Goal: Task Accomplishment & Management: Manage account settings

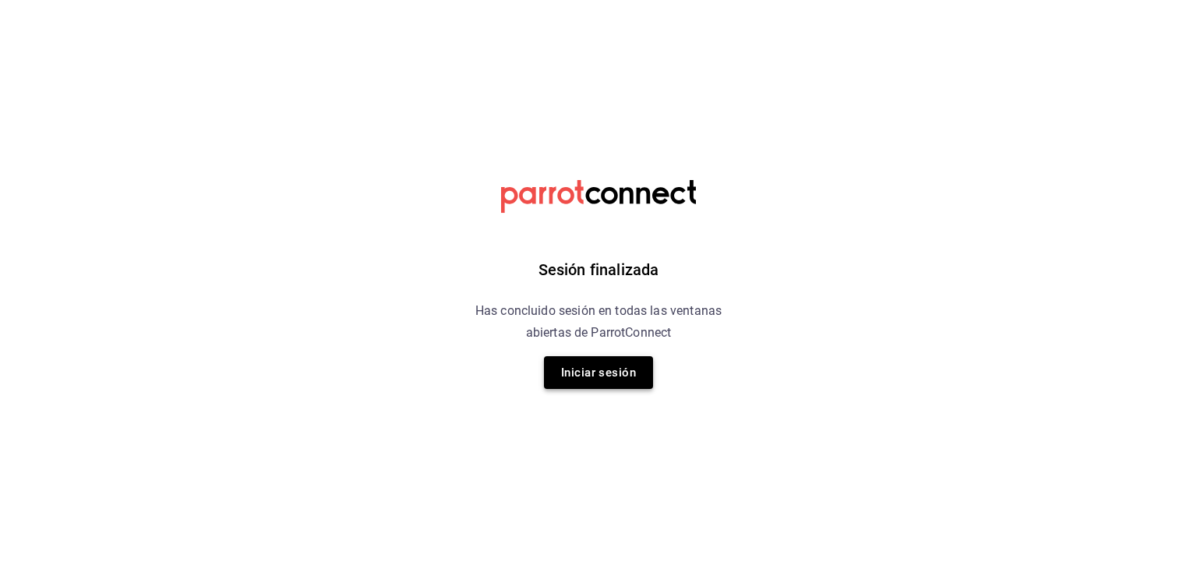
click at [602, 387] on button "Iniciar sesión" at bounding box center [598, 372] width 109 height 33
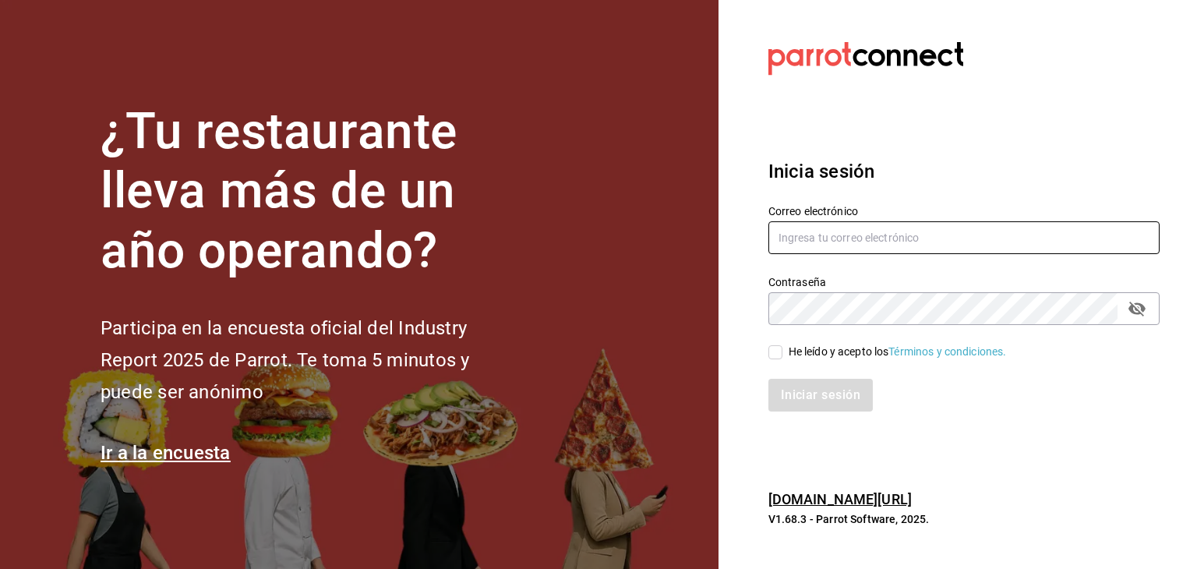
click at [846, 242] on input "text" at bounding box center [963, 237] width 391 height 33
type input "car0077@gmail.com"
drag, startPoint x: 781, startPoint y: 348, endPoint x: 779, endPoint y: 356, distance: 8.7
click at [780, 350] on input "He leído y acepto los Términos y condiciones." at bounding box center [775, 352] width 14 height 14
checkbox input "true"
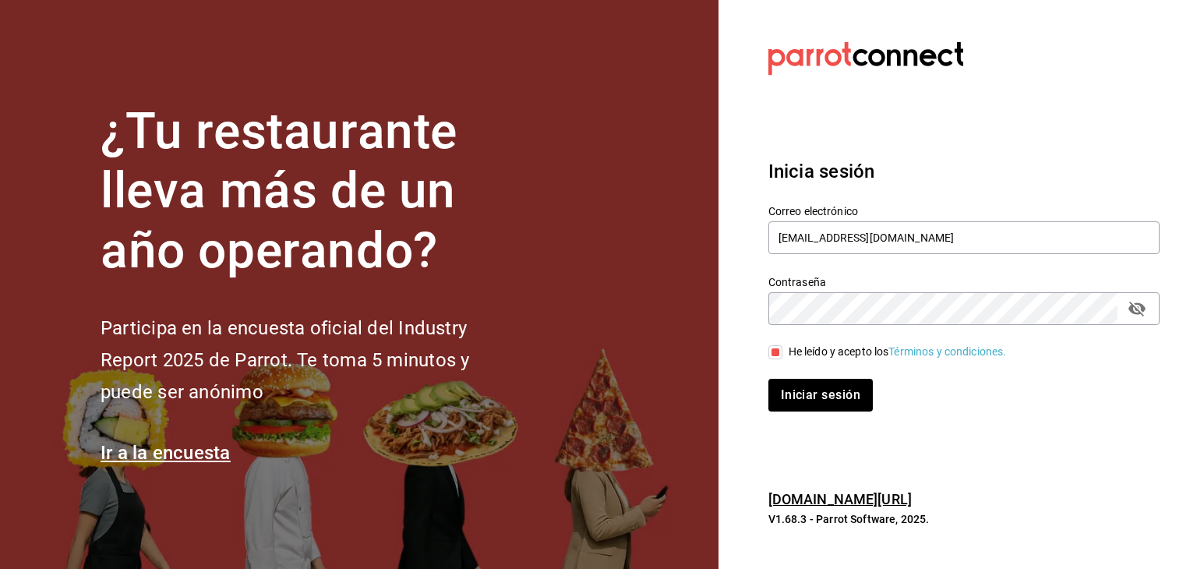
click at [796, 367] on div "Iniciar sesión" at bounding box center [955, 385] width 410 height 51
click at [816, 400] on button "Iniciar sesión" at bounding box center [821, 395] width 106 height 33
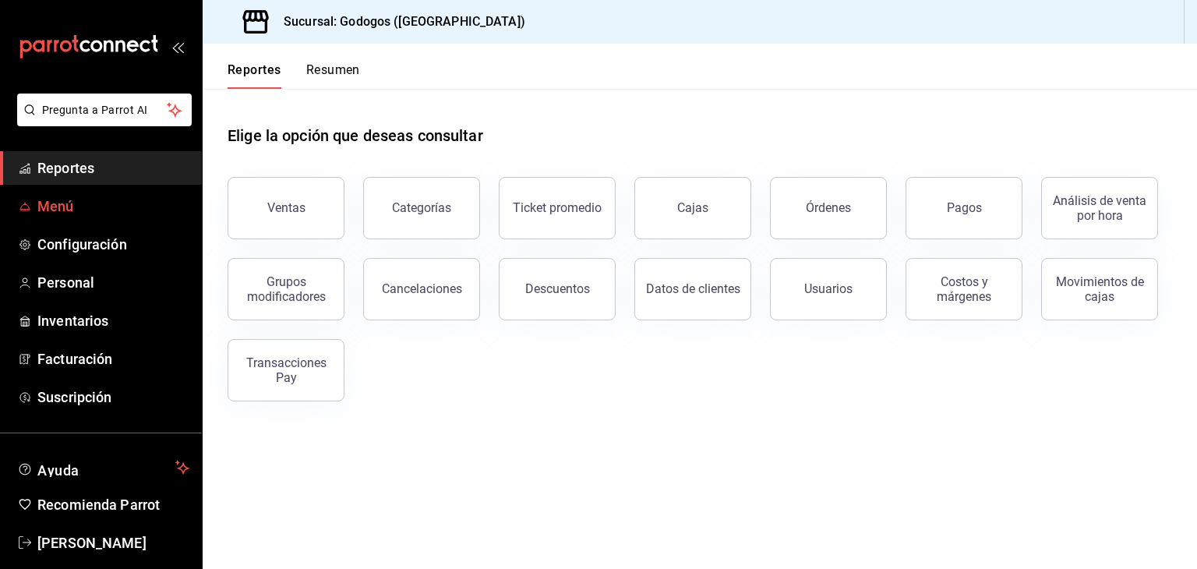
click at [103, 210] on span "Menú" at bounding box center [113, 206] width 152 height 21
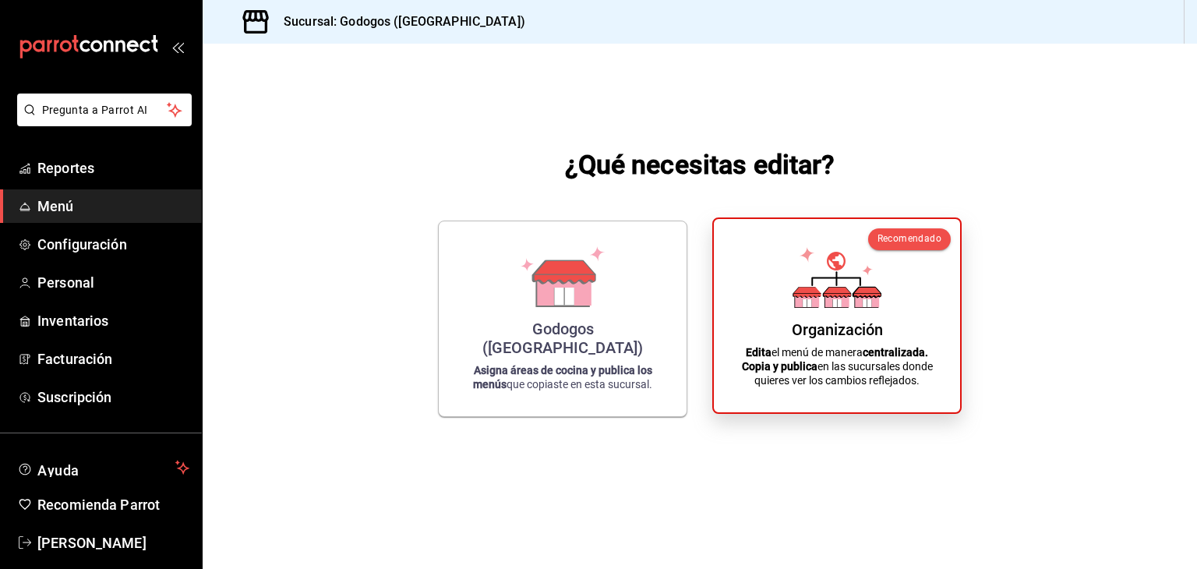
click at [909, 326] on div "Organización Edita el menú de manera centralizada. Copia y publica en las sucur…" at bounding box center [836, 315] width 209 height 168
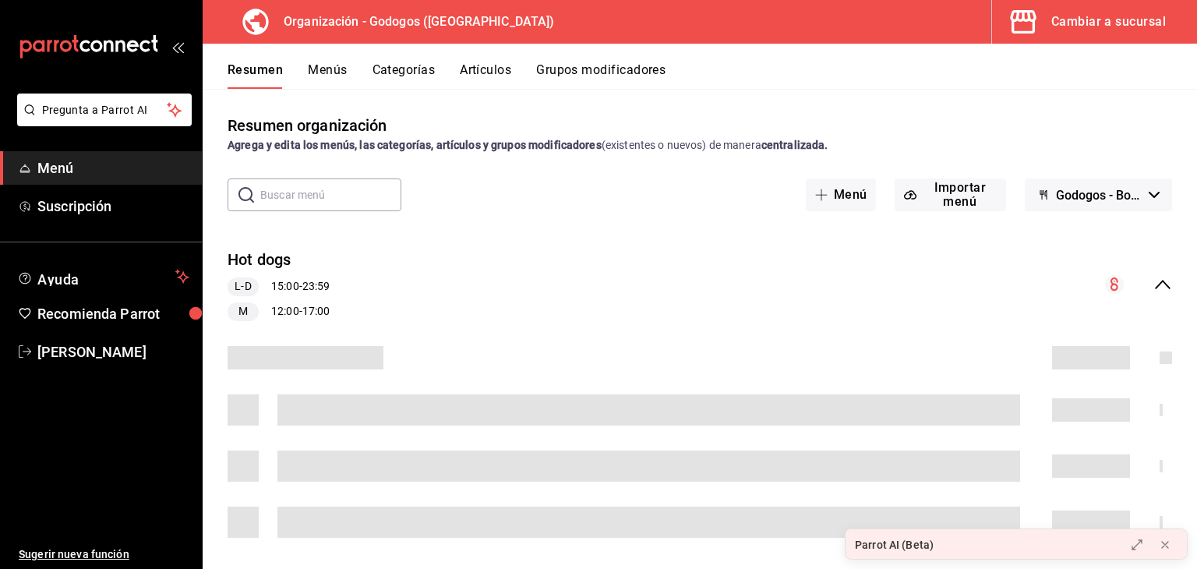
scroll to position [234, 0]
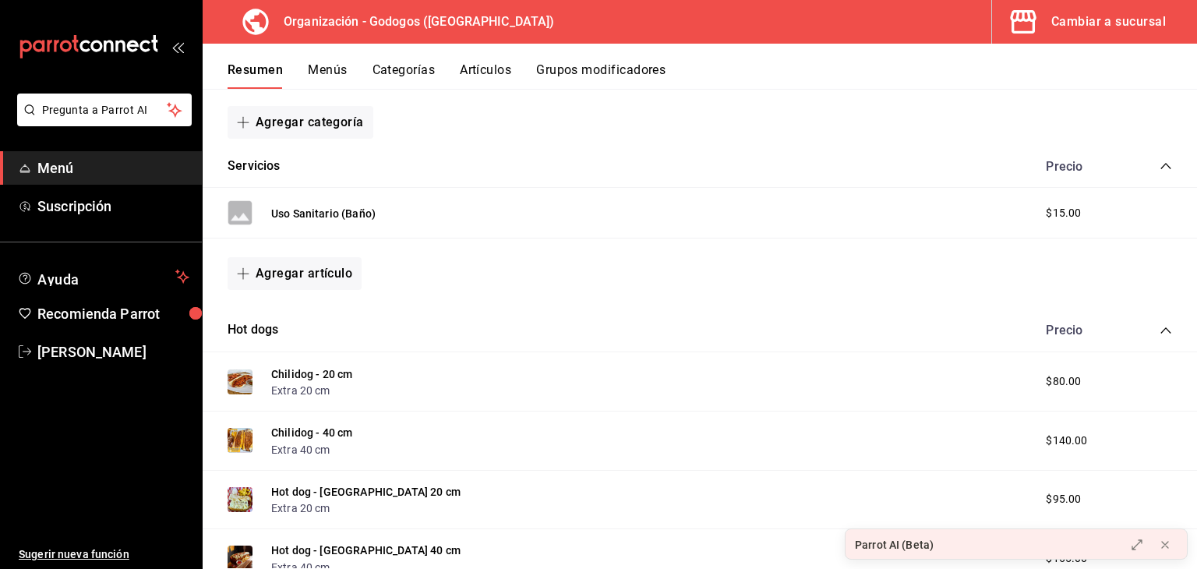
click at [1160, 328] on icon "collapse-category-row" at bounding box center [1165, 330] width 10 height 6
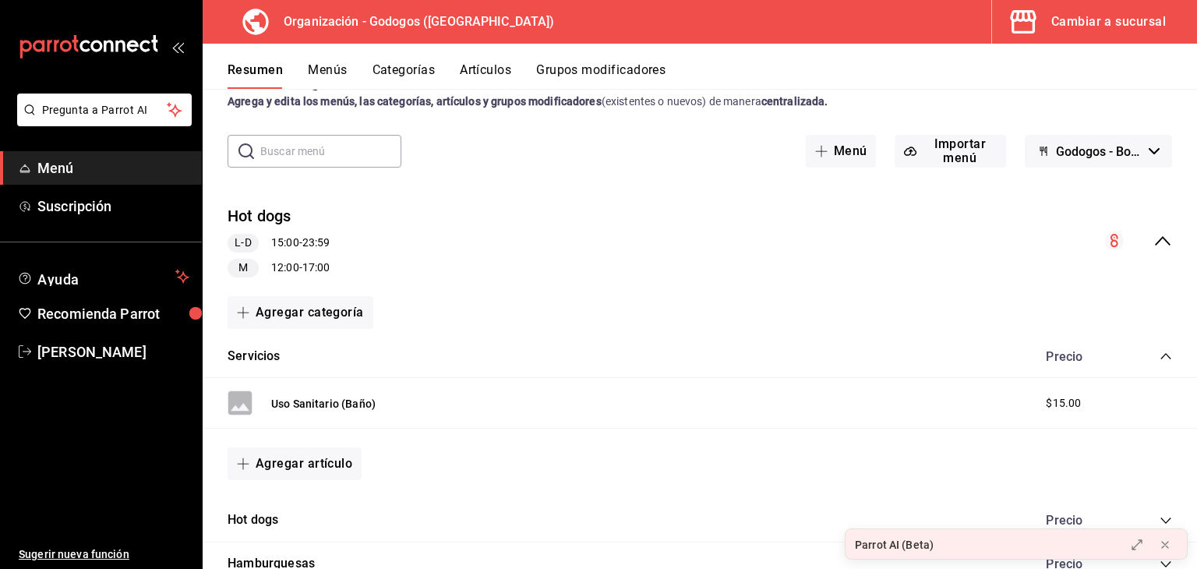
scroll to position [0, 0]
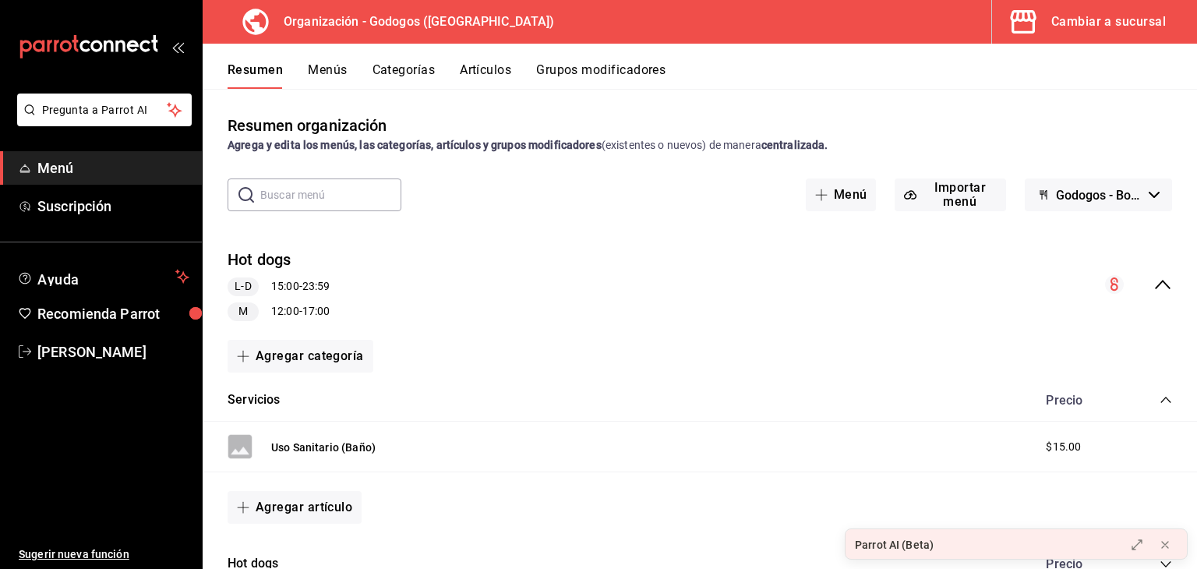
click at [1153, 281] on icon "collapse-menu-row" at bounding box center [1162, 284] width 19 height 19
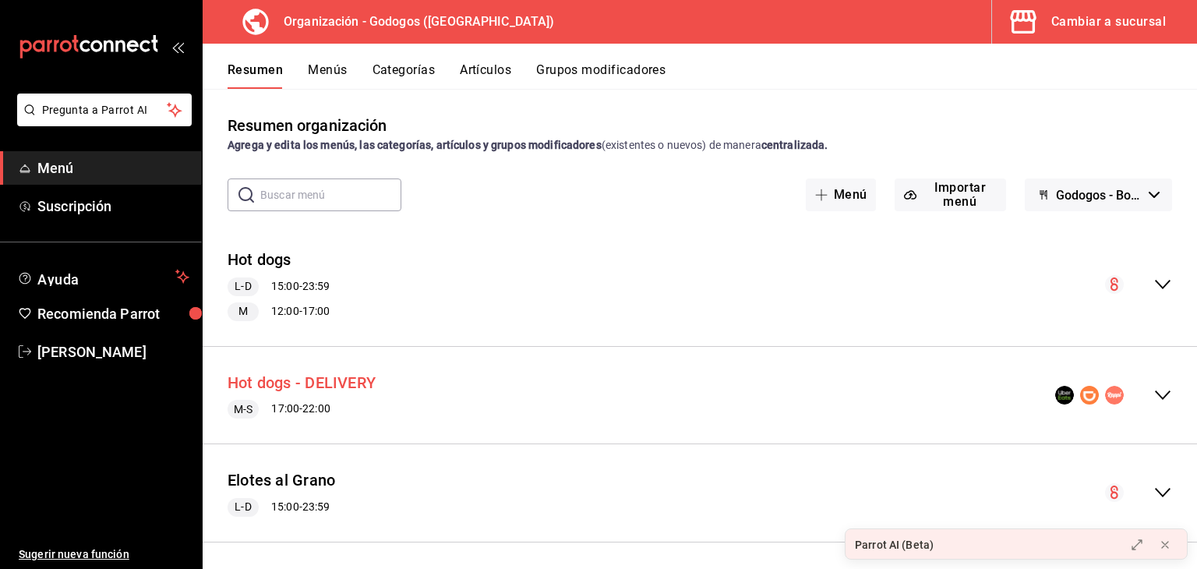
click at [327, 376] on button "Hot dogs - DELIVERY" at bounding box center [302, 383] width 148 height 23
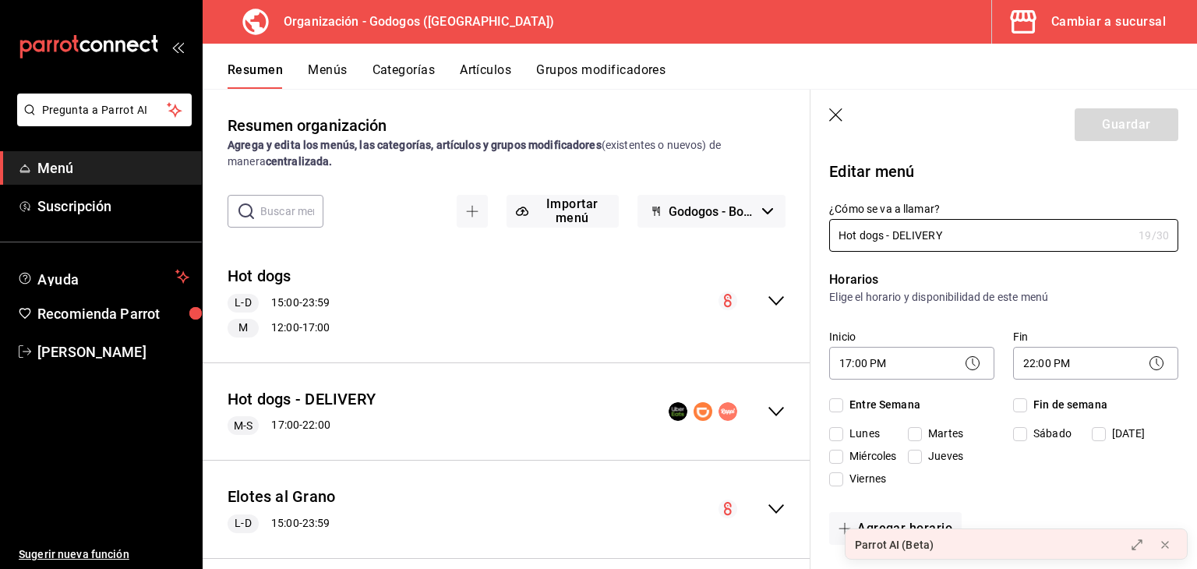
checkbox input "true"
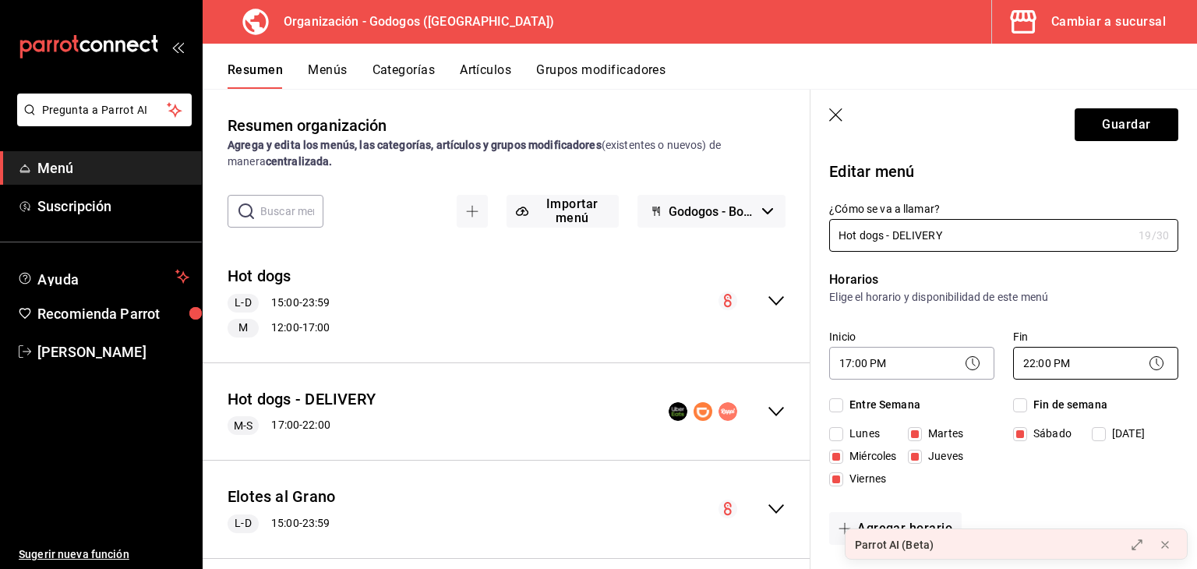
click at [1038, 360] on body "Pregunta a Parrot AI Menú Suscripción Ayuda Recomienda Parrot [PERSON_NAME] Sug…" at bounding box center [598, 284] width 1197 height 569
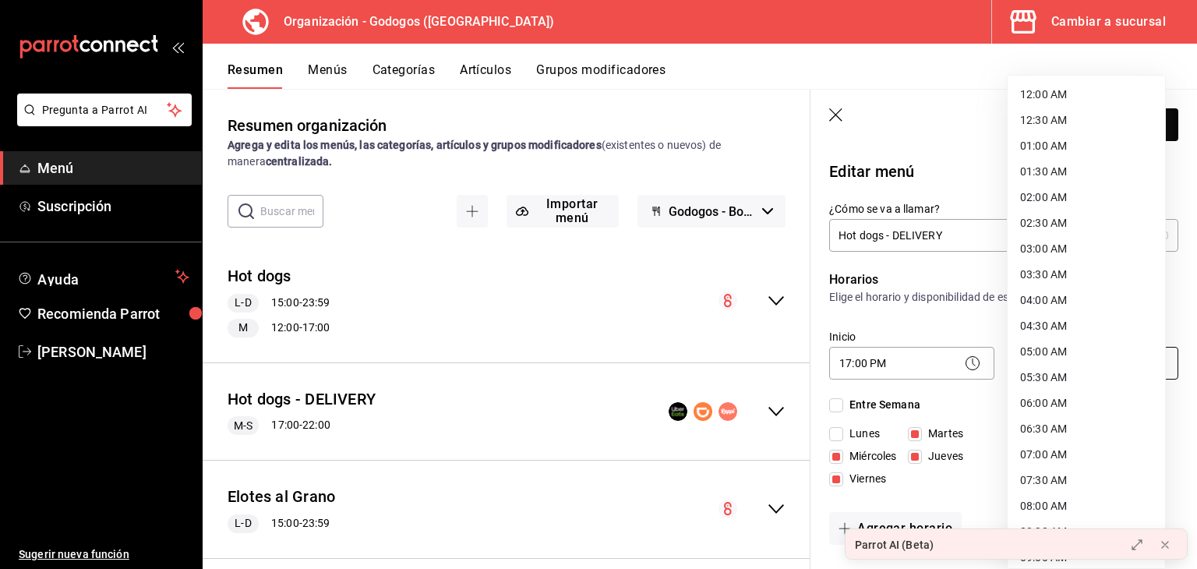
scroll to position [779, 0]
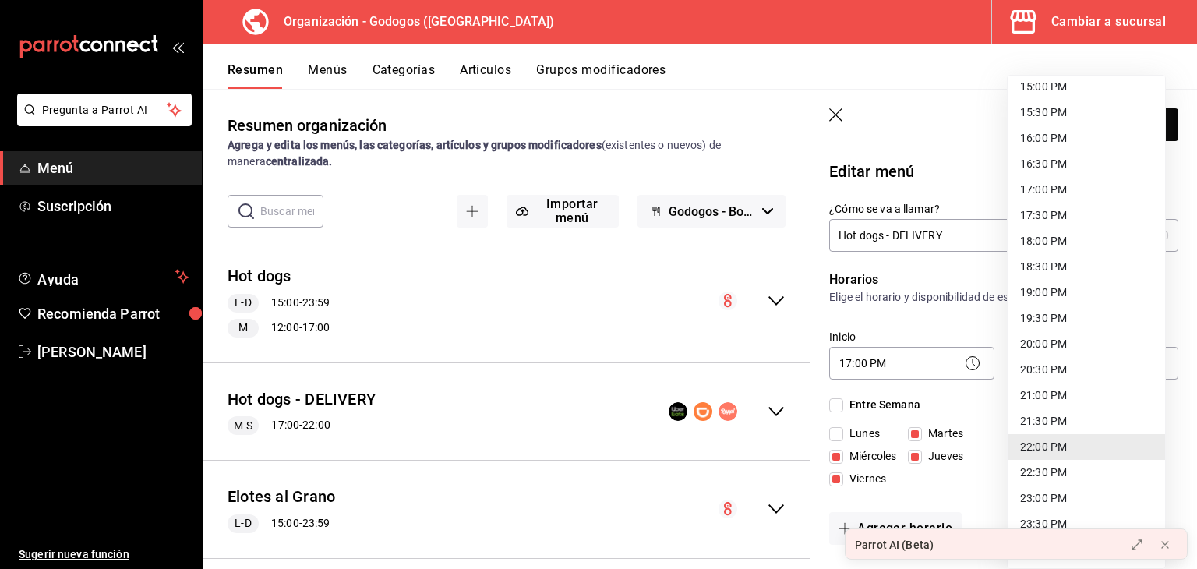
click at [1048, 500] on li "23:00 PM" at bounding box center [1086, 498] width 157 height 26
type input "23:00"
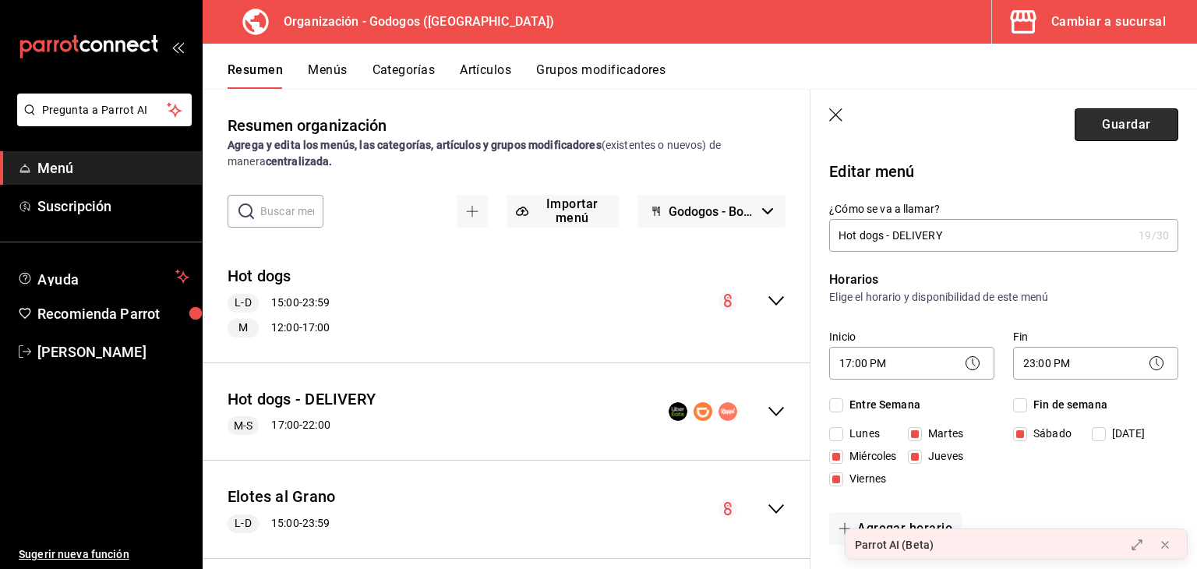
click at [1114, 120] on button "Guardar" at bounding box center [1127, 124] width 104 height 33
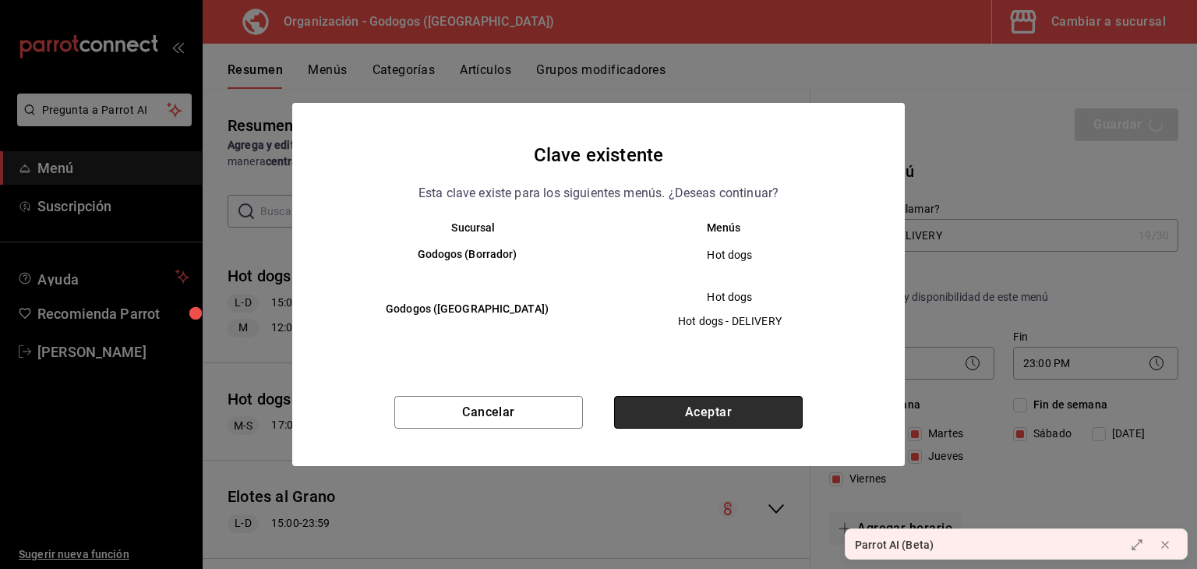
click at [774, 413] on button "Aceptar" at bounding box center [708, 412] width 189 height 33
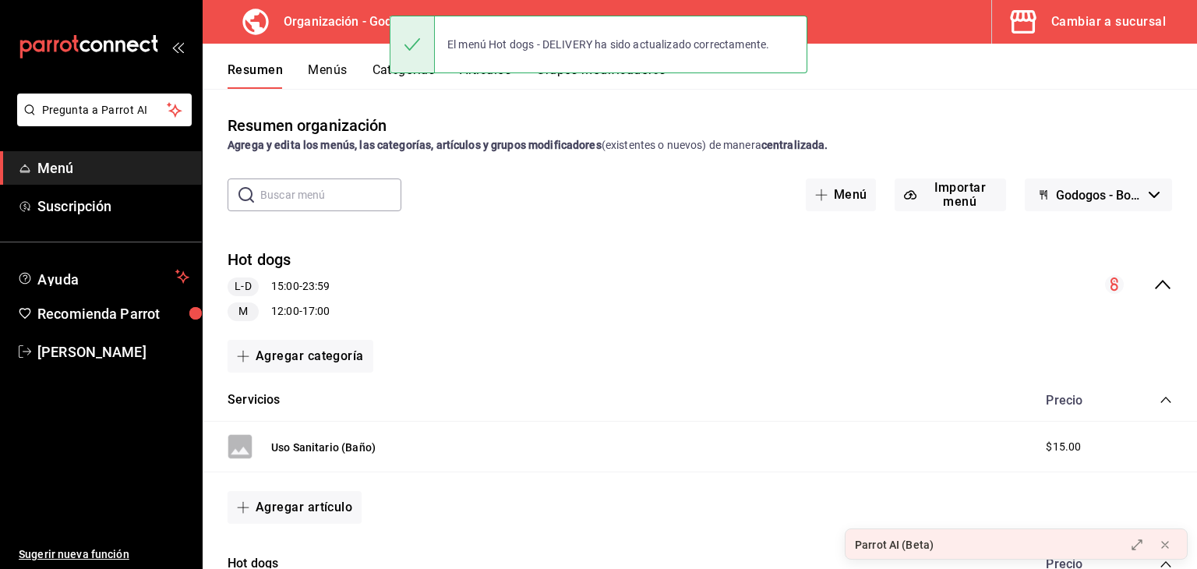
click at [1157, 268] on div "Hot dogs L-D 15:00 - 23:59 M 12:00 - 17:00" at bounding box center [700, 284] width 994 height 97
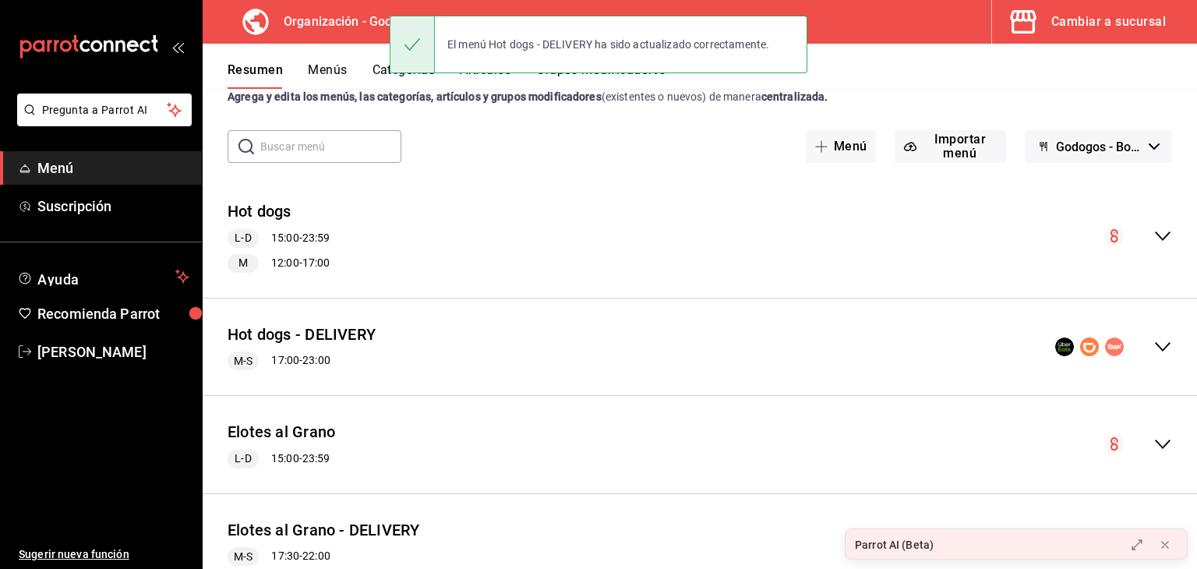
scroll to position [103, 0]
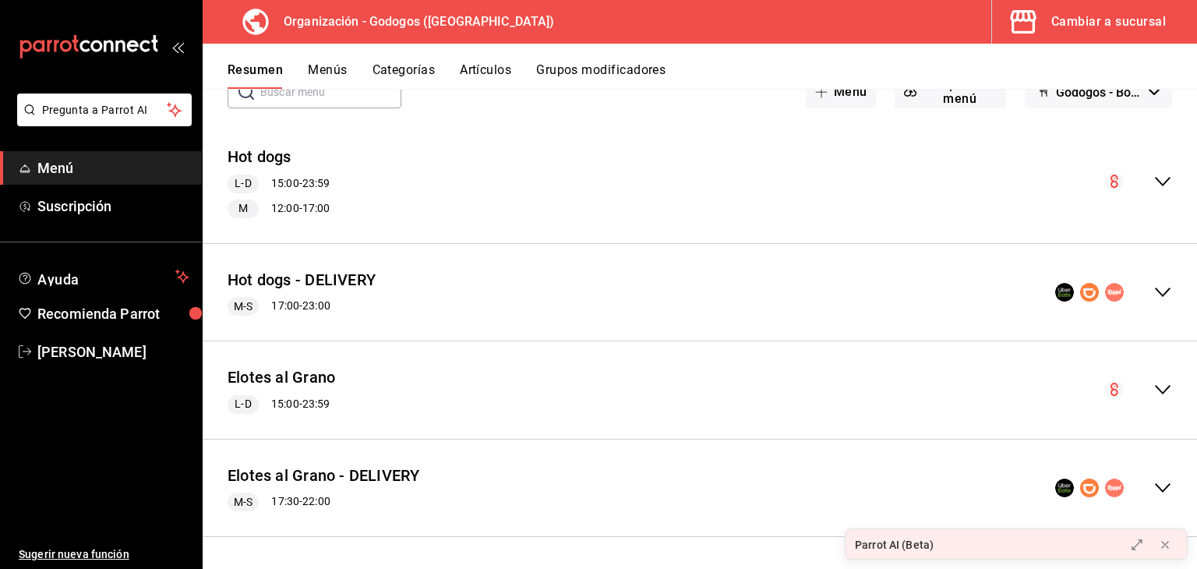
click at [1160, 484] on icon "collapse-menu-row" at bounding box center [1162, 487] width 19 height 19
click at [387, 485] on button "Elotes al Grano - DELIVERY" at bounding box center [324, 475] width 192 height 23
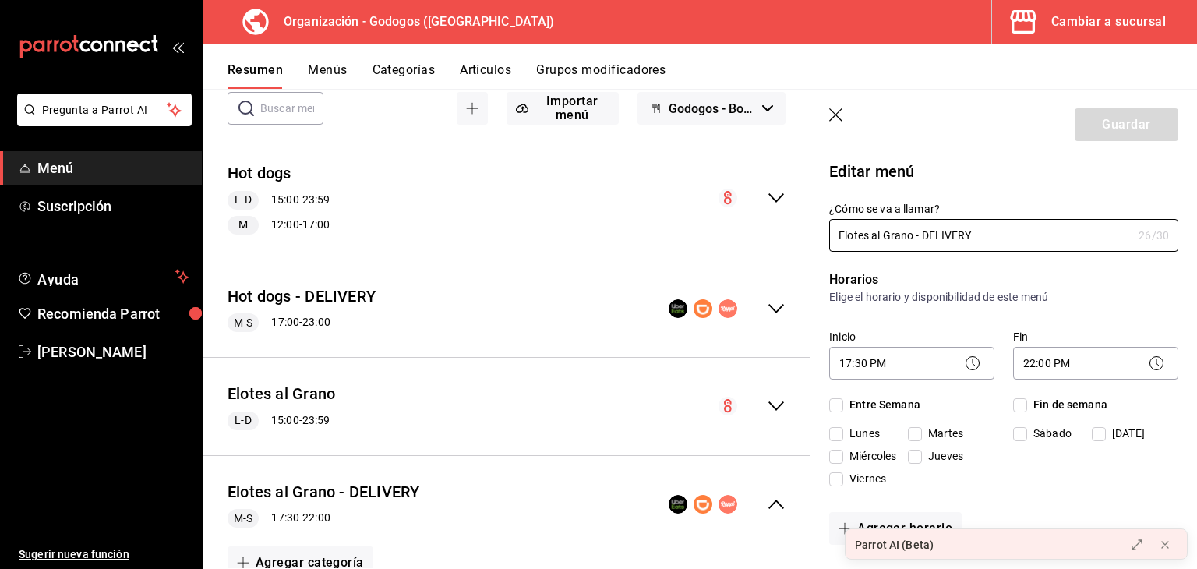
checkbox input "true"
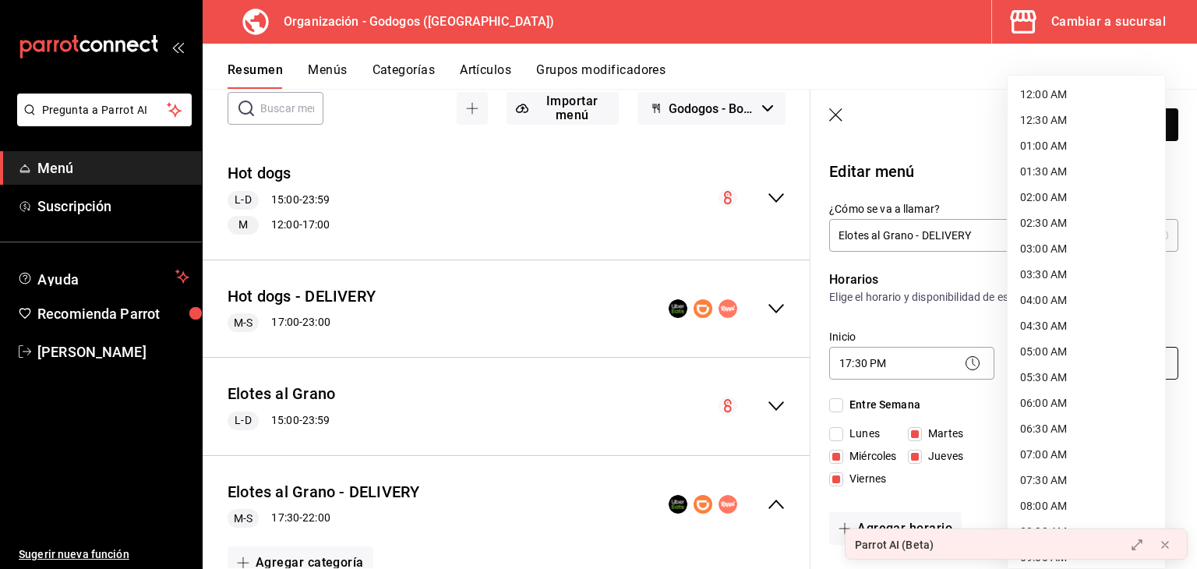
click at [1075, 369] on body "Pregunta a Parrot AI Menú Suscripción Ayuda Recomienda Parrot [PERSON_NAME] Sug…" at bounding box center [598, 284] width 1197 height 569
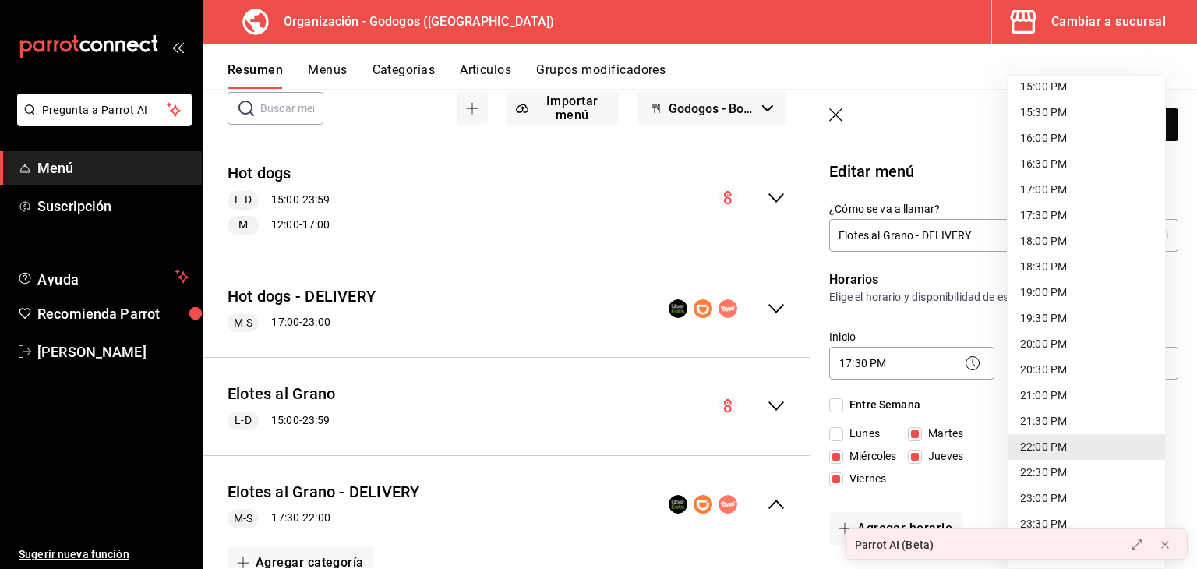
click at [1054, 494] on li "23:00 PM" at bounding box center [1086, 498] width 157 height 26
type input "23:00"
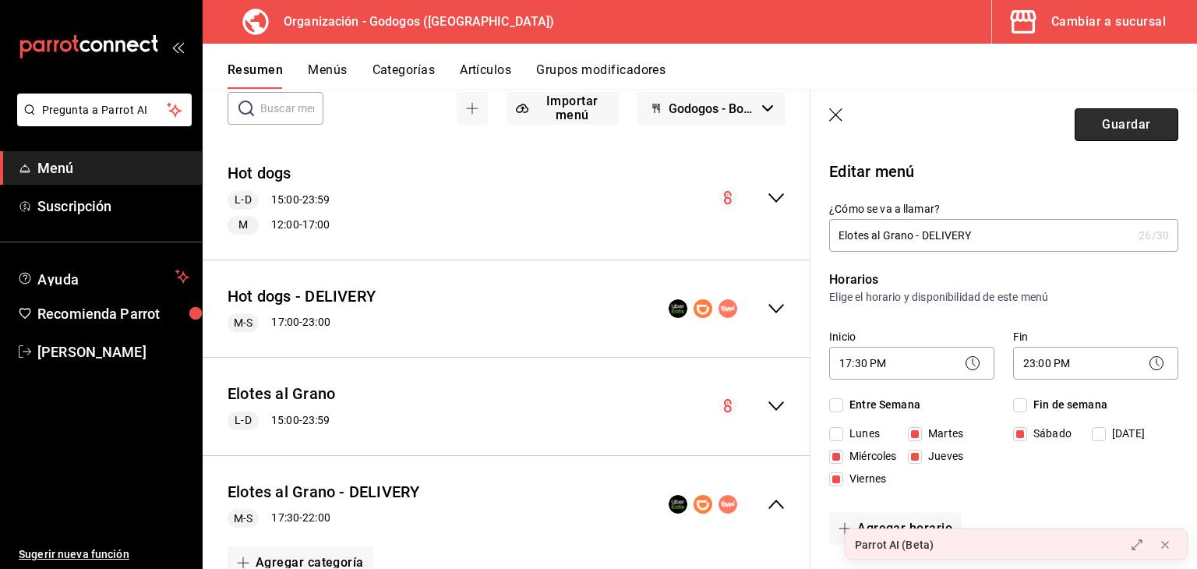
click at [1112, 122] on button "Guardar" at bounding box center [1127, 124] width 104 height 33
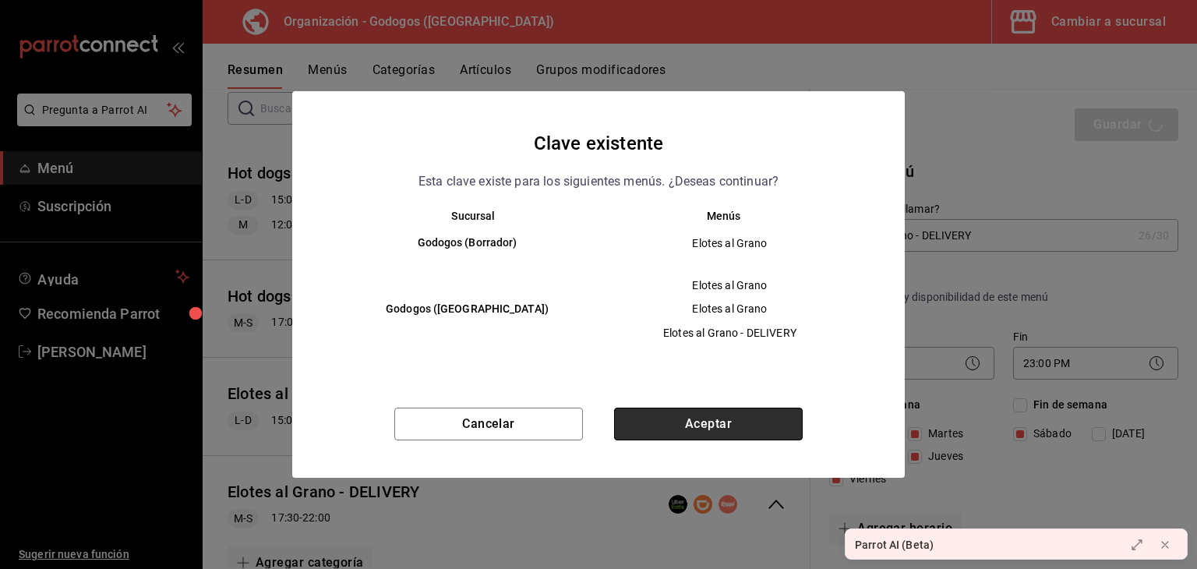
click at [749, 418] on button "Aceptar" at bounding box center [708, 424] width 189 height 33
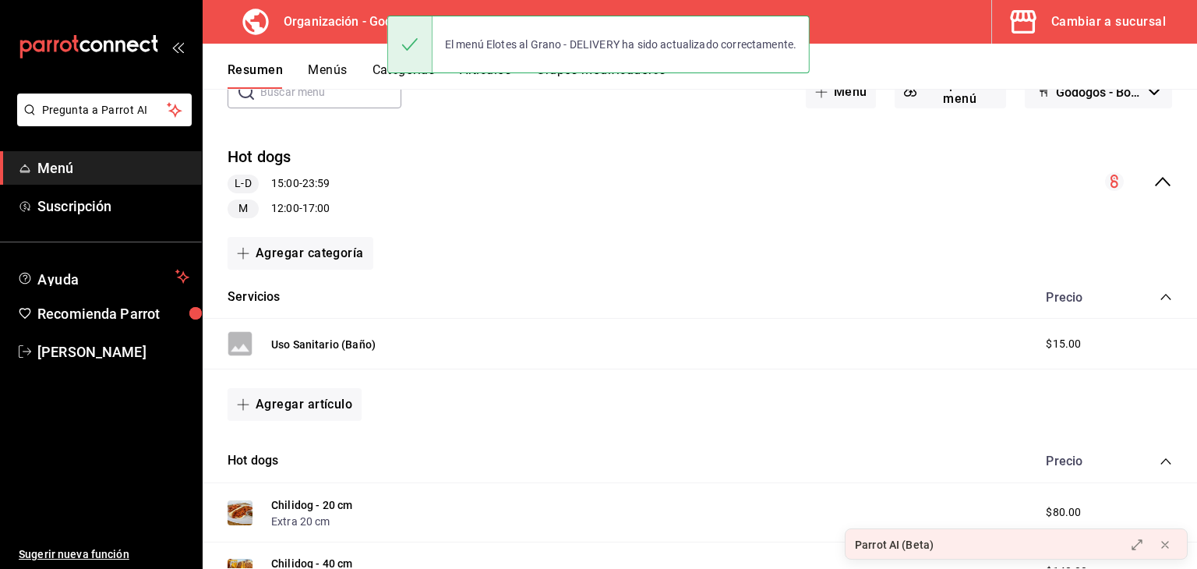
click at [1153, 172] on icon "collapse-menu-row" at bounding box center [1162, 181] width 19 height 19
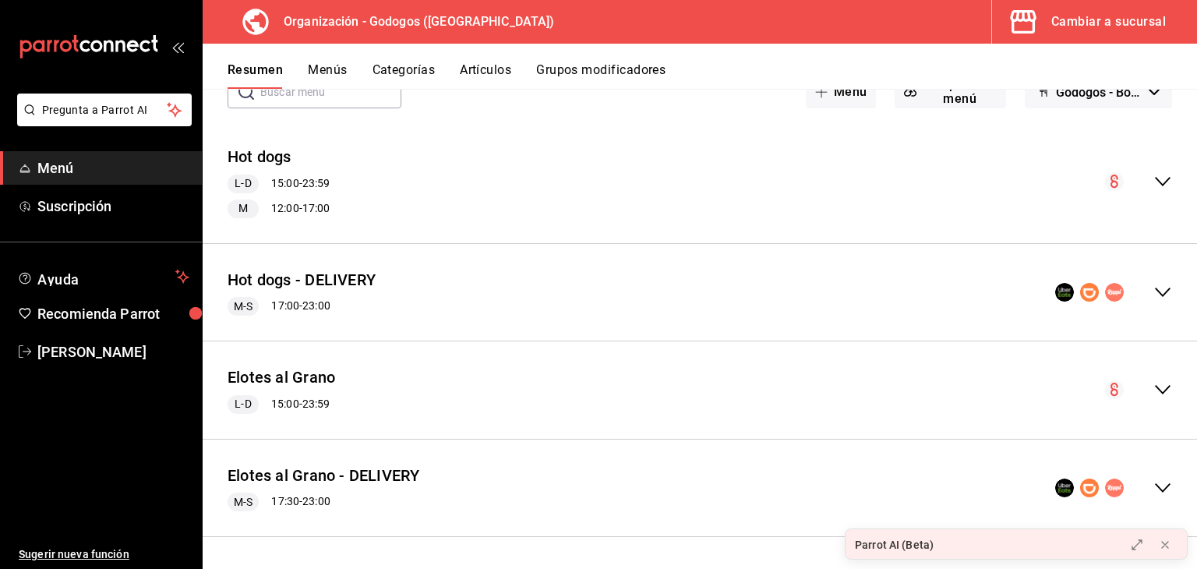
click at [1153, 179] on icon "collapse-menu-row" at bounding box center [1162, 181] width 19 height 19
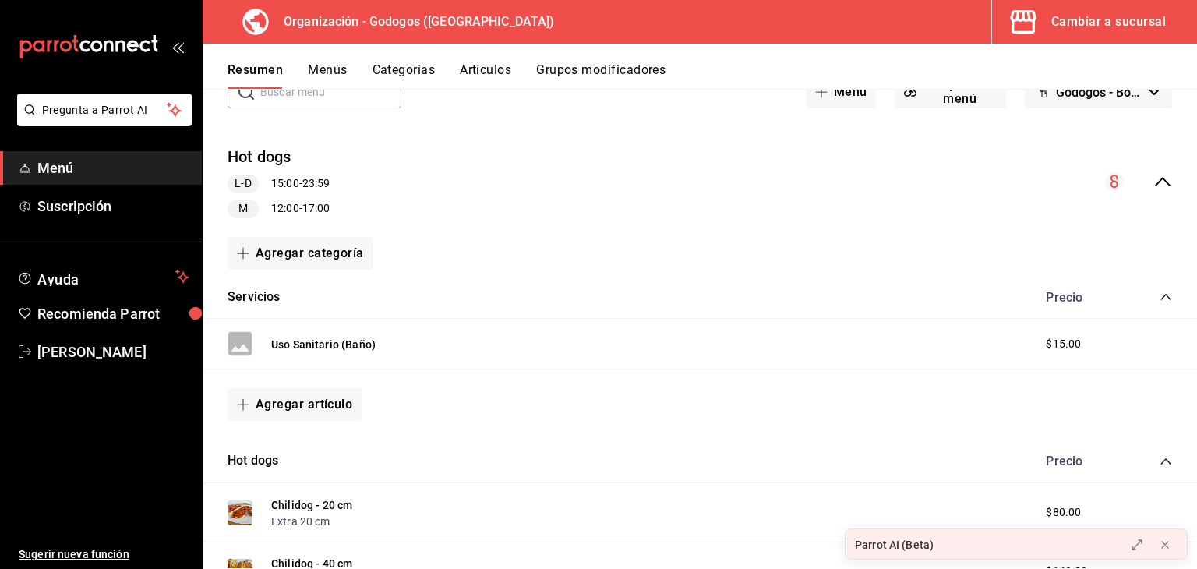
click at [296, 182] on div "L-D 15:00 - 23:59" at bounding box center [279, 184] width 102 height 19
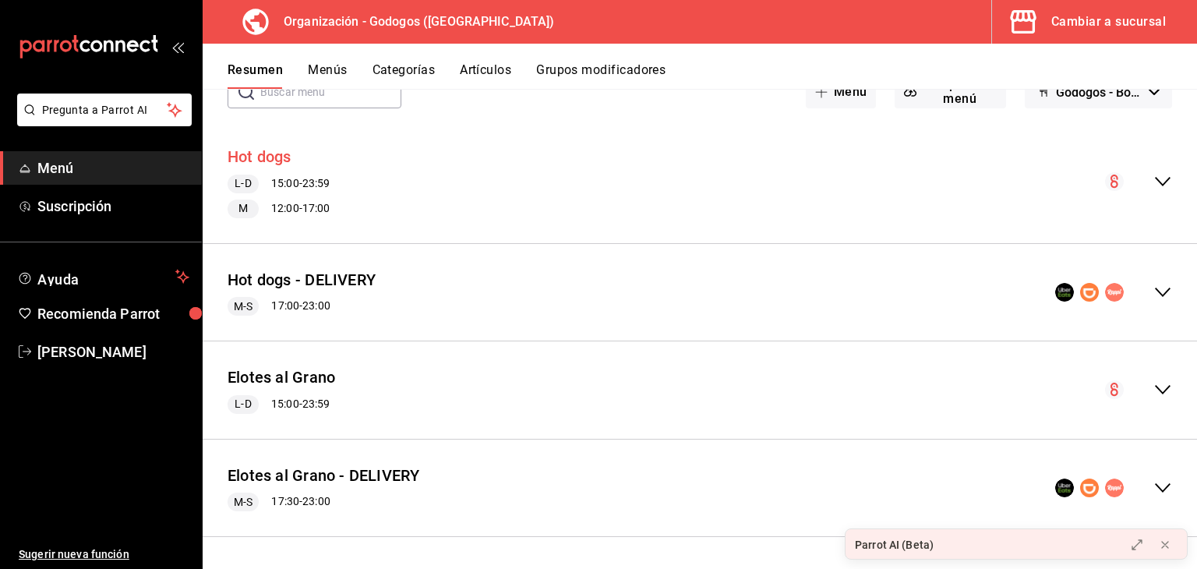
click at [249, 156] on button "Hot dogs" at bounding box center [260, 157] width 64 height 23
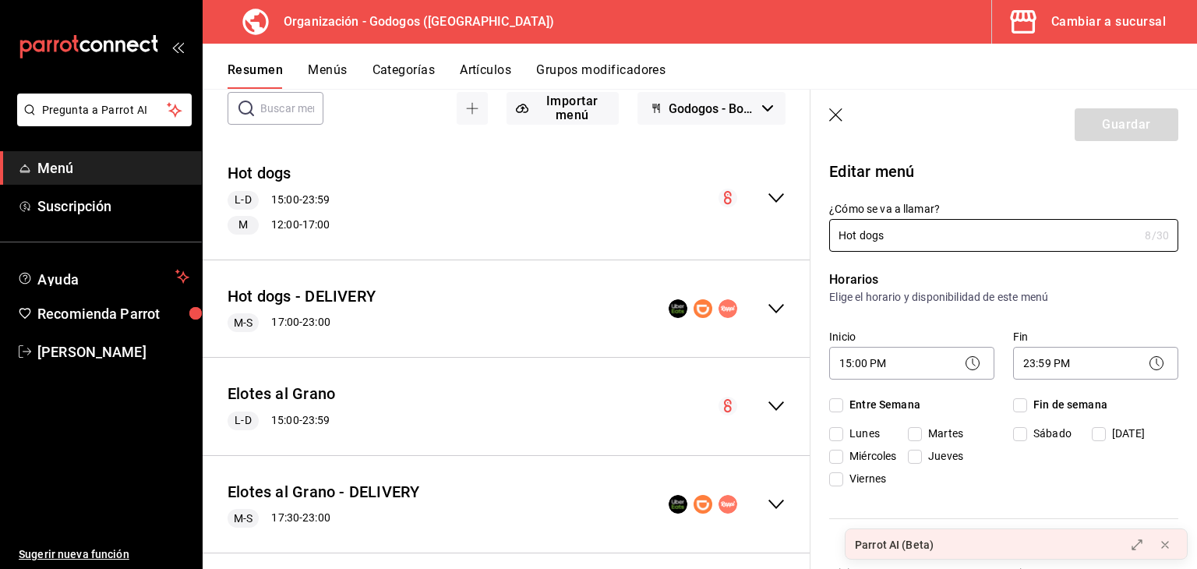
checkbox input "true"
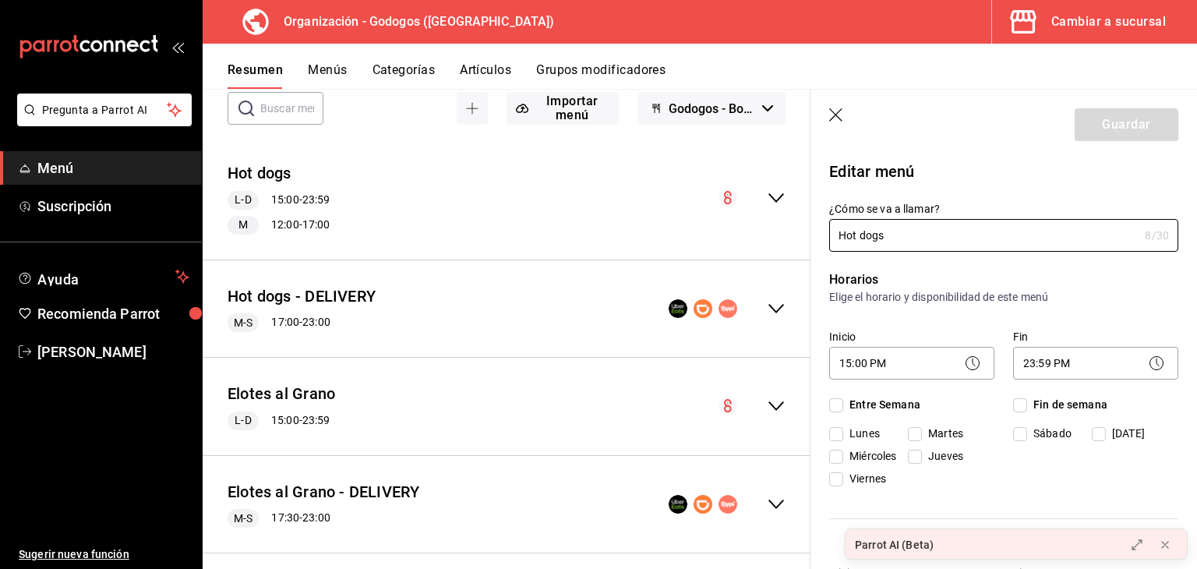
checkbox input "true"
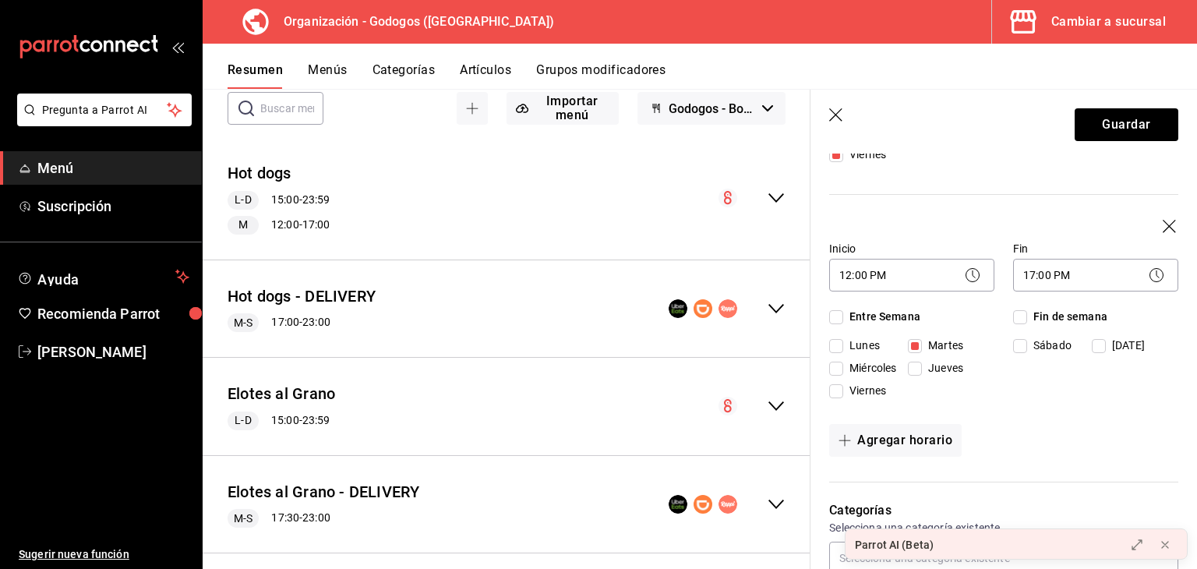
scroll to position [326, 0]
click at [1163, 224] on icon "button" at bounding box center [1171, 226] width 16 height 16
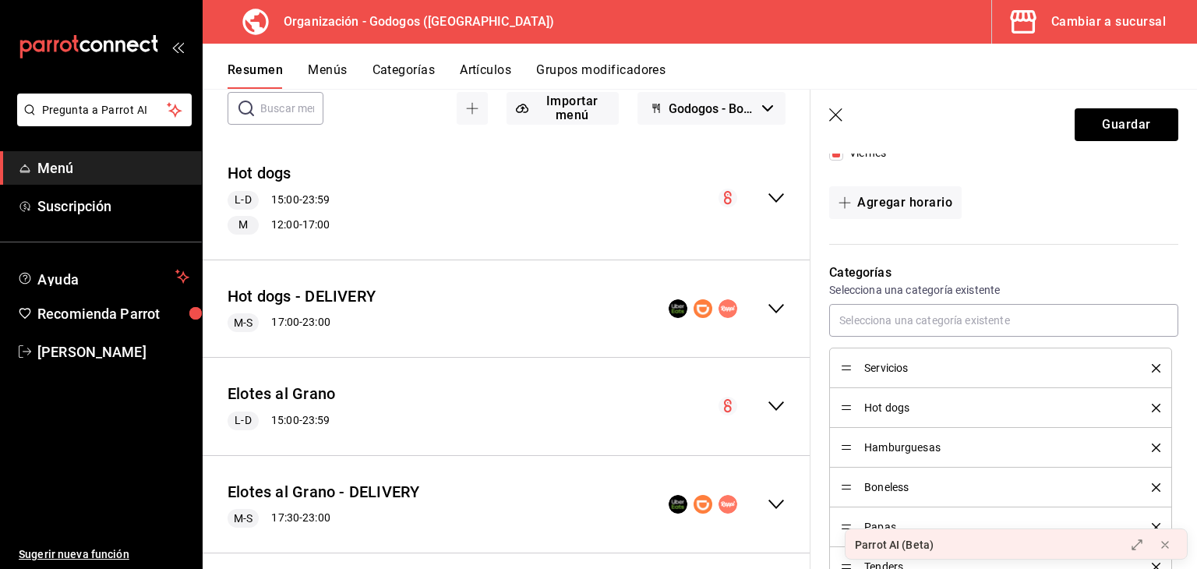
scroll to position [92, 0]
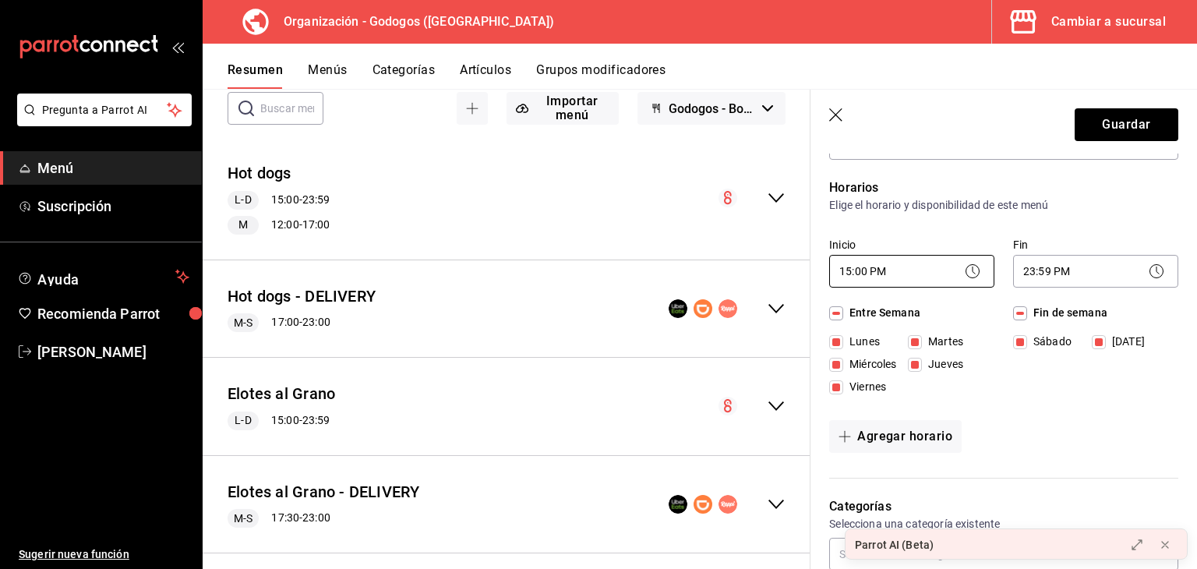
click at [888, 273] on body "Pregunta a Parrot AI Menú Suscripción Ayuda Recomienda Parrot [PERSON_NAME] Sug…" at bounding box center [598, 284] width 1197 height 569
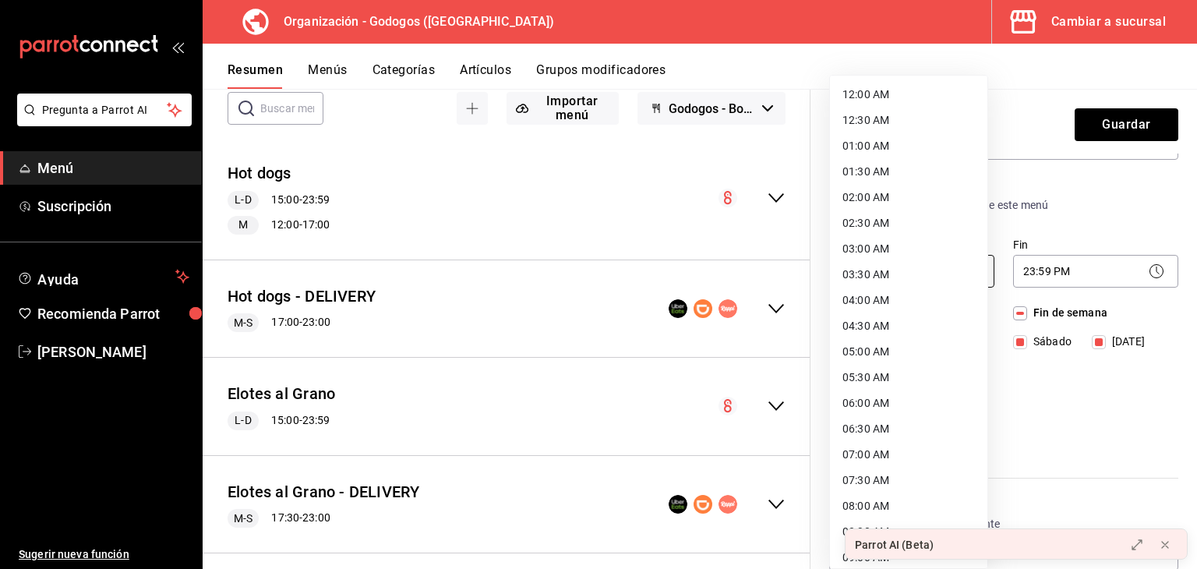
scroll to position [544, 0]
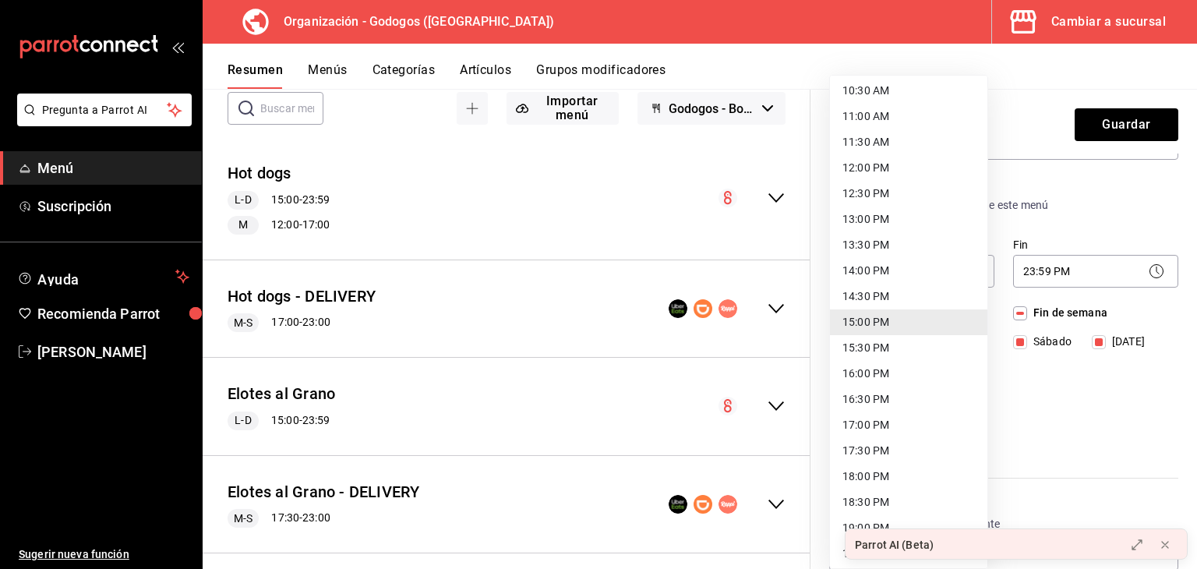
click at [885, 169] on li "12:00 PM" at bounding box center [908, 168] width 157 height 26
type input "12:00"
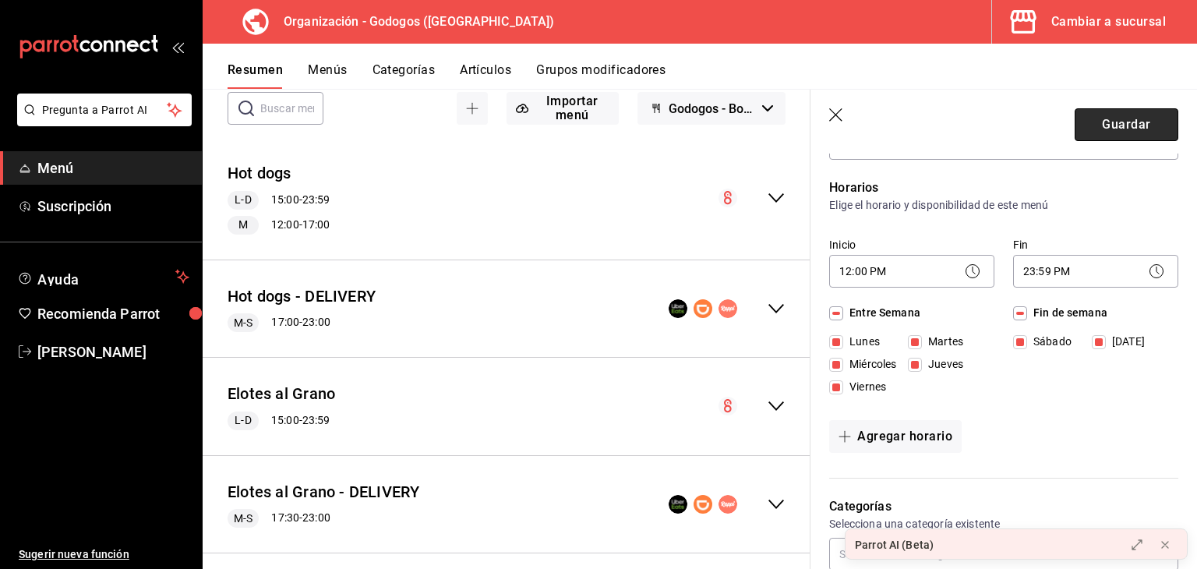
click at [1109, 136] on button "Guardar" at bounding box center [1127, 124] width 104 height 33
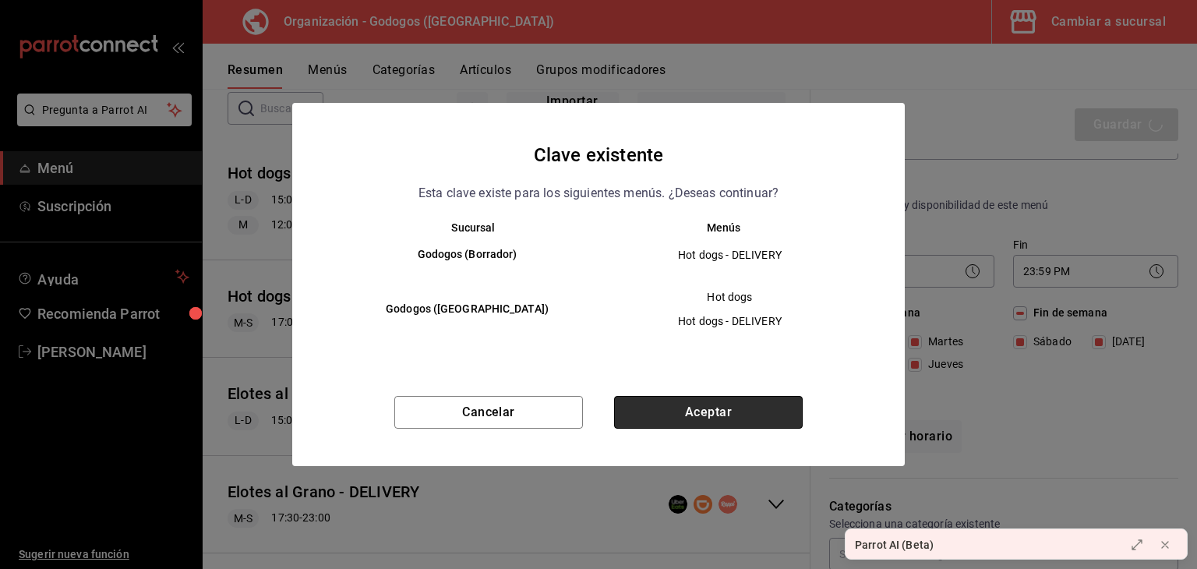
click at [755, 406] on button "Aceptar" at bounding box center [708, 412] width 189 height 33
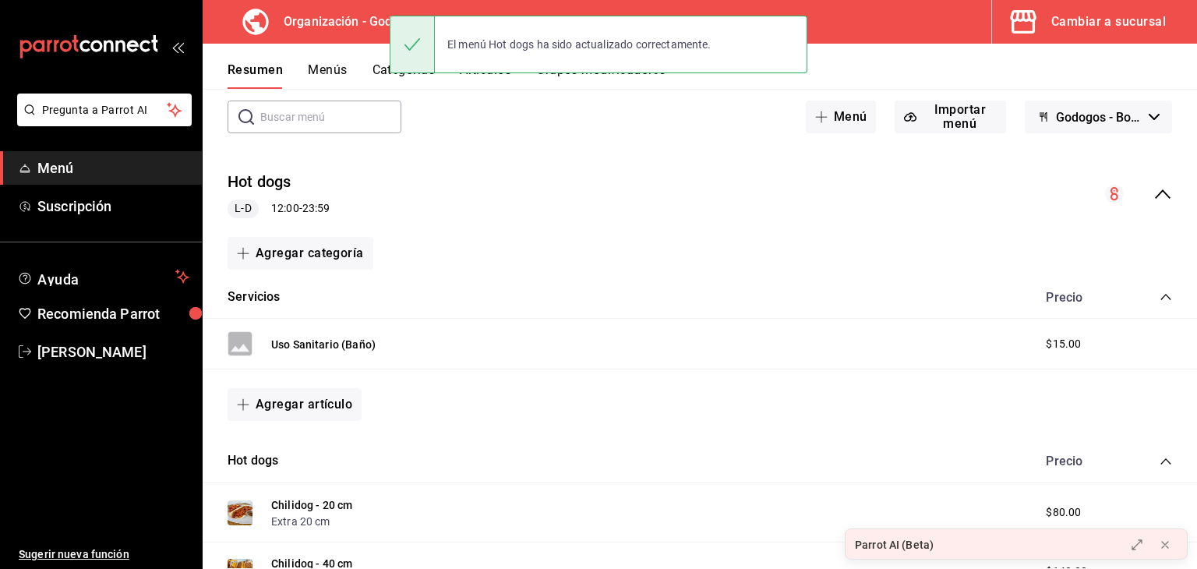
click at [1141, 184] on div "Hot dogs L-D 12:00 - 23:59" at bounding box center [700, 194] width 994 height 72
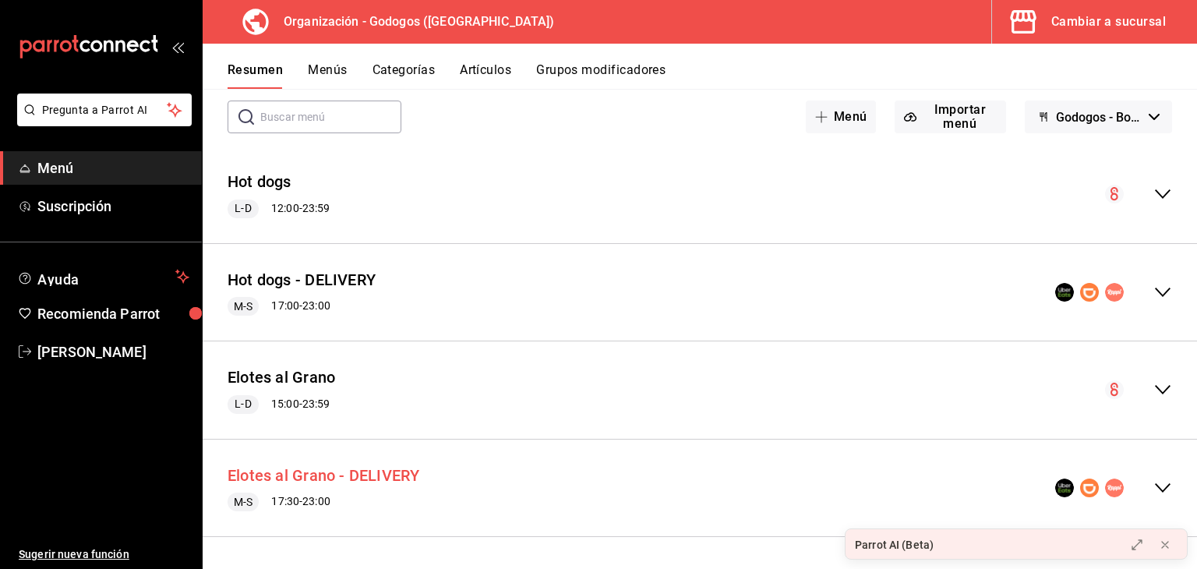
click at [345, 469] on button "Elotes al Grano - DELIVERY" at bounding box center [324, 475] width 192 height 23
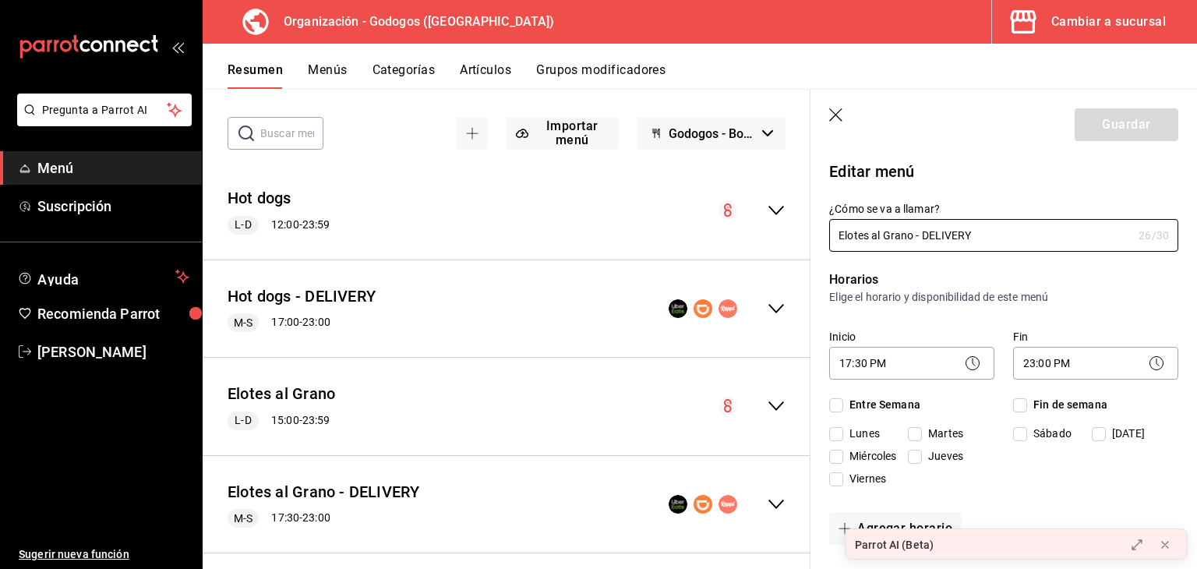
checkbox input "true"
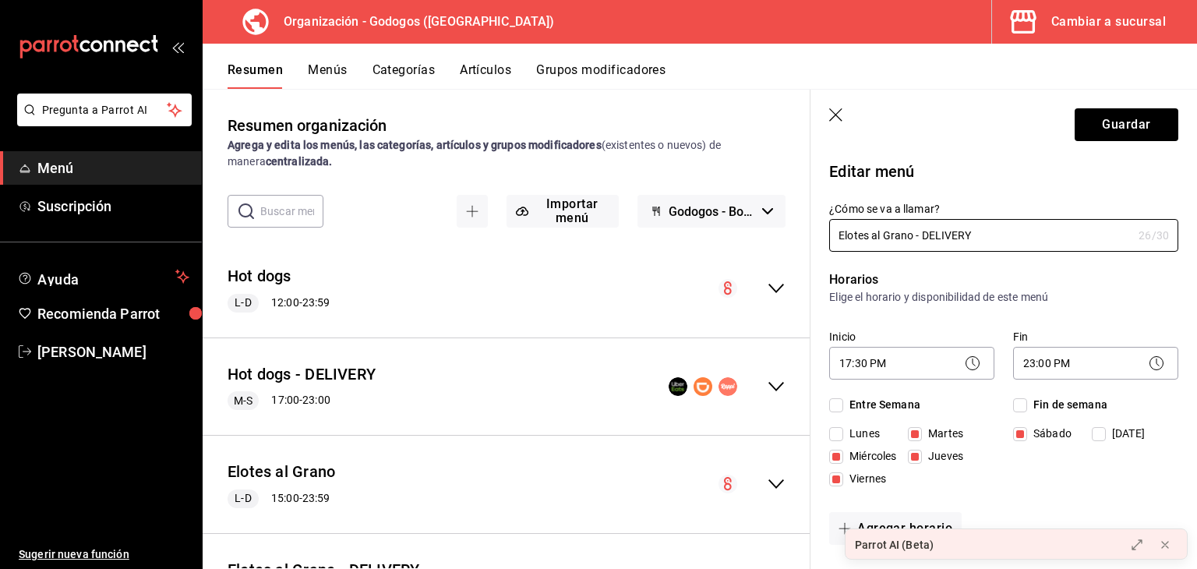
click at [477, 69] on button "Artículos" at bounding box center [485, 75] width 51 height 26
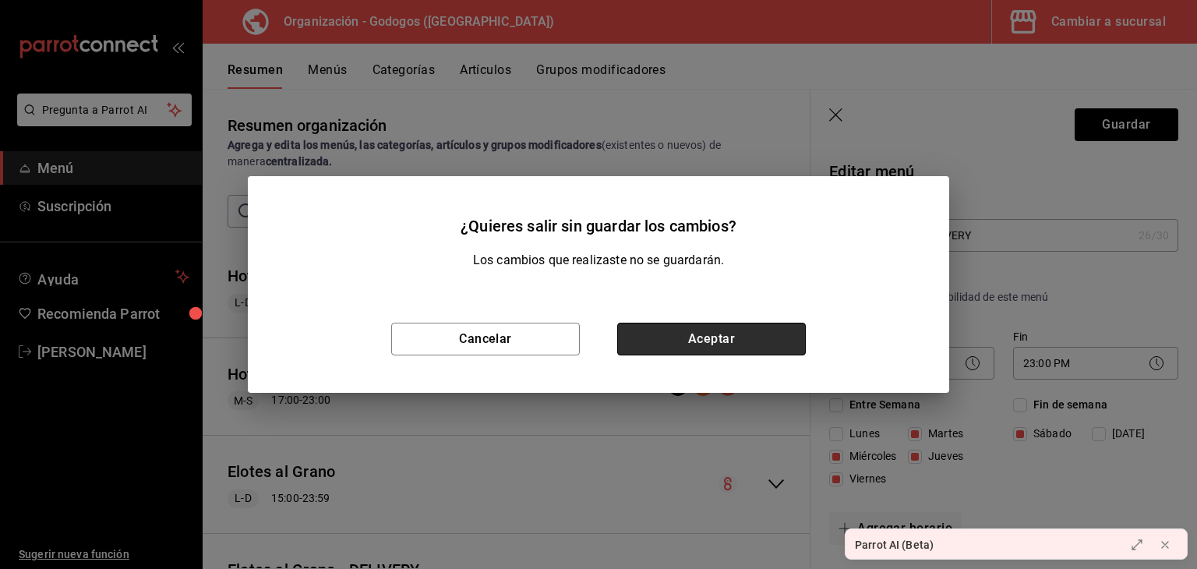
click at [720, 341] on button "Aceptar" at bounding box center [711, 339] width 189 height 33
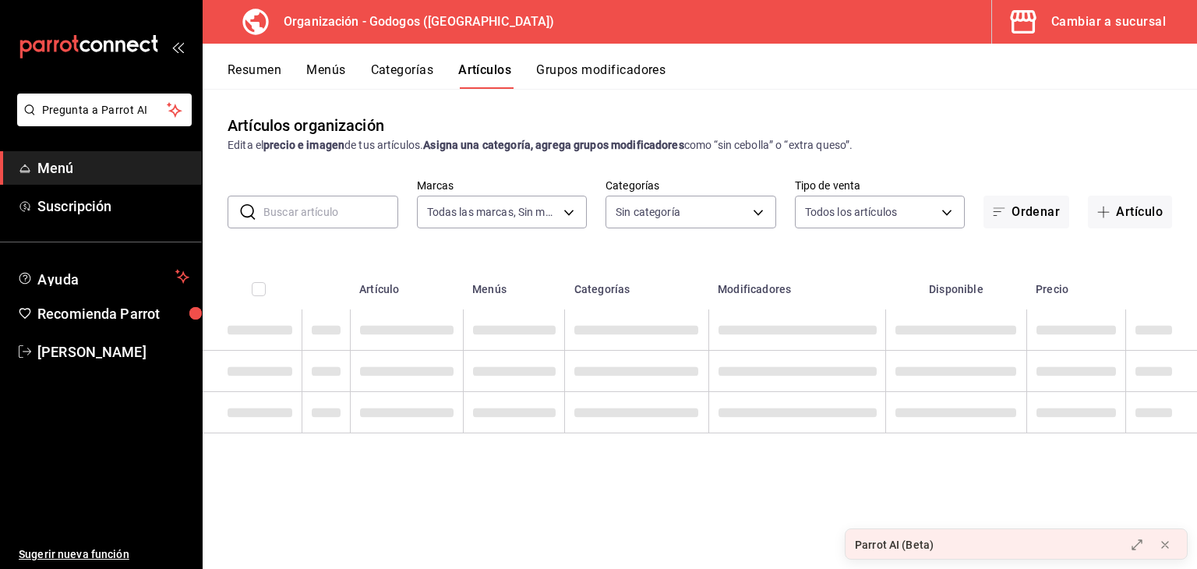
type input "2c5af448-d682-4f7b-b29c-e3cf67916c63,1734e1b4-46cc-4c33-a7f3-65e285faf7a9"
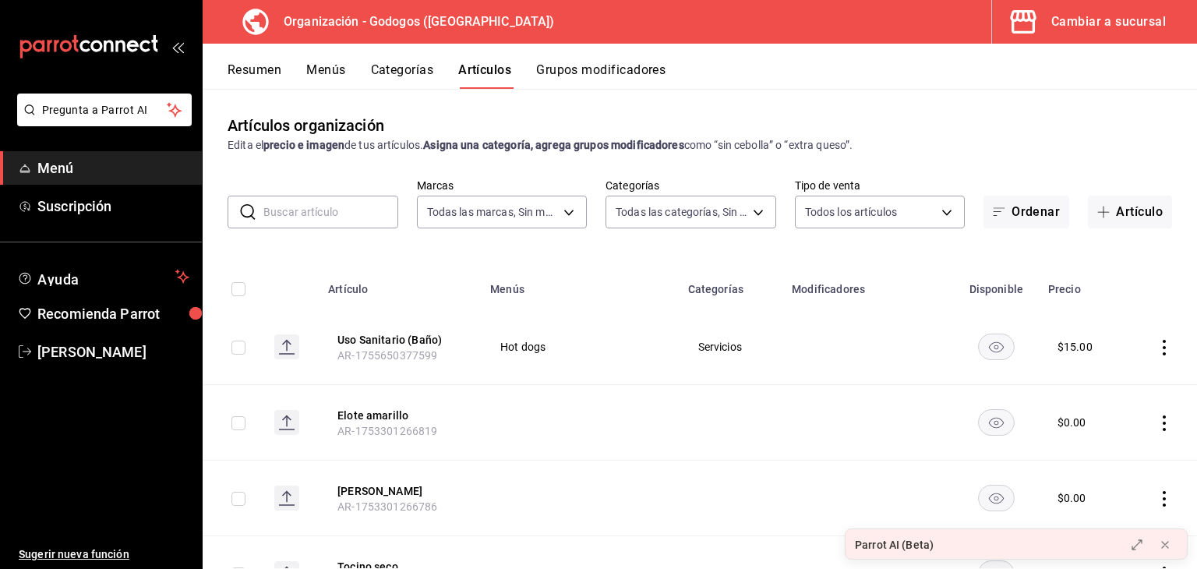
type input "fe9ed97f-ea59-40f7-977d-ce5b49babb27,9ab85264-ed04-4d22-b84d-fdb7adfcfbee,c2b12…"
click at [328, 78] on button "Menús" at bounding box center [325, 75] width 39 height 26
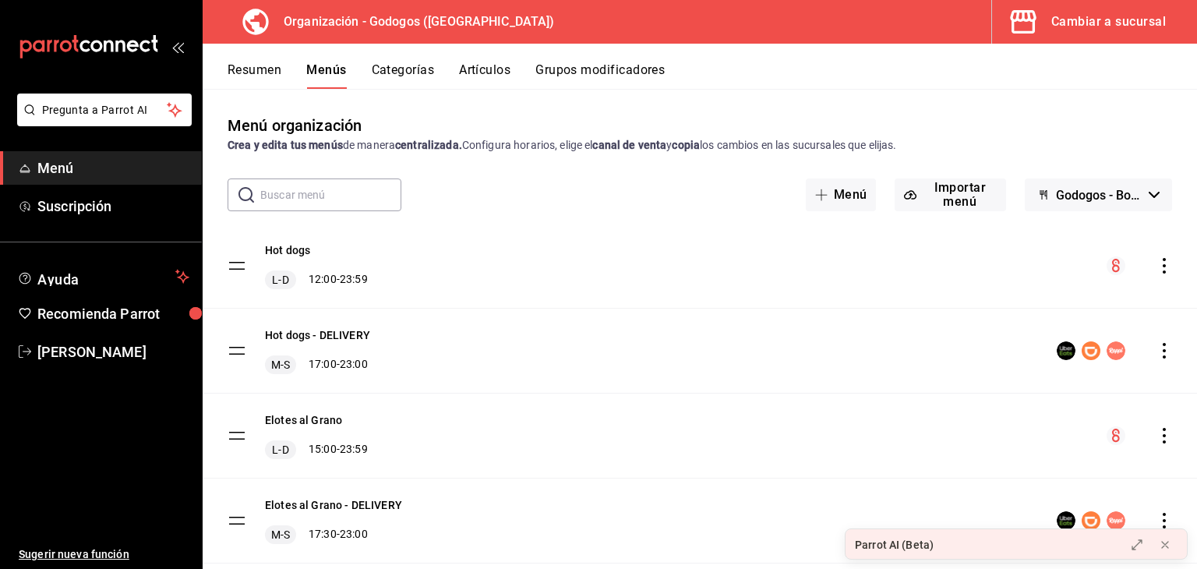
click at [494, 74] on button "Artículos" at bounding box center [484, 75] width 51 height 26
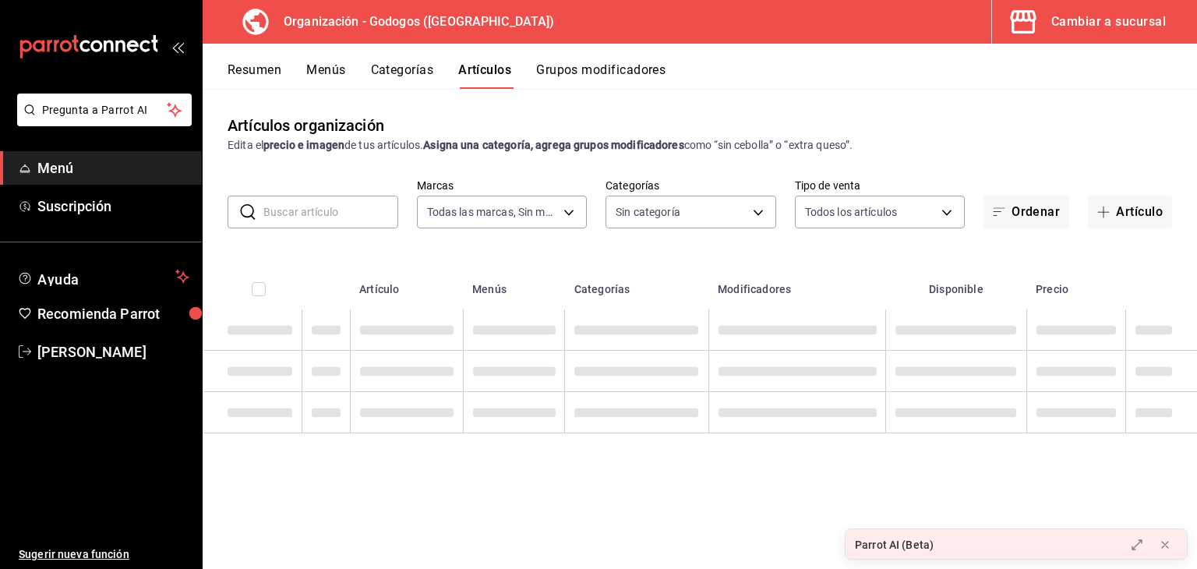
type input "2c5af448-d682-4f7b-b29c-e3cf67916c63,1734e1b4-46cc-4c33-a7f3-65e285faf7a9"
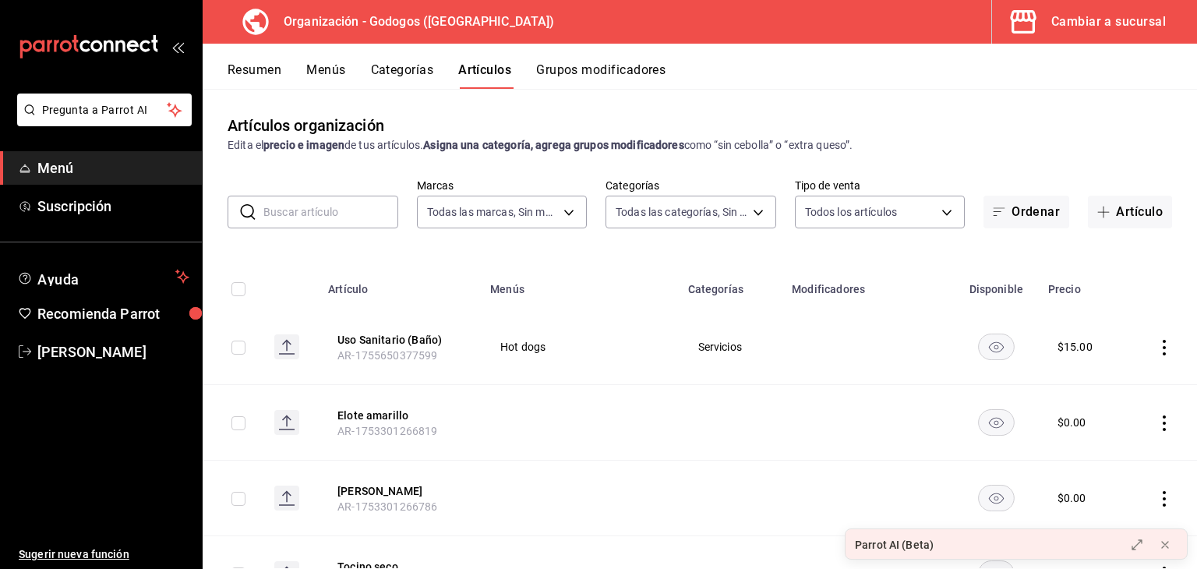
type input "fe9ed97f-ea59-40f7-977d-ce5b49babb27,9ab85264-ed04-4d22-b84d-fdb7adfcfbee,c2b12…"
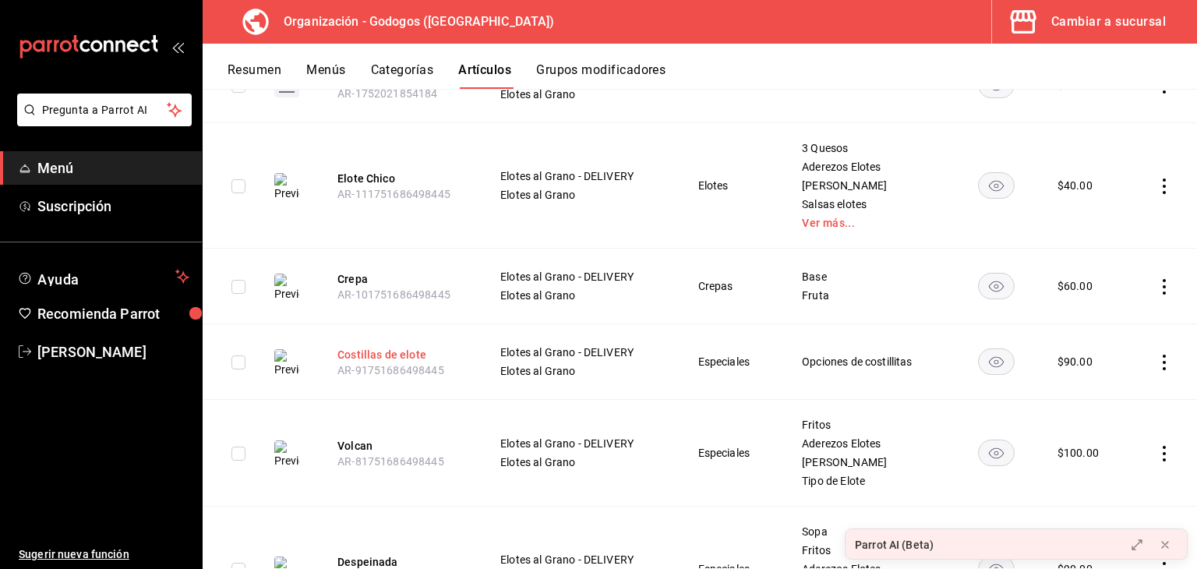
scroll to position [1325, 0]
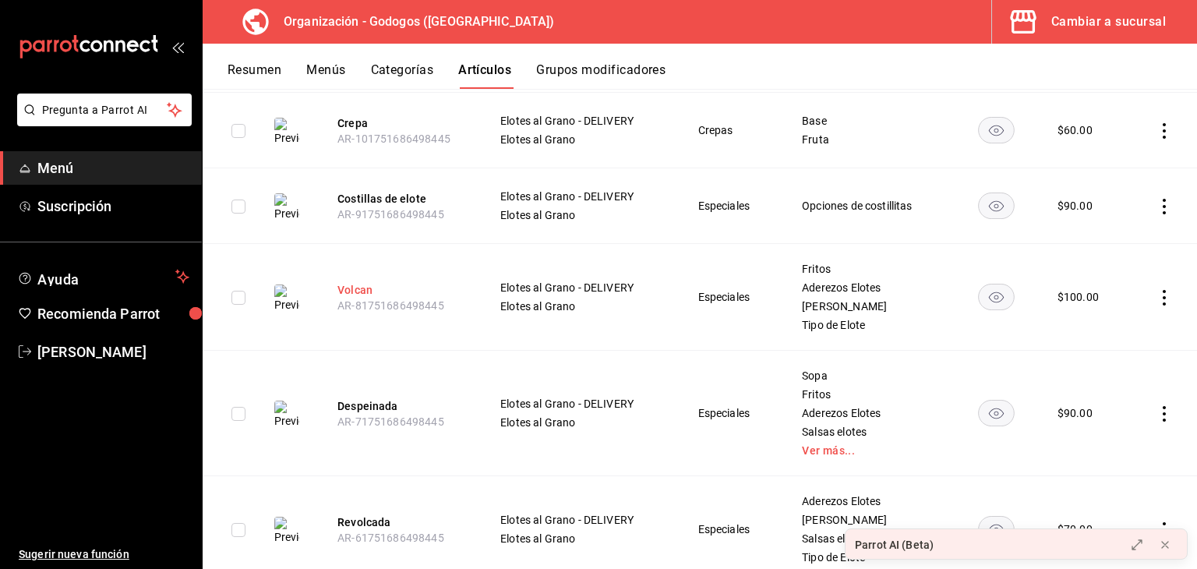
click at [354, 290] on button "Volcan" at bounding box center [399, 290] width 125 height 16
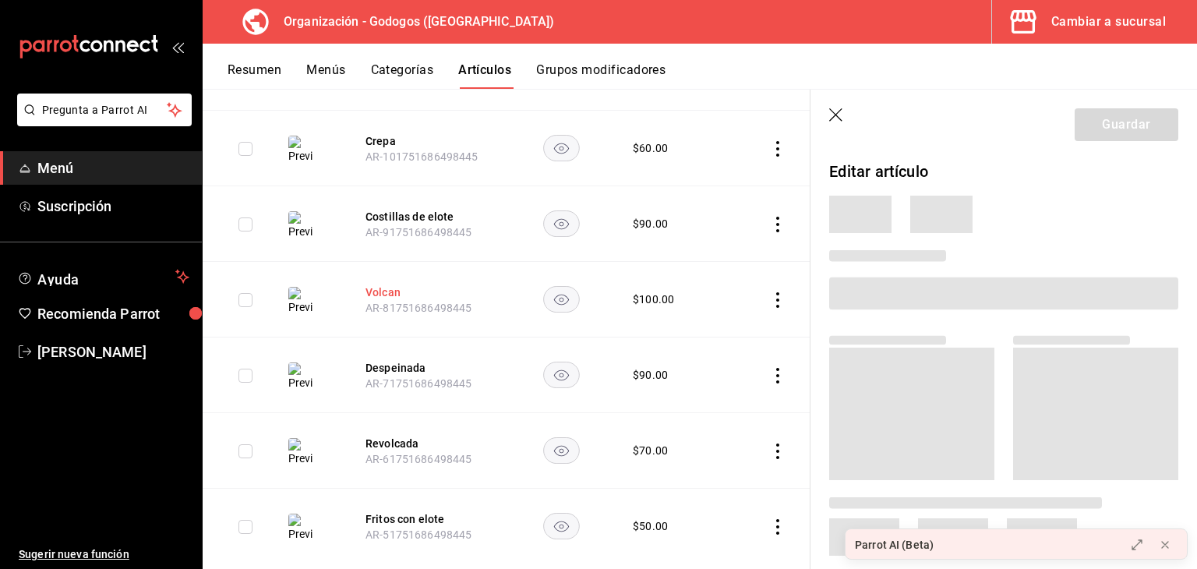
scroll to position [1287, 0]
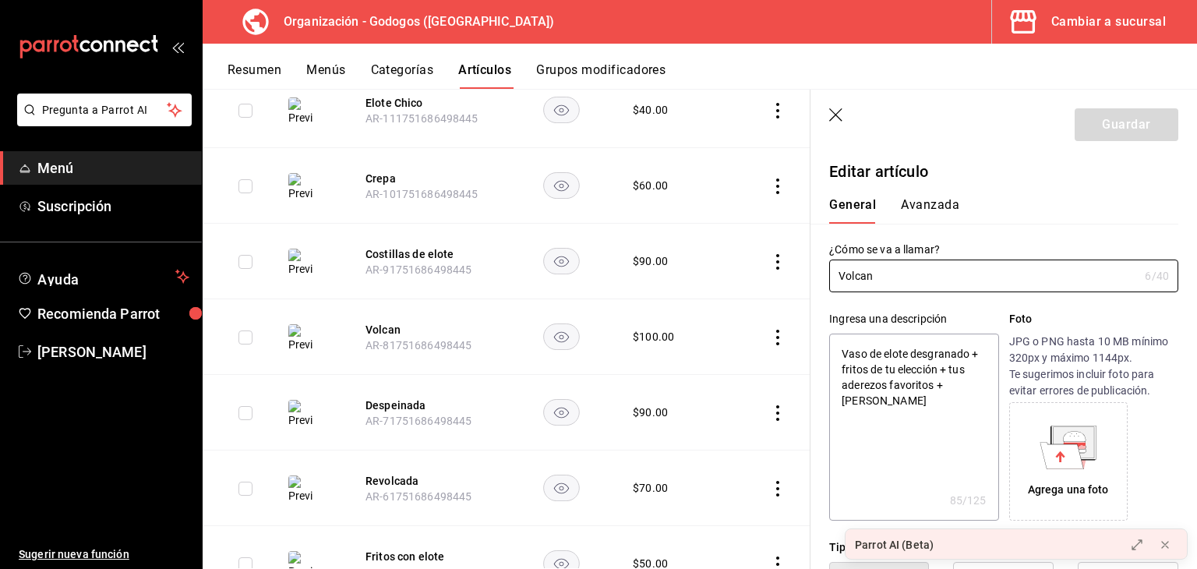
type textarea "x"
type input "$100.00"
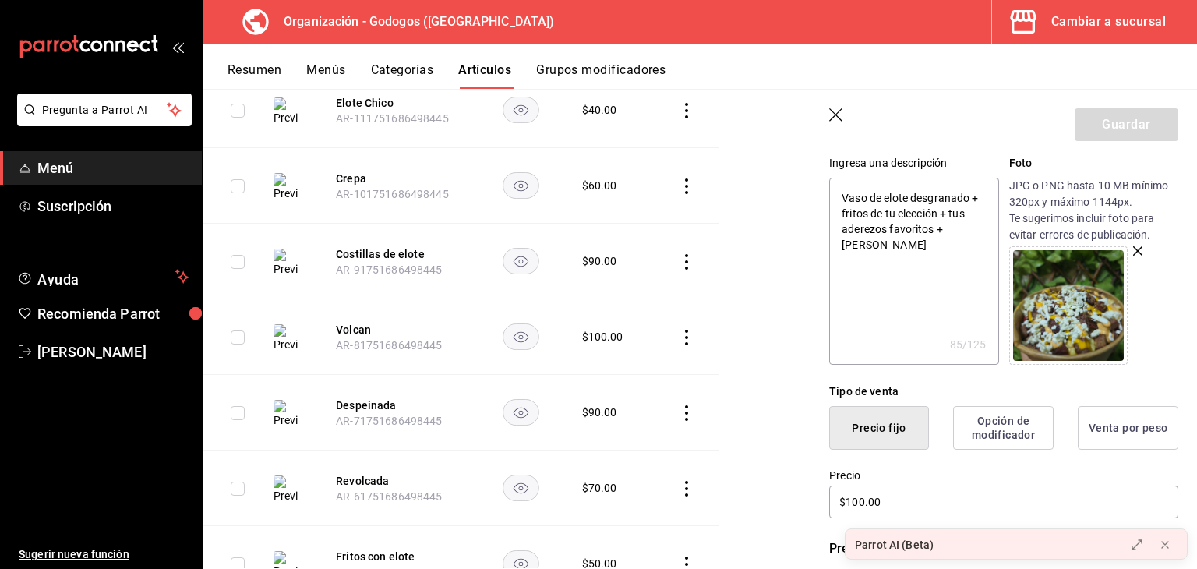
scroll to position [1354, 0]
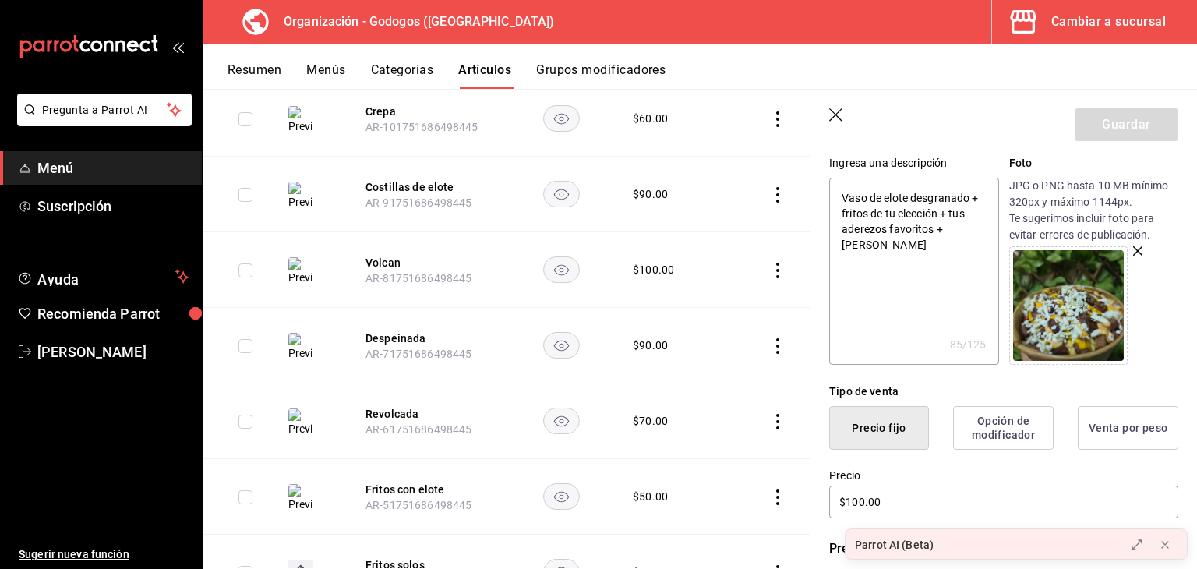
type textarea "x"
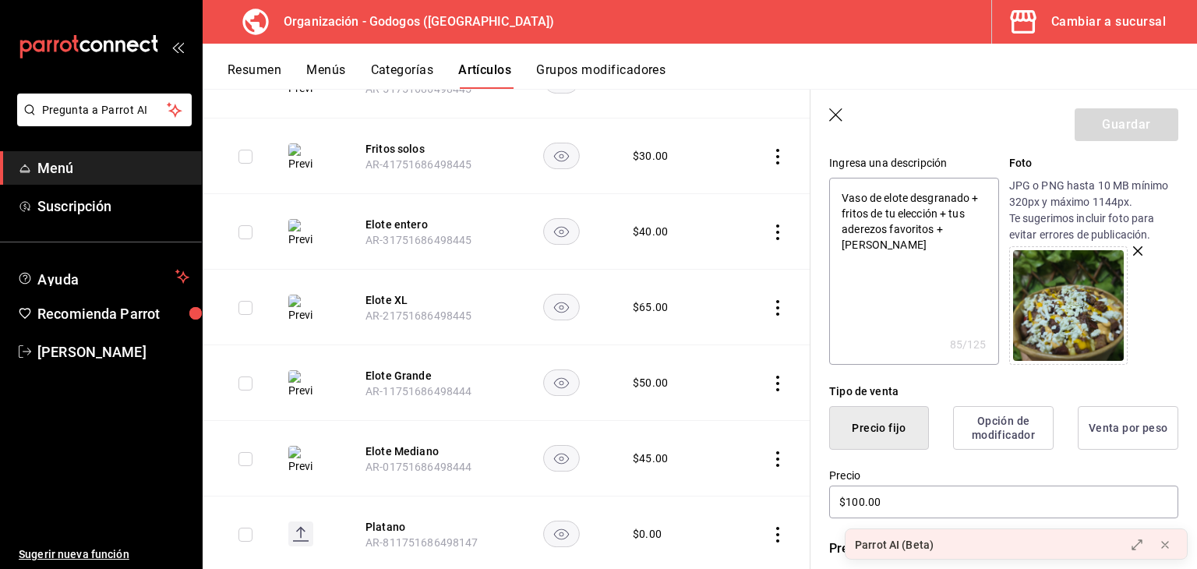
scroll to position [1744, 0]
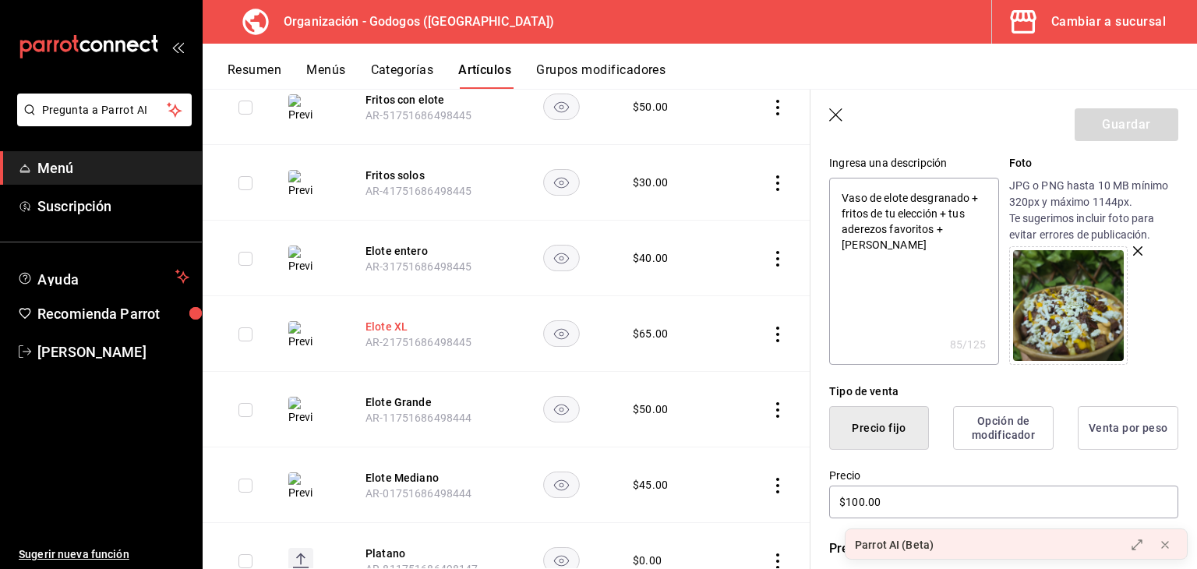
click at [386, 327] on button "Elote XL" at bounding box center [427, 327] width 125 height 16
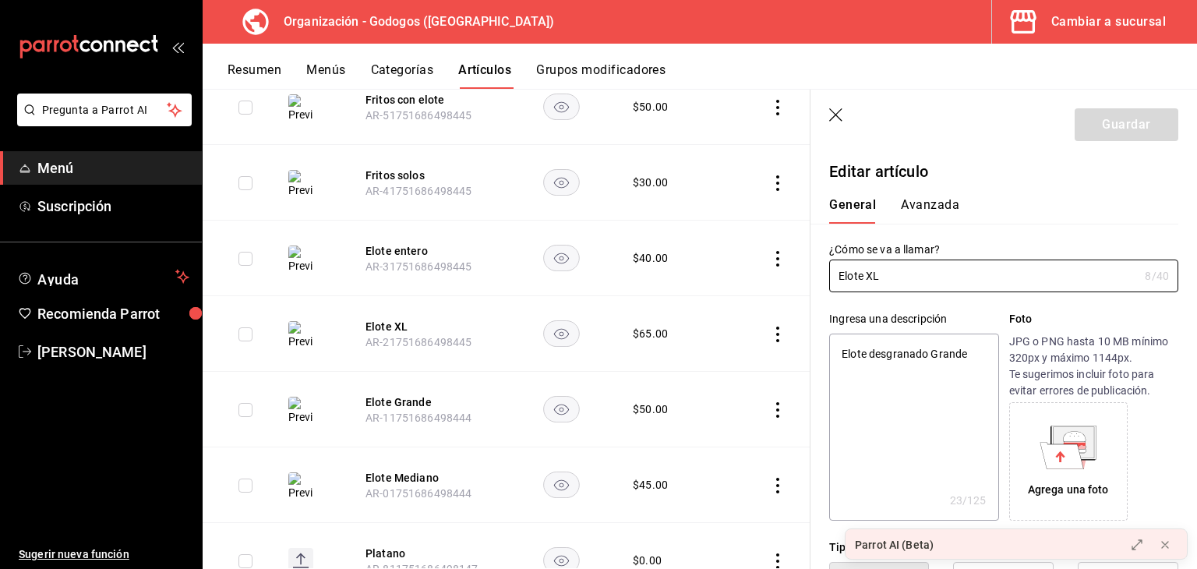
type textarea "x"
type input "$65.00"
radio input "false"
radio input "true"
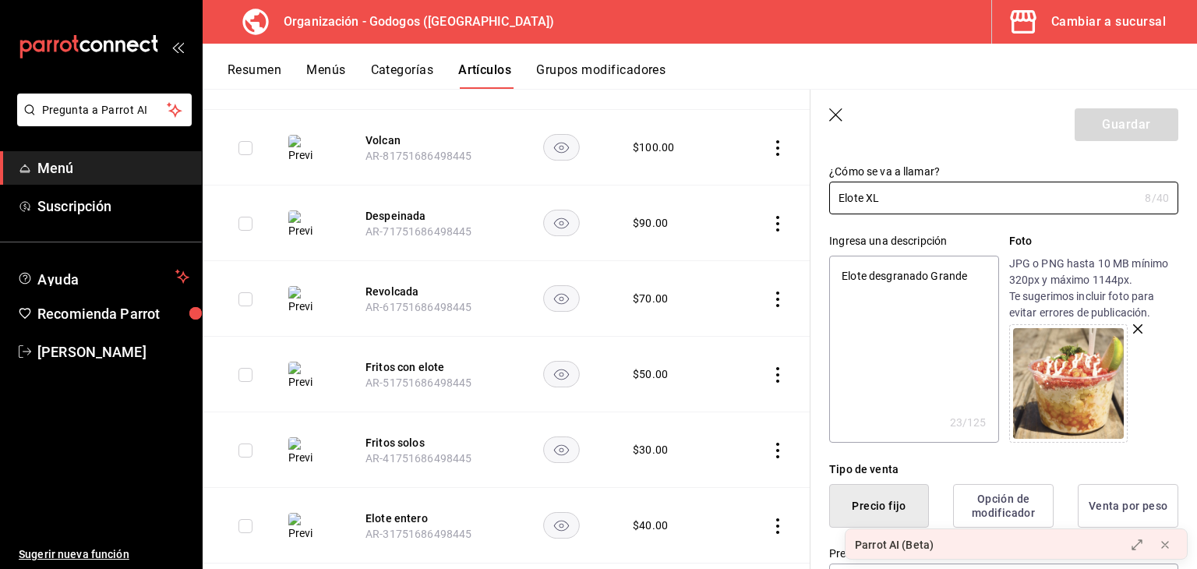
scroll to position [1354, 0]
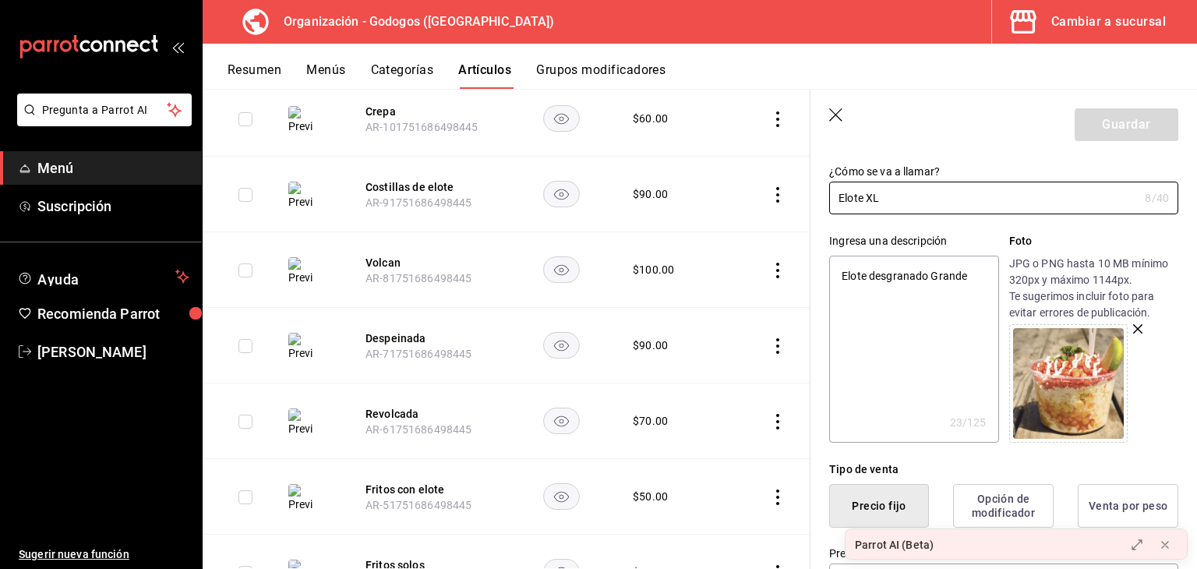
click at [307, 118] on img at bounding box center [300, 120] width 25 height 28
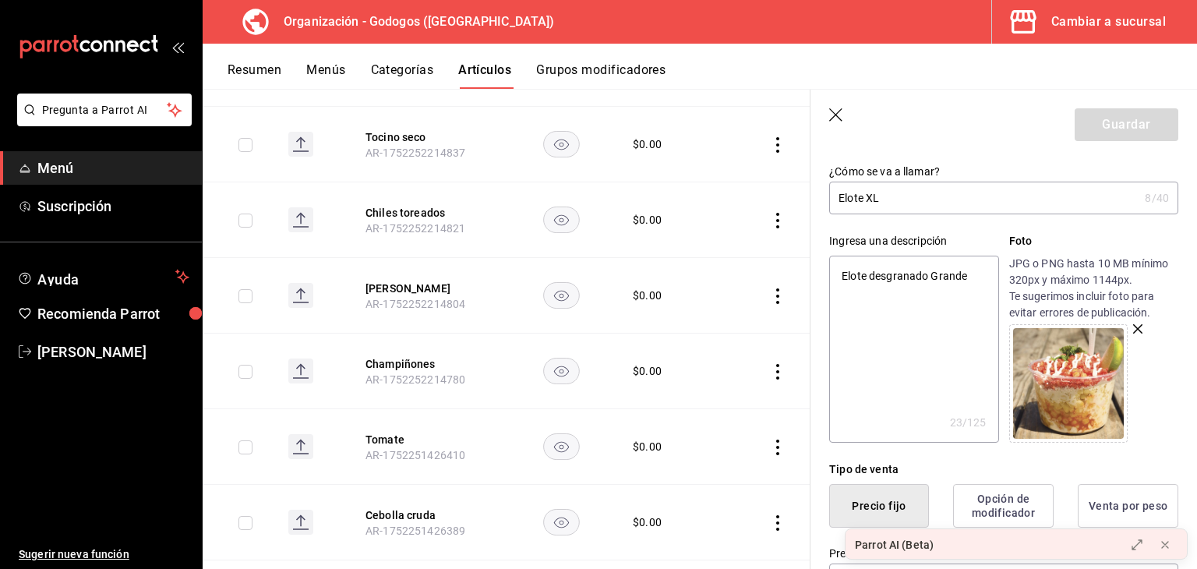
scroll to position [108, 0]
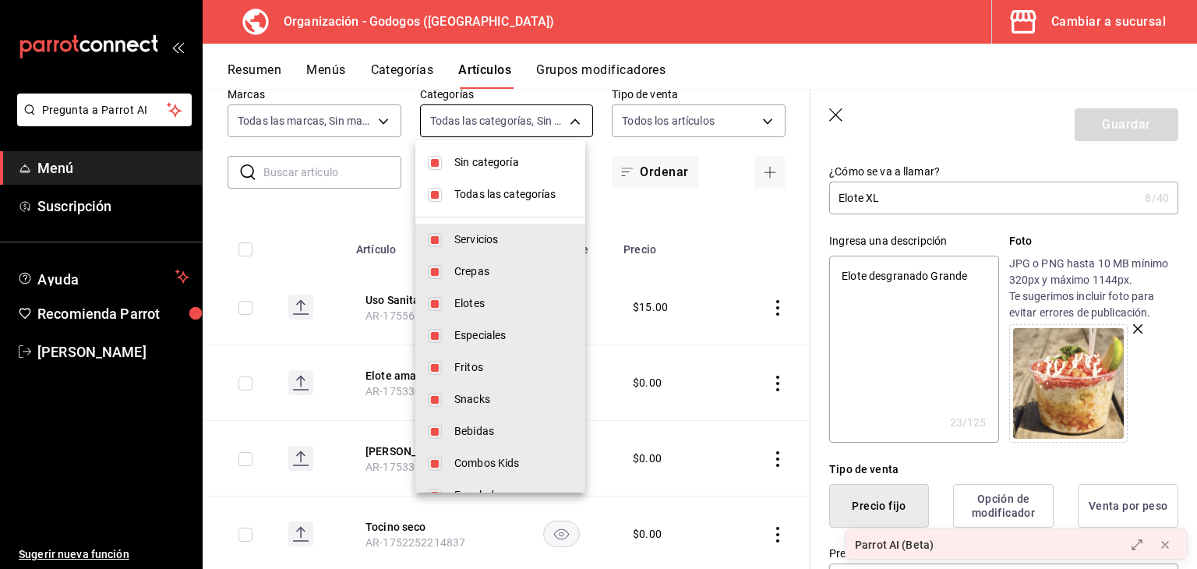
click at [474, 112] on body "Pregunta a Parrot AI Menú Suscripción Ayuda Recomienda Parrot [PERSON_NAME] Sug…" at bounding box center [598, 284] width 1197 height 569
click at [462, 166] on span "Sin categoría" at bounding box center [513, 162] width 118 height 16
type textarea "x"
checkbox input "false"
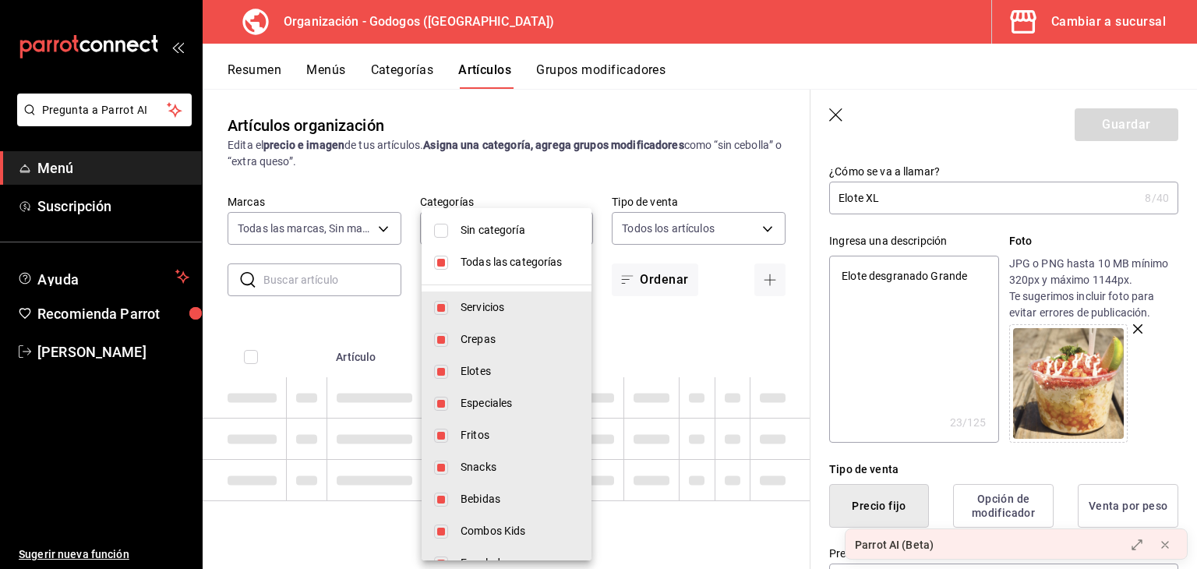
scroll to position [0, 0]
type textarea "x"
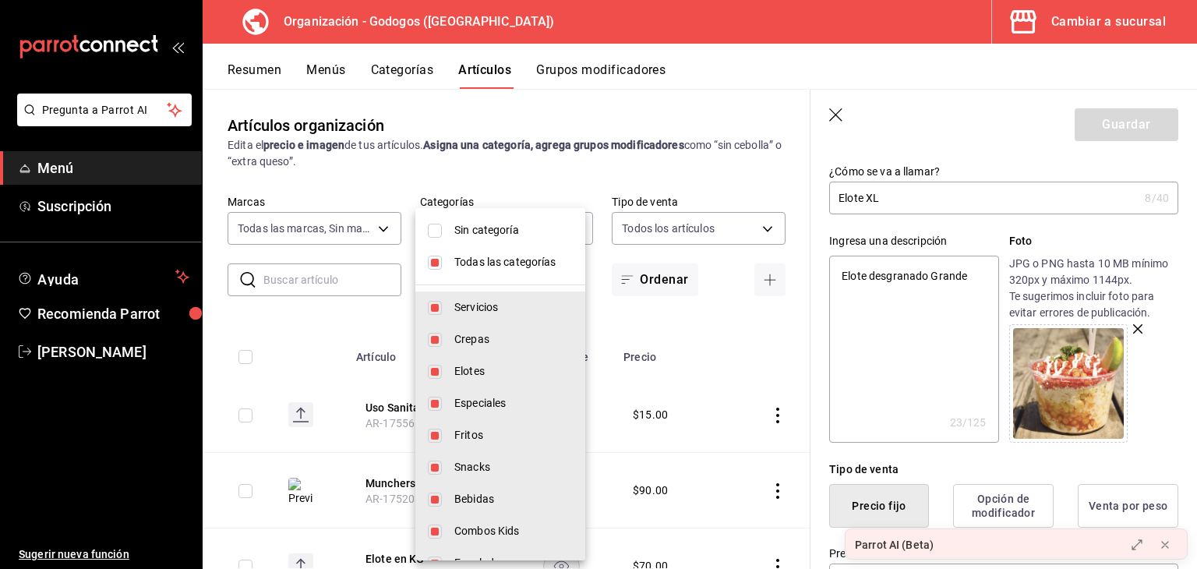
click at [483, 259] on span "Todas las categorías" at bounding box center [513, 262] width 118 height 16
type textarea "x"
checkbox input "false"
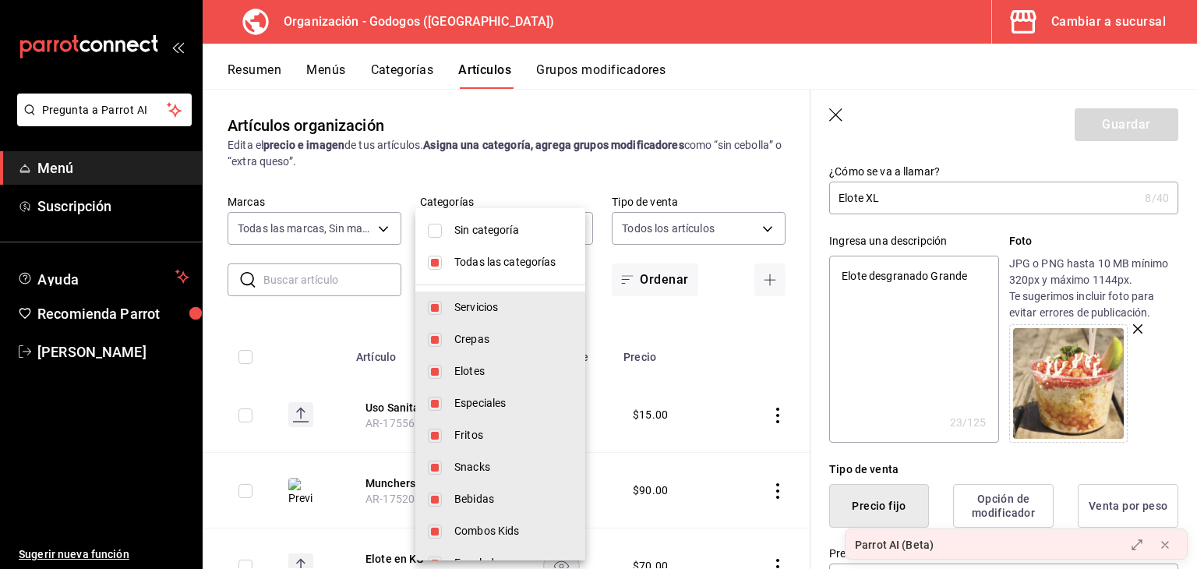
checkbox input "false"
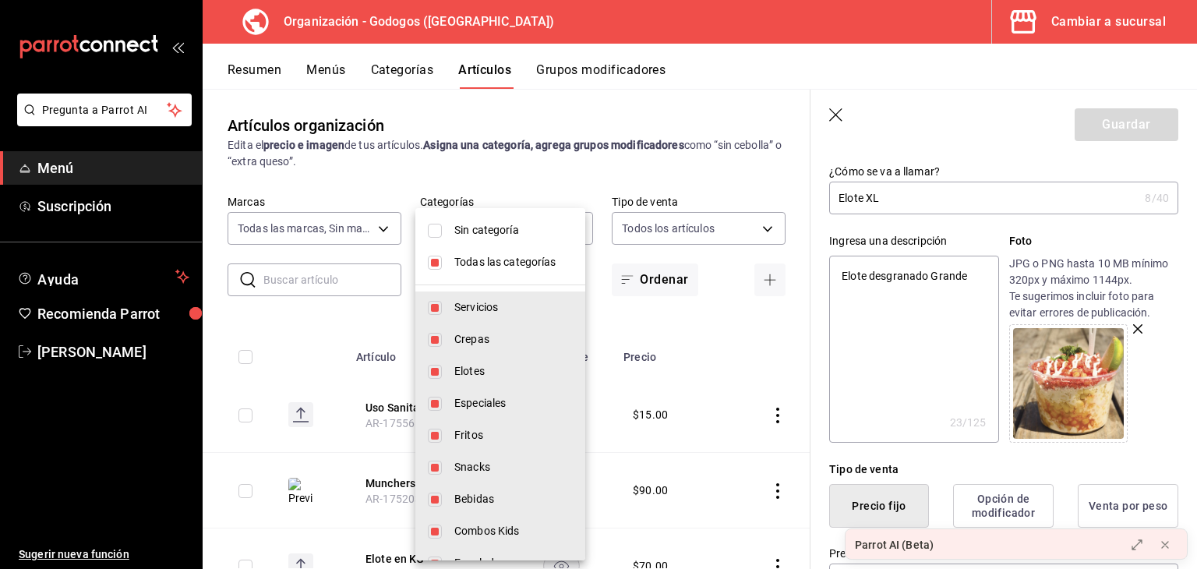
checkbox input "false"
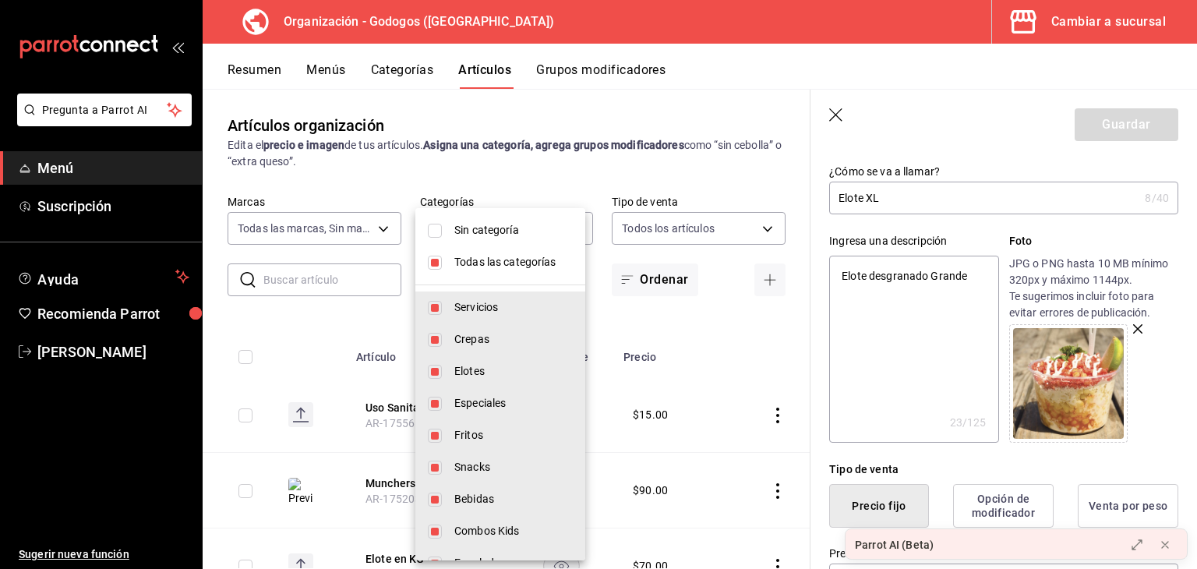
checkbox input "false"
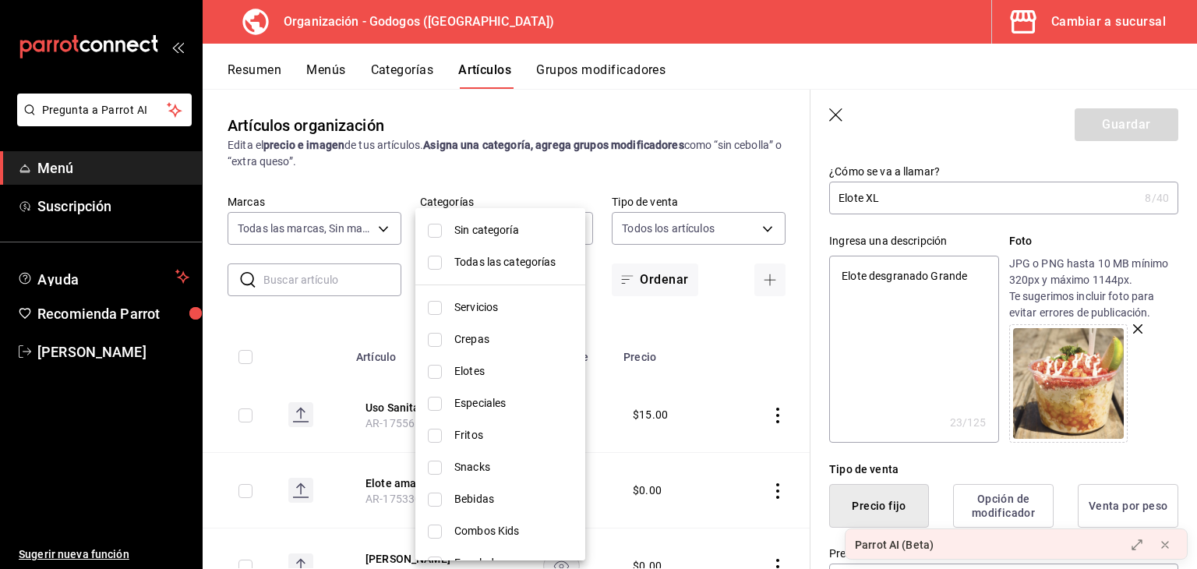
click at [457, 231] on span "Sin categoría" at bounding box center [513, 230] width 118 height 16
type textarea "x"
checkbox input "true"
click at [457, 231] on span "Sin categoría" at bounding box center [513, 230] width 118 height 16
type textarea "x"
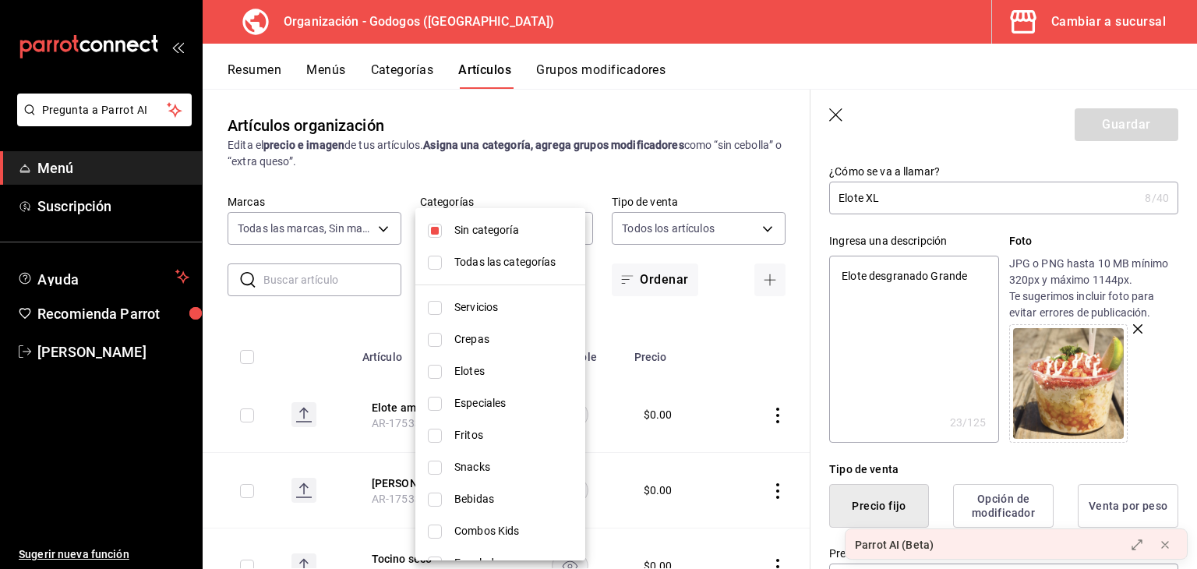
checkbox input "false"
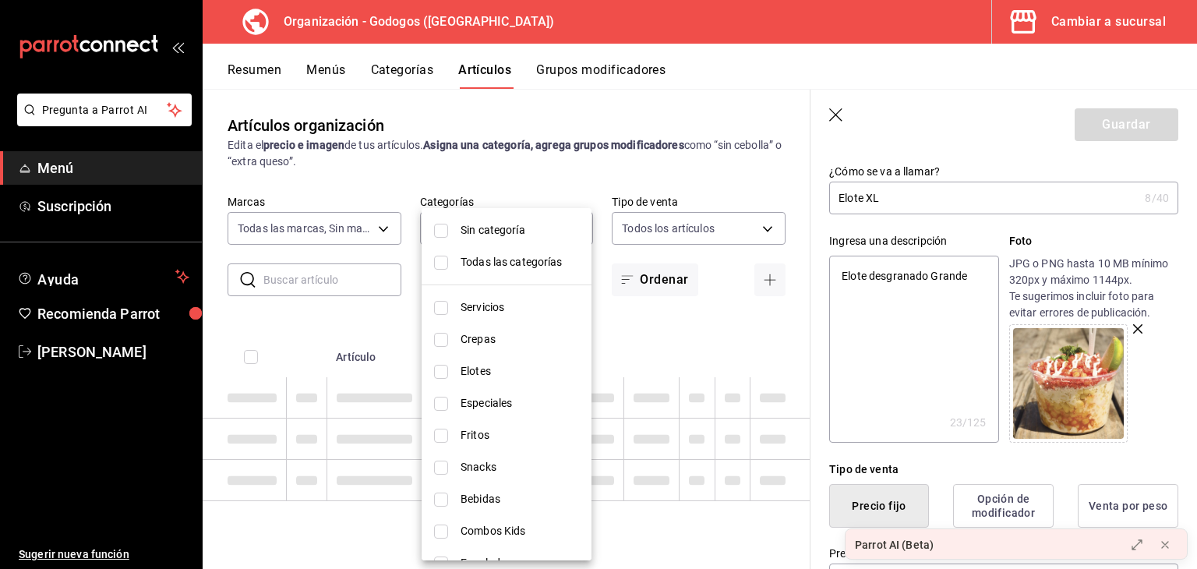
type textarea "x"
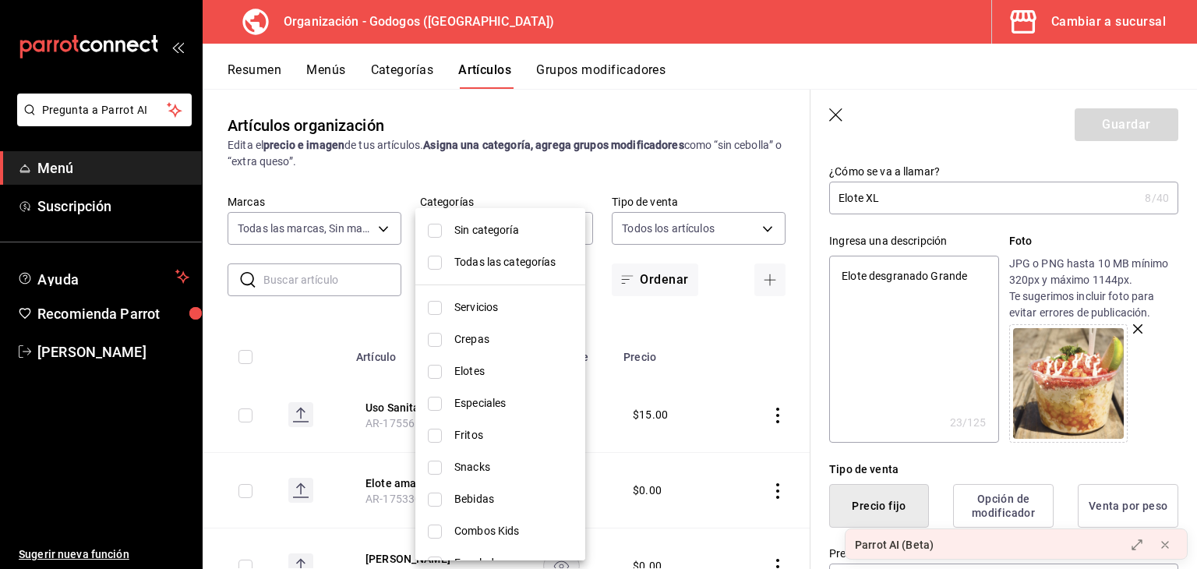
click at [515, 189] on div at bounding box center [598, 284] width 1197 height 569
click at [555, 224] on body "Pregunta a Parrot AI Menú Suscripción Ayuda Recomienda Parrot [PERSON_NAME] Sug…" at bounding box center [598, 284] width 1197 height 569
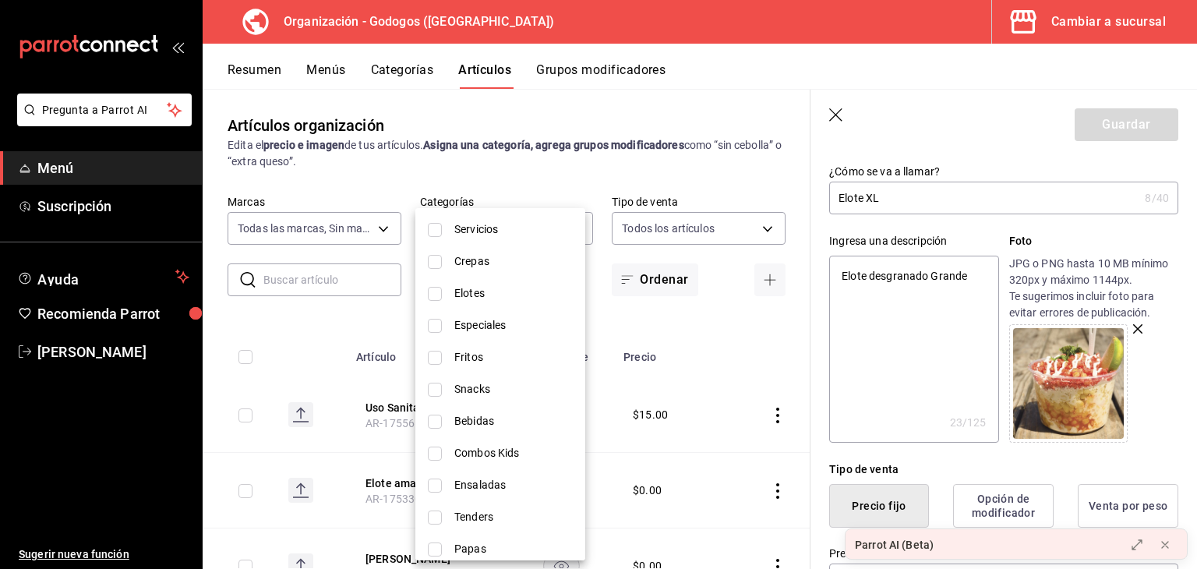
scroll to position [156, 0]
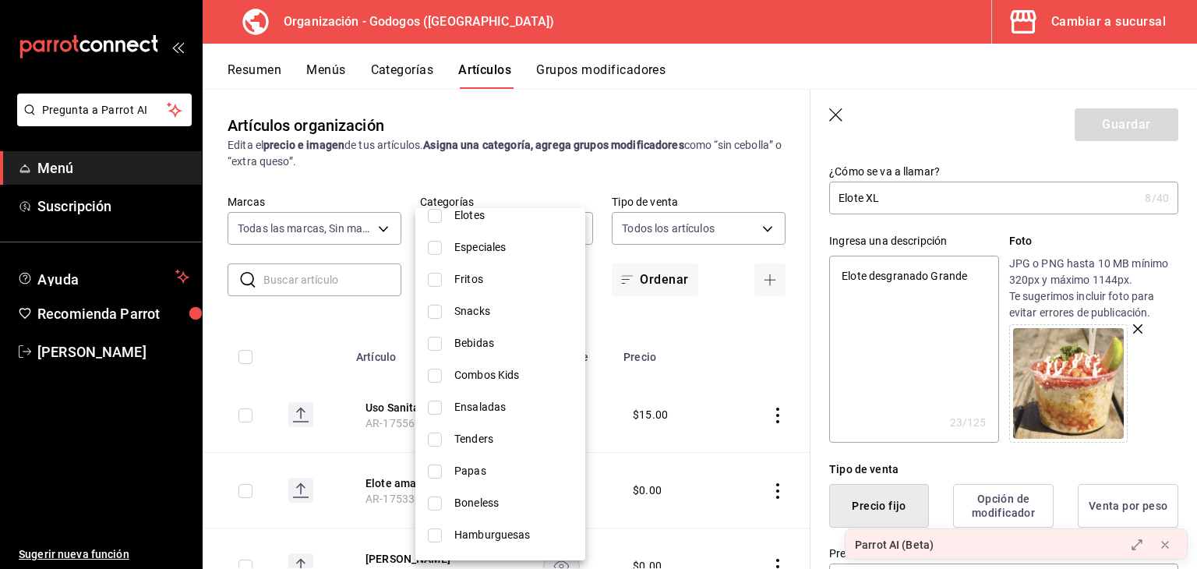
click at [496, 378] on span "Combos Kids" at bounding box center [513, 375] width 118 height 16
type input "c060e106-f368-4551-8b6c-604dfa43eac6"
type textarea "x"
checkbox input "true"
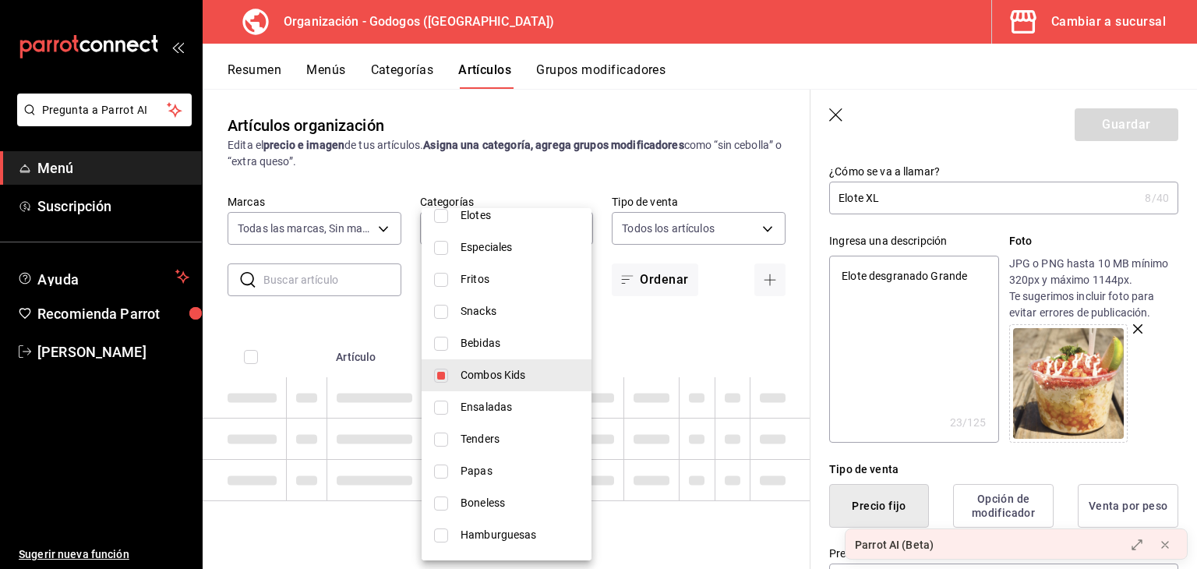
type textarea "x"
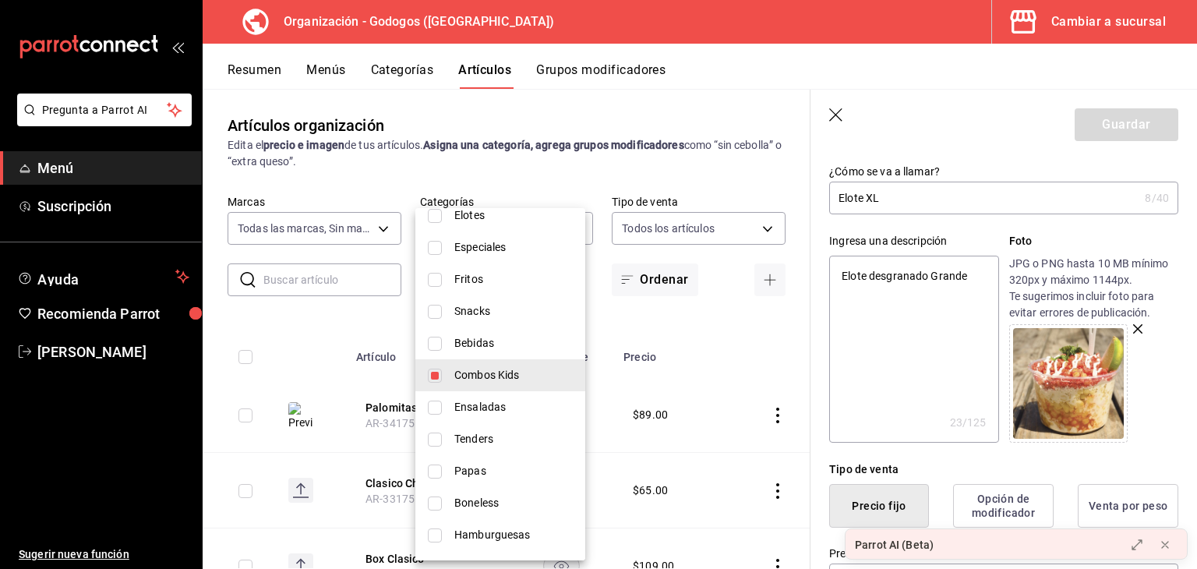
click at [482, 169] on div at bounding box center [598, 284] width 1197 height 569
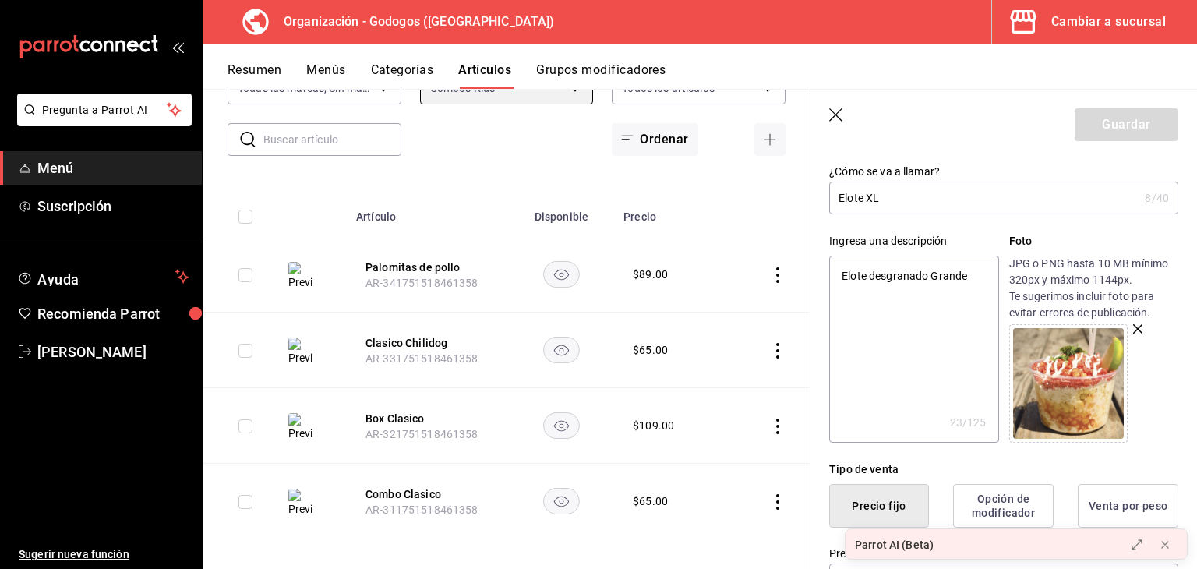
scroll to position [147, 0]
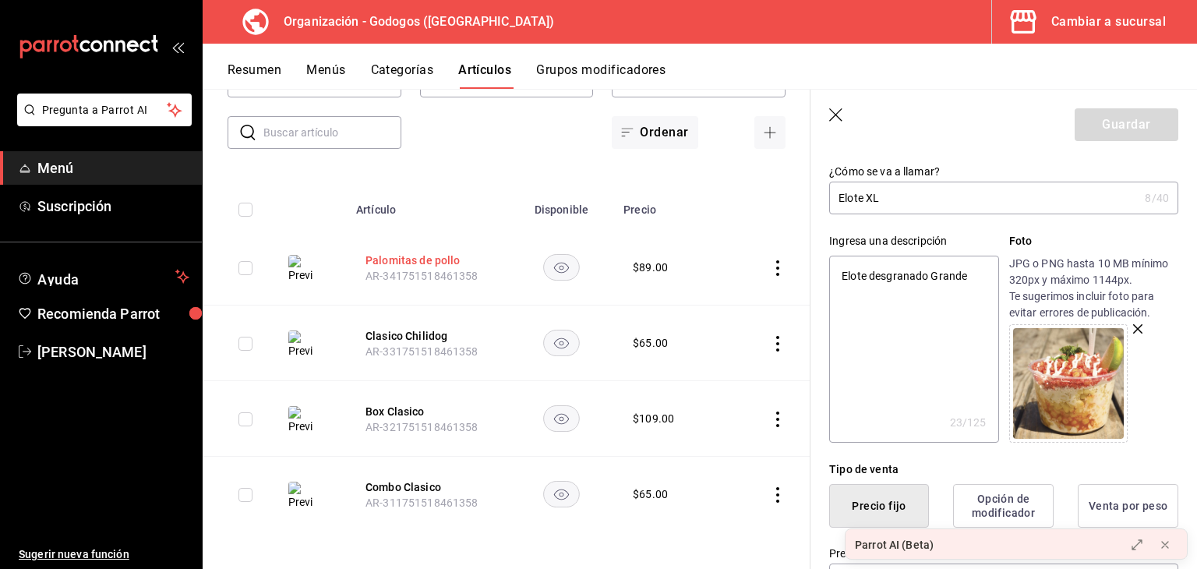
click at [404, 253] on button "Palomitas de pollo" at bounding box center [427, 260] width 125 height 16
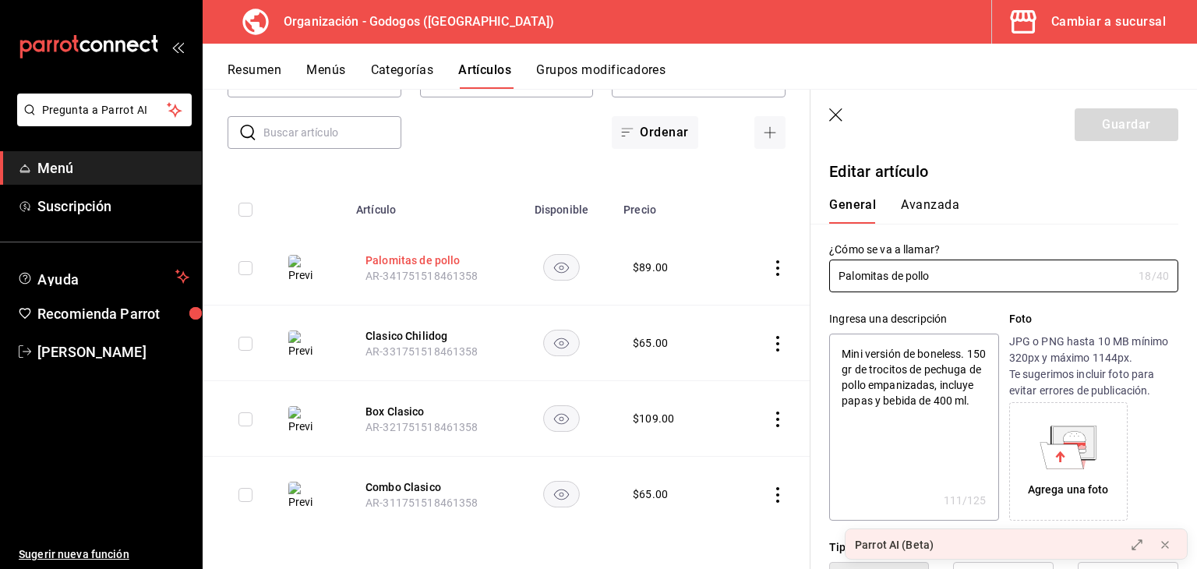
type textarea "x"
type input "$89.00"
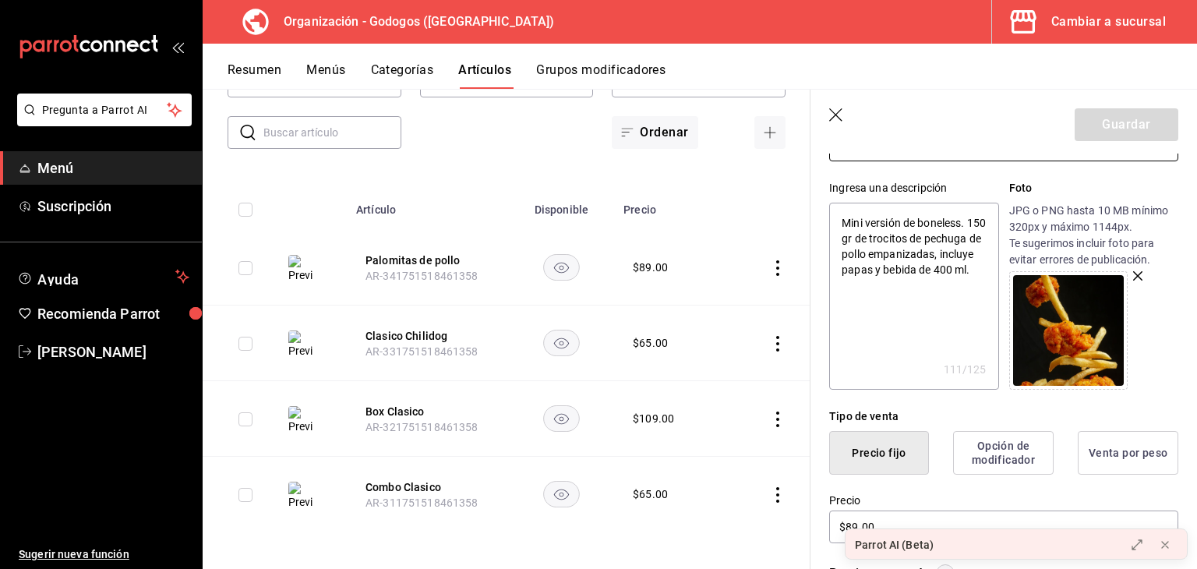
scroll to position [156, 0]
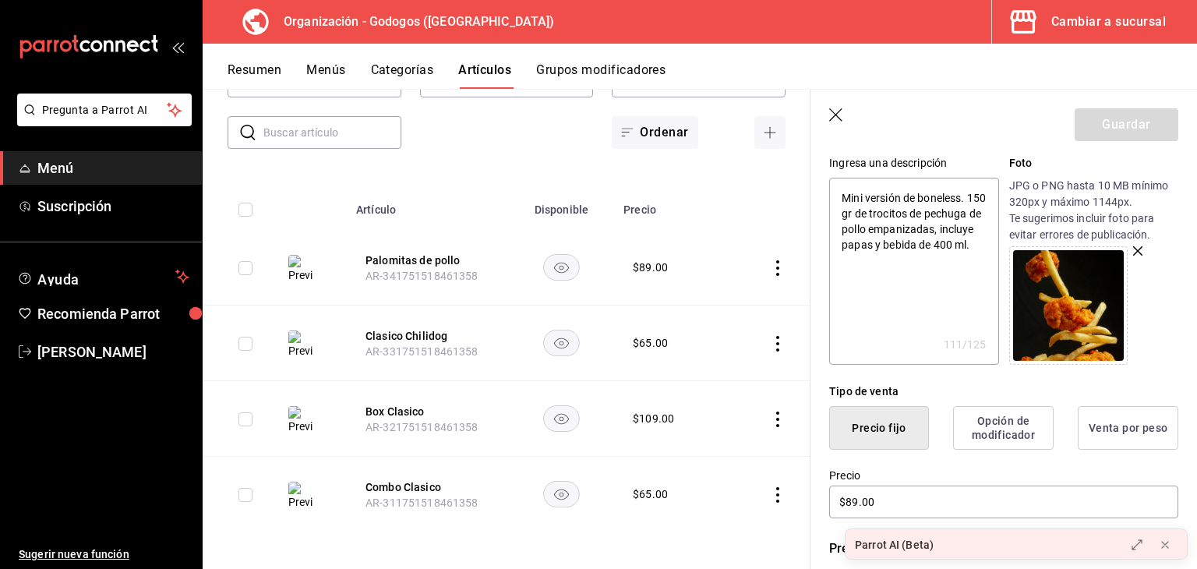
click at [1133, 249] on icon "button" at bounding box center [1137, 250] width 9 height 9
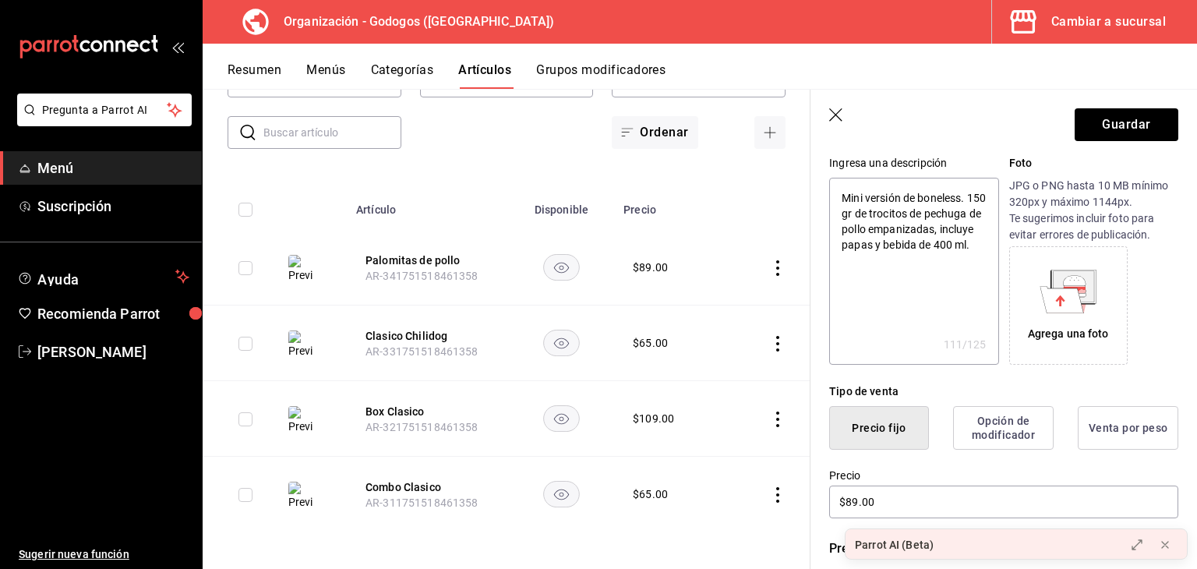
click at [1078, 275] on icon at bounding box center [1074, 285] width 41 height 31
click at [1055, 291] on icon at bounding box center [1062, 299] width 44 height 26
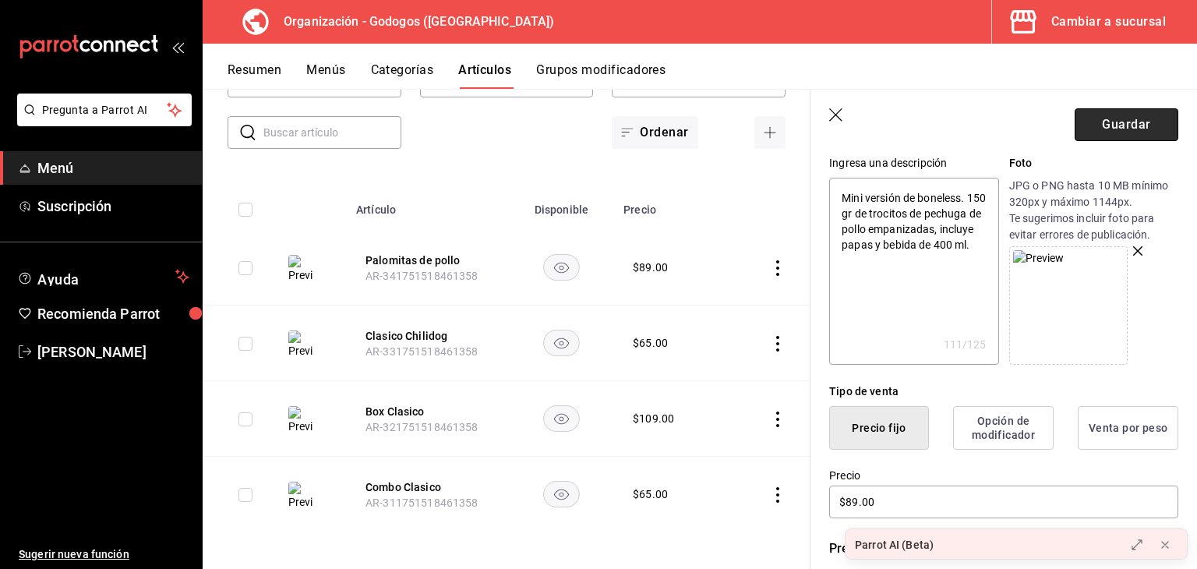
click at [1114, 115] on button "Guardar" at bounding box center [1127, 124] width 104 height 33
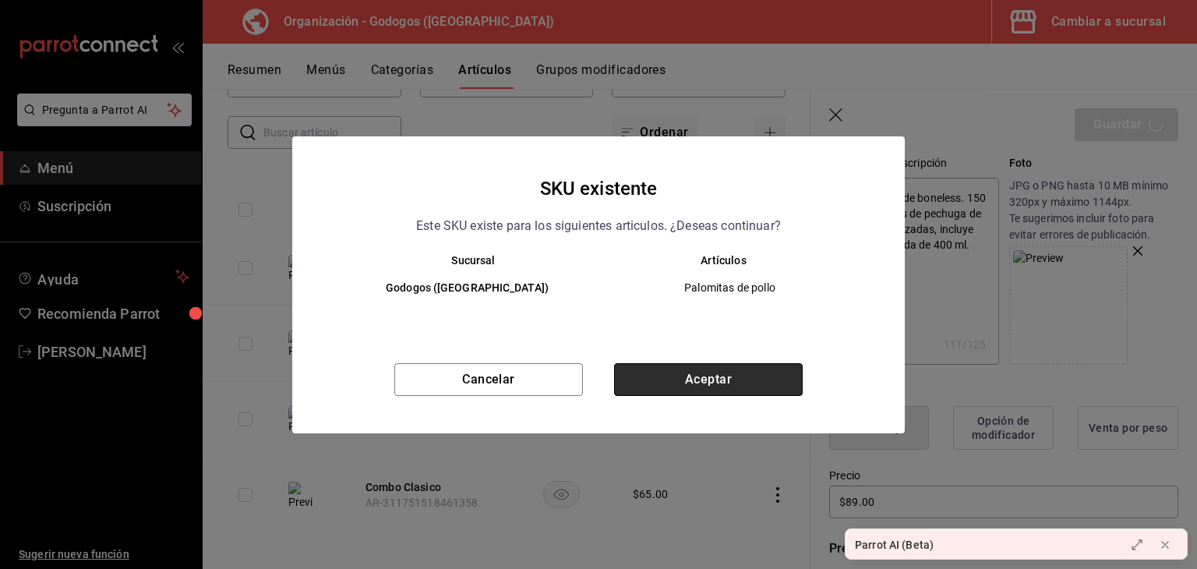
click at [691, 374] on button "Aceptar" at bounding box center [708, 379] width 189 height 33
type textarea "x"
type input "AR-1755999376180"
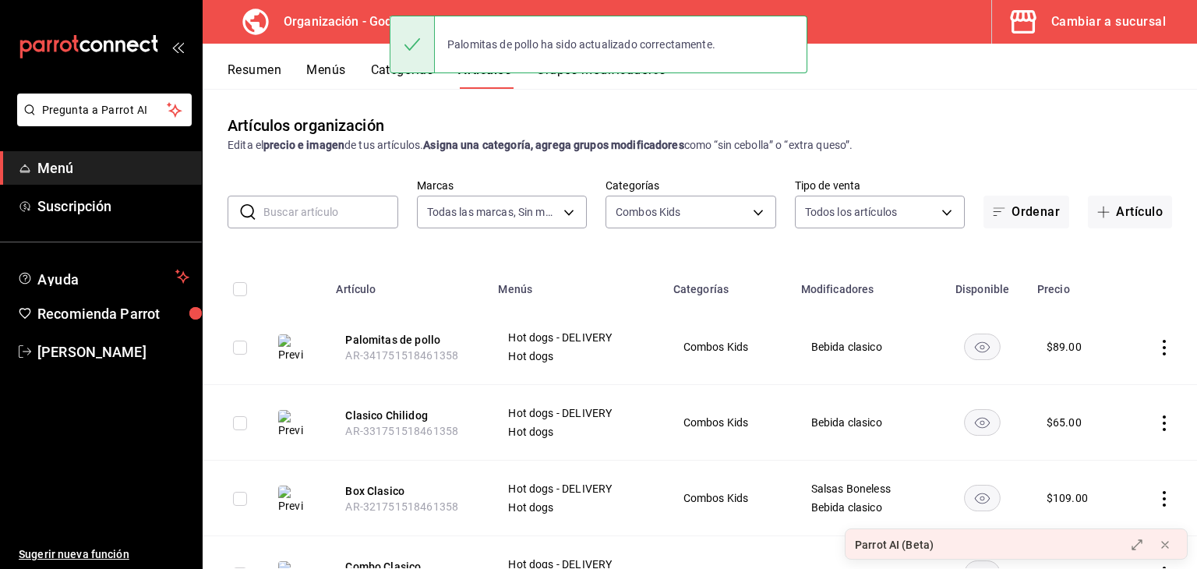
click at [332, 220] on input "text" at bounding box center [330, 211] width 135 height 31
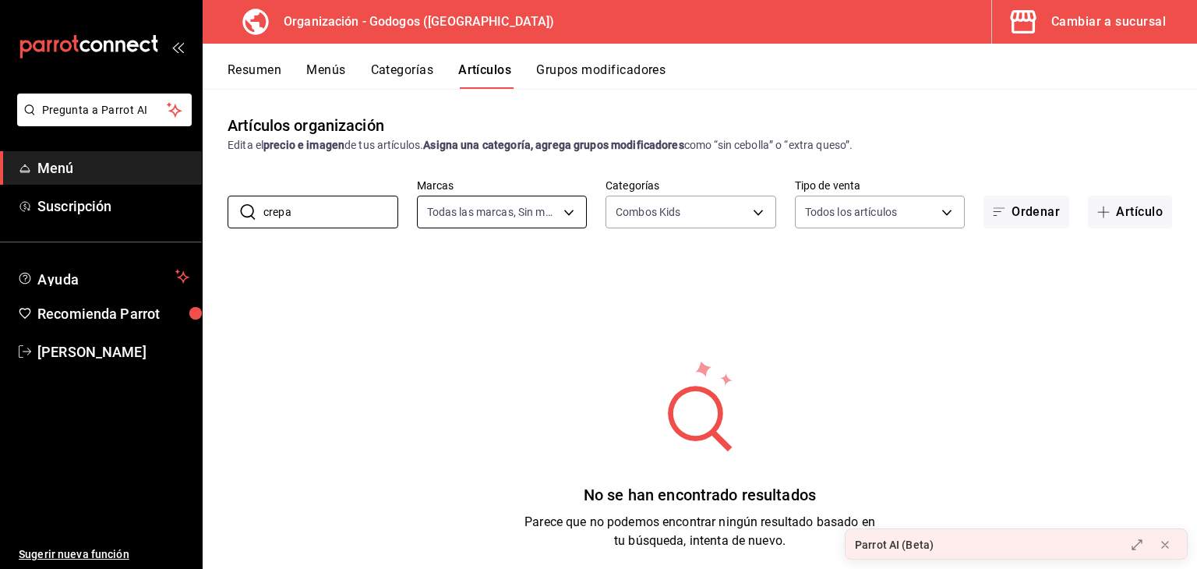
type input "crepa"
click at [517, 212] on body "Pregunta a Parrot AI Menú Suscripción Ayuda Recomienda Parrot [PERSON_NAME] Sug…" at bounding box center [598, 284] width 1197 height 569
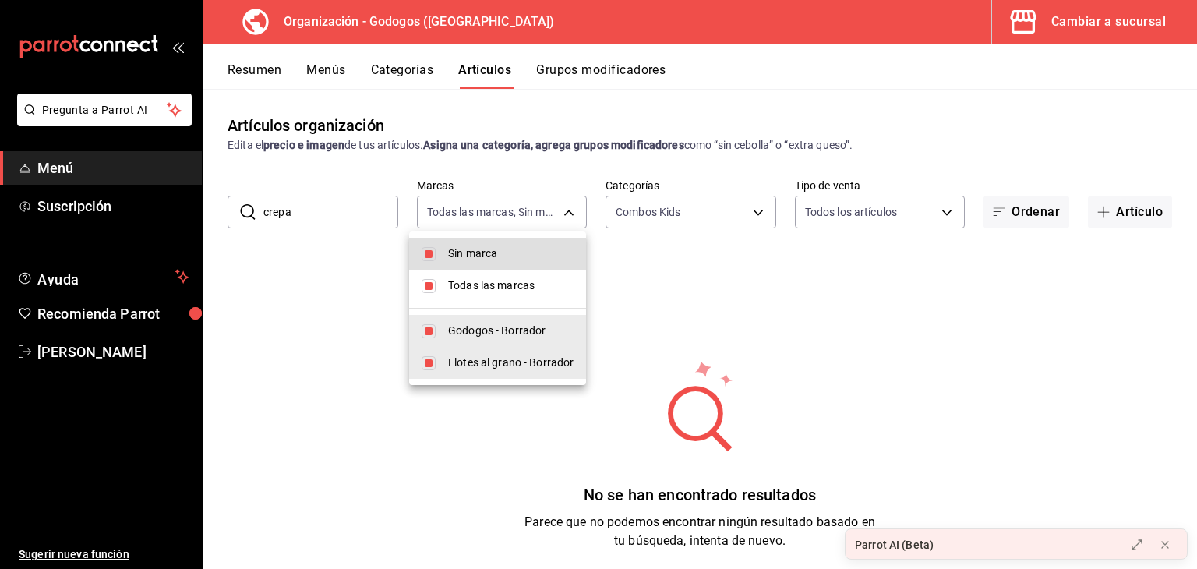
click at [673, 218] on div at bounding box center [598, 284] width 1197 height 569
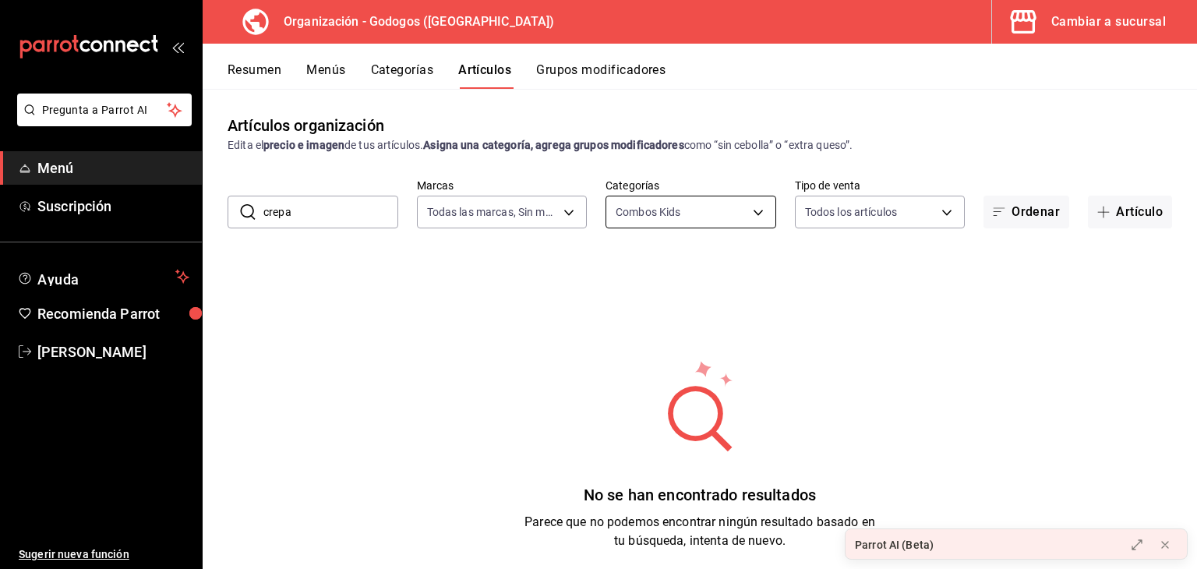
click at [689, 203] on body "Pregunta a Parrot AI Menú Suscripción Ayuda Recomienda Parrot [PERSON_NAME] Sug…" at bounding box center [598, 284] width 1197 height 569
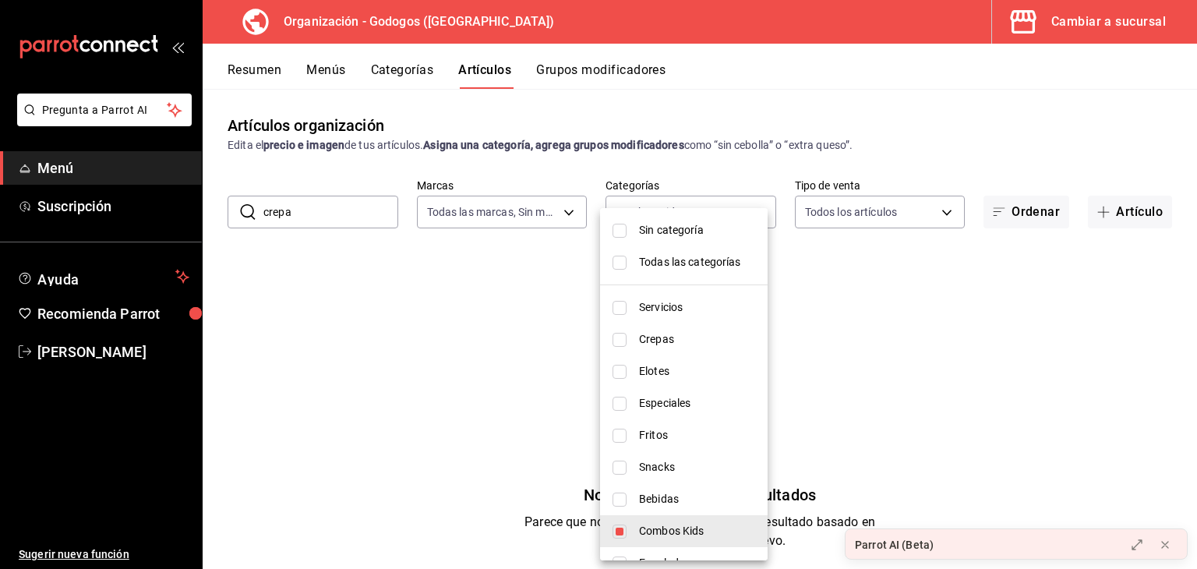
click at [659, 263] on span "Todas las categorías" at bounding box center [697, 262] width 116 height 16
type input "fe9ed97f-ea59-40f7-977d-ce5b49babb27,9ab85264-ed04-4d22-b84d-fdb7adfcfbee,c2b12…"
checkbox input "true"
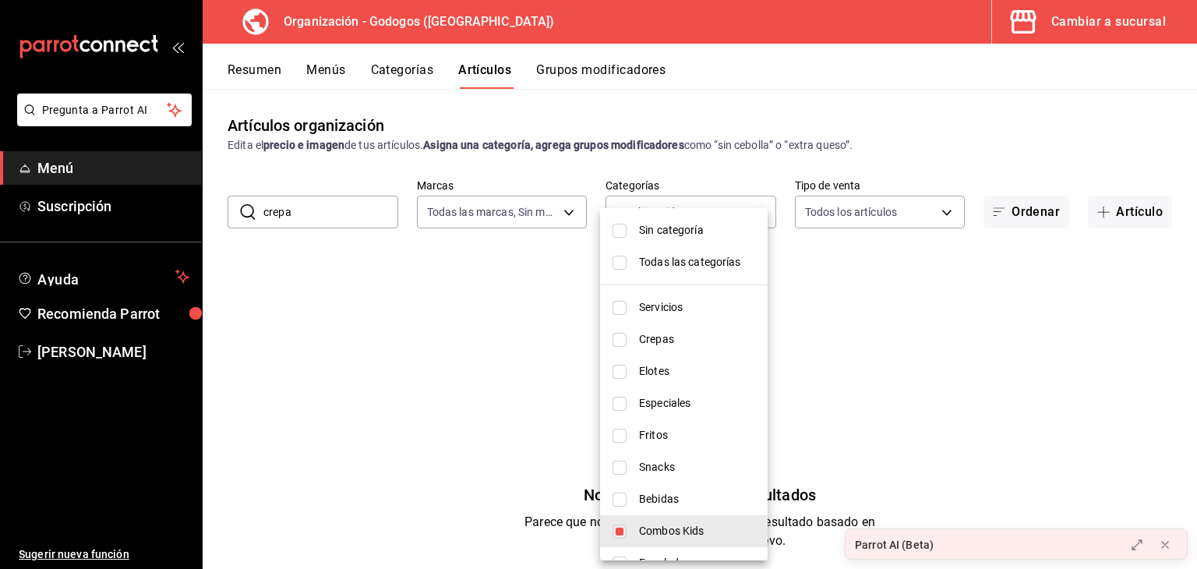
checkbox input "true"
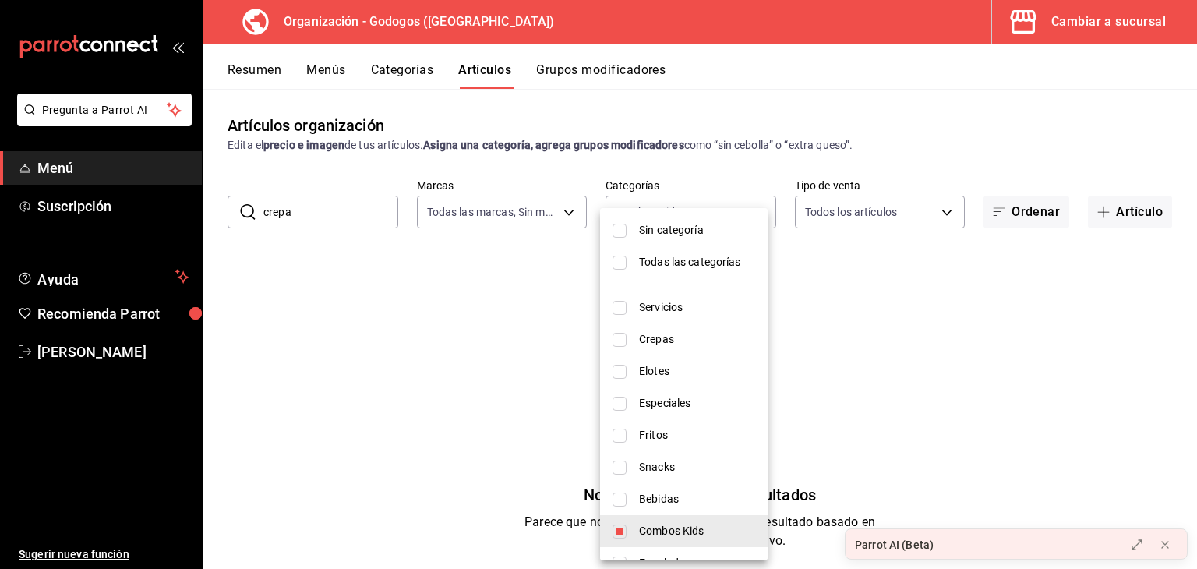
checkbox input "true"
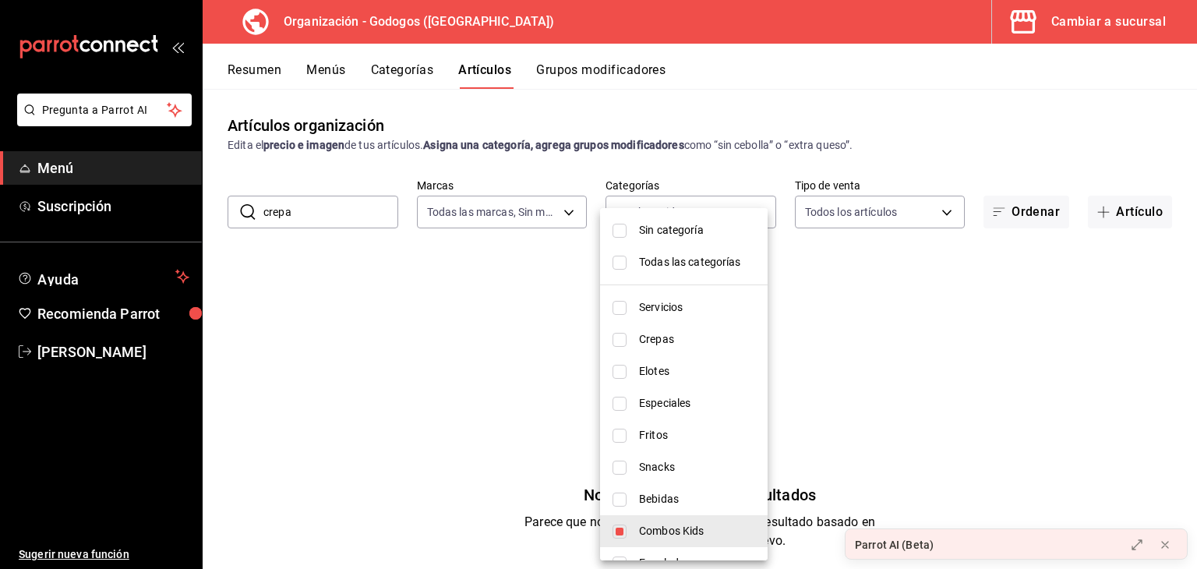
checkbox input "true"
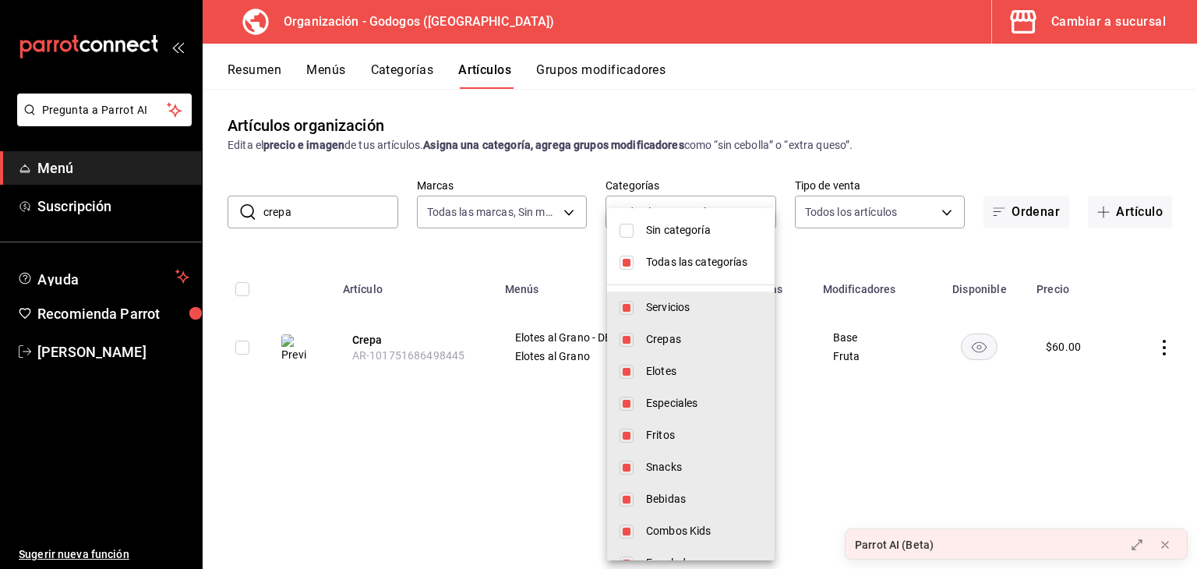
click at [374, 340] on div at bounding box center [598, 284] width 1197 height 569
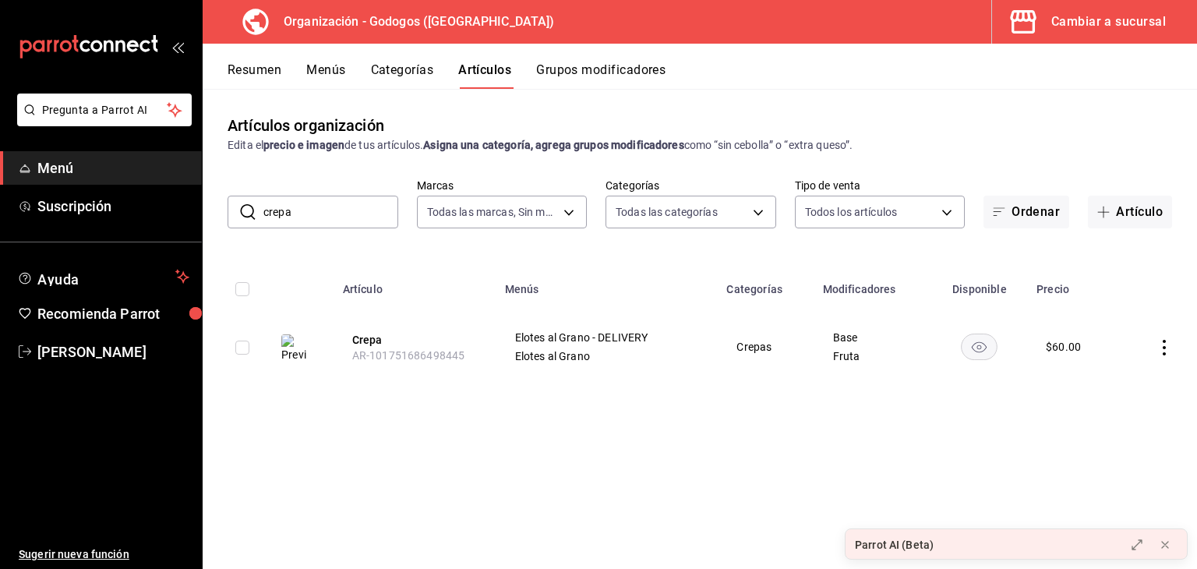
click at [595, 69] on button "Grupos modificadores" at bounding box center [600, 75] width 129 height 26
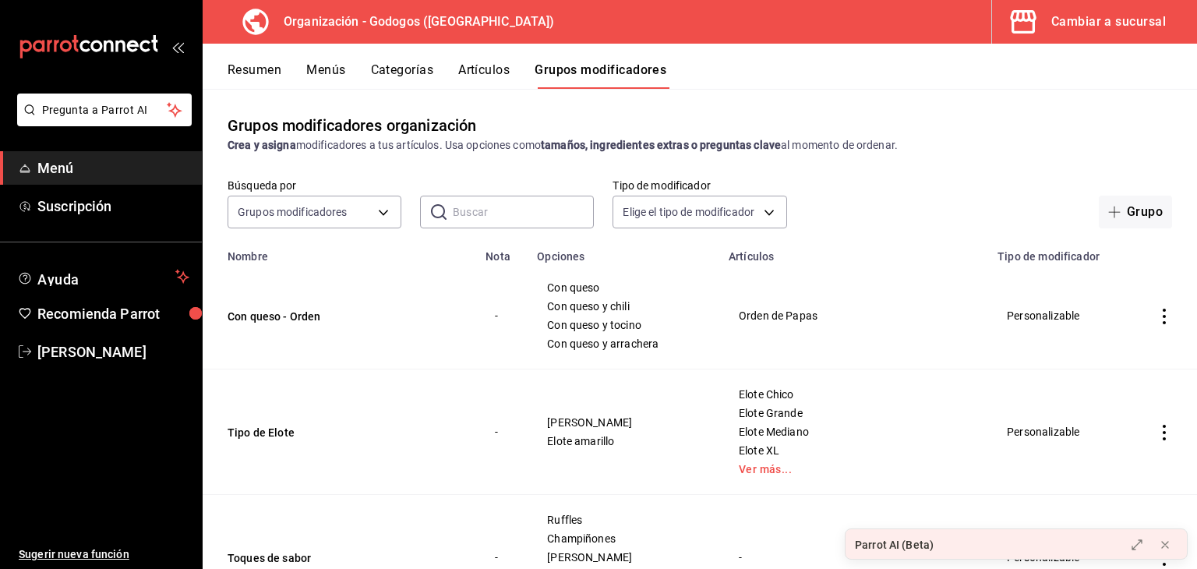
click at [489, 210] on input "text" at bounding box center [523, 211] width 141 height 31
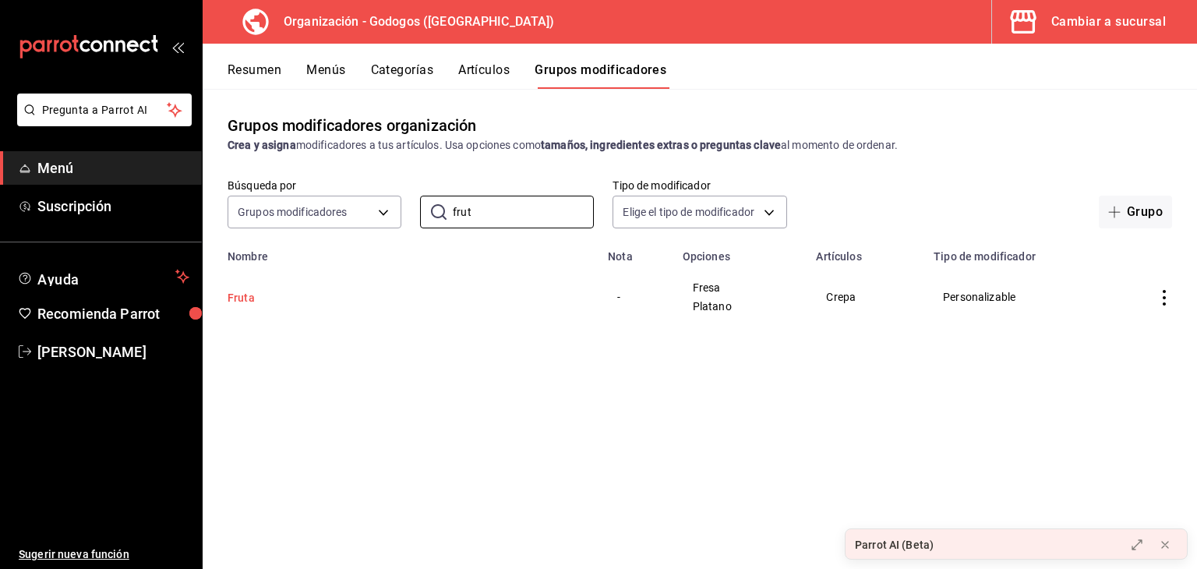
type input "frut"
click at [251, 303] on button "Fruta" at bounding box center [321, 298] width 187 height 16
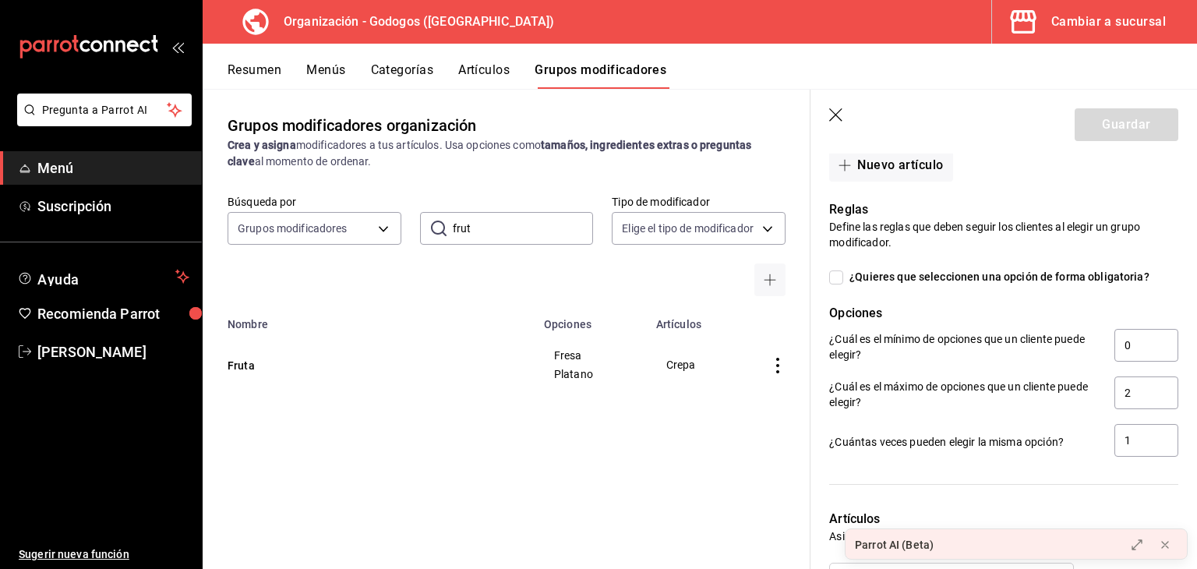
scroll to position [701, 0]
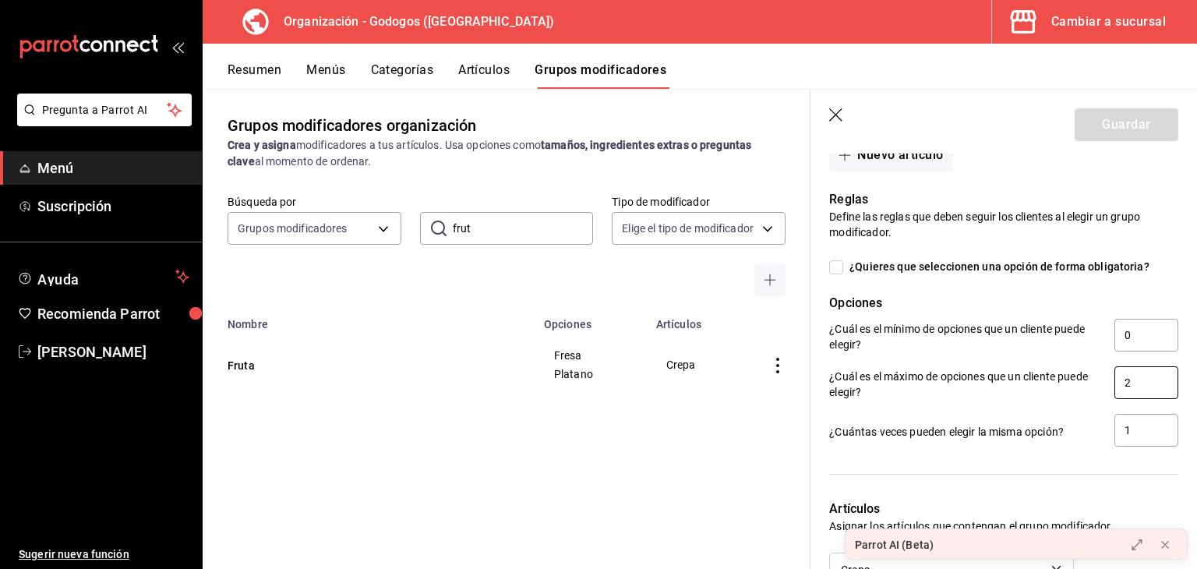
drag, startPoint x: 1122, startPoint y: 382, endPoint x: 1106, endPoint y: 387, distance: 17.2
click at [1114, 387] on input "2" at bounding box center [1146, 382] width 64 height 33
type input "1"
click at [1103, 128] on button "Guardar" at bounding box center [1127, 124] width 104 height 33
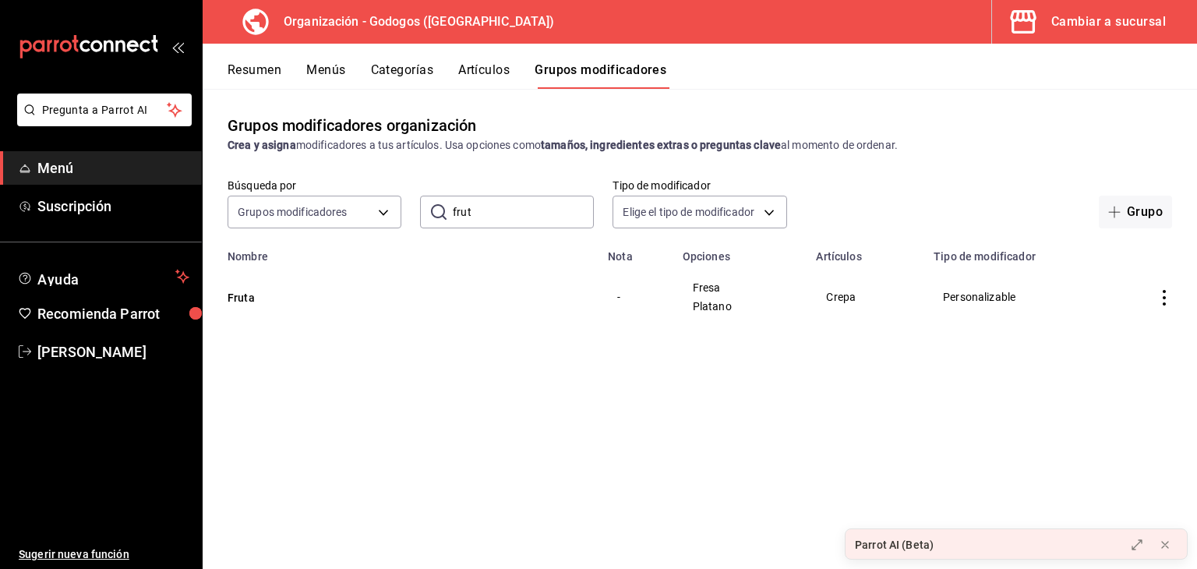
click at [509, 214] on input "frut" at bounding box center [523, 211] width 141 height 31
type input "f"
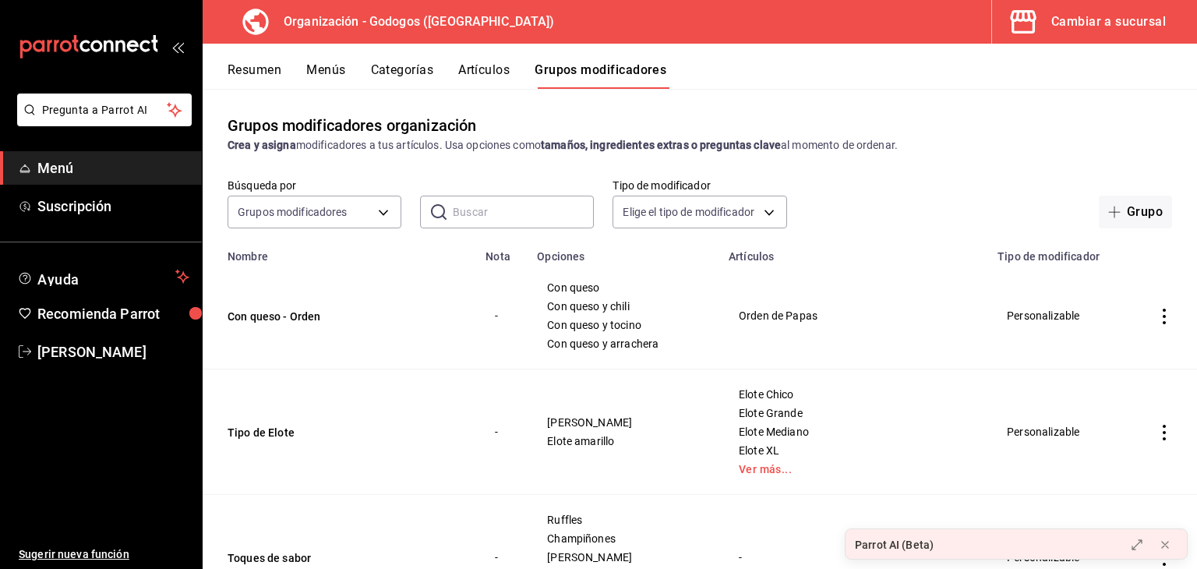
click at [507, 69] on button "Artículos" at bounding box center [483, 75] width 51 height 26
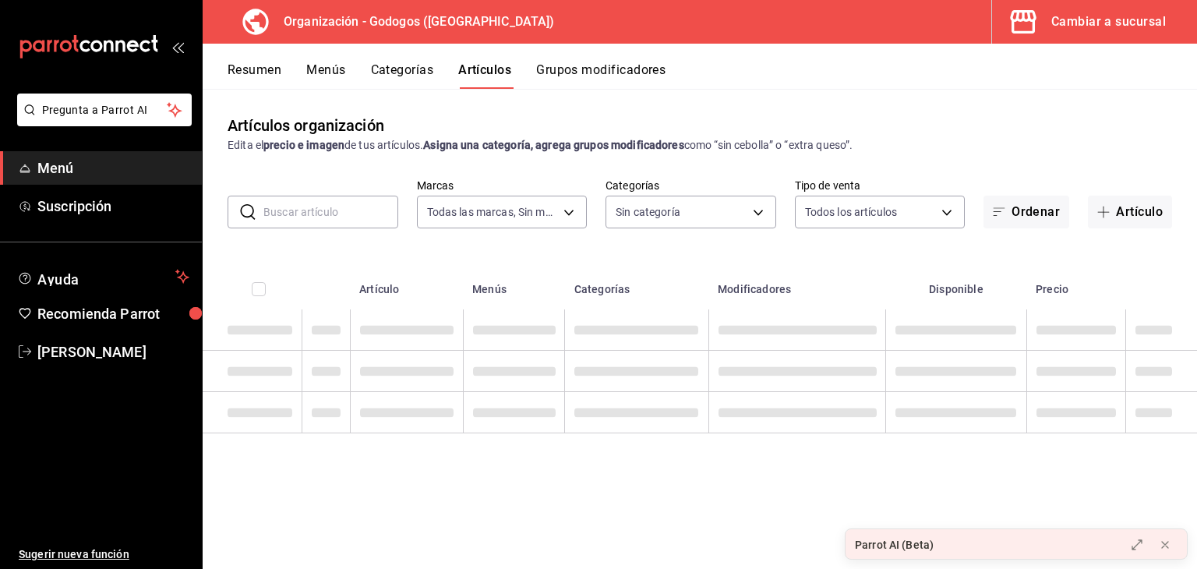
type input "2c5af448-d682-4f7b-b29c-e3cf67916c63,1734e1b4-46cc-4c33-a7f3-65e285faf7a9"
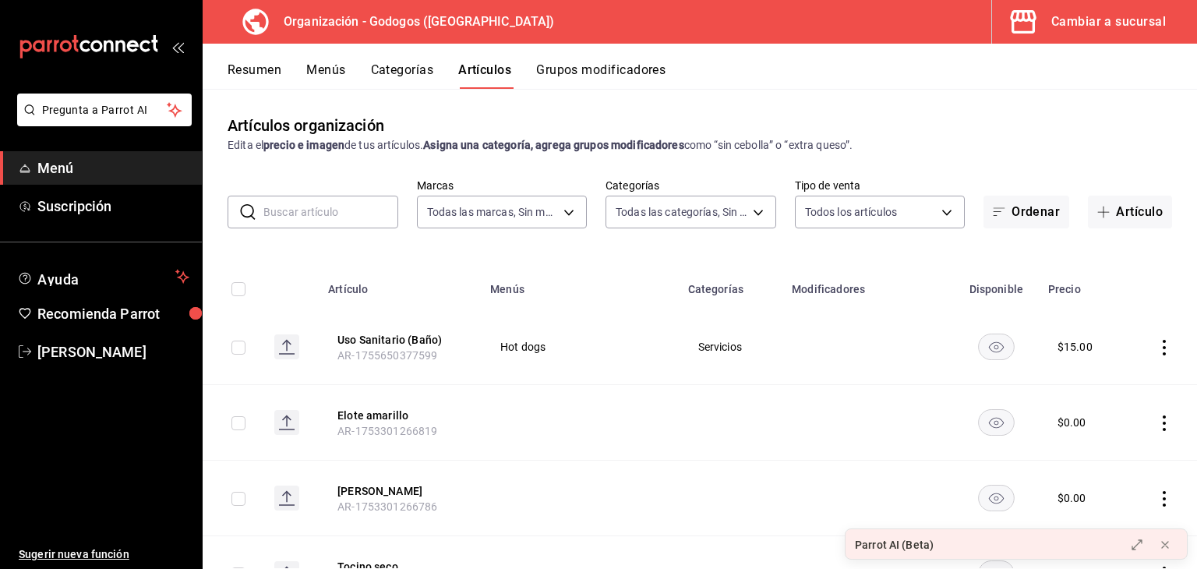
type input "fe9ed97f-ea59-40f7-977d-ce5b49babb27,9ab85264-ed04-4d22-b84d-fdb7adfcfbee,c2b12…"
click at [355, 222] on input "text" at bounding box center [330, 211] width 135 height 31
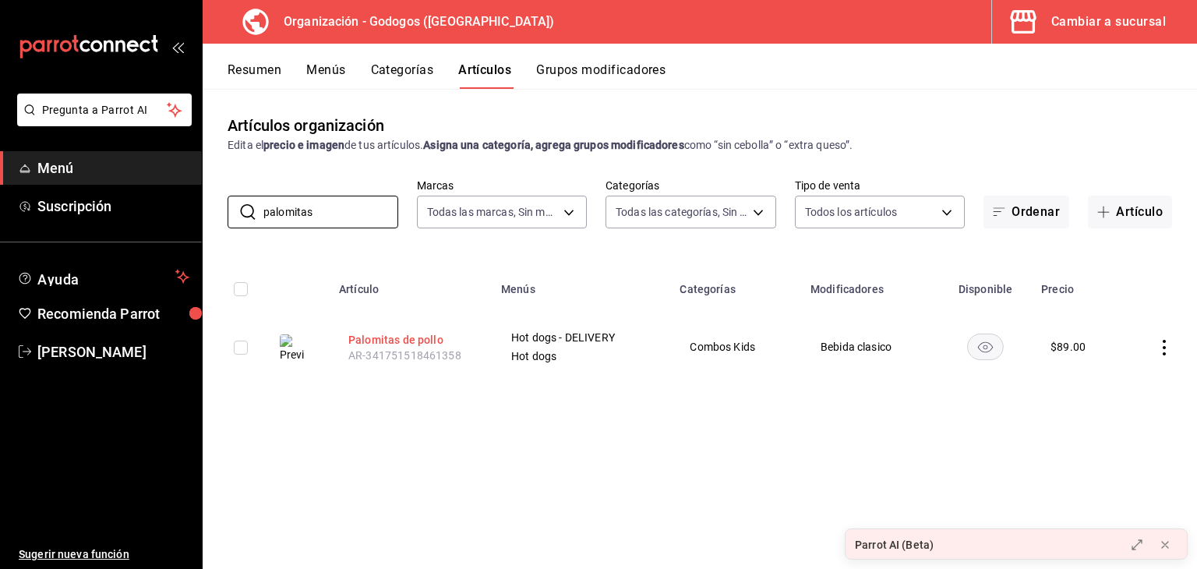
type input "palomitas"
click at [371, 343] on button "Palomitas de pollo" at bounding box center [410, 340] width 125 height 16
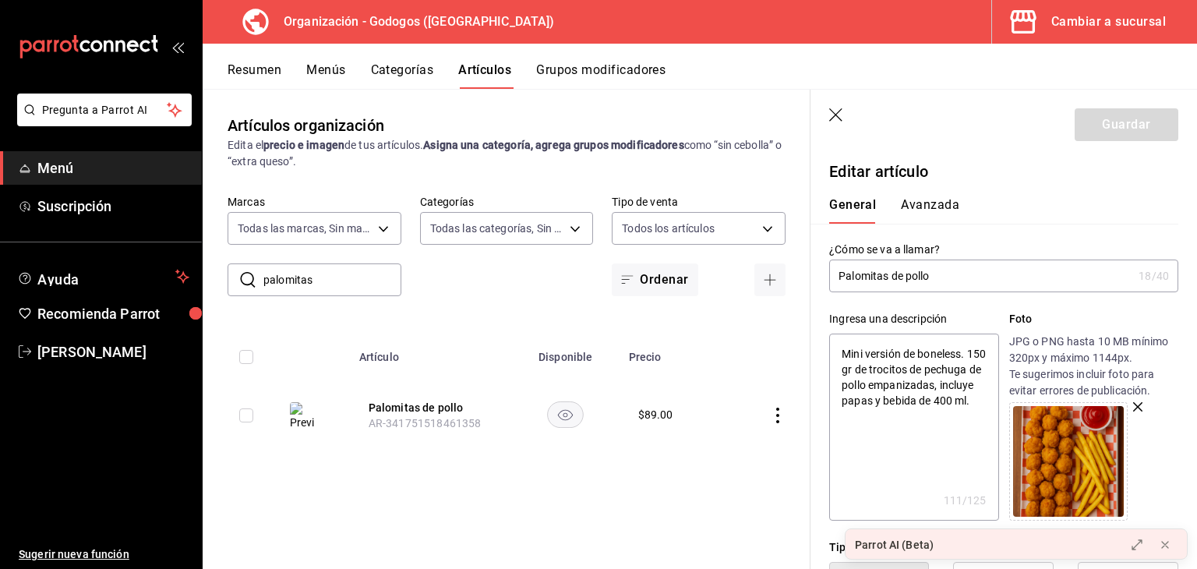
click at [1067, 442] on img at bounding box center [1068, 461] width 111 height 111
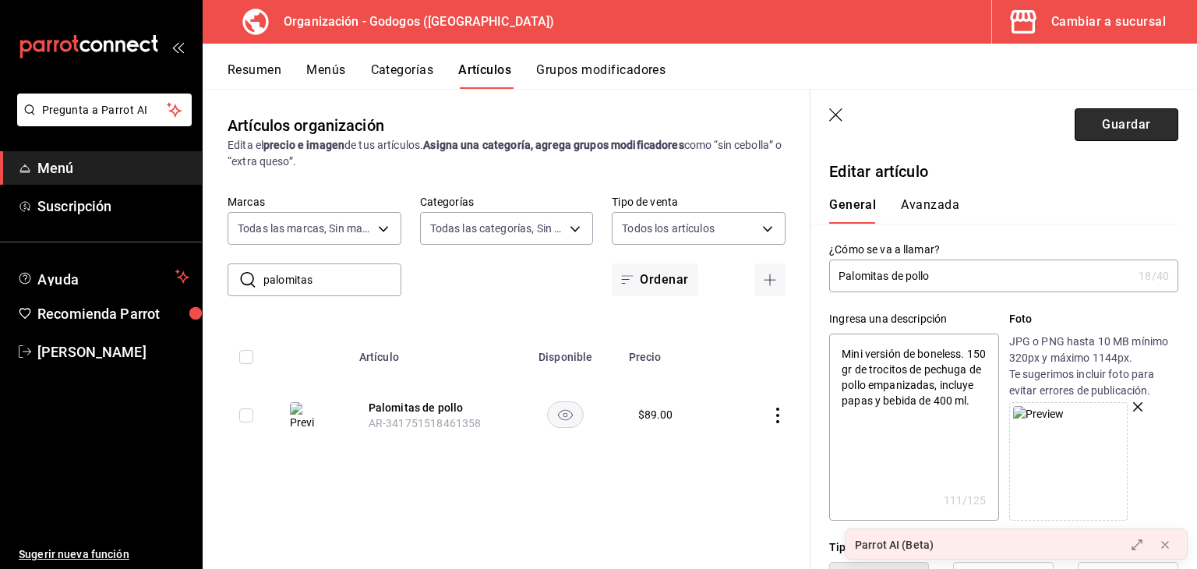
click at [1110, 124] on button "Guardar" at bounding box center [1127, 124] width 104 height 33
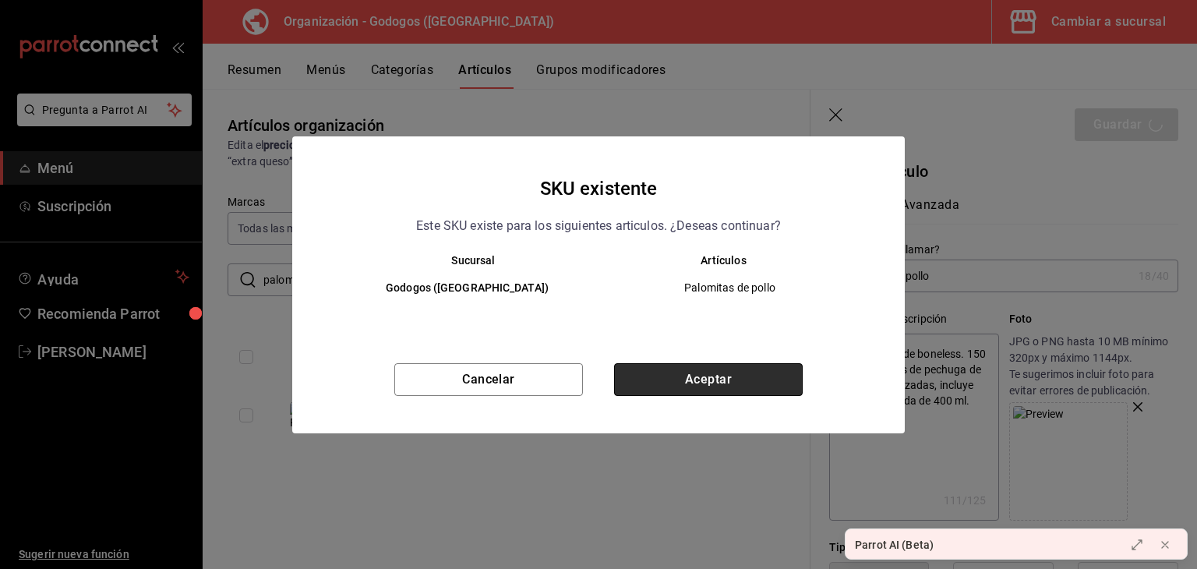
click at [732, 370] on button "Aceptar" at bounding box center [708, 379] width 189 height 33
type textarea "x"
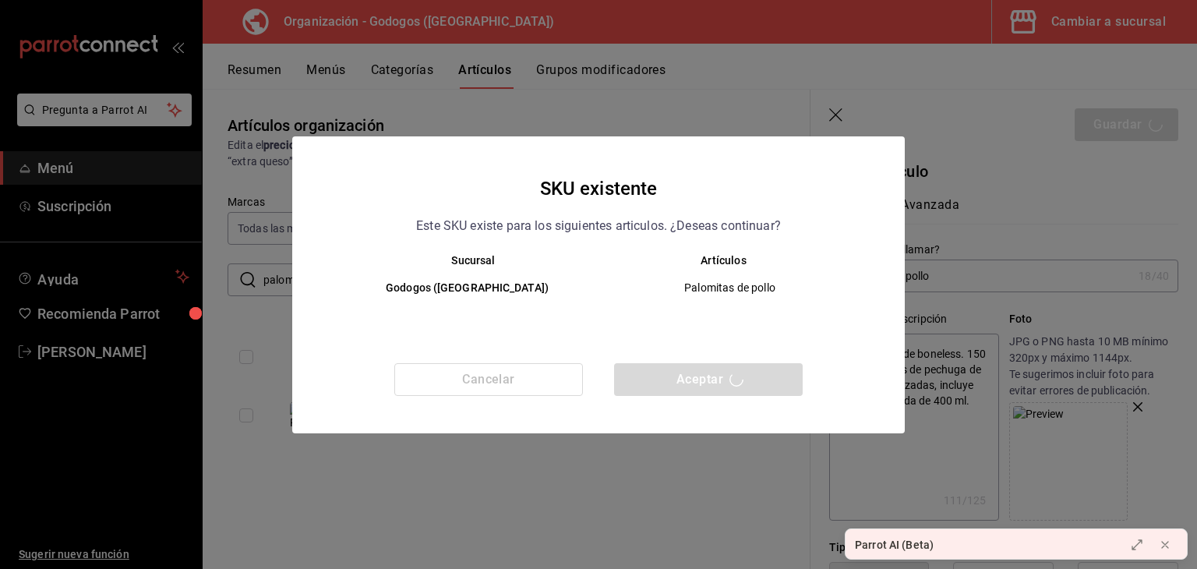
type textarea "x"
type input "AR-1755999659262"
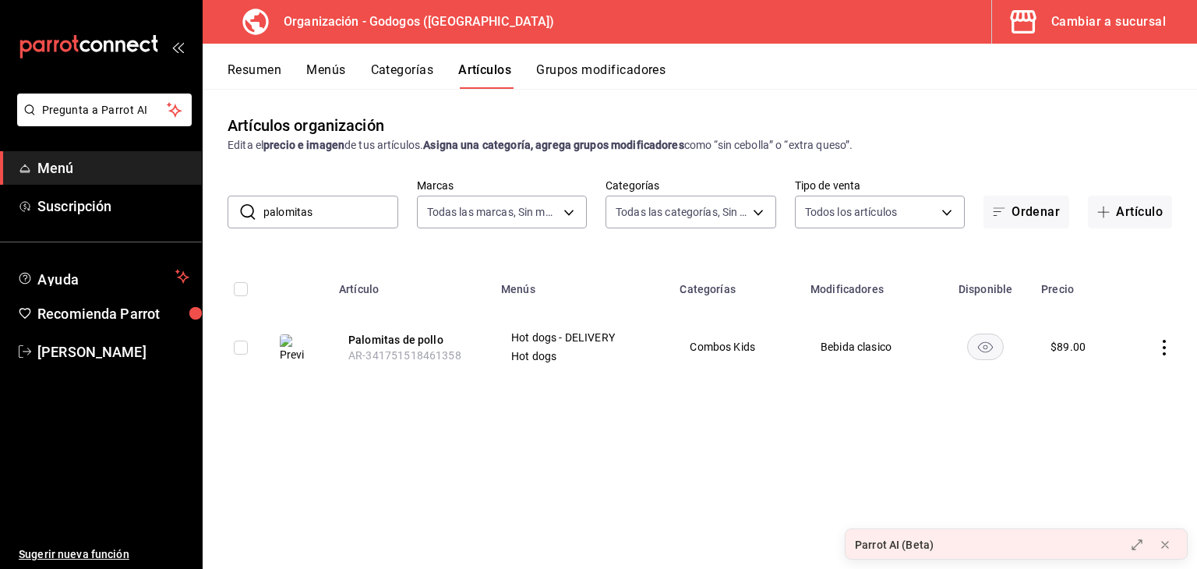
drag, startPoint x: 309, startPoint y: 211, endPoint x: 251, endPoint y: 211, distance: 58.4
click at [251, 211] on div "​ palomitas ​" at bounding box center [313, 212] width 171 height 33
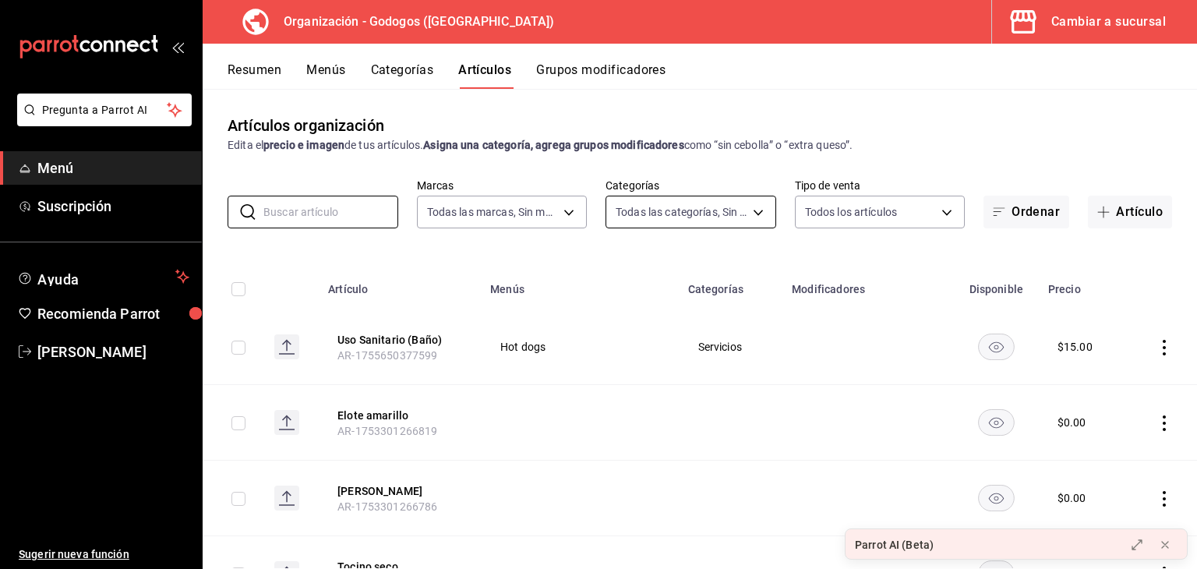
click at [664, 217] on body "Pregunta a Parrot AI Menú Suscripción Ayuda Recomienda Parrot [PERSON_NAME] Sug…" at bounding box center [598, 284] width 1197 height 569
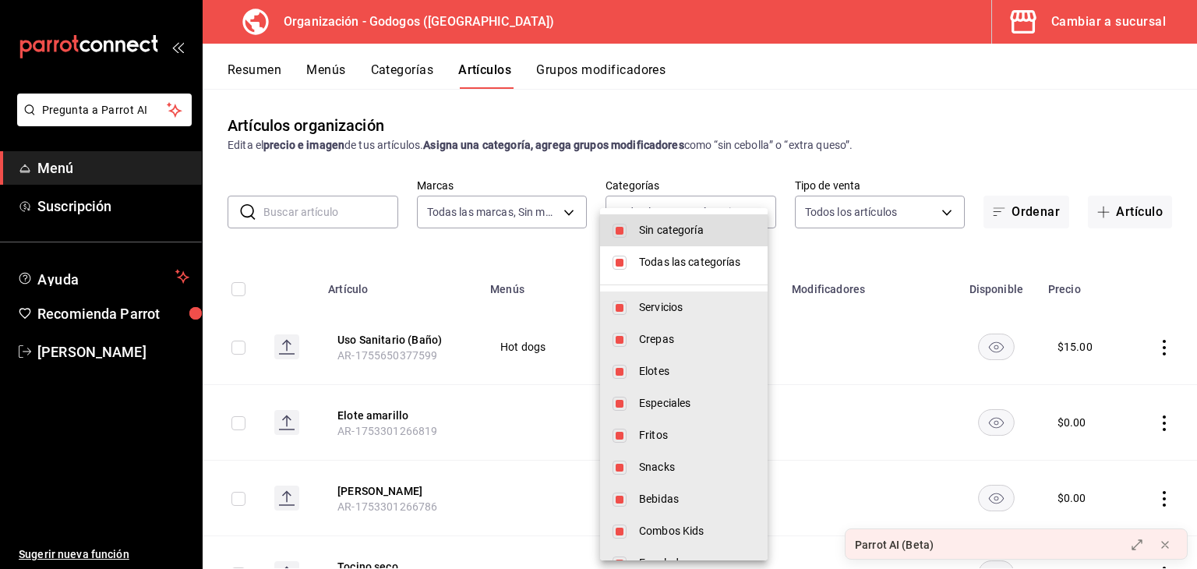
click at [649, 235] on span "Sin categoría" at bounding box center [697, 230] width 116 height 16
checkbox input "false"
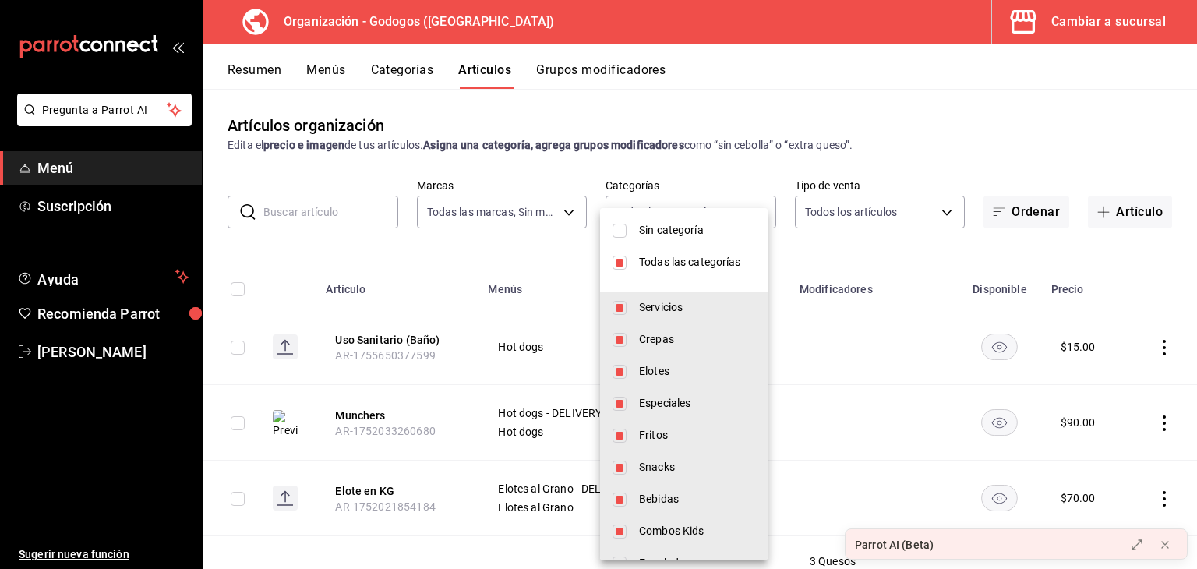
click at [664, 536] on span "Combos Kids" at bounding box center [697, 531] width 116 height 16
type input "fe9ed97f-ea59-40f7-977d-ce5b49babb27,9ab85264-ed04-4d22-b84d-fdb7adfcfbee,c2b12…"
checkbox input "false"
click at [689, 263] on span "Todas las categorías" at bounding box center [697, 262] width 116 height 16
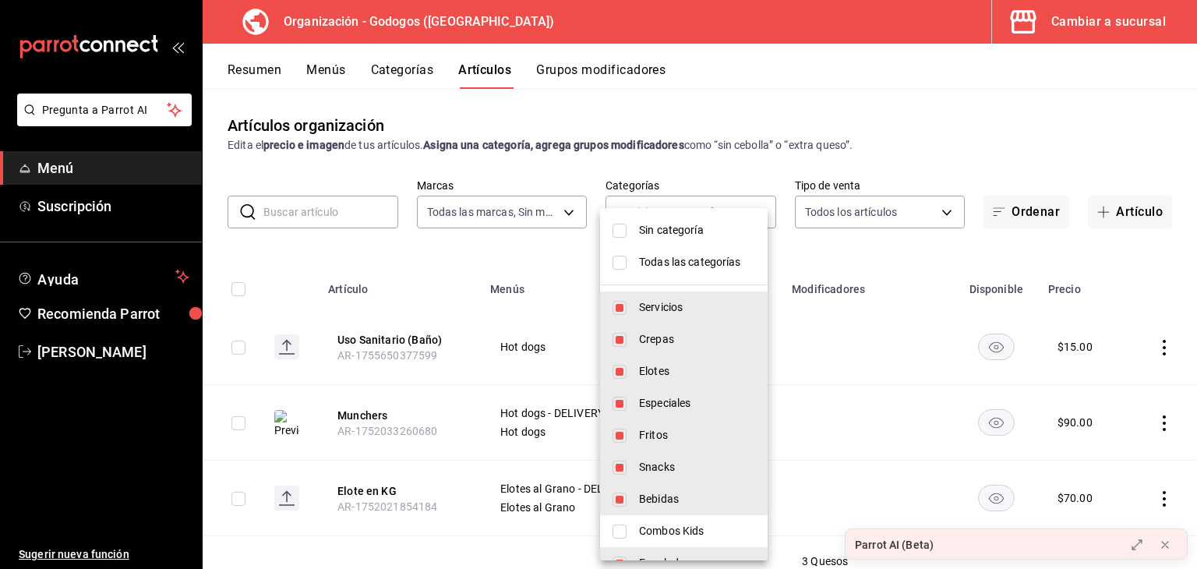
type input "fe9ed97f-ea59-40f7-977d-ce5b49babb27,9ab85264-ed04-4d22-b84d-fdb7adfcfbee,c2b12…"
checkbox input "true"
click at [672, 252] on li "Todas las categorías" at bounding box center [684, 262] width 168 height 32
checkbox input "false"
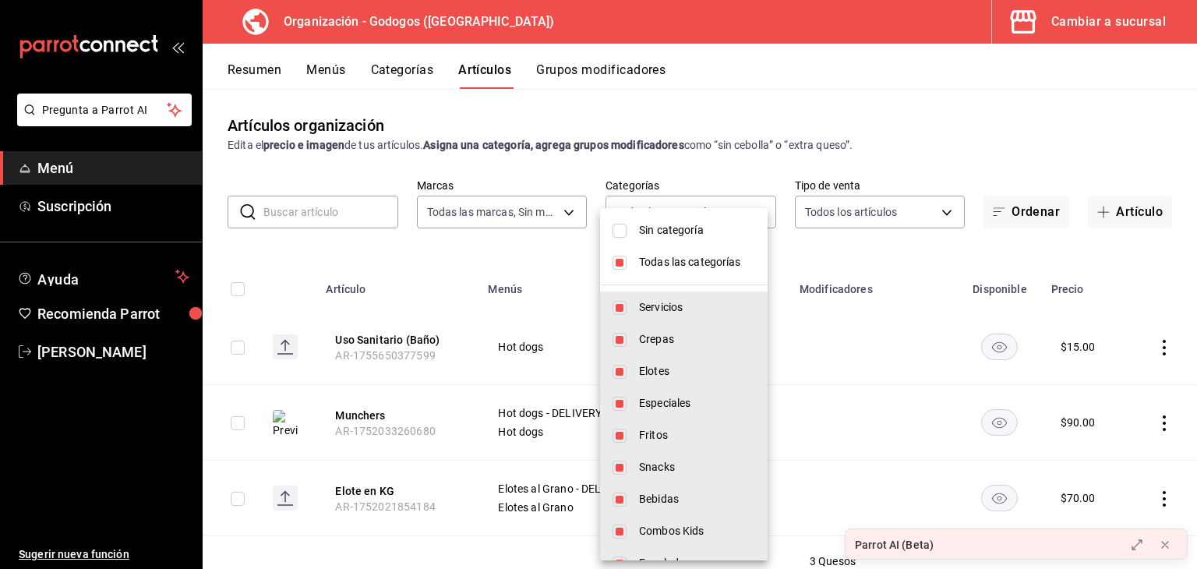
checkbox input "false"
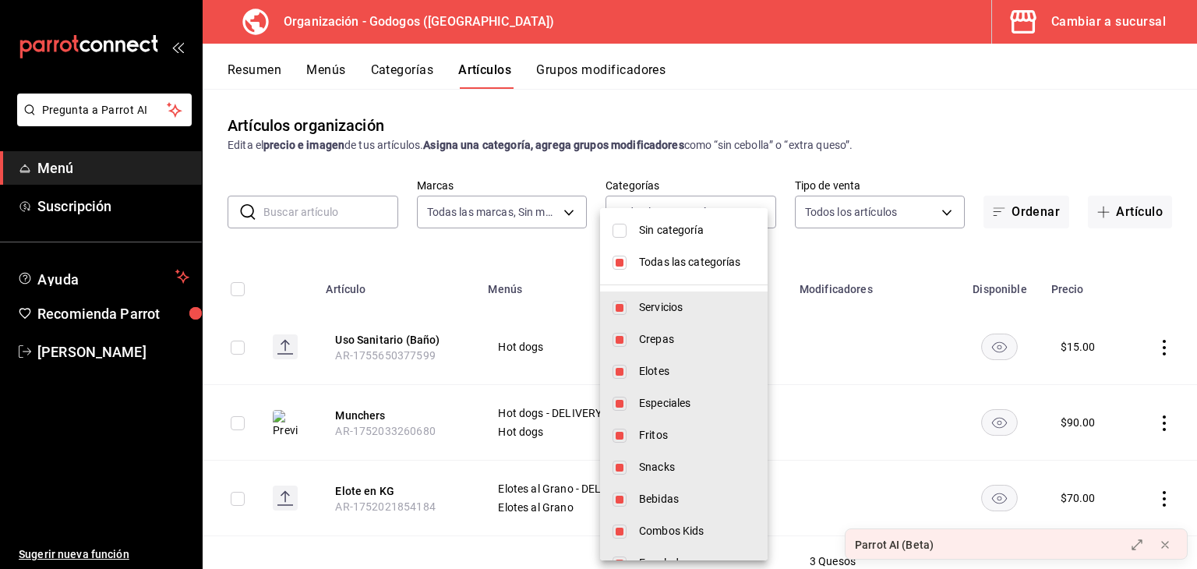
checkbox input "false"
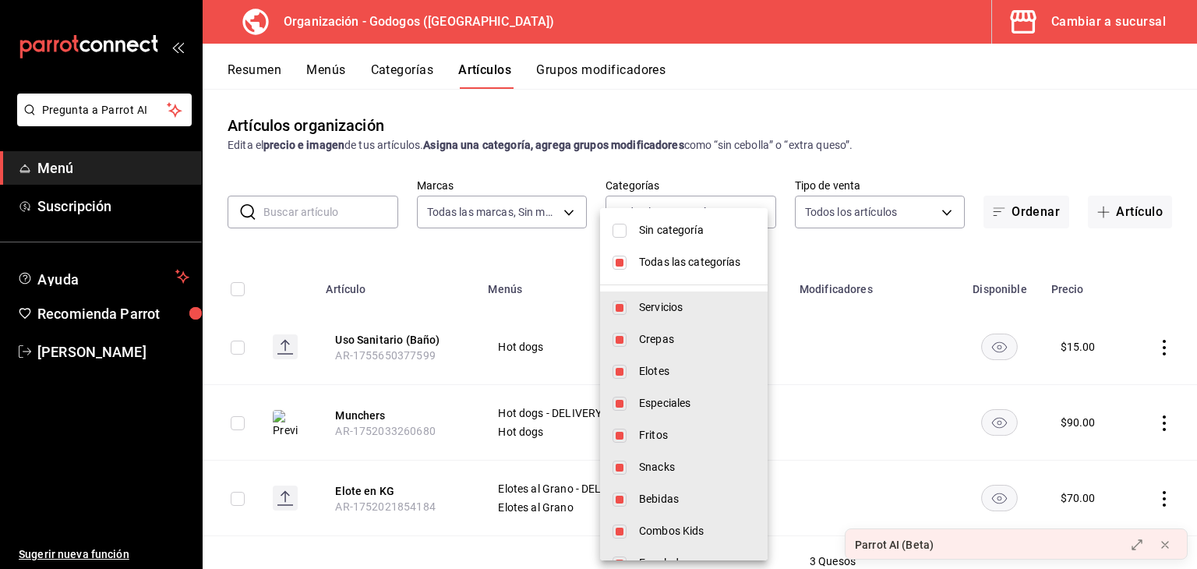
checkbox input "false"
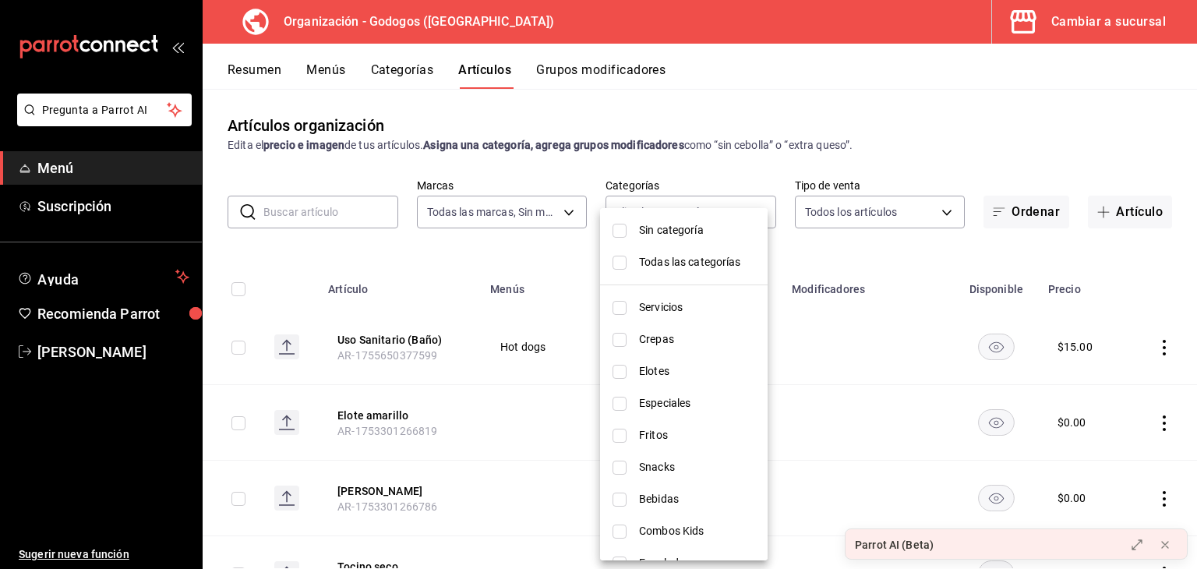
click at [658, 531] on span "Combos Kids" at bounding box center [697, 531] width 116 height 16
type input "c060e106-f368-4551-8b6c-604dfa43eac6"
checkbox input "true"
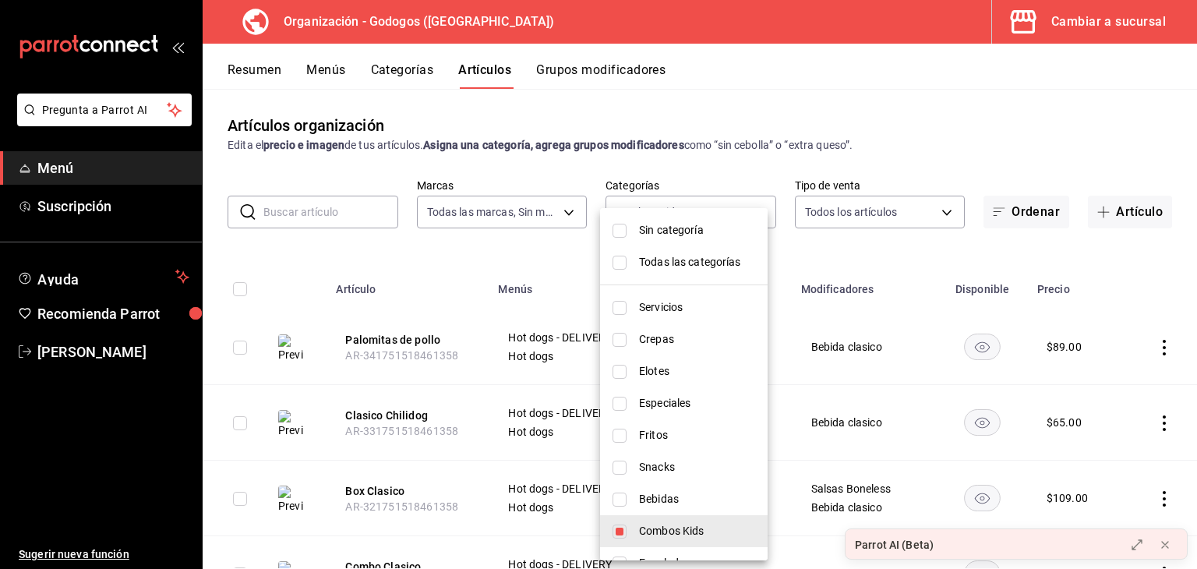
click at [283, 246] on div at bounding box center [598, 284] width 1197 height 569
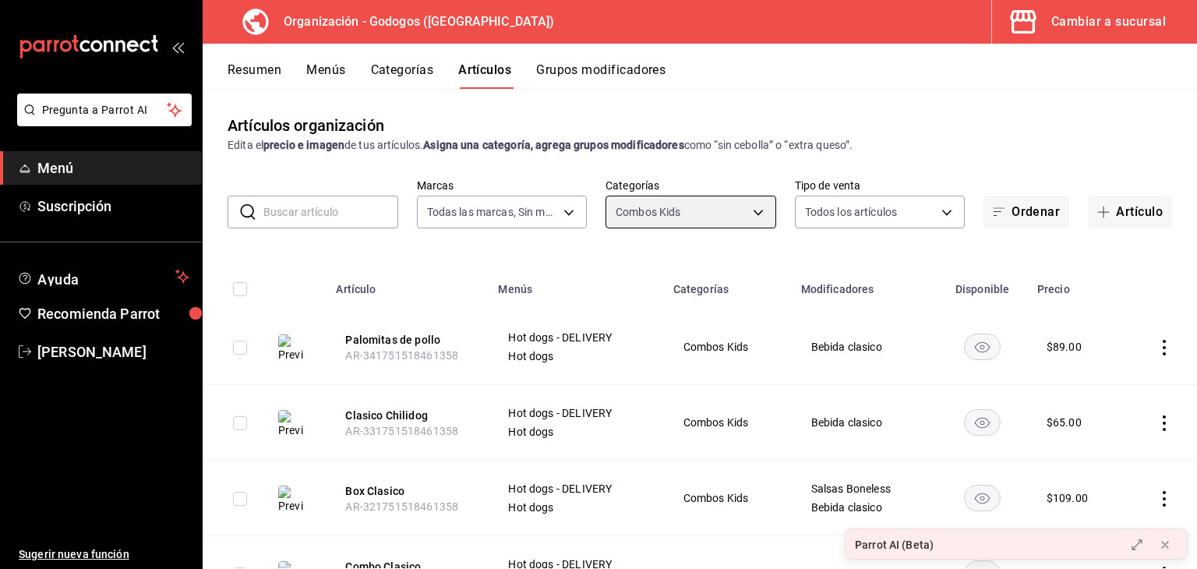
scroll to position [79, 0]
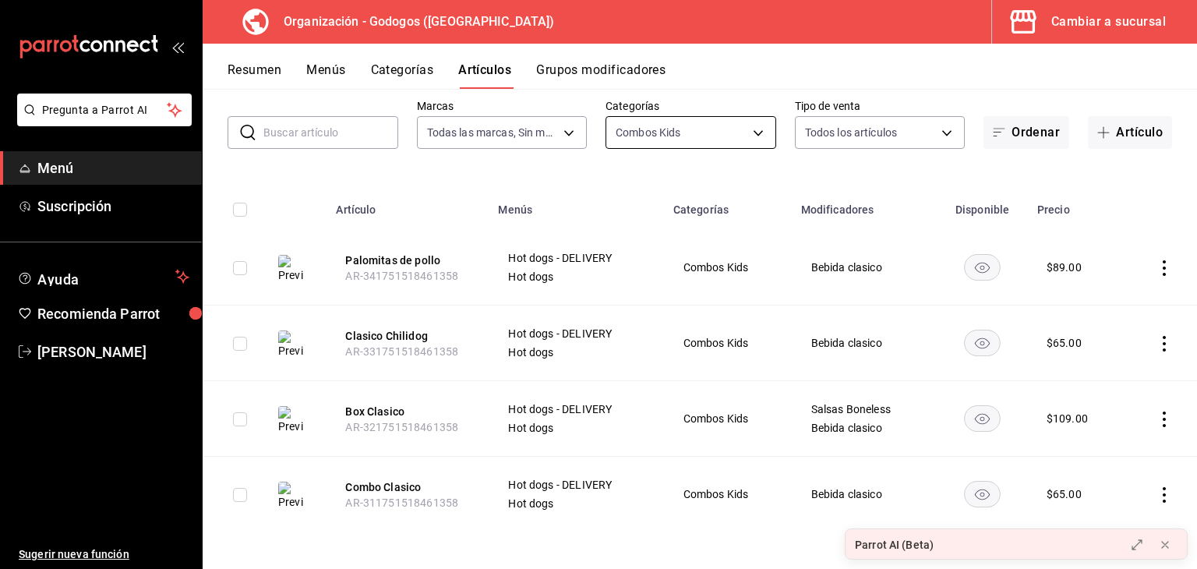
click at [655, 132] on body "Pregunta a Parrot AI Menú Suscripción Ayuda Recomienda Parrot [PERSON_NAME] Sug…" at bounding box center [598, 284] width 1197 height 569
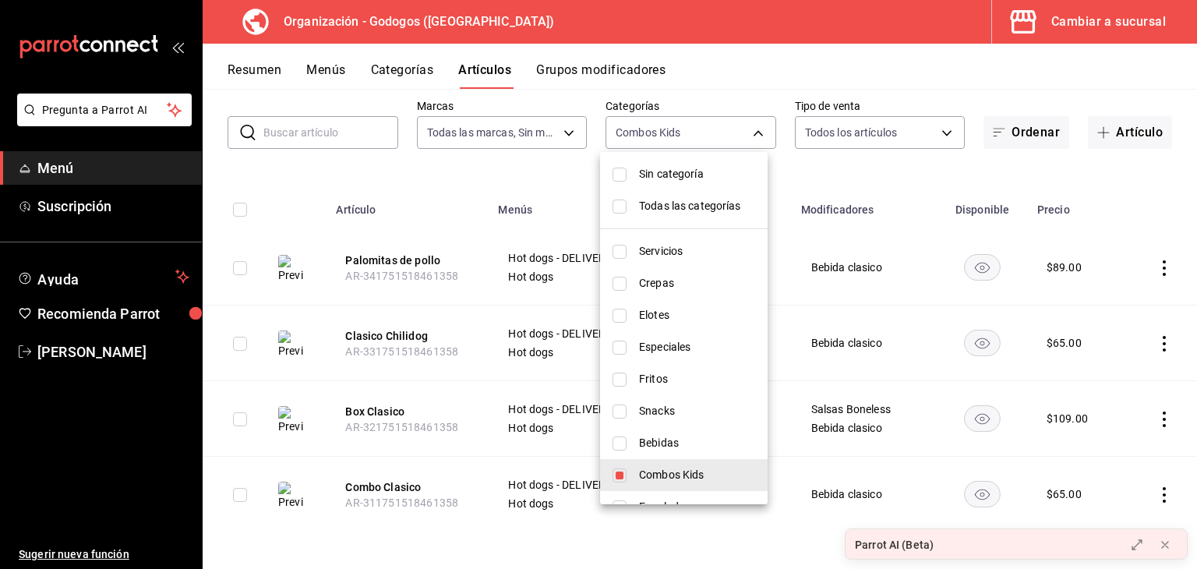
click at [655, 470] on span "Combos Kids" at bounding box center [697, 475] width 116 height 16
checkbox input "false"
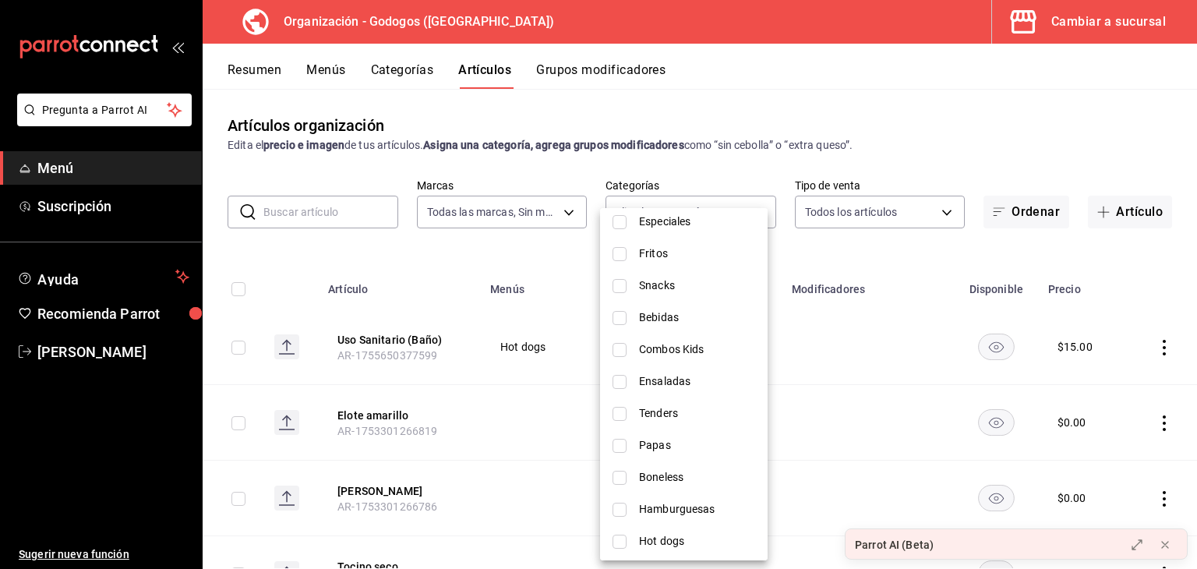
scroll to position [185, 0]
click at [687, 530] on span "Hot dogs" at bounding box center [697, 538] width 116 height 16
type input "bdc2bc75-cb8b-4c73-bb42-d4ecbe692b19"
checkbox input "true"
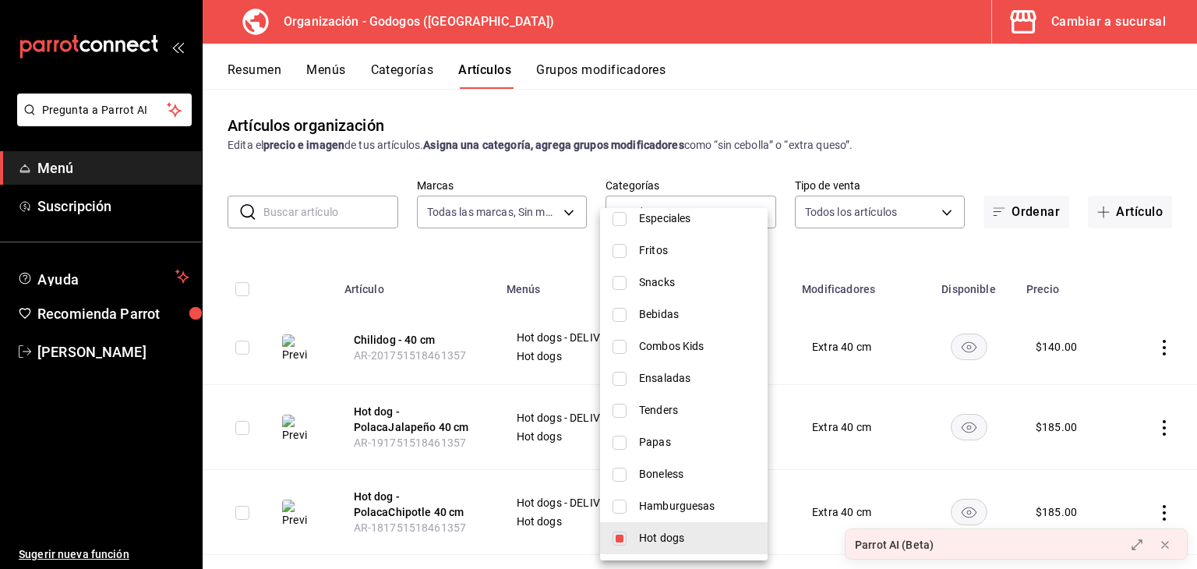
click at [339, 256] on div at bounding box center [598, 284] width 1197 height 569
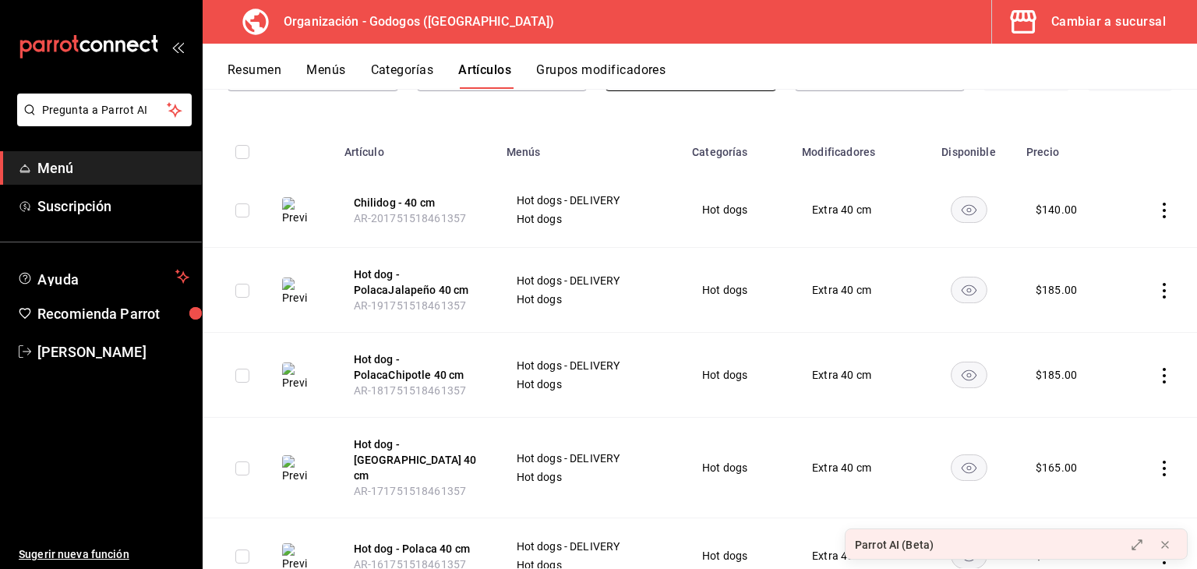
scroll to position [156, 0]
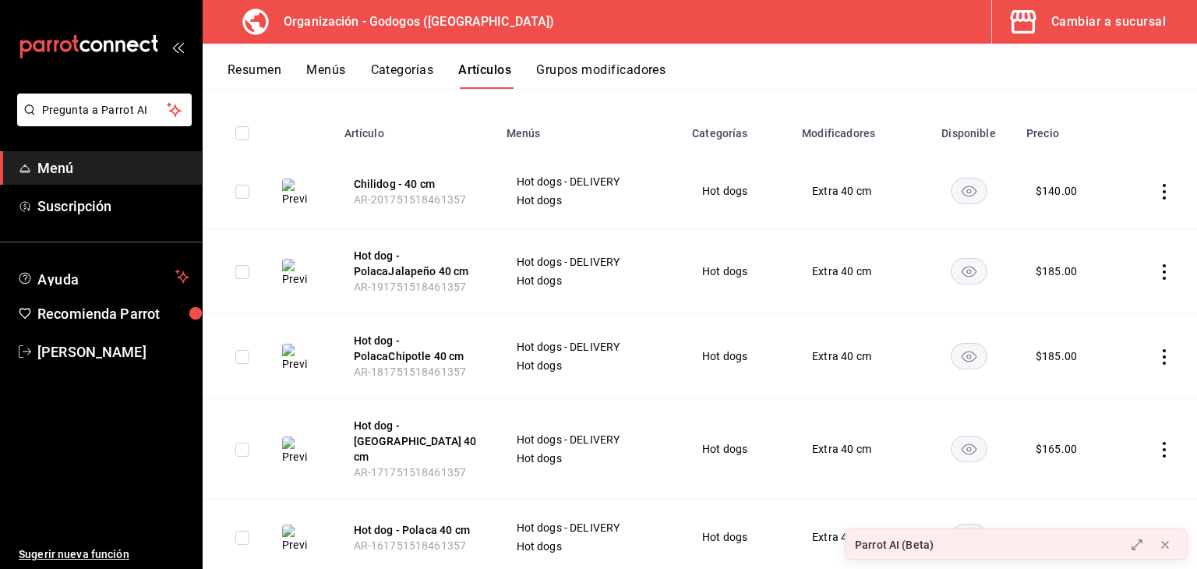
click at [295, 267] on img at bounding box center [294, 273] width 25 height 28
click at [418, 274] on button "Hot dog - PolacaJalapeño 40 cm" at bounding box center [416, 263] width 125 height 31
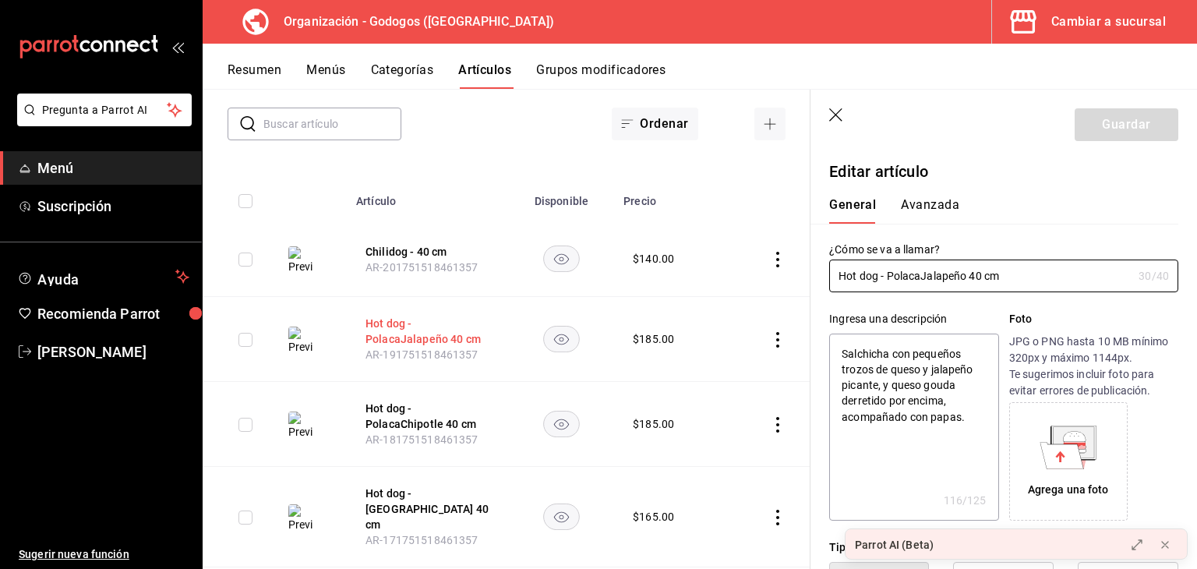
type textarea "x"
type input "$185.00"
radio input "false"
radio input "true"
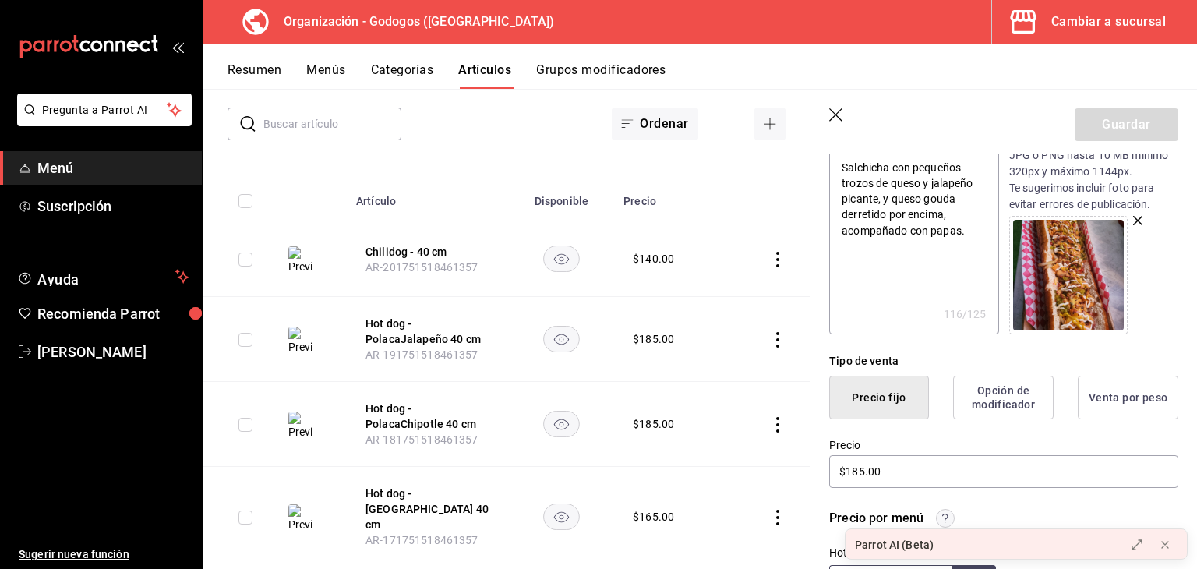
scroll to position [234, 0]
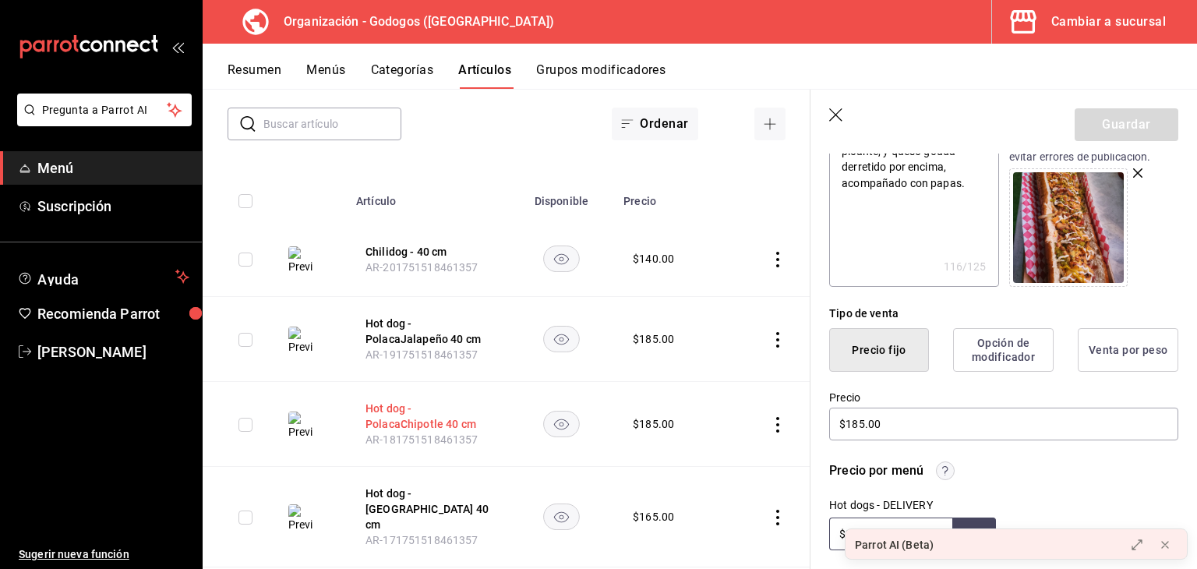
click at [402, 401] on button "Hot dog - PolacaChipotle 40 cm" at bounding box center [427, 416] width 125 height 31
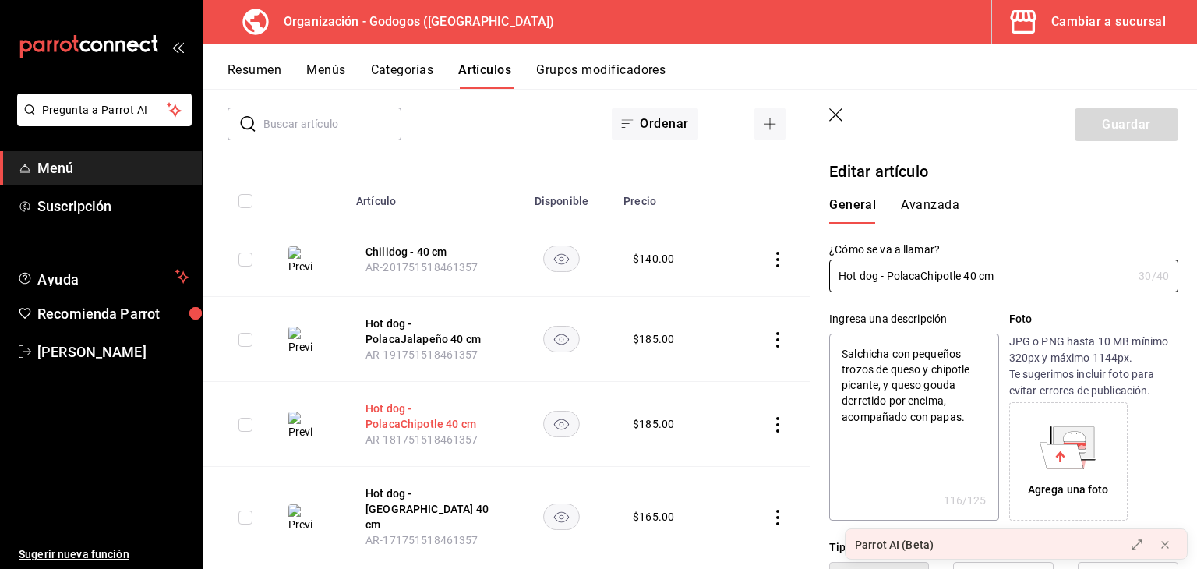
type textarea "x"
type input "$185.00"
radio input "false"
radio input "true"
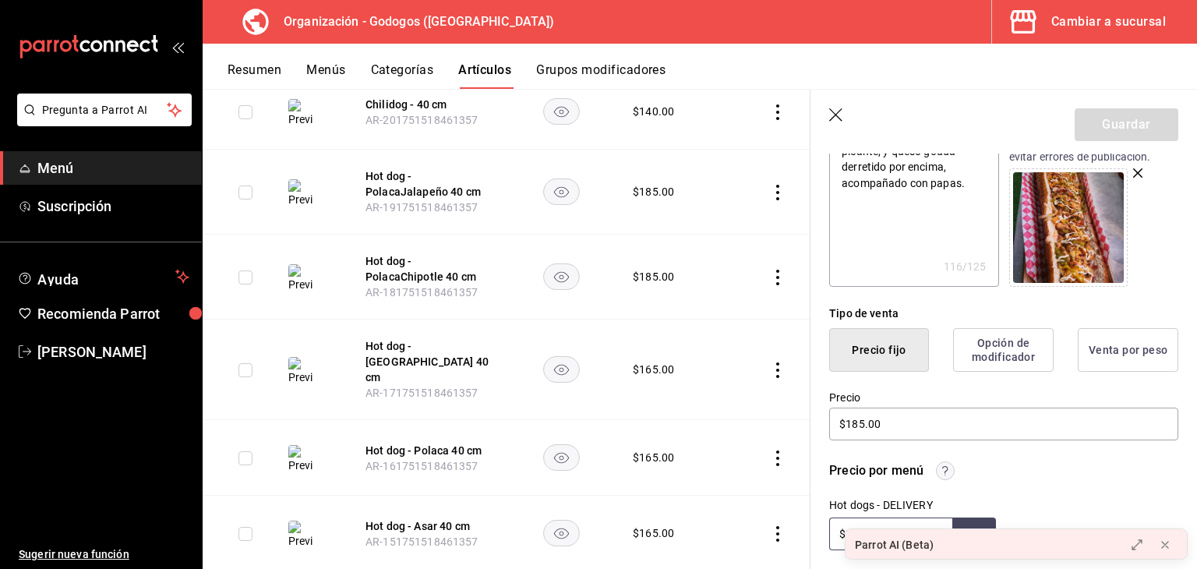
scroll to position [312, 0]
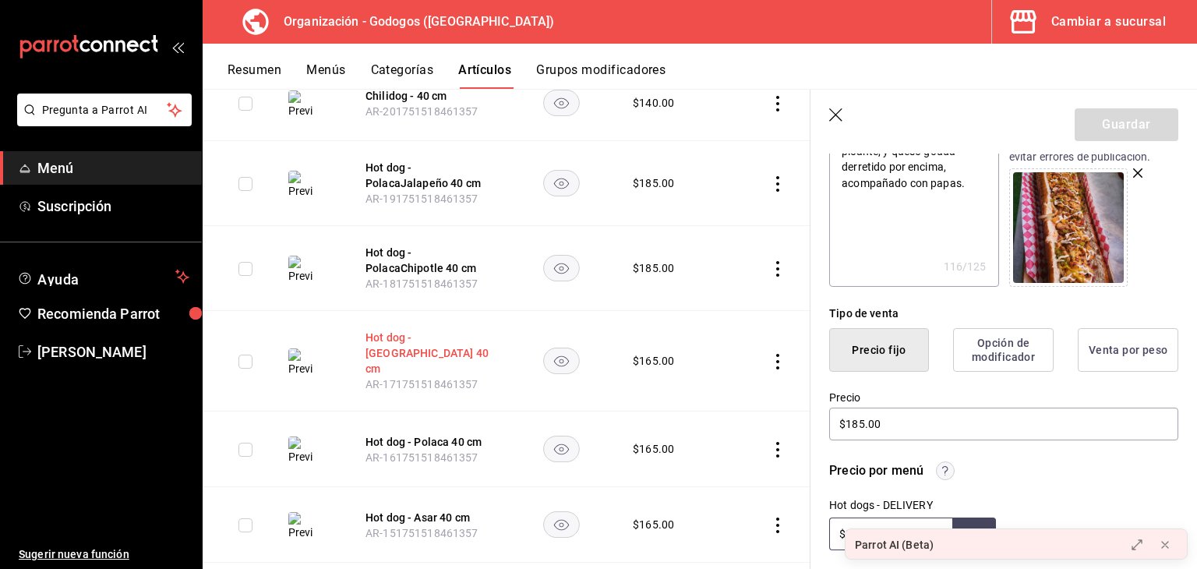
click at [416, 334] on button "Hot dog - [GEOGRAPHIC_DATA] 40 cm" at bounding box center [427, 353] width 125 height 47
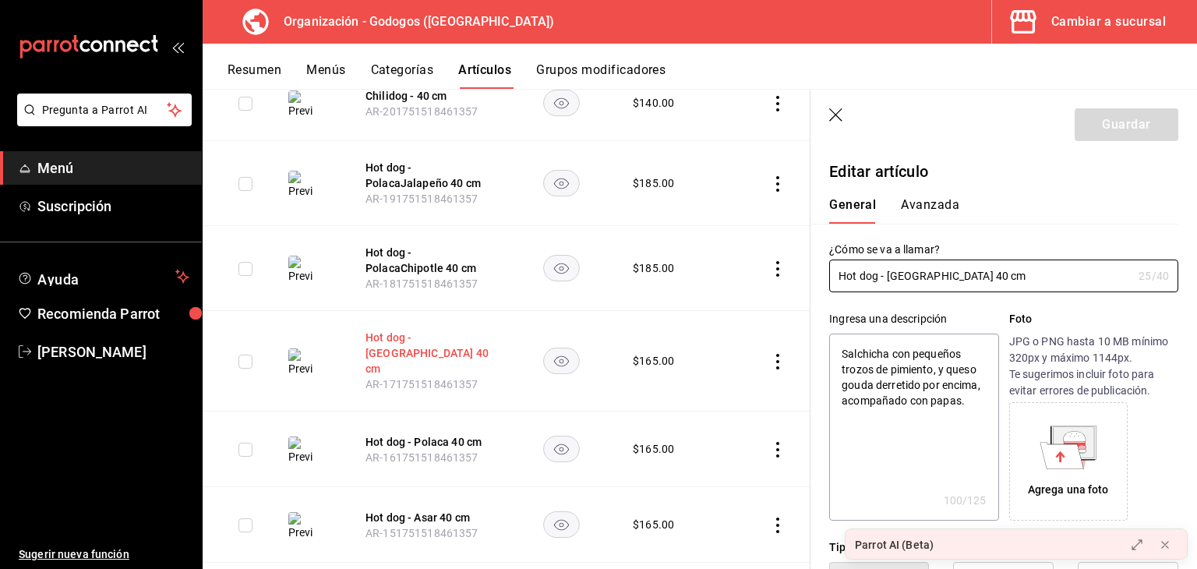
type textarea "x"
type input "$165.00"
radio input "false"
radio input "true"
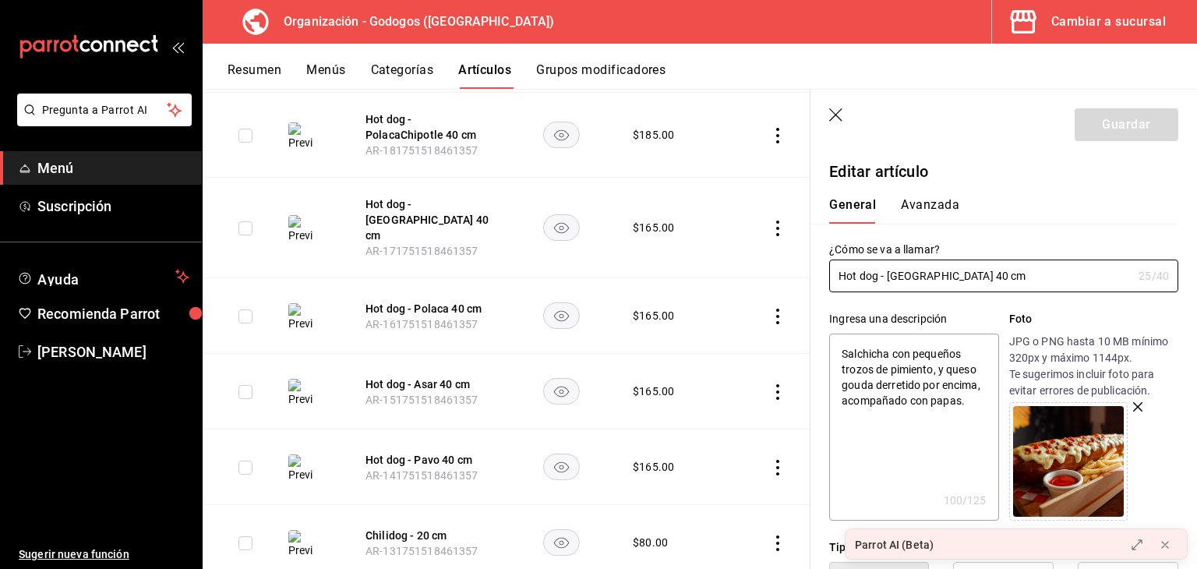
scroll to position [468, 0]
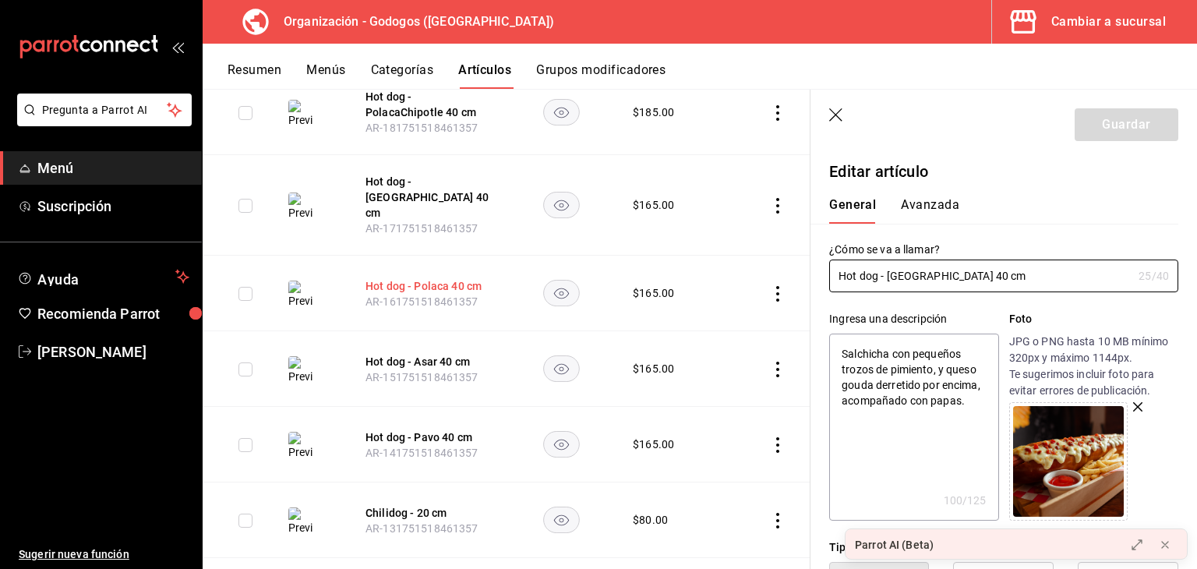
click at [425, 278] on button "Hot dog - Polaca 40 cm" at bounding box center [427, 286] width 125 height 16
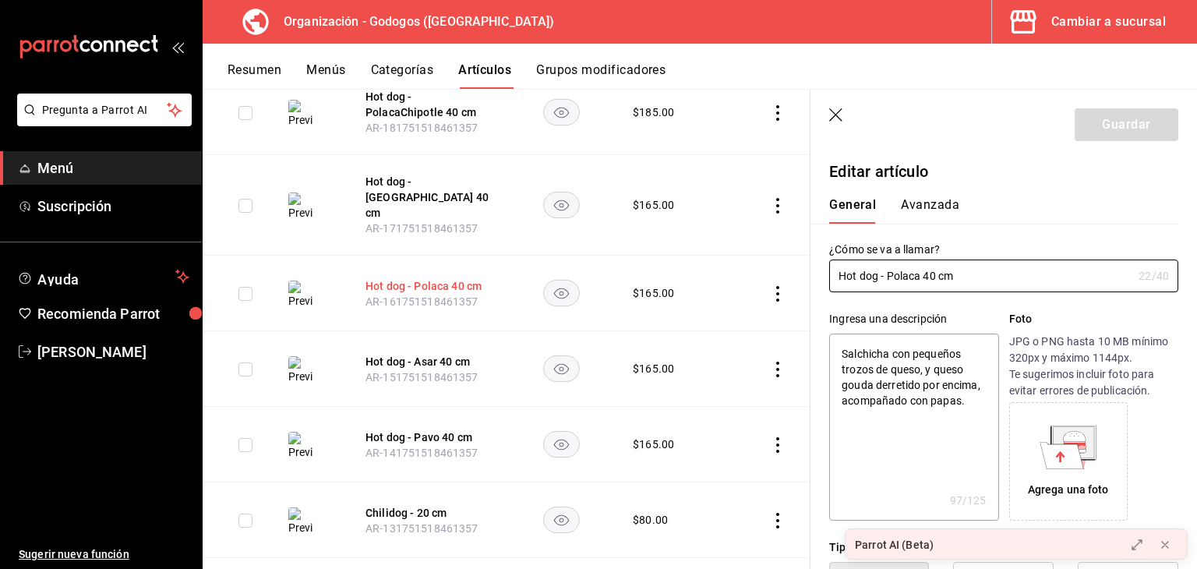
type textarea "x"
type input "$165.00"
radio input "false"
radio input "true"
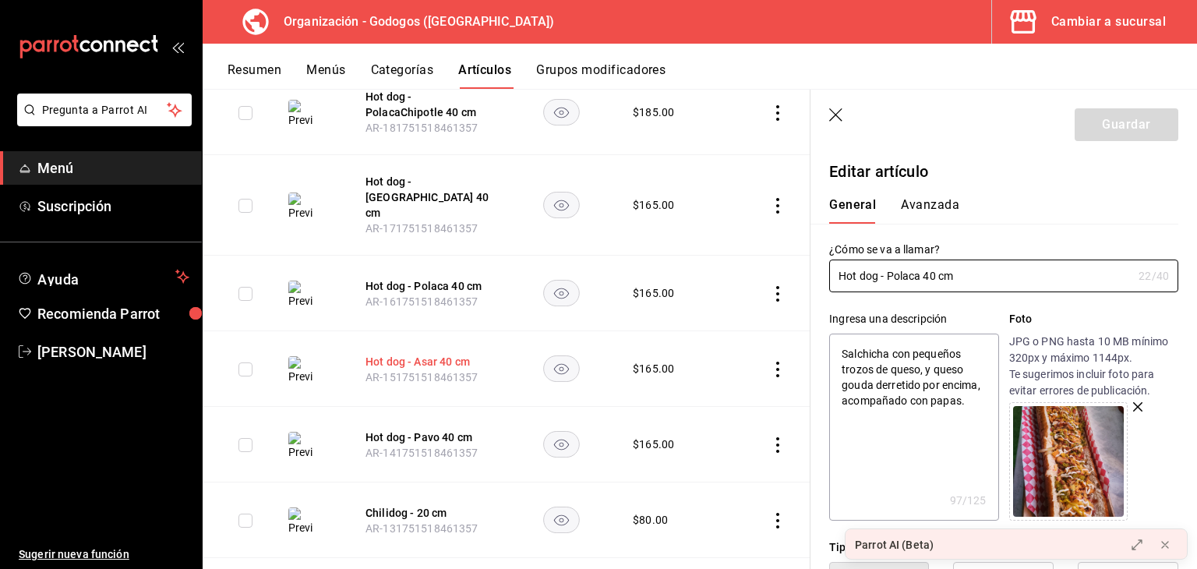
click at [430, 354] on button "Hot dog - Asar 40 cm" at bounding box center [427, 362] width 125 height 16
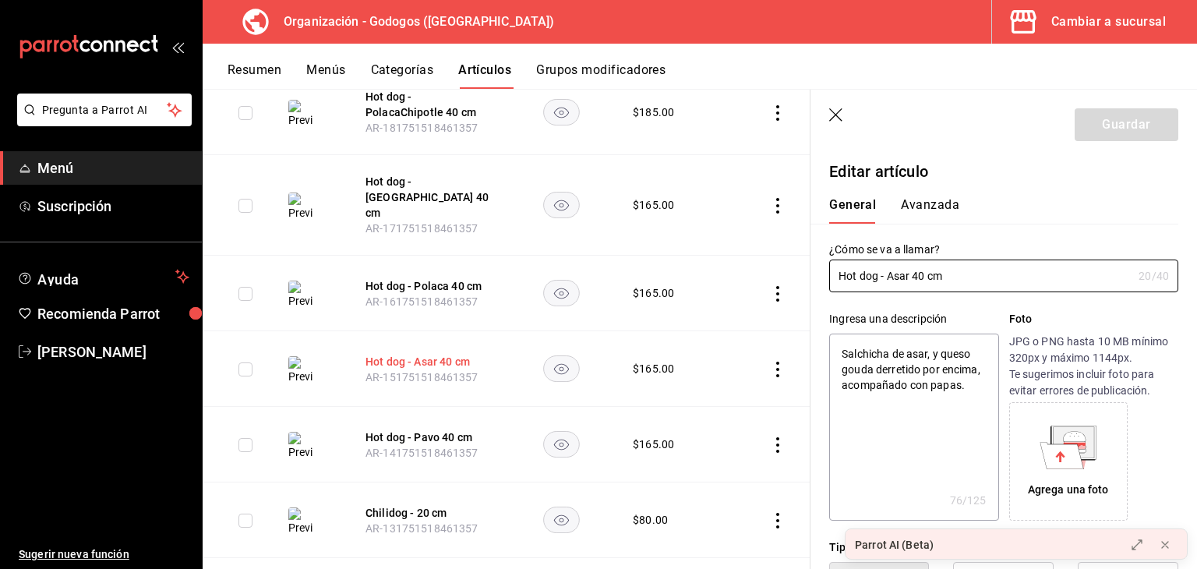
type textarea "x"
type input "$165.00"
radio input "false"
radio input "true"
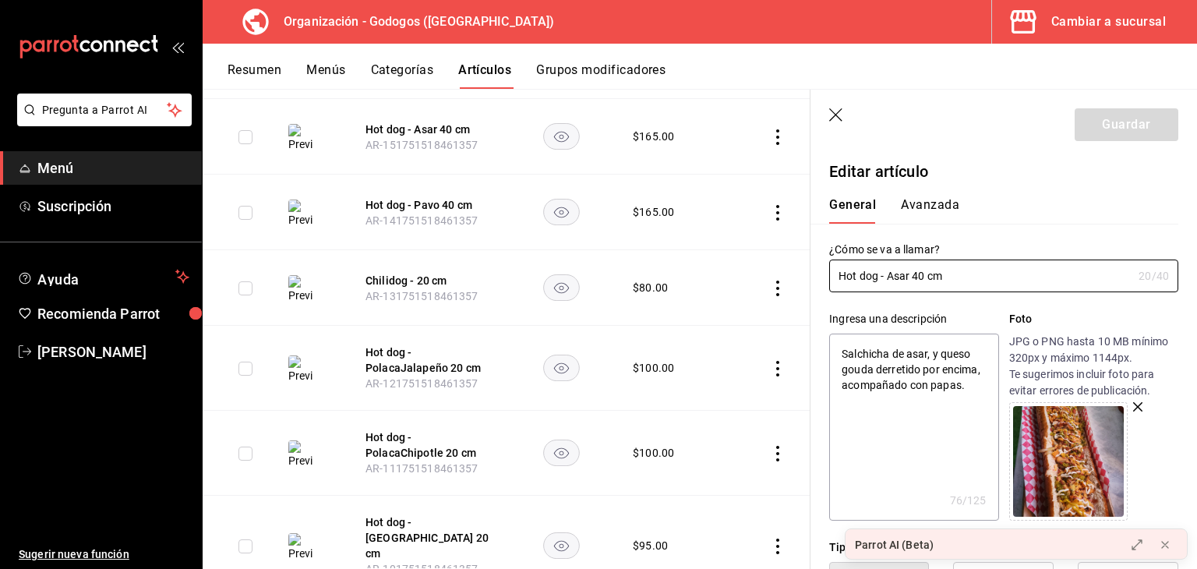
scroll to position [701, 0]
click at [418, 351] on button "Hot dog - PolacaJalapeño 20 cm" at bounding box center [427, 358] width 125 height 31
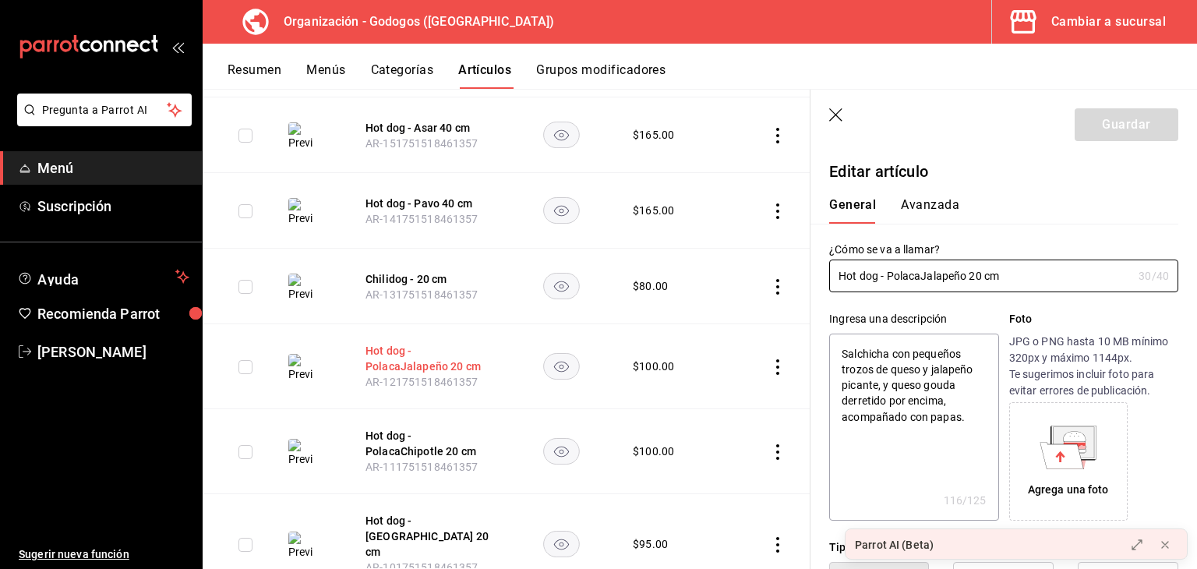
type textarea "x"
type input "$100.00"
radio input "false"
radio input "true"
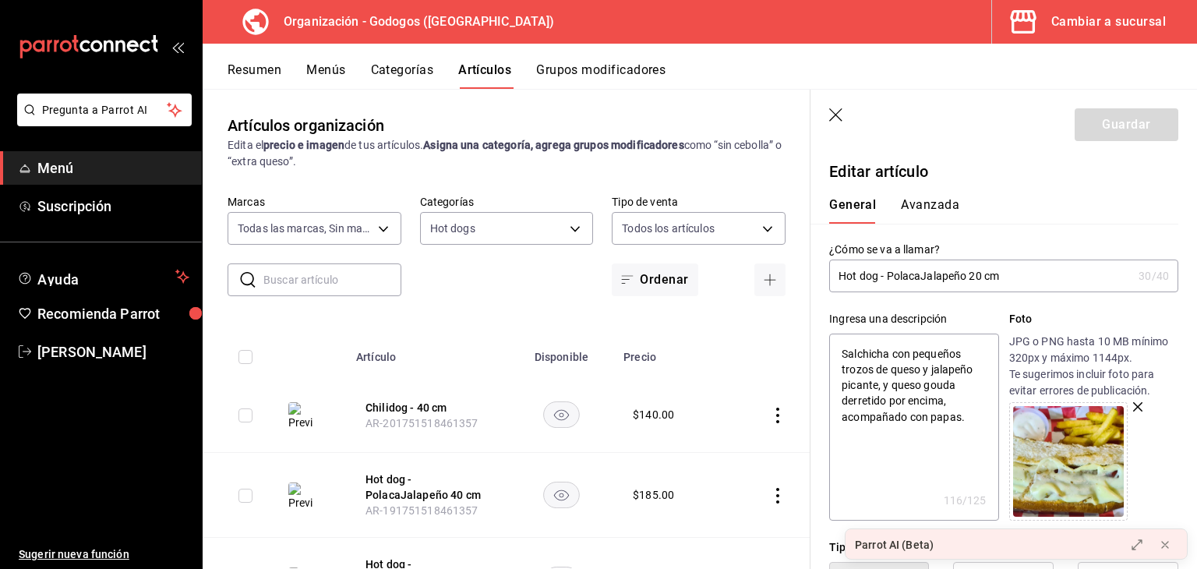
click at [343, 73] on button "Menús" at bounding box center [325, 75] width 39 height 26
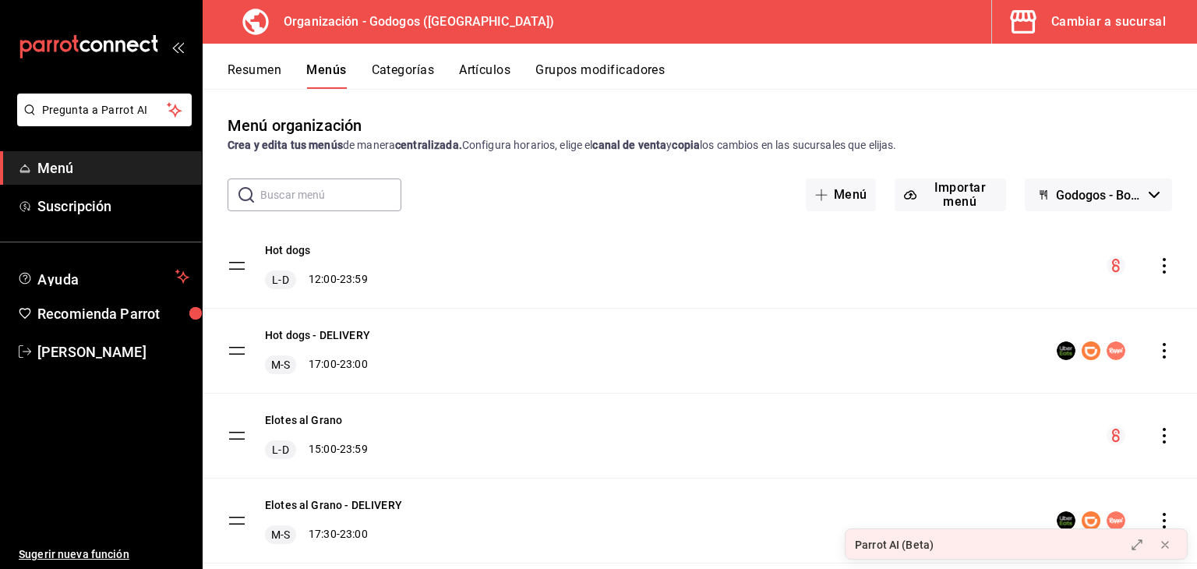
click at [1159, 263] on icon "actions" at bounding box center [1164, 266] width 16 height 16
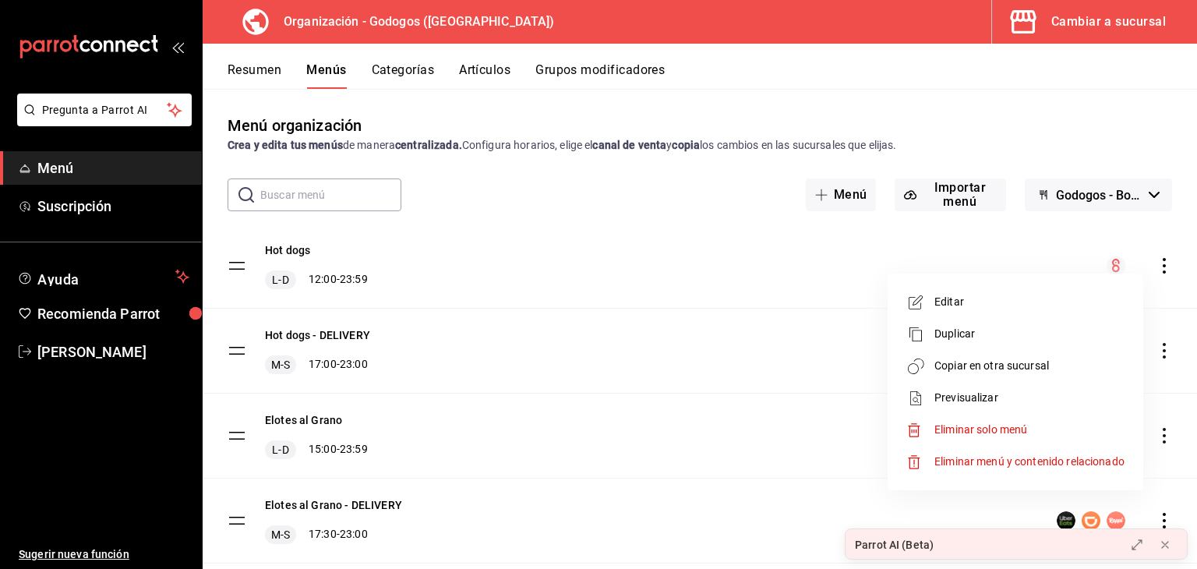
click at [1014, 364] on span "Copiar en otra sucursal" at bounding box center [1029, 366] width 190 height 16
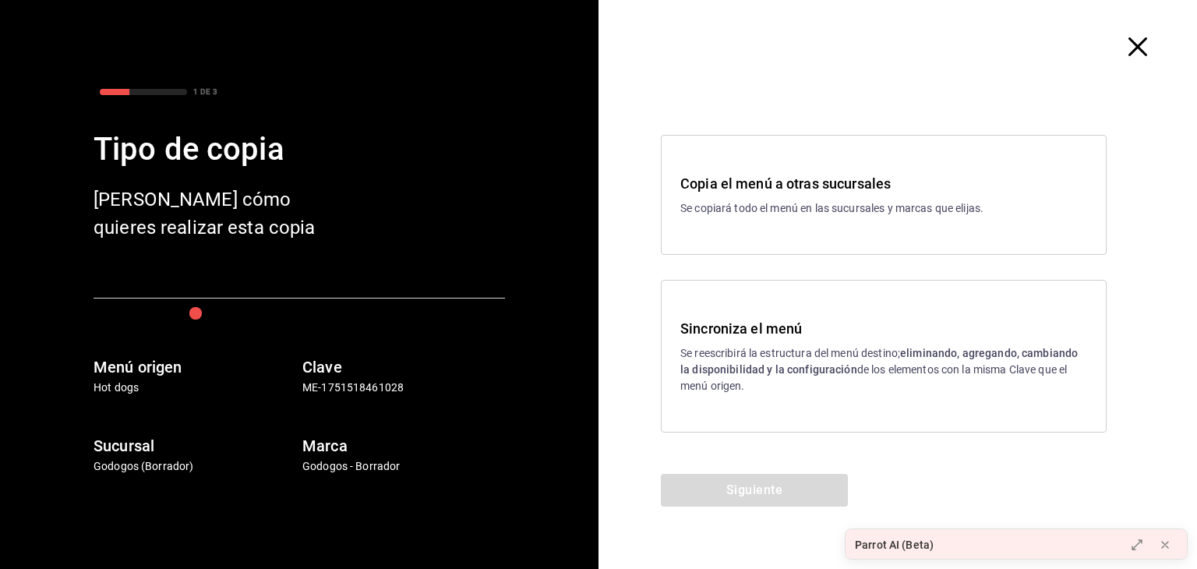
click at [798, 364] on strong "eliminando, agregando, cambiando la disponibilidad y la configuración" at bounding box center [878, 361] width 397 height 29
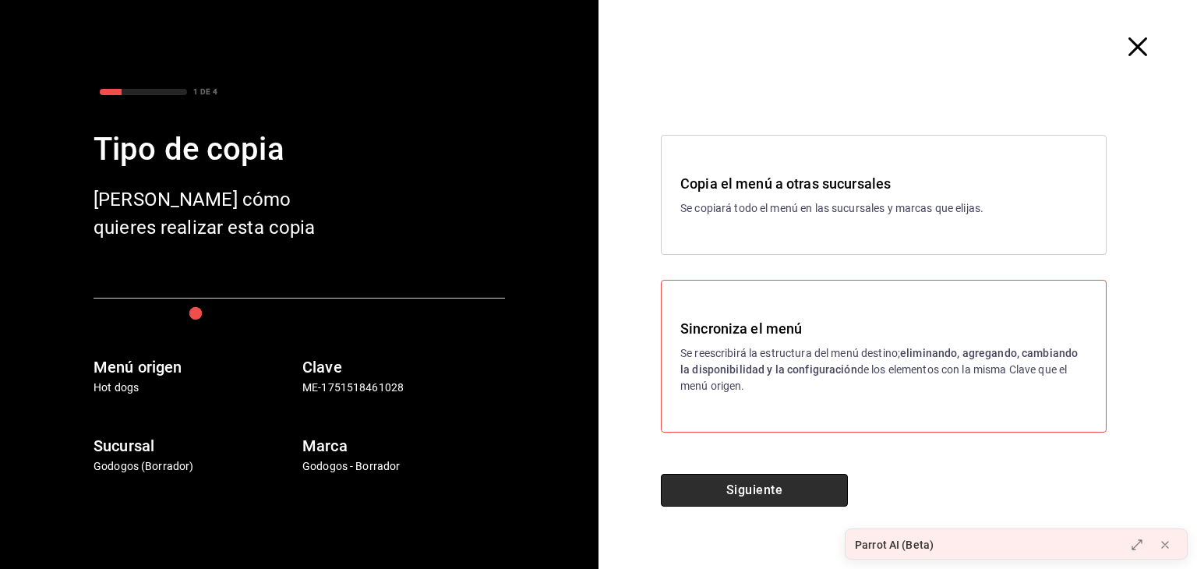
click at [796, 487] on button "Siguiente" at bounding box center [754, 490] width 187 height 33
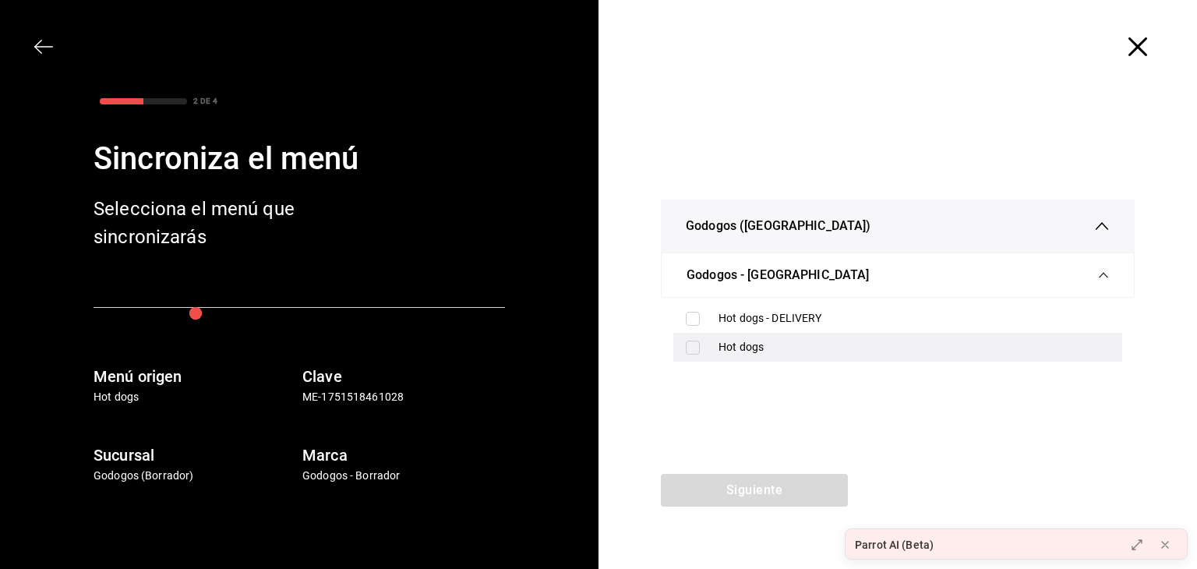
click at [687, 348] on input "checkbox" at bounding box center [693, 348] width 14 height 14
checkbox input "true"
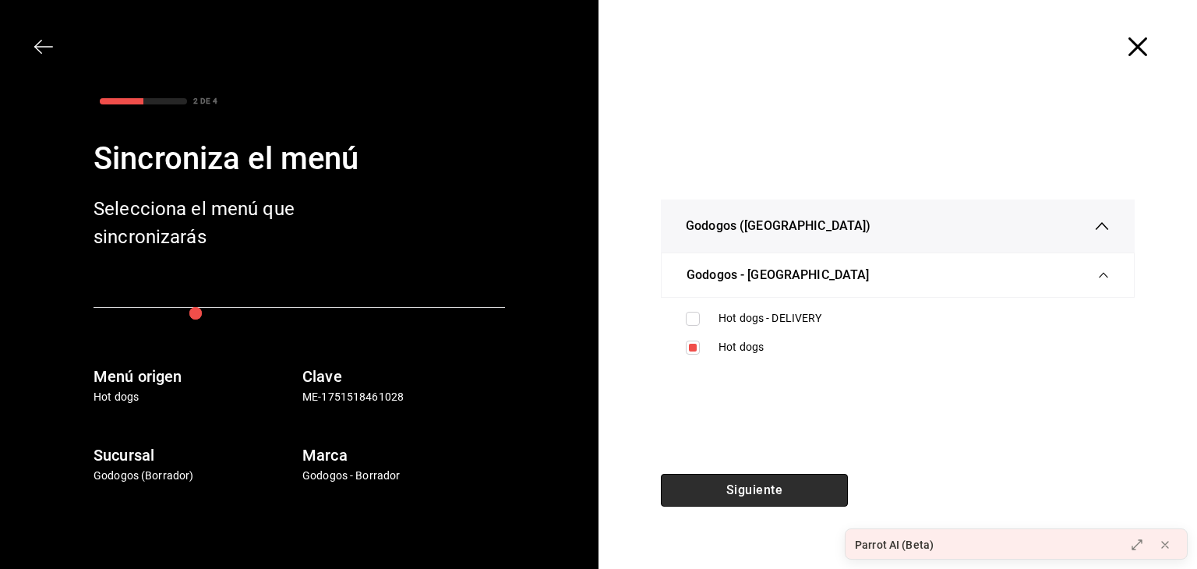
click at [775, 485] on button "Siguiente" at bounding box center [754, 490] width 187 height 33
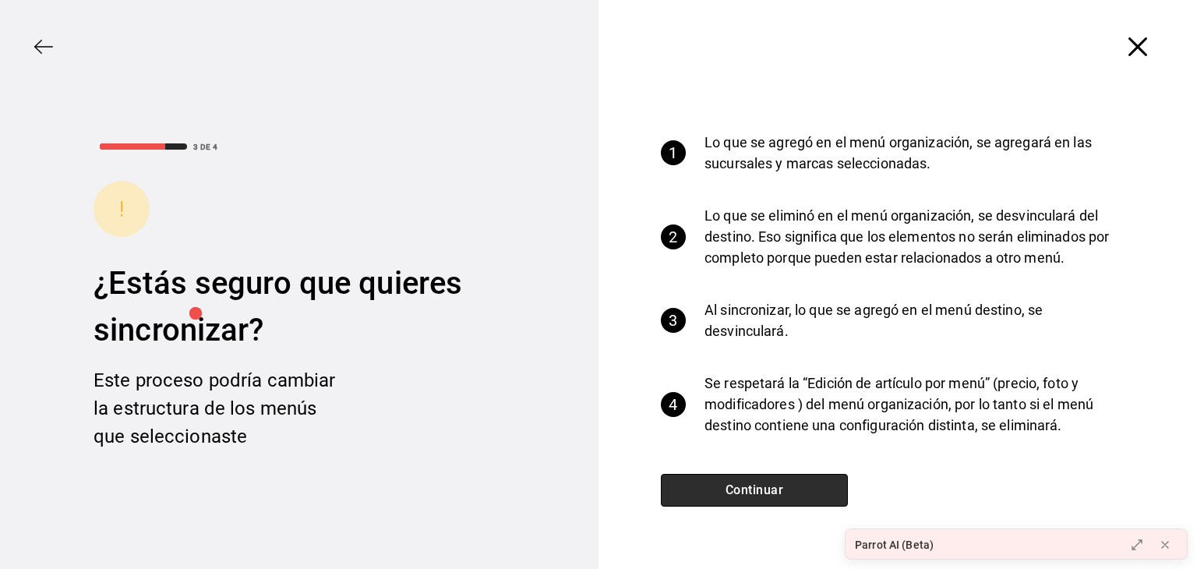
click at [790, 480] on button "Continuar" at bounding box center [754, 490] width 187 height 33
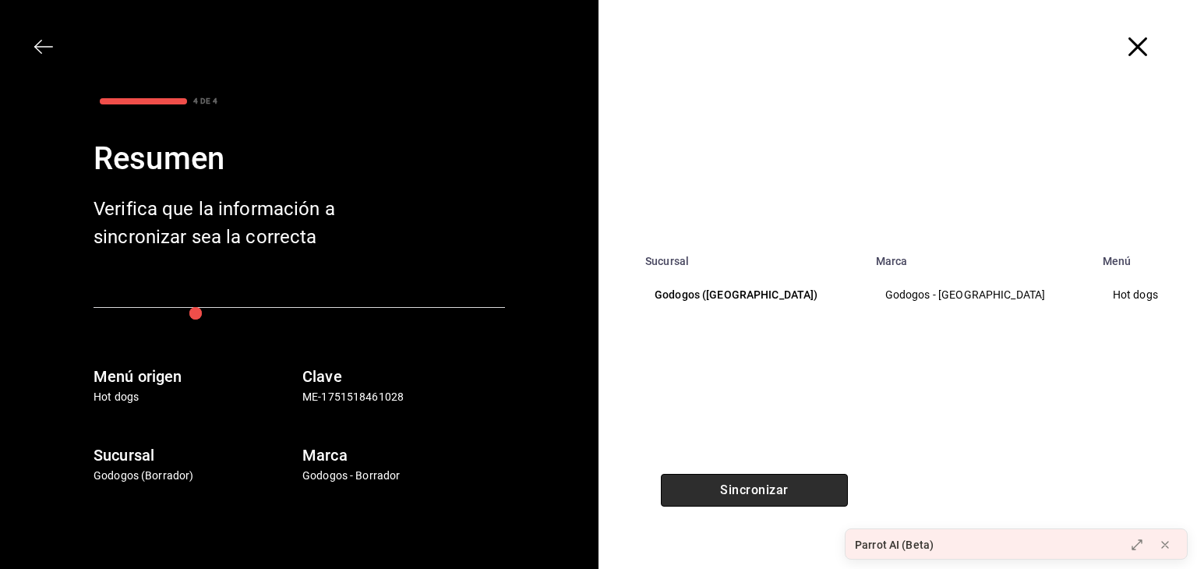
click at [786, 486] on button "Sincronizar" at bounding box center [754, 490] width 187 height 33
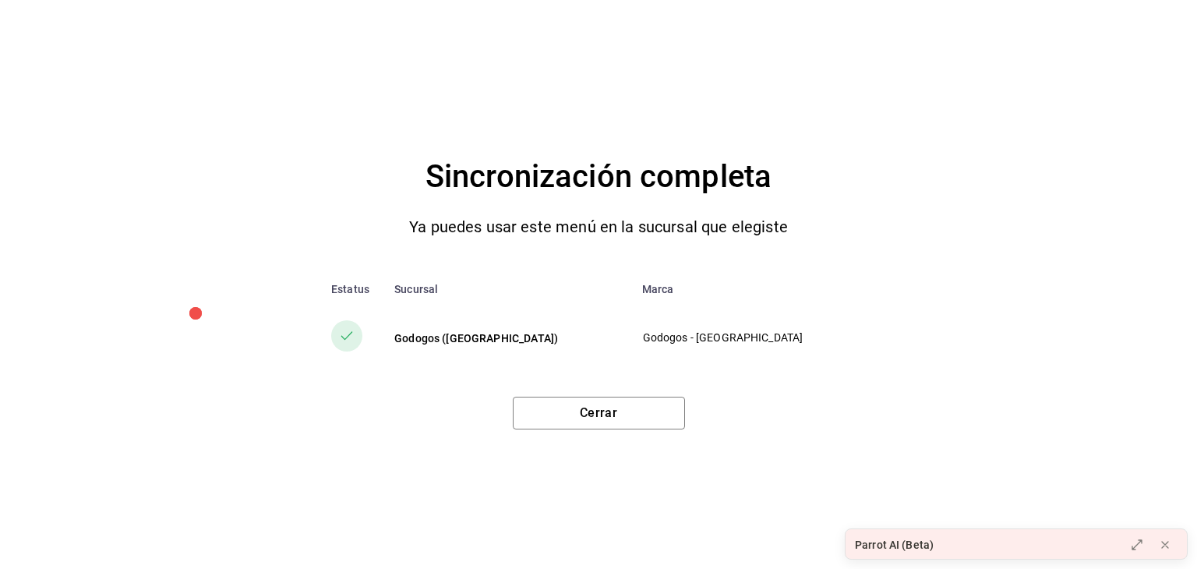
click at [1072, 542] on div "Parrot AI (Beta)" at bounding box center [980, 544] width 270 height 31
click at [1147, 539] on button at bounding box center [1136, 544] width 25 height 25
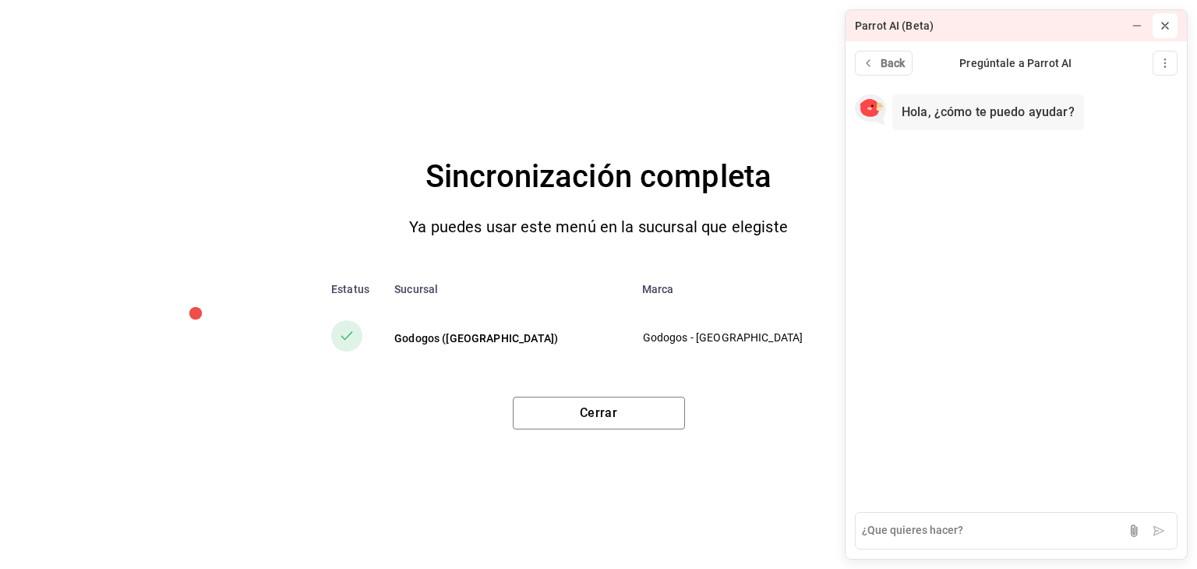
click at [1167, 26] on icon at bounding box center [1165, 25] width 12 height 12
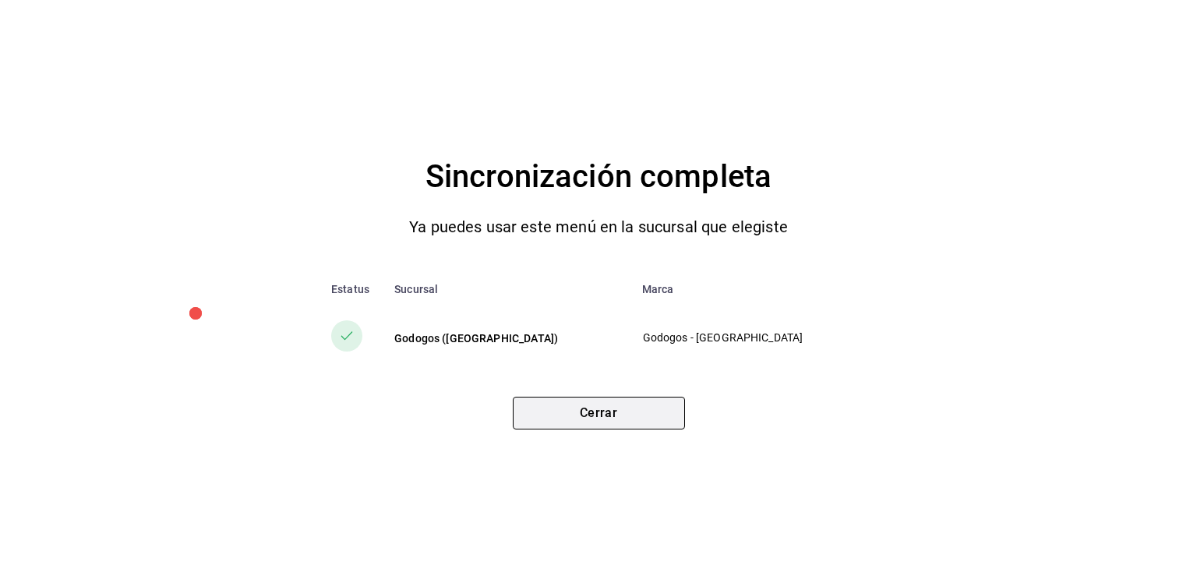
click at [654, 409] on button "Cerrar" at bounding box center [599, 413] width 172 height 33
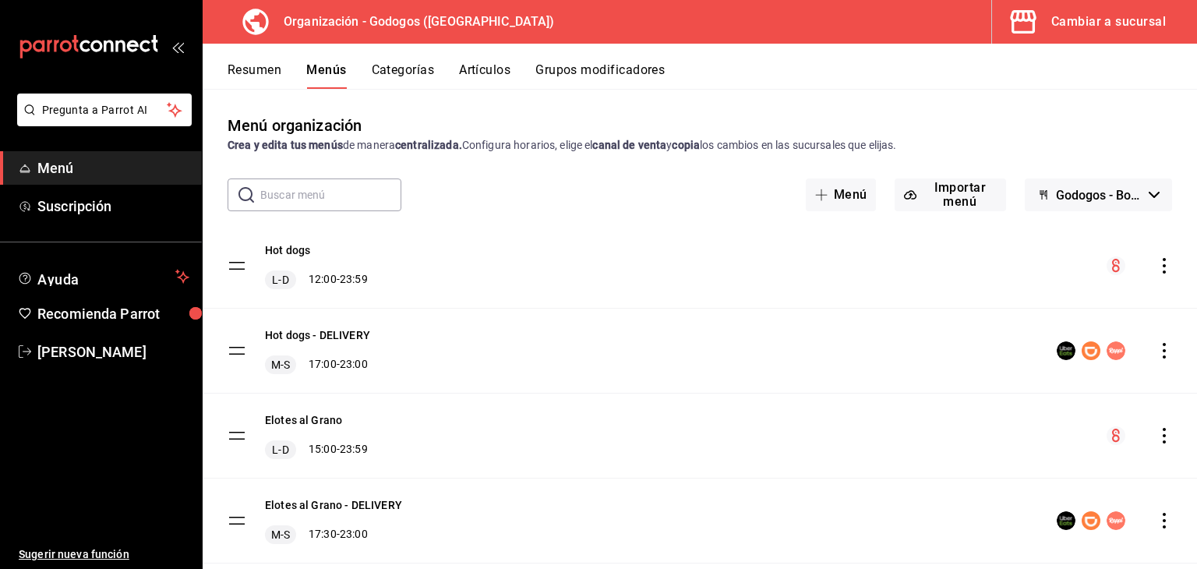
click at [1156, 351] on icon "actions" at bounding box center [1164, 351] width 16 height 16
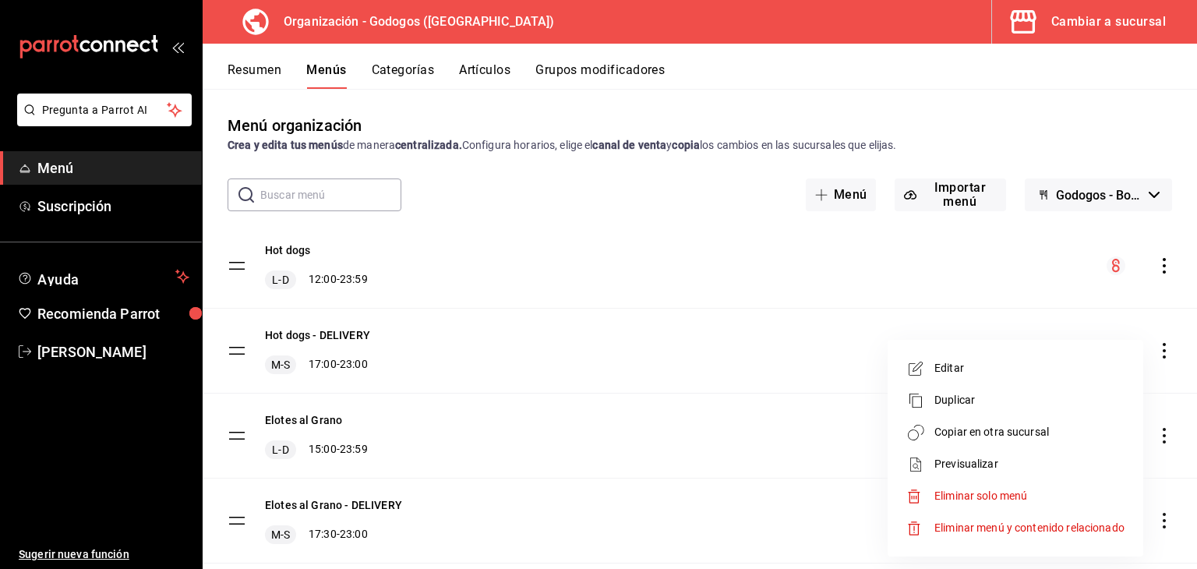
click at [1015, 438] on span "Copiar en otra sucursal" at bounding box center [1029, 432] width 190 height 16
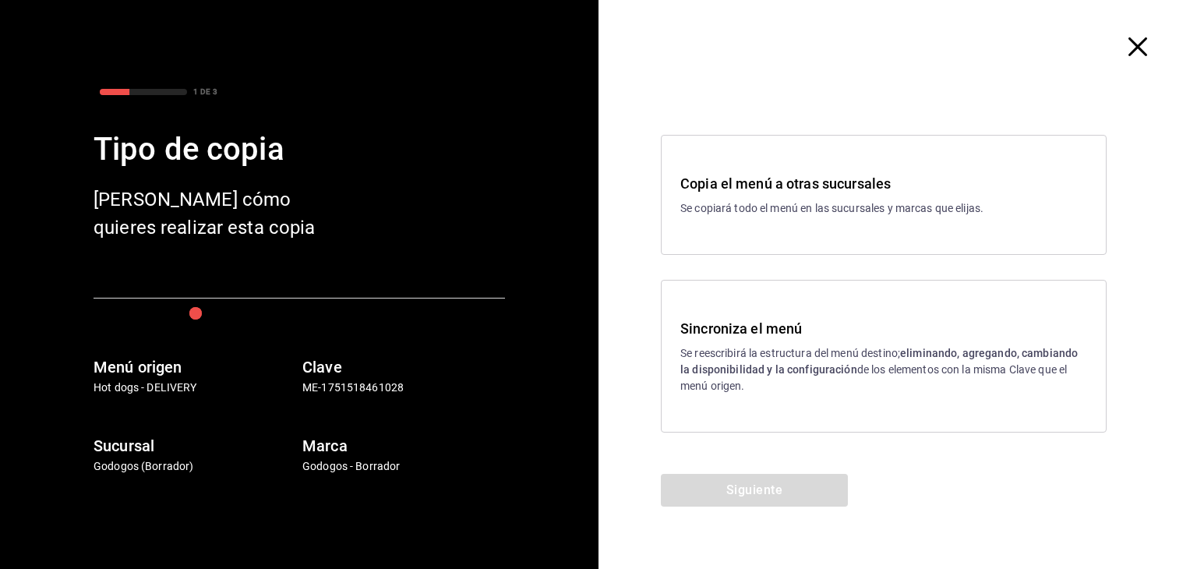
click at [773, 344] on div "Sincroniza el menú Se reescribirá la estructura del menú destino; eliminando, a…" at bounding box center [883, 356] width 407 height 76
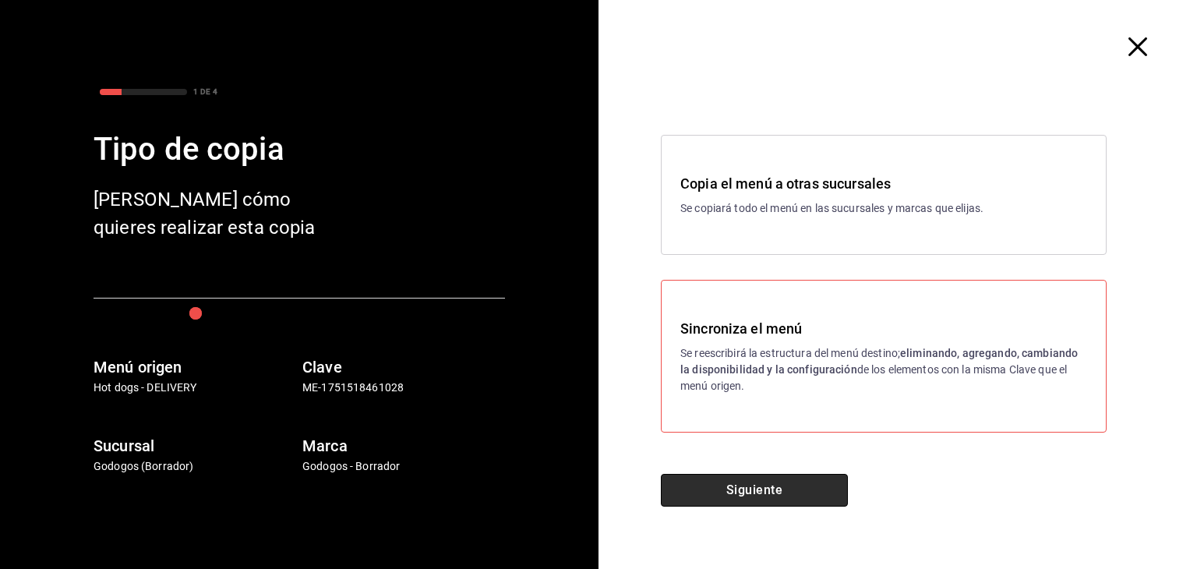
click at [776, 488] on button "Siguiente" at bounding box center [754, 490] width 187 height 33
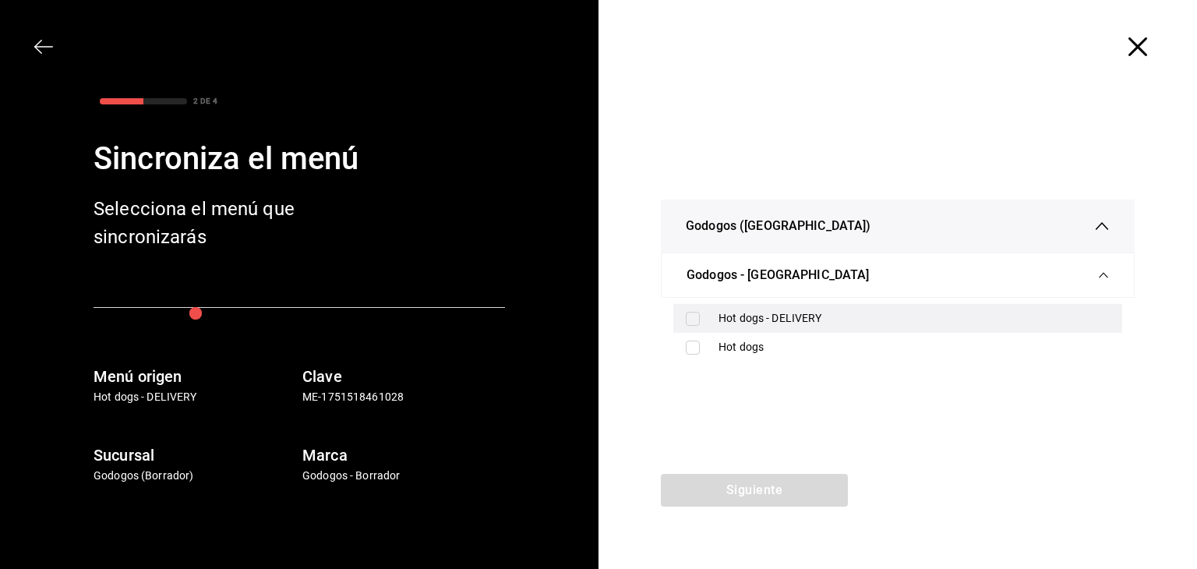
click at [693, 316] on input "checkbox" at bounding box center [693, 319] width 14 height 14
checkbox input "true"
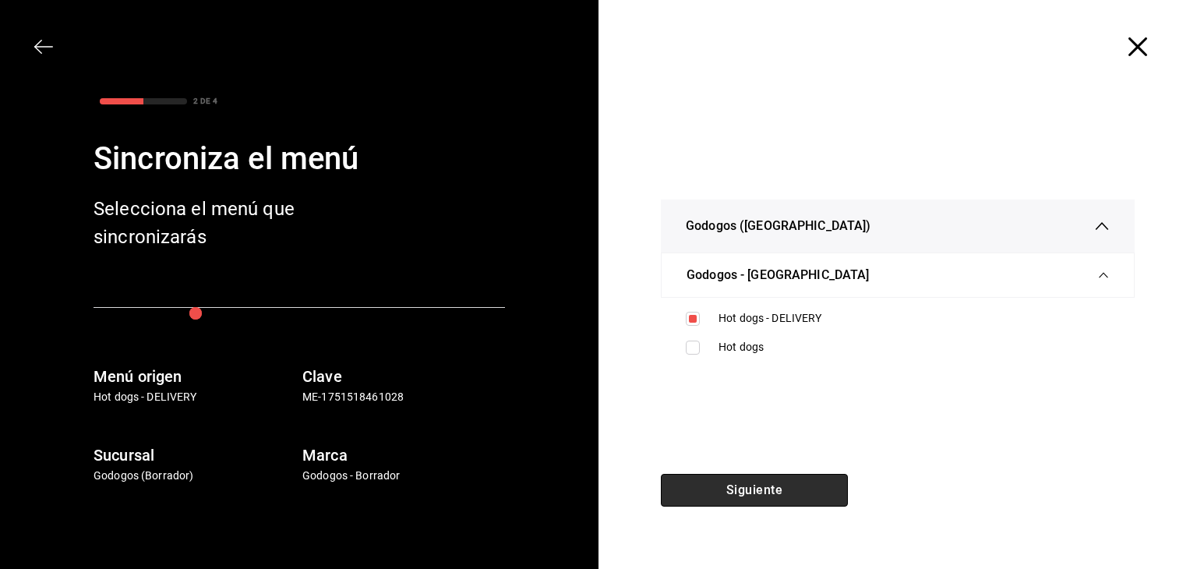
click at [757, 491] on button "Siguiente" at bounding box center [754, 490] width 187 height 33
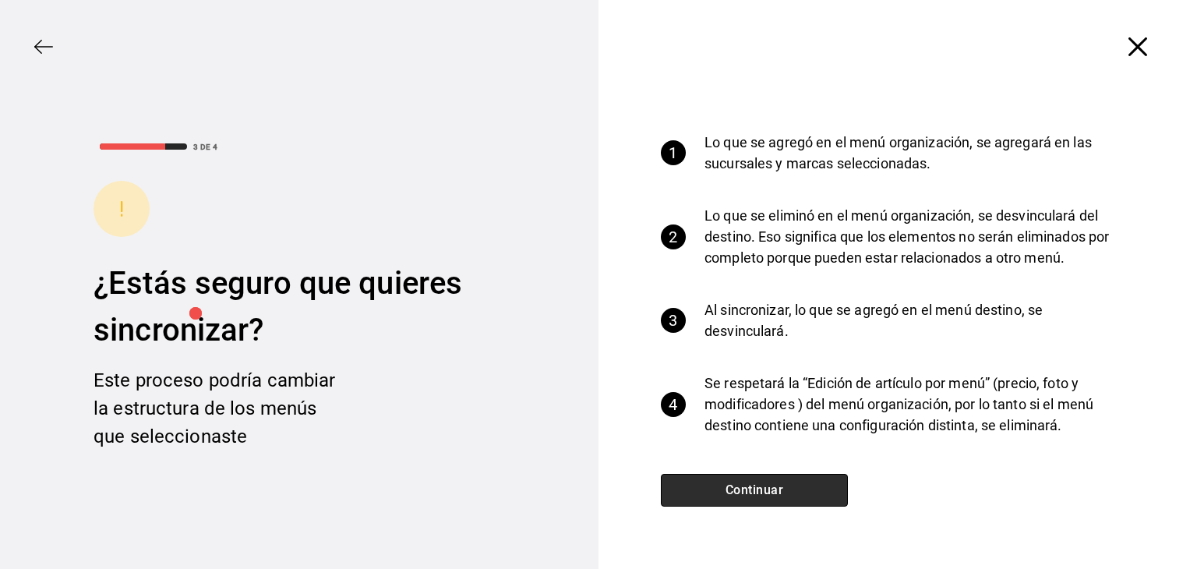
click at [770, 479] on button "Continuar" at bounding box center [754, 490] width 187 height 33
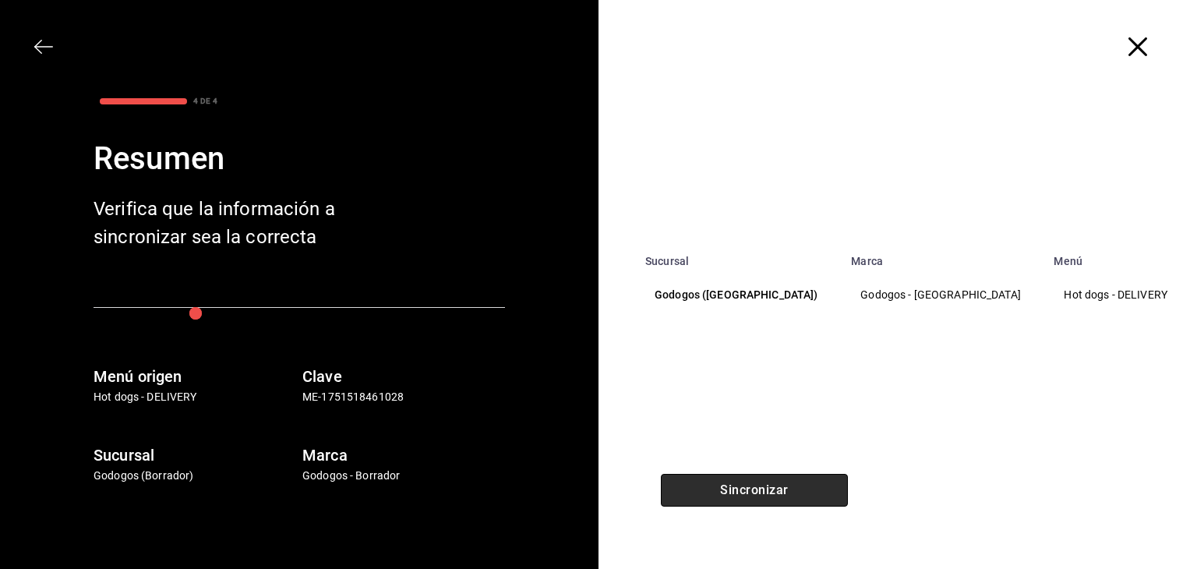
click at [771, 488] on button "Sincronizar" at bounding box center [754, 490] width 187 height 33
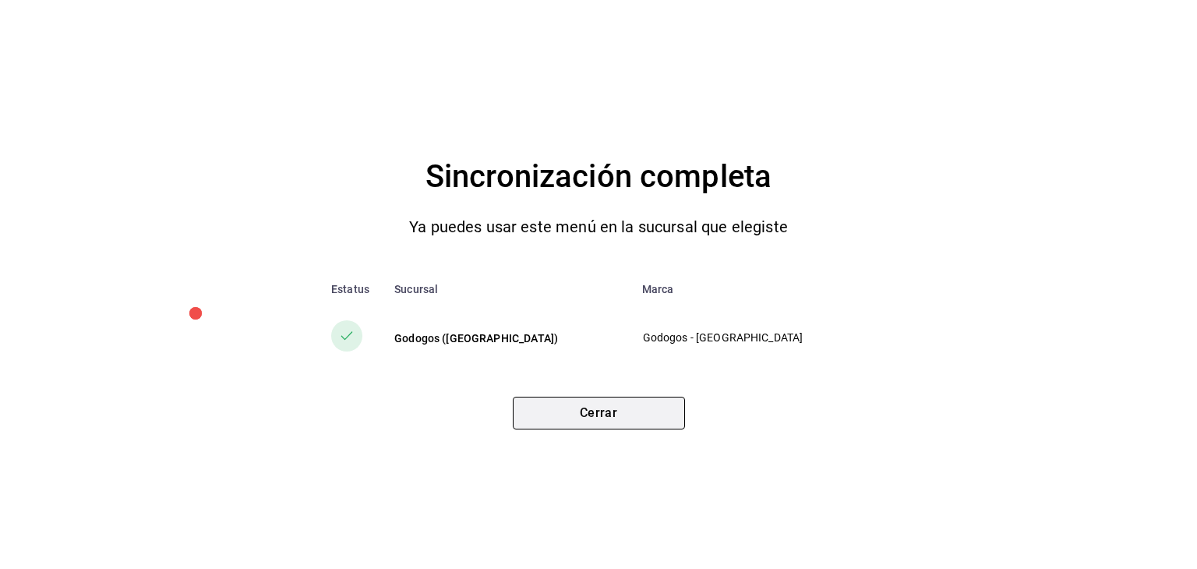
click at [586, 414] on button "Cerrar" at bounding box center [599, 413] width 172 height 33
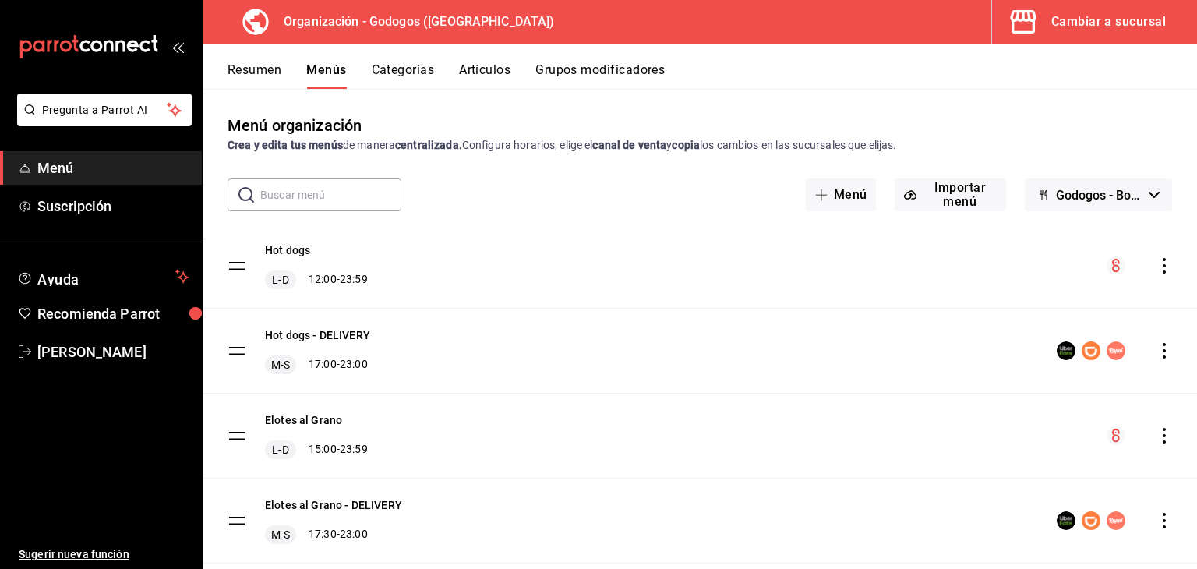
click at [1156, 437] on icon "actions" at bounding box center [1164, 436] width 16 height 16
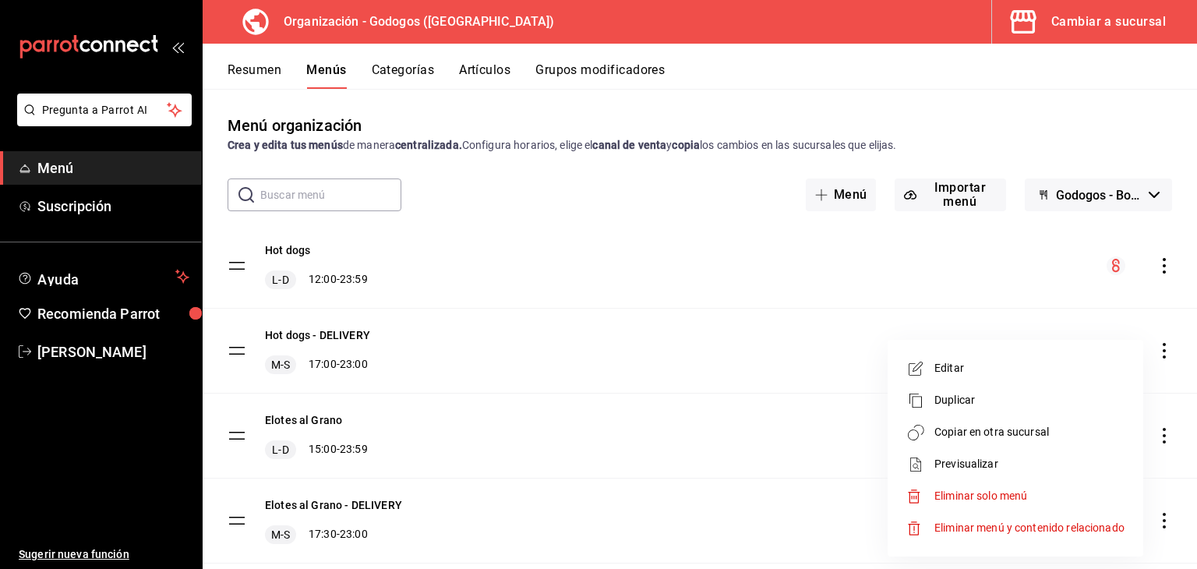
click at [1010, 431] on span "Copiar en otra sucursal" at bounding box center [1029, 432] width 190 height 16
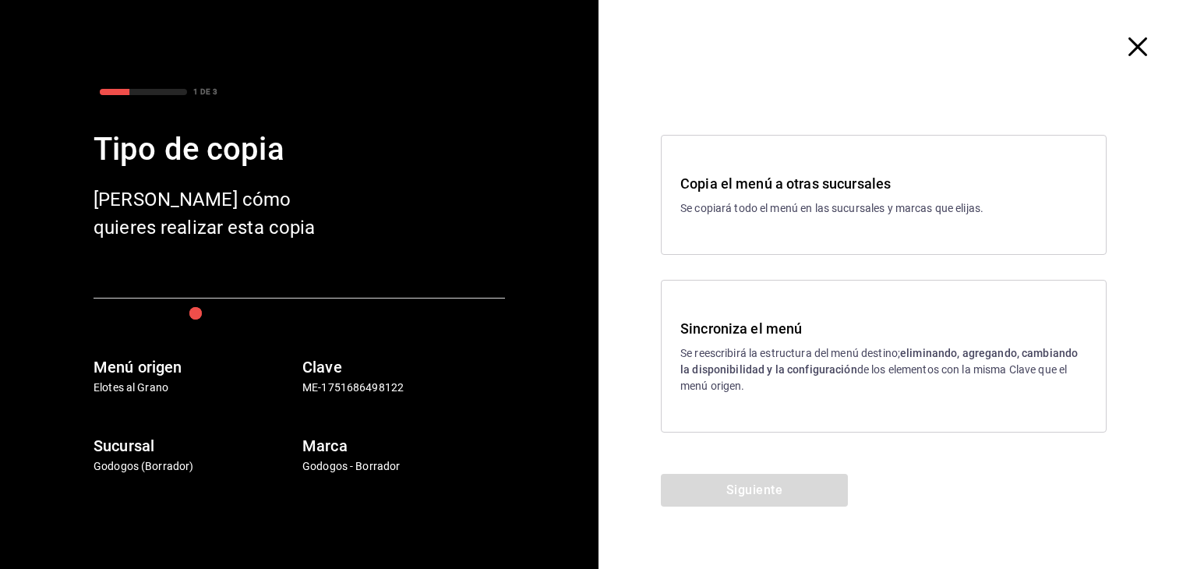
click at [768, 360] on p "Se reescribirá la estructura del menú destino; eliminando, agregando, cambiando…" at bounding box center [883, 369] width 407 height 49
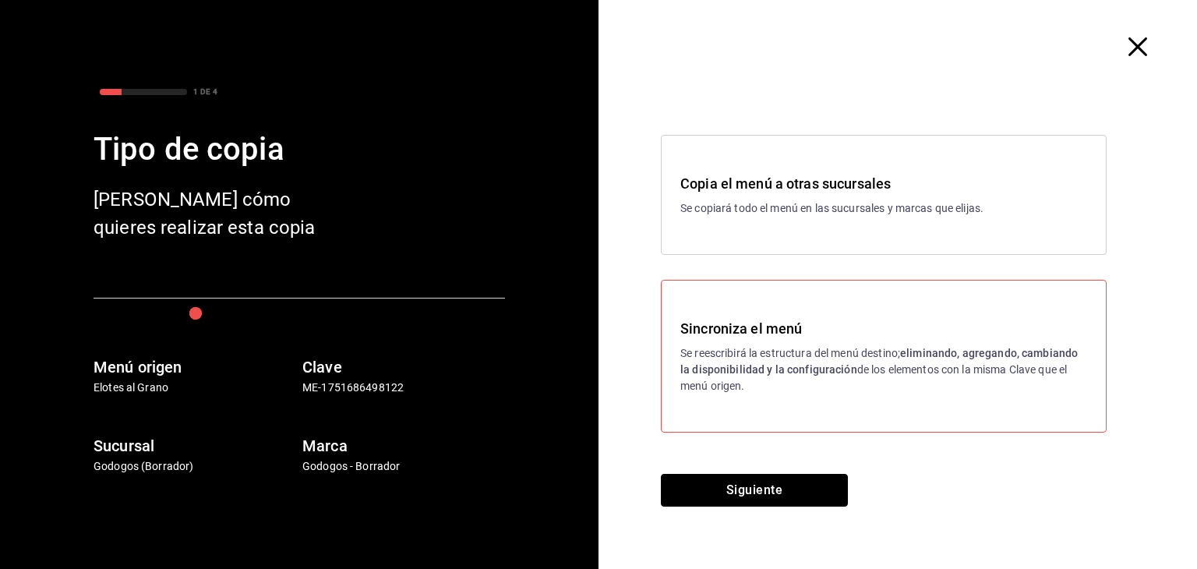
drag, startPoint x: 751, startPoint y: 481, endPoint x: 754, endPoint y: 489, distance: 8.1
click at [754, 489] on button "Siguiente" at bounding box center [754, 490] width 187 height 33
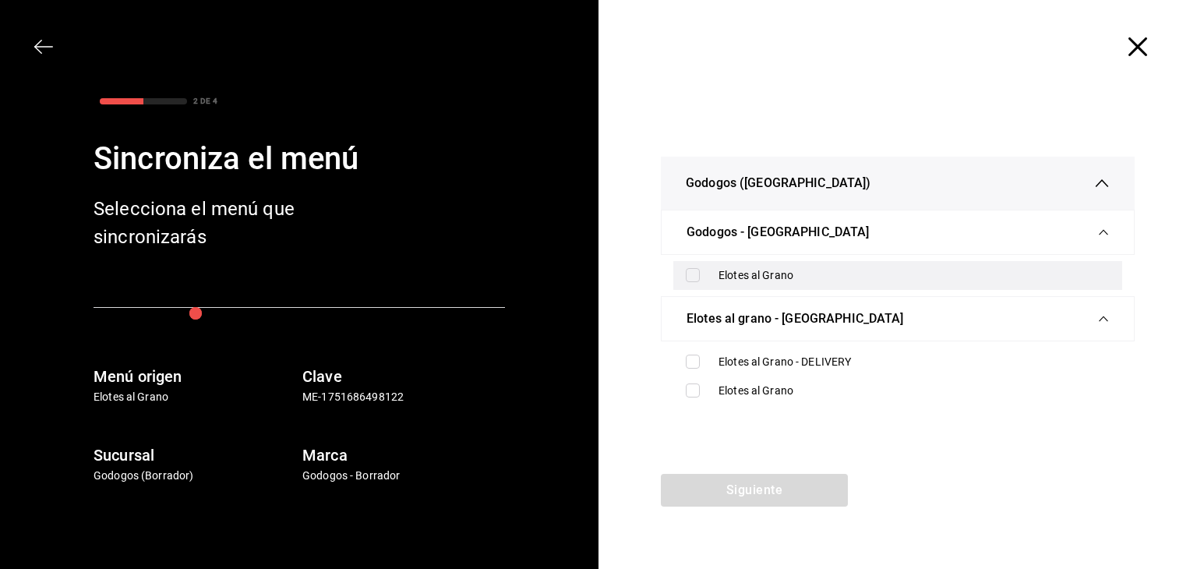
click at [692, 270] on input "checkbox" at bounding box center [693, 275] width 14 height 14
checkbox input "true"
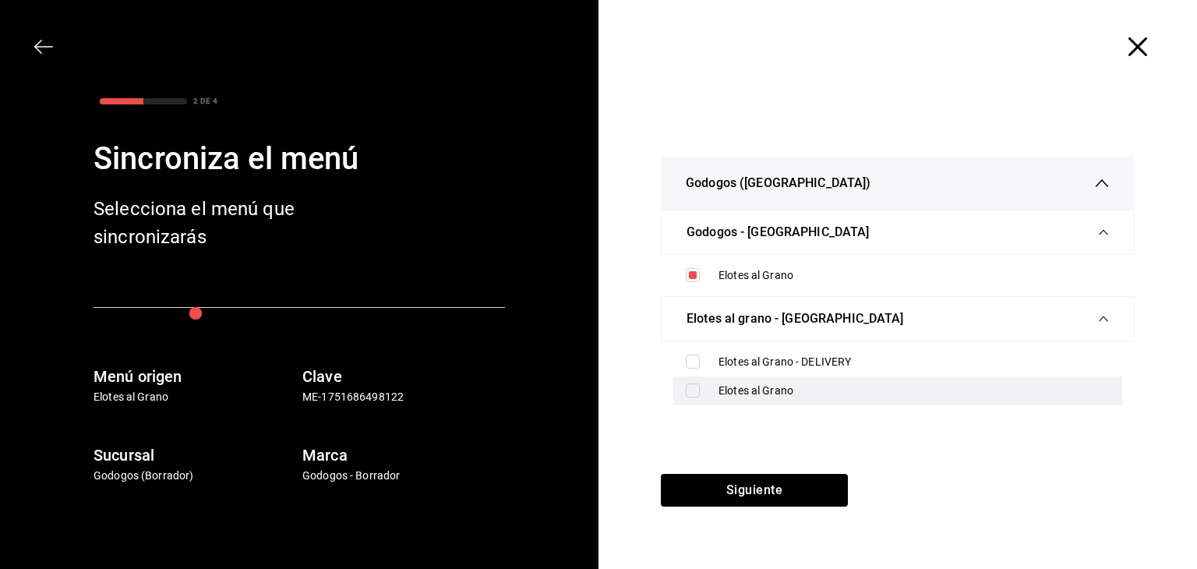
drag, startPoint x: 694, startPoint y: 379, endPoint x: 693, endPoint y: 392, distance: 12.5
click at [693, 380] on div "Elotes al Grano" at bounding box center [897, 390] width 449 height 29
checkbox input "true"
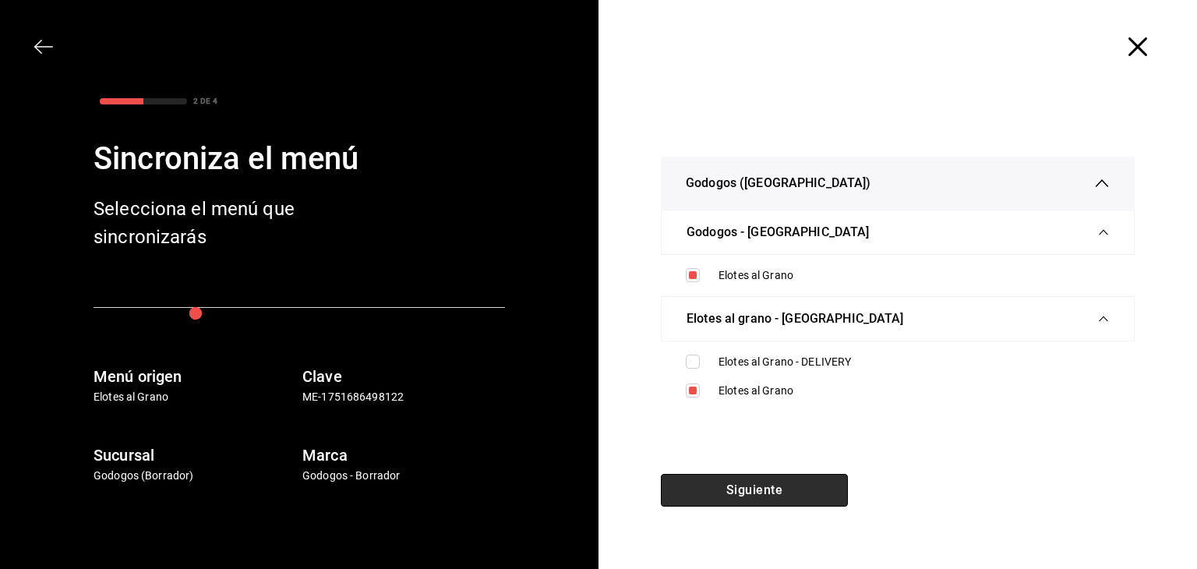
click at [761, 499] on button "Siguiente" at bounding box center [754, 490] width 187 height 33
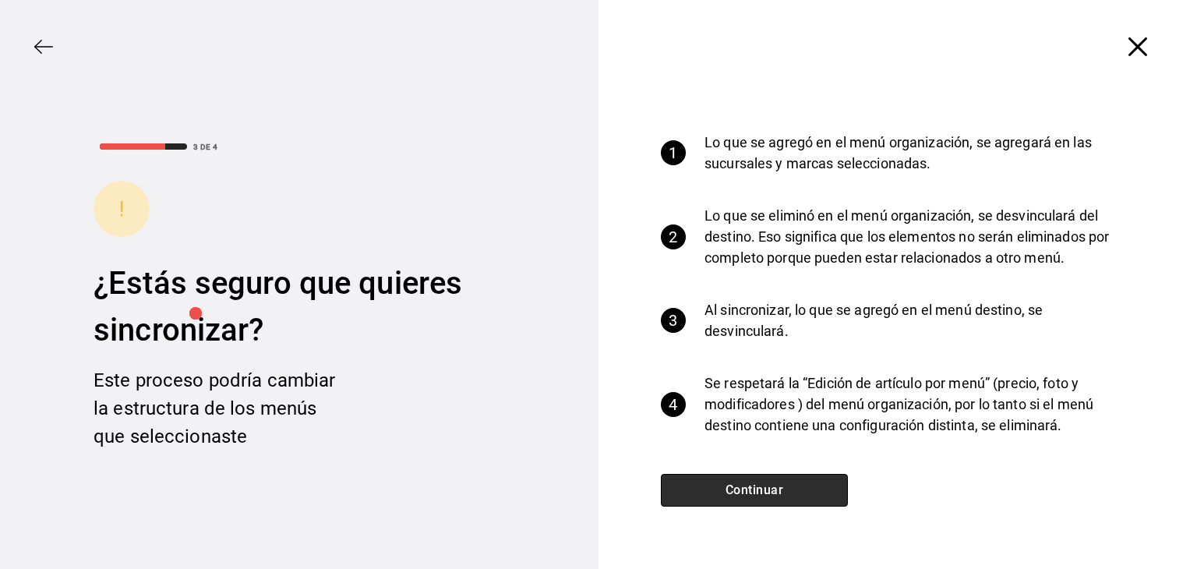
click at [761, 499] on button "Continuar" at bounding box center [754, 490] width 187 height 33
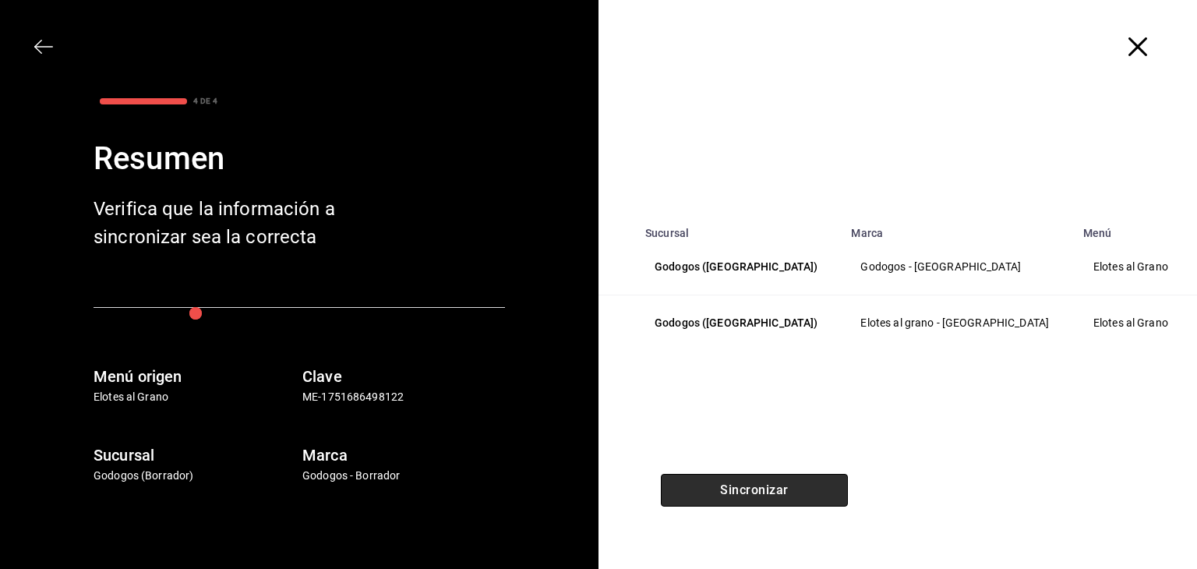
click at [761, 499] on button "Sincronizar" at bounding box center [754, 490] width 187 height 33
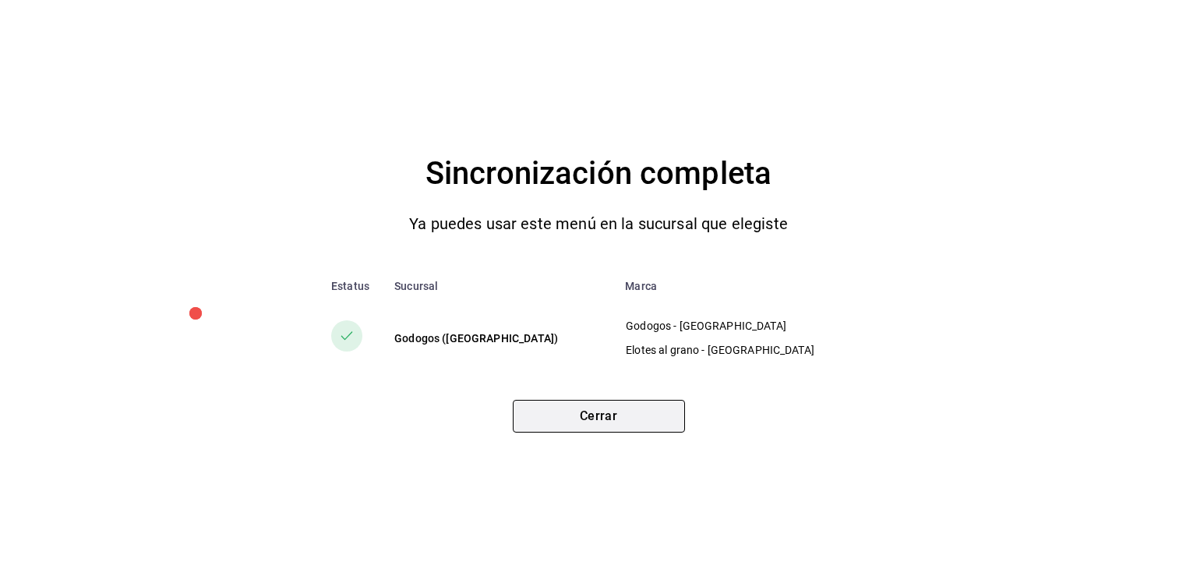
click at [621, 418] on button "Cerrar" at bounding box center [599, 416] width 172 height 33
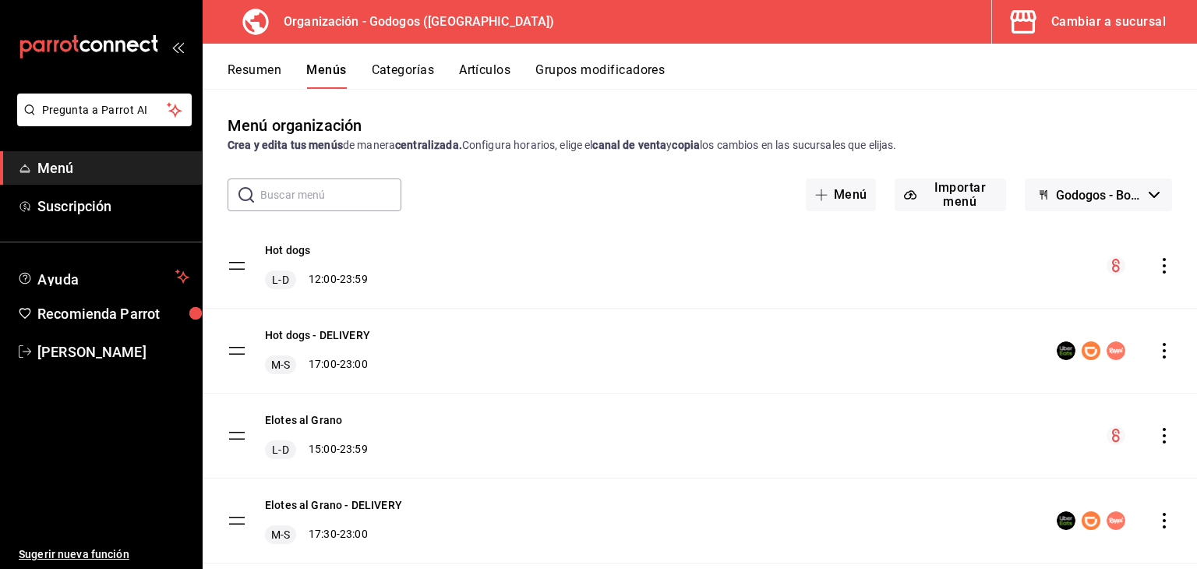
click at [1156, 521] on icon "actions" at bounding box center [1164, 521] width 16 height 16
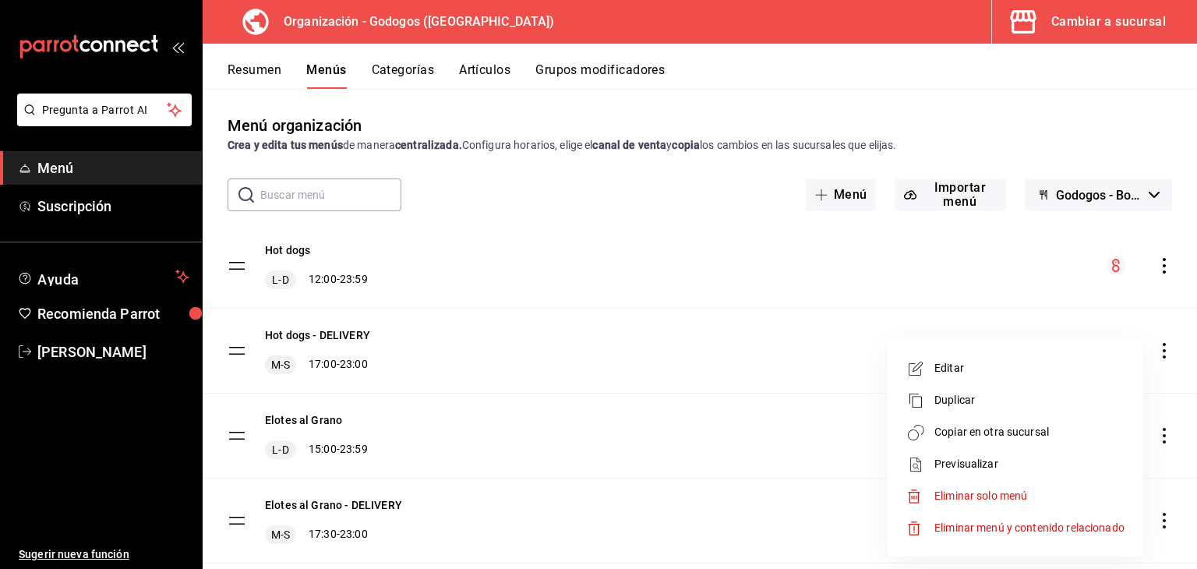
click at [992, 437] on span "Copiar en otra sucursal" at bounding box center [1029, 432] width 190 height 16
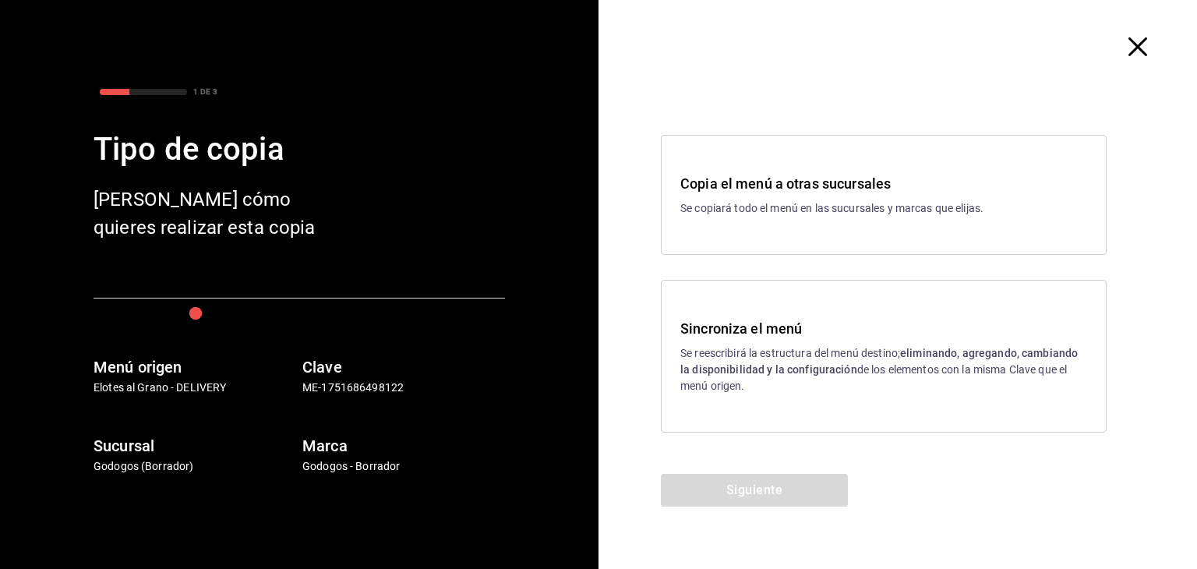
click at [757, 369] on strong "eliminando, agregando, cambiando la disponibilidad y la configuración" at bounding box center [878, 361] width 397 height 29
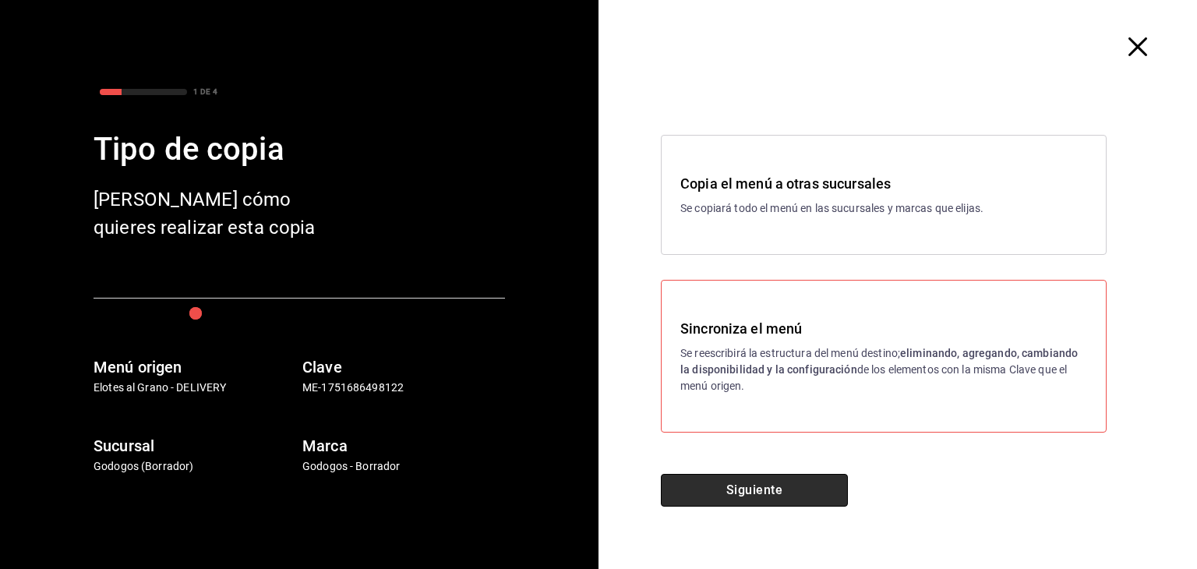
click at [773, 492] on button "Siguiente" at bounding box center [754, 490] width 187 height 33
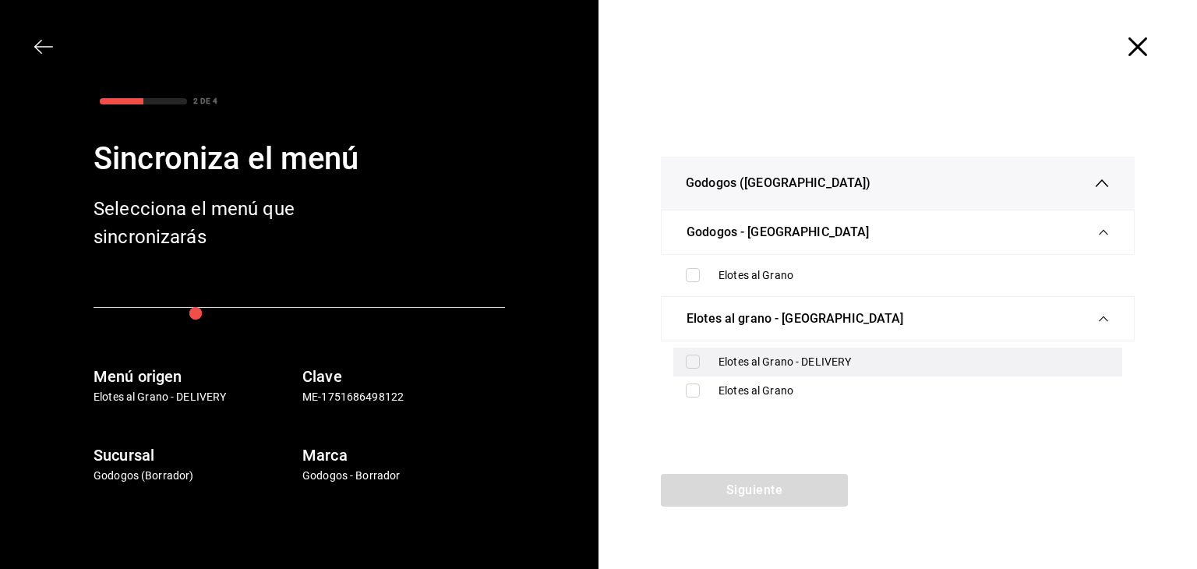
click at [697, 357] on input "checkbox" at bounding box center [693, 362] width 14 height 14
checkbox input "true"
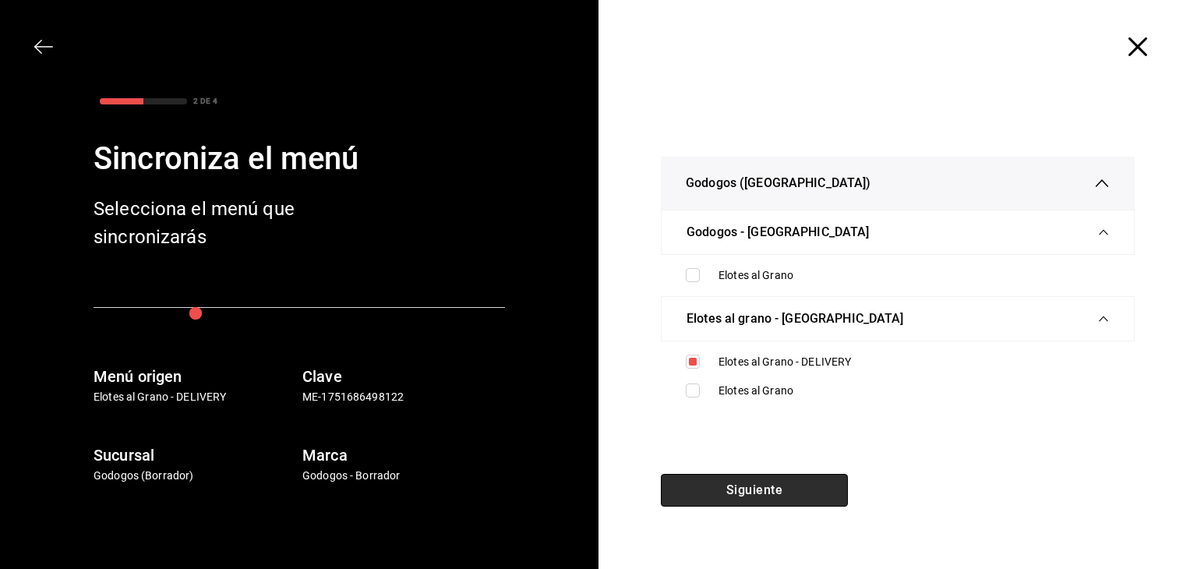
click at [780, 494] on button "Siguiente" at bounding box center [754, 490] width 187 height 33
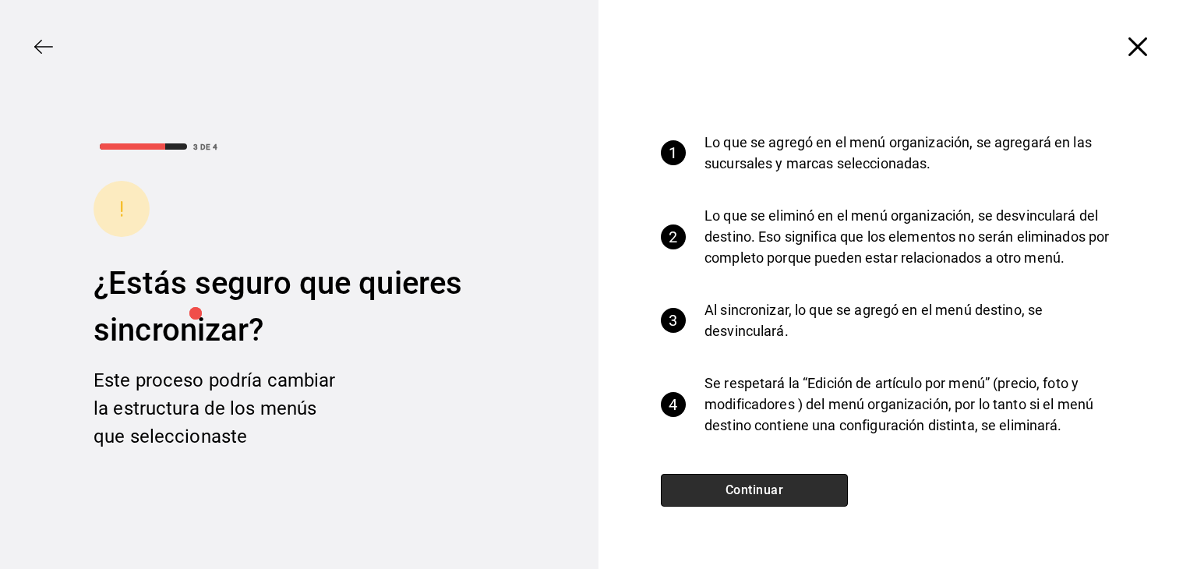
click at [780, 493] on button "Continuar" at bounding box center [754, 490] width 187 height 33
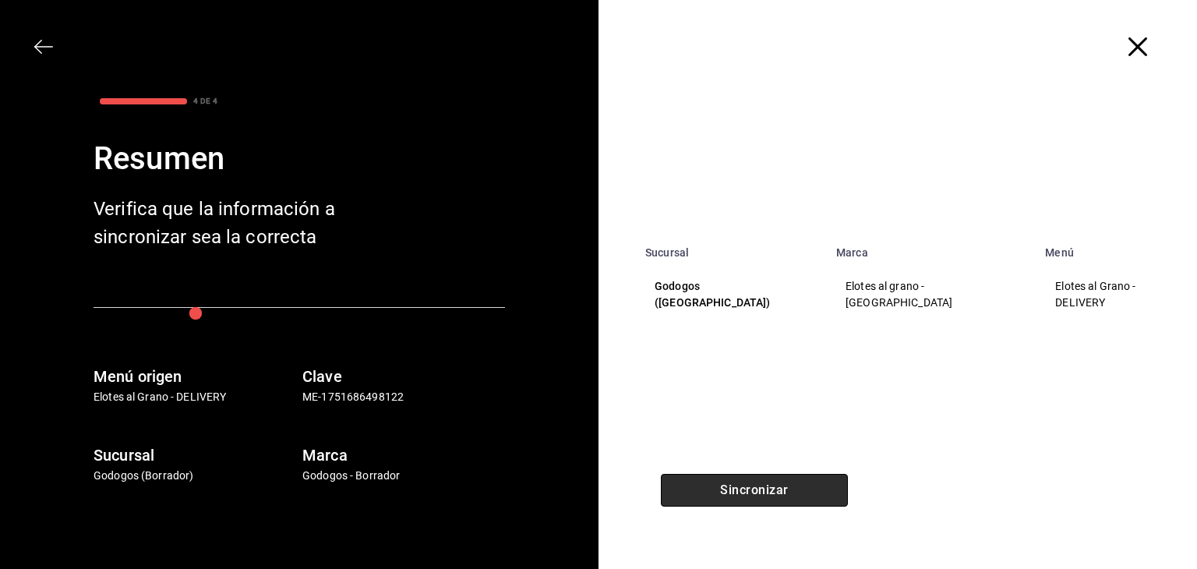
click at [780, 492] on button "Sincronizar" at bounding box center [754, 490] width 187 height 33
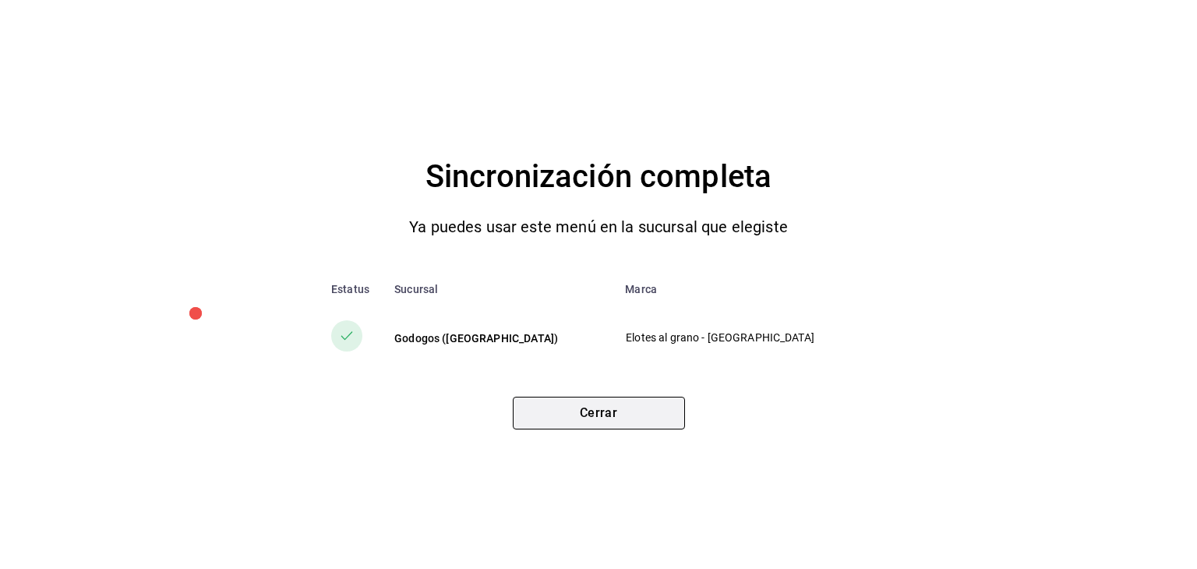
click at [644, 410] on button "Cerrar" at bounding box center [599, 413] width 172 height 33
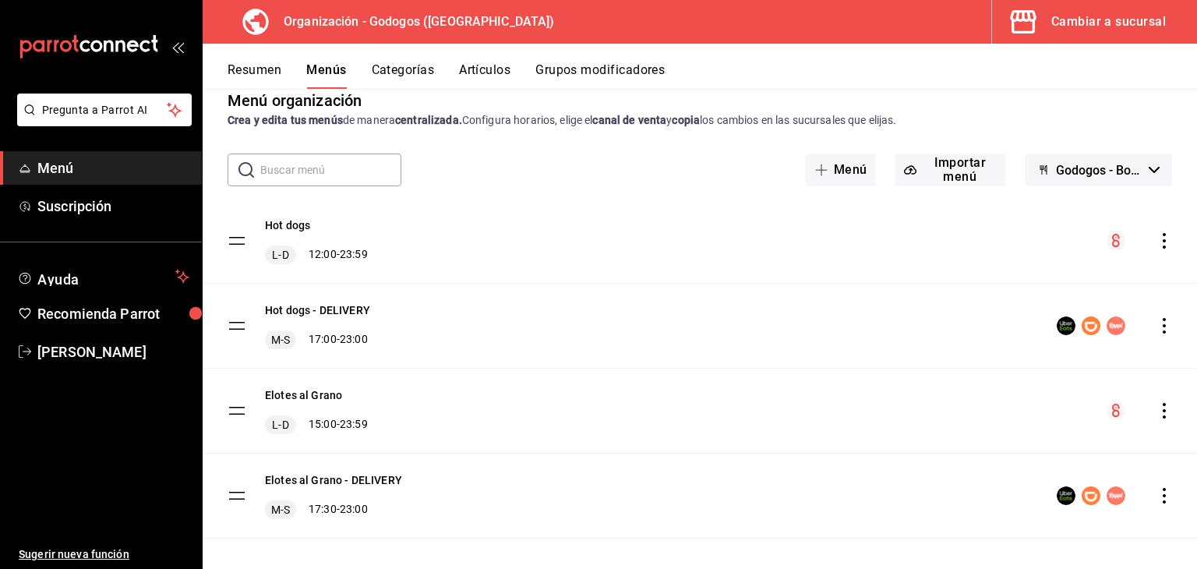
scroll to position [38, 0]
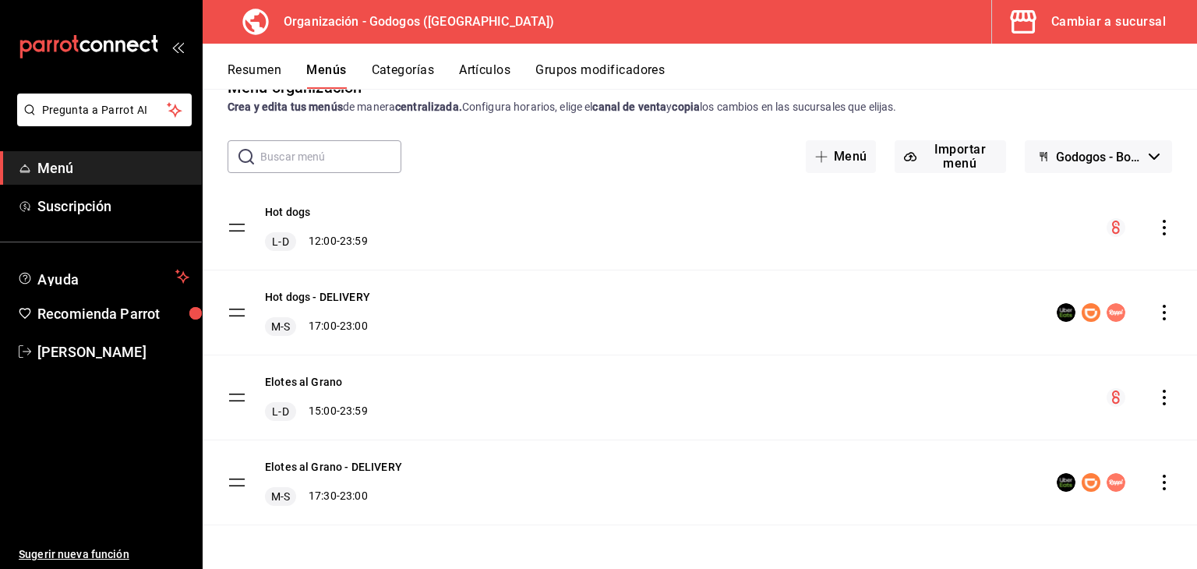
click at [1078, 26] on div "Cambiar a sucursal" at bounding box center [1108, 22] width 115 height 22
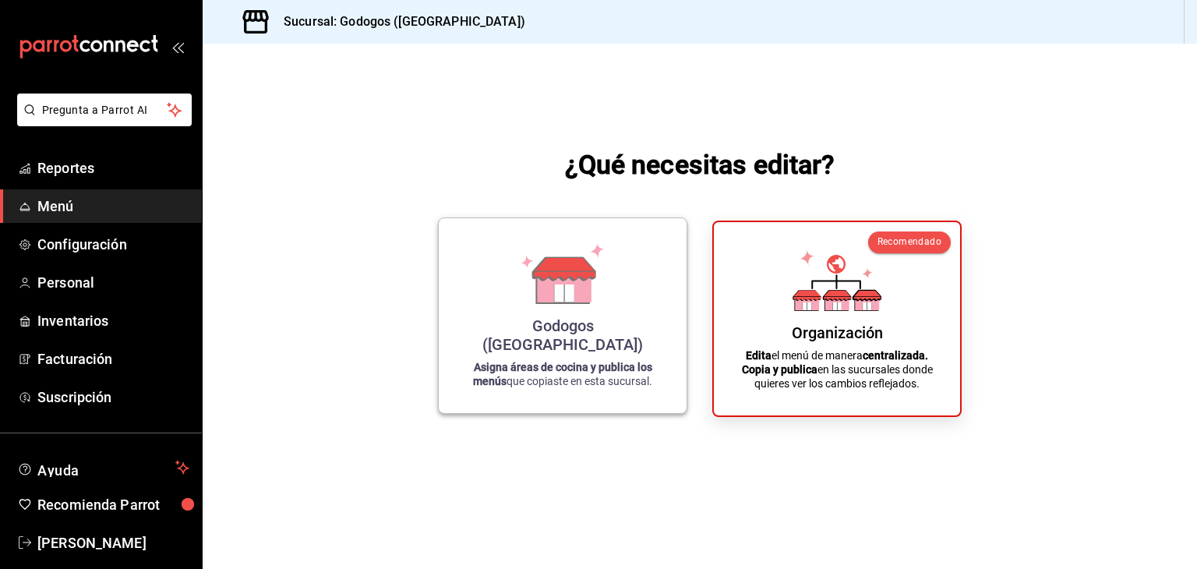
click at [634, 281] on div "Godogos ([GEOGRAPHIC_DATA]) Asigna áreas de cocina y publica los menús que copi…" at bounding box center [562, 316] width 210 height 170
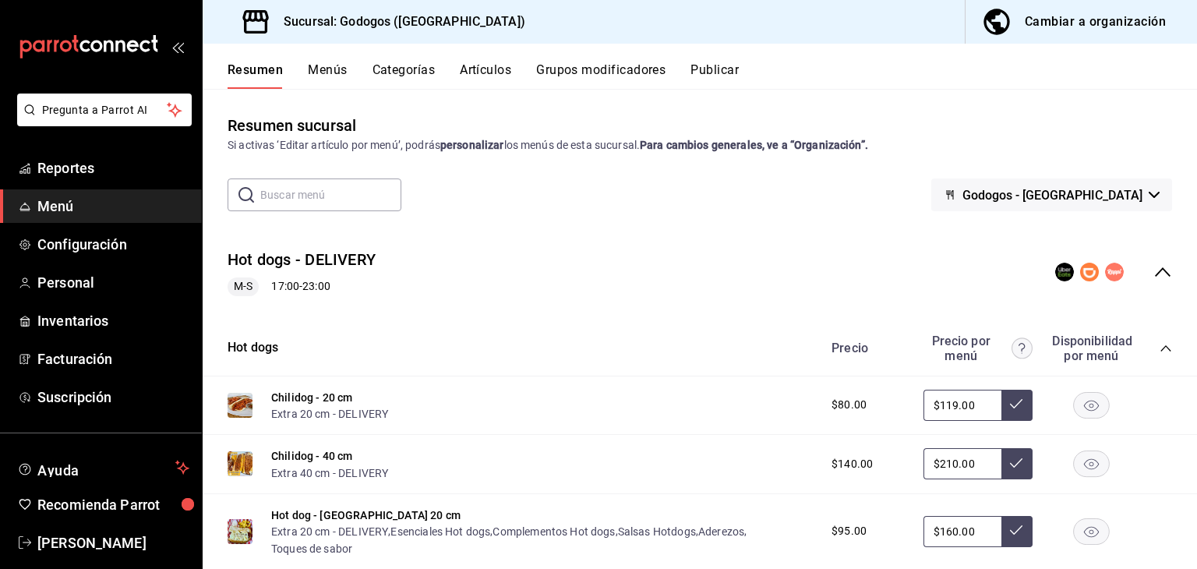
click at [732, 72] on button "Publicar" at bounding box center [714, 75] width 48 height 26
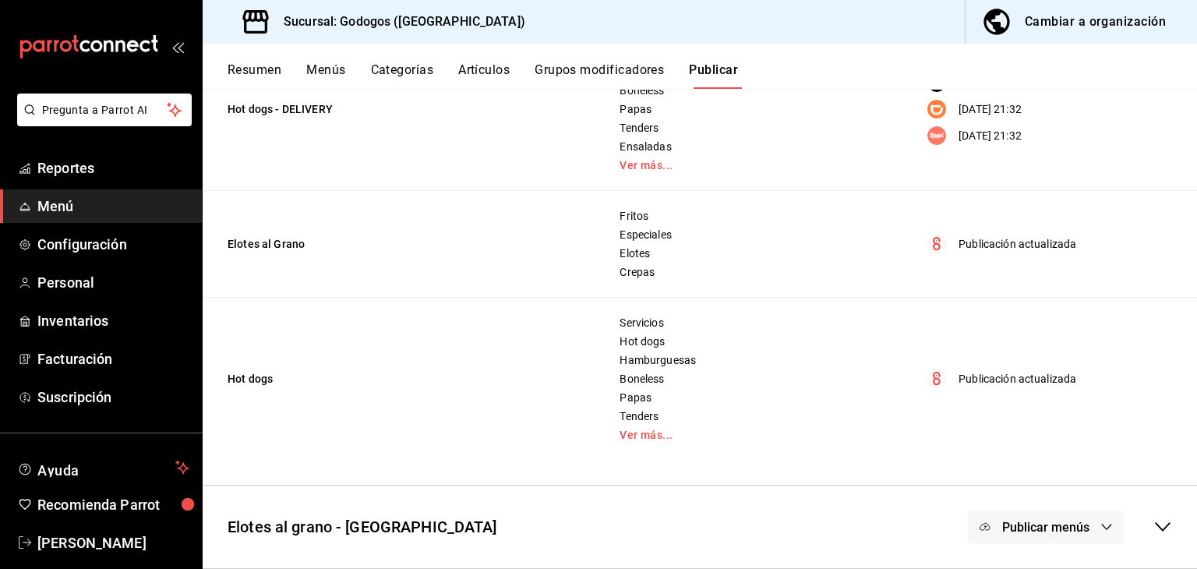
scroll to position [74, 0]
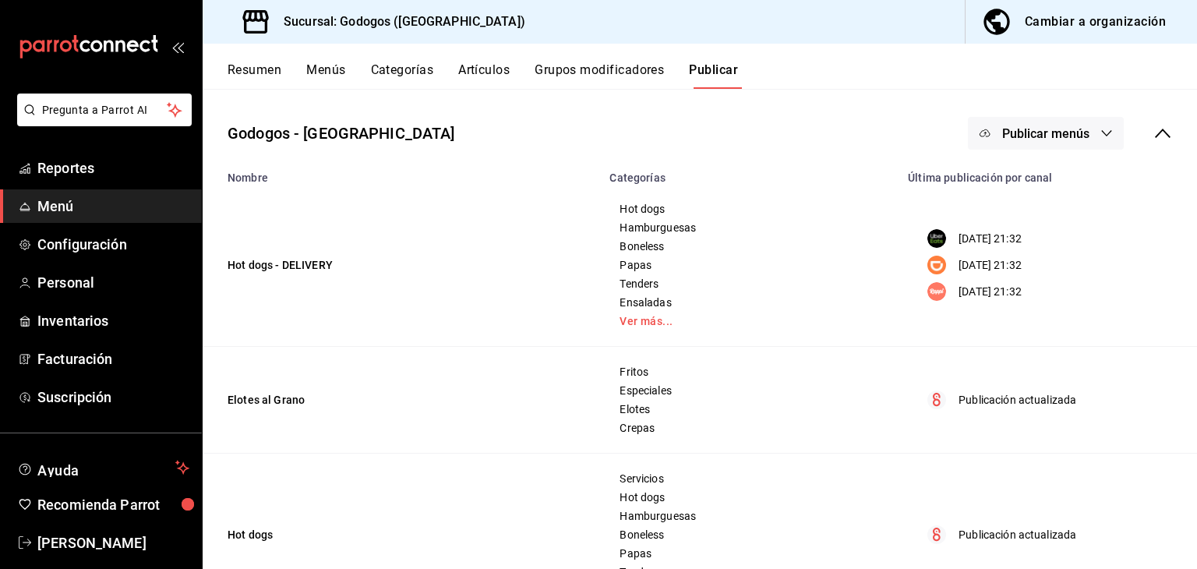
click at [1100, 132] on icon "button" at bounding box center [1106, 133] width 12 height 12
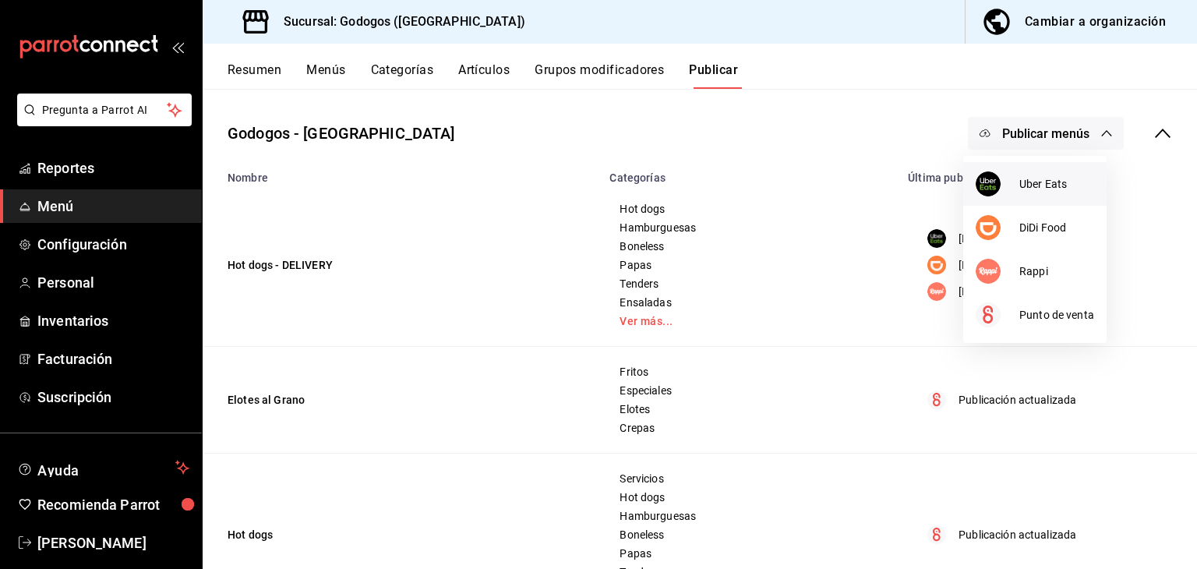
click at [1039, 179] on span "Uber Eats" at bounding box center [1056, 184] width 75 height 16
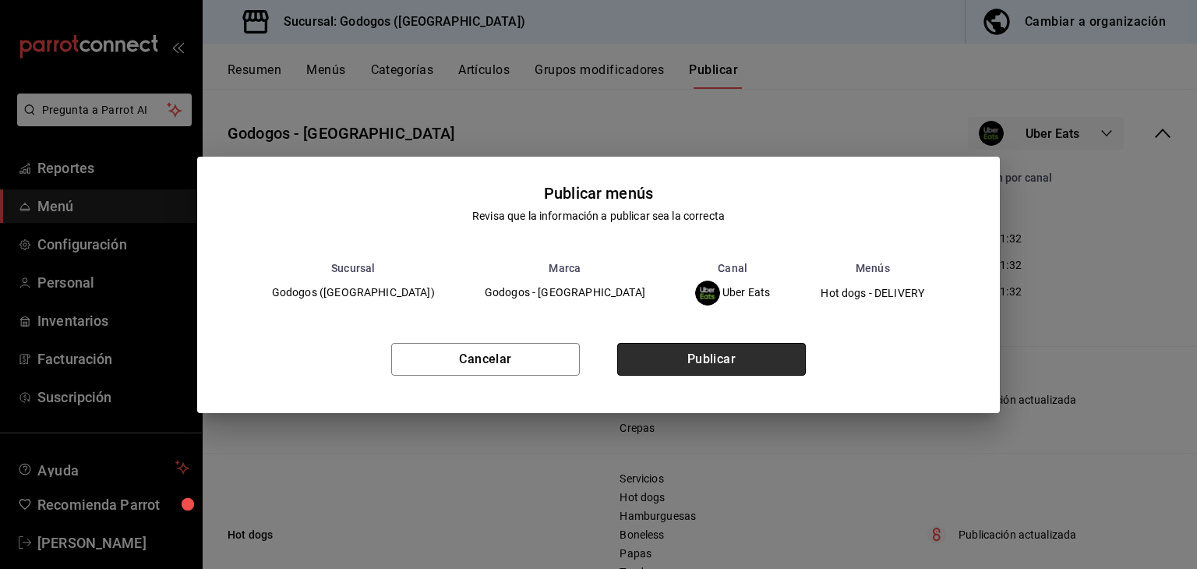
click at [725, 362] on button "Publicar" at bounding box center [711, 359] width 189 height 33
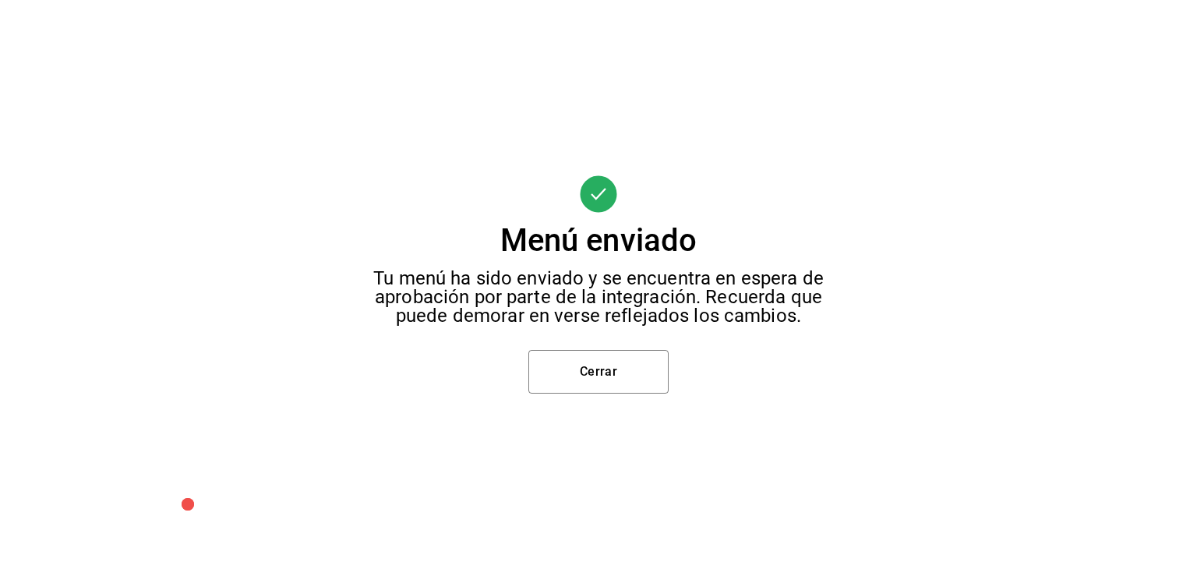
scroll to position [36, 0]
click at [620, 382] on button "Cerrar" at bounding box center [598, 372] width 140 height 44
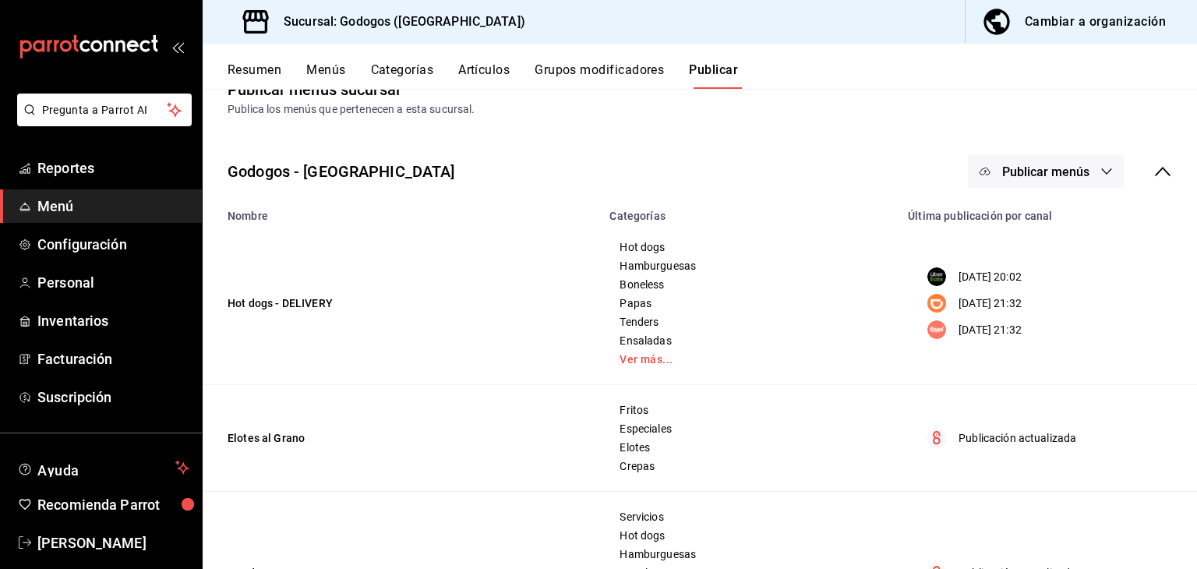
scroll to position [0, 0]
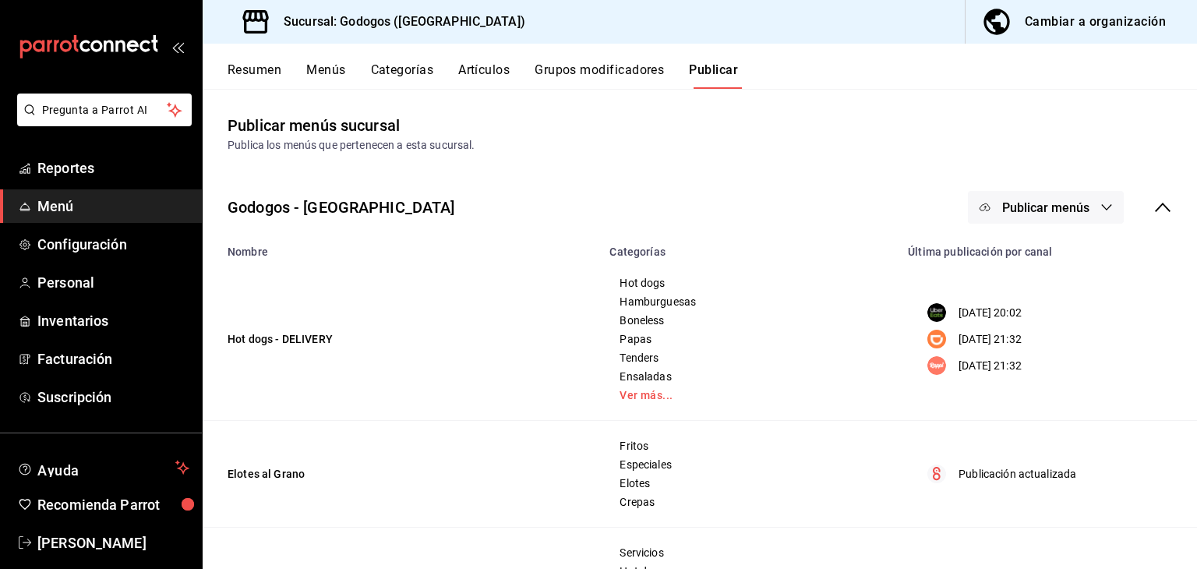
click at [1038, 221] on button "Publicar menús" at bounding box center [1046, 207] width 156 height 33
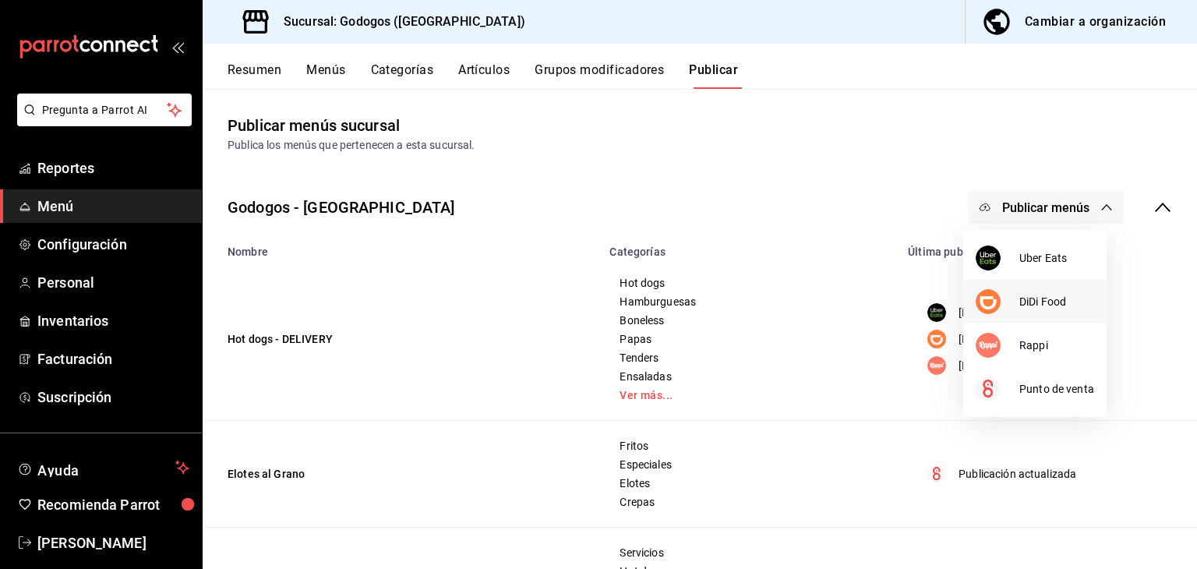
click at [1022, 288] on li "DiDi Food" at bounding box center [1034, 302] width 143 height 44
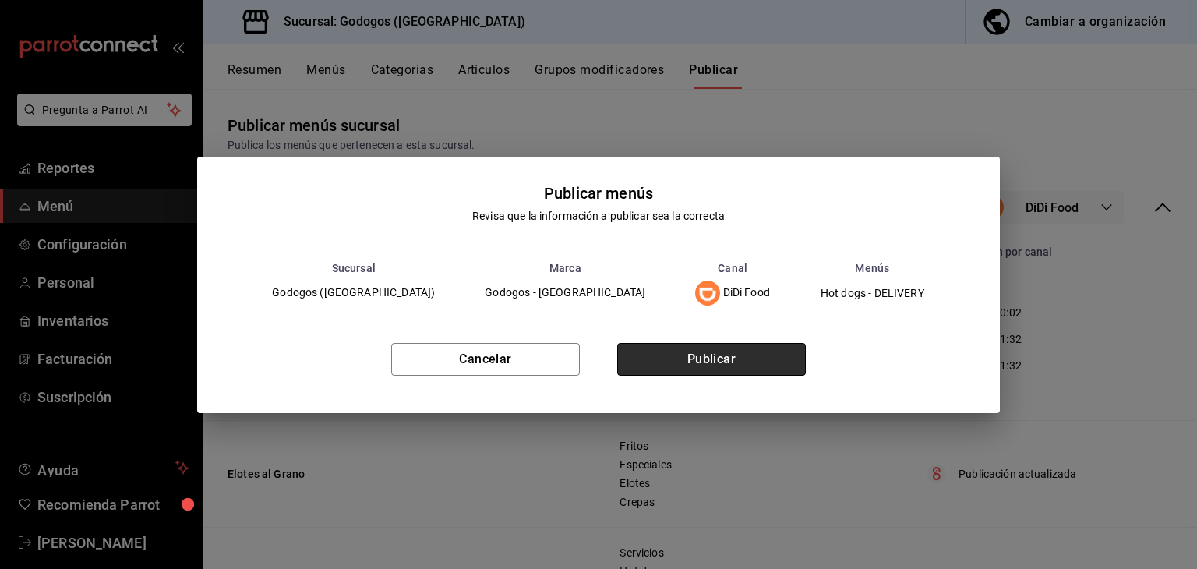
click at [733, 344] on button "Publicar" at bounding box center [711, 359] width 189 height 33
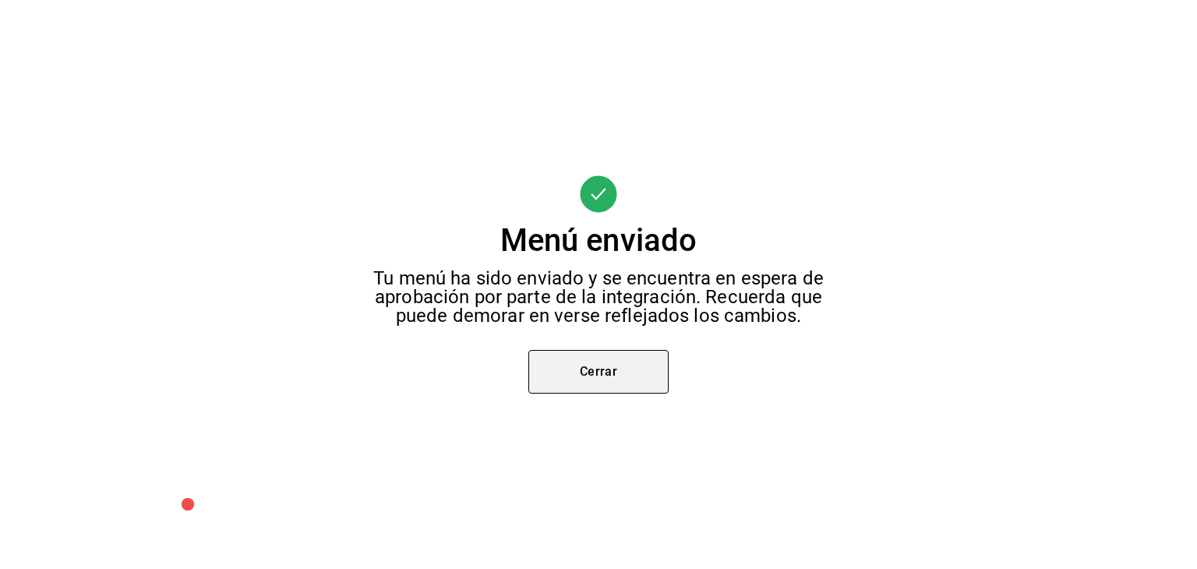
click at [630, 365] on button "Cerrar" at bounding box center [598, 372] width 140 height 44
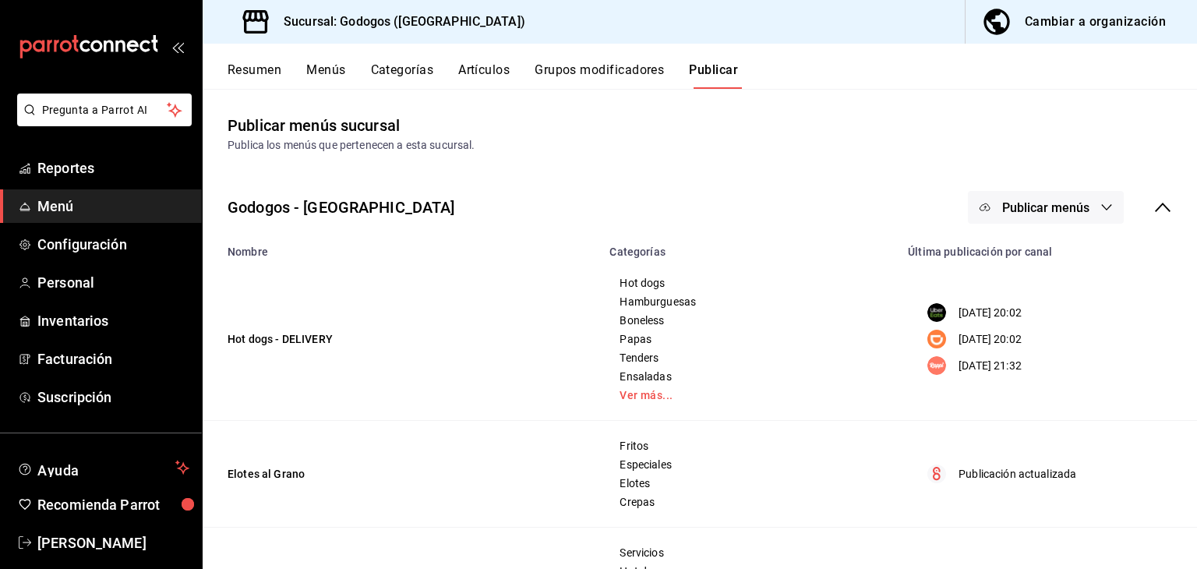
click at [1068, 211] on span "Publicar menús" at bounding box center [1045, 207] width 87 height 15
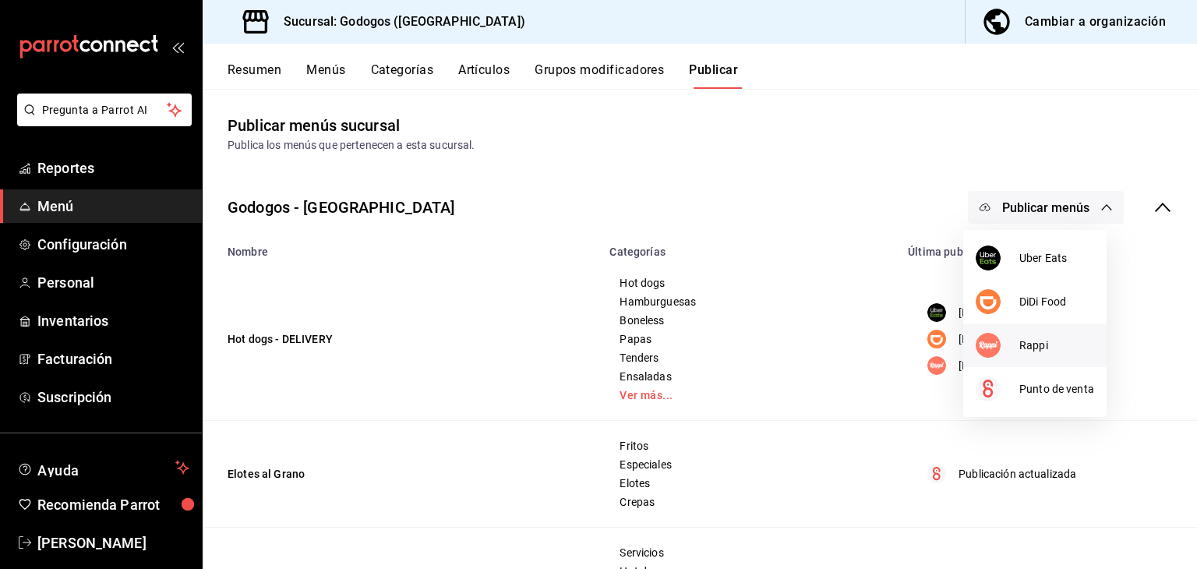
click at [1043, 343] on span "Rappi" at bounding box center [1056, 345] width 75 height 16
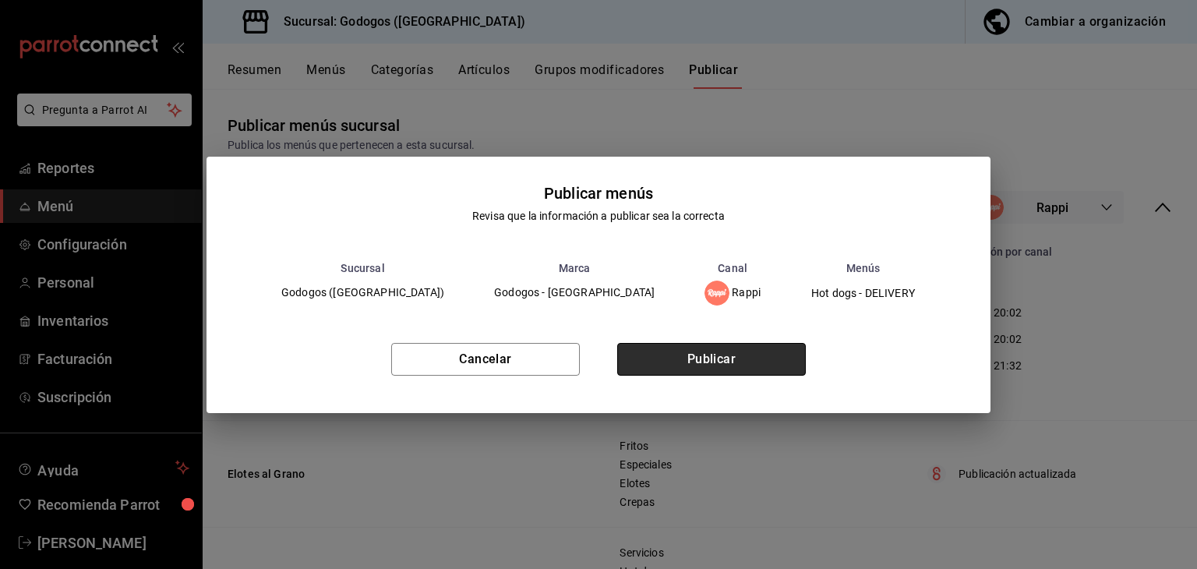
click at [785, 358] on button "Publicar" at bounding box center [711, 359] width 189 height 33
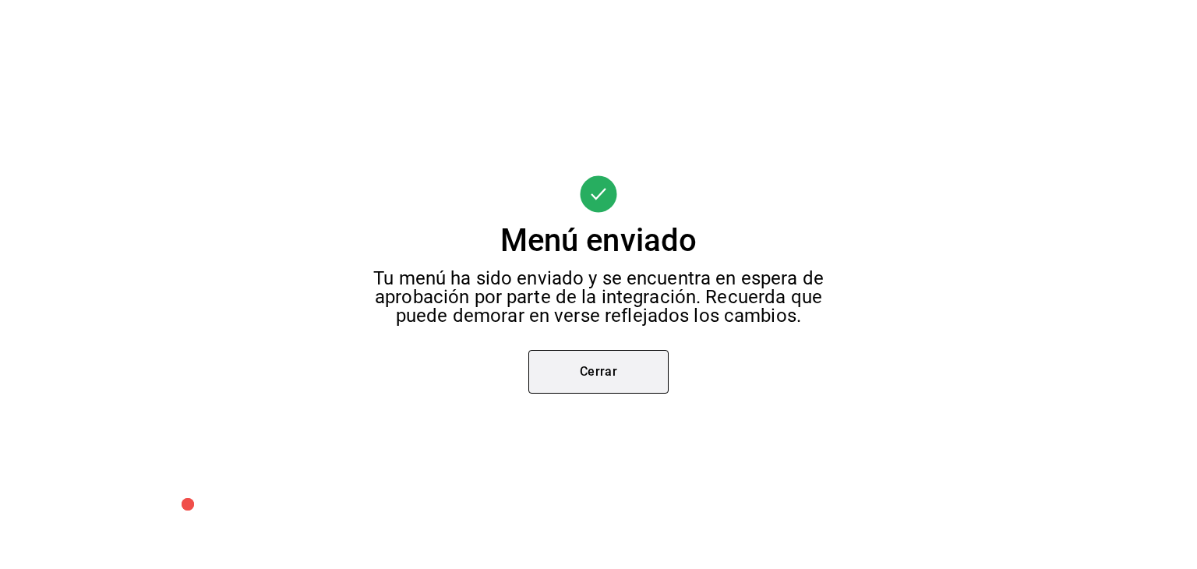
click at [597, 372] on button "Cerrar" at bounding box center [598, 372] width 140 height 44
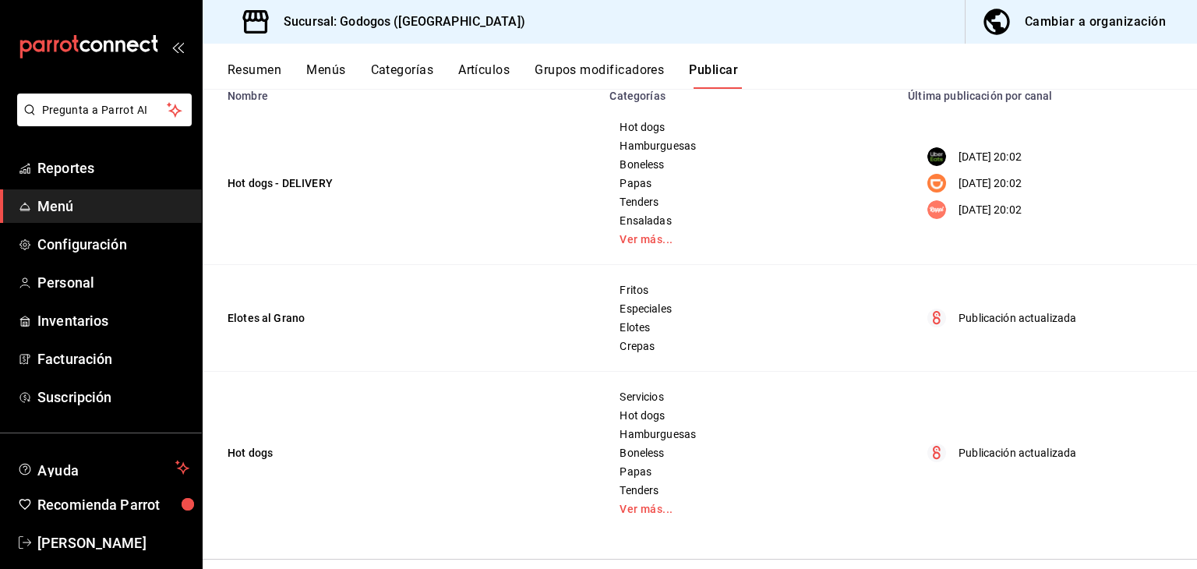
scroll to position [230, 0]
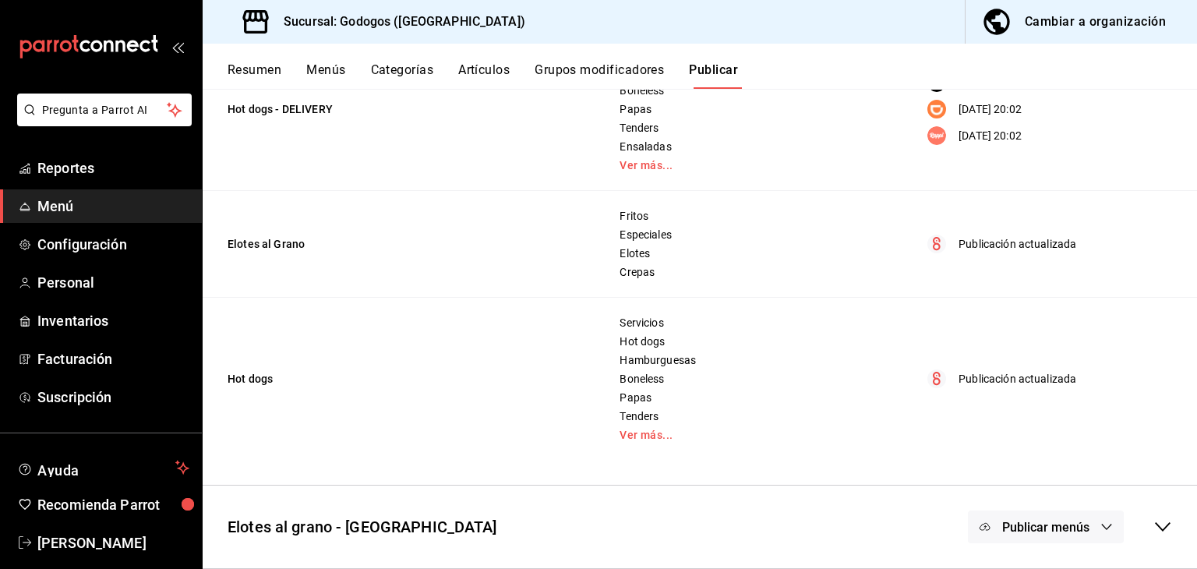
click at [1100, 523] on icon "button" at bounding box center [1106, 527] width 12 height 12
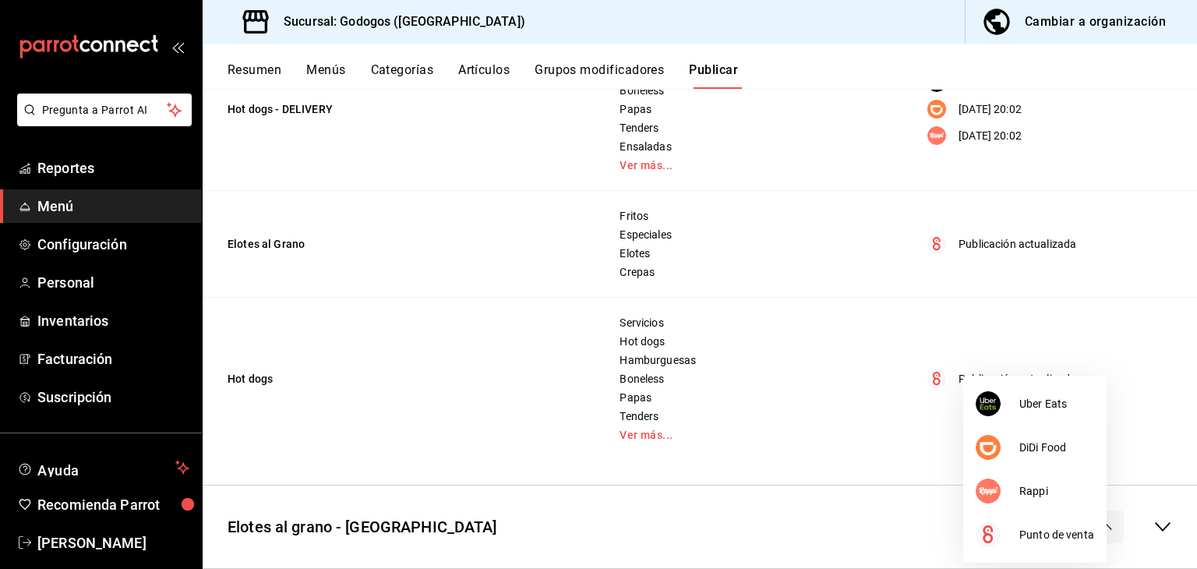
click at [1062, 209] on div at bounding box center [598, 284] width 1197 height 569
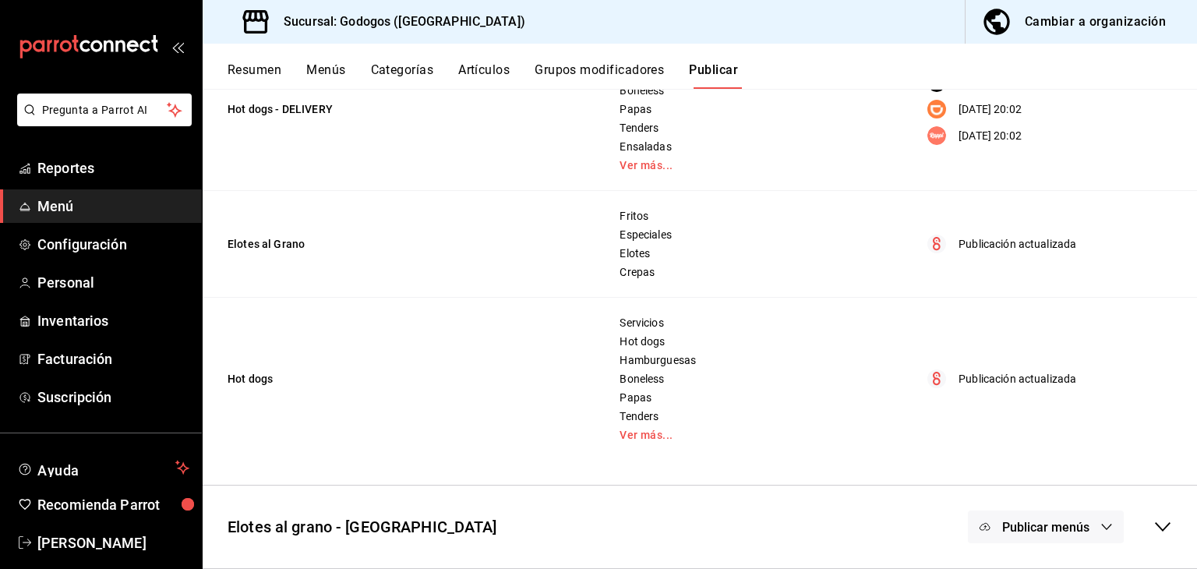
scroll to position [0, 0]
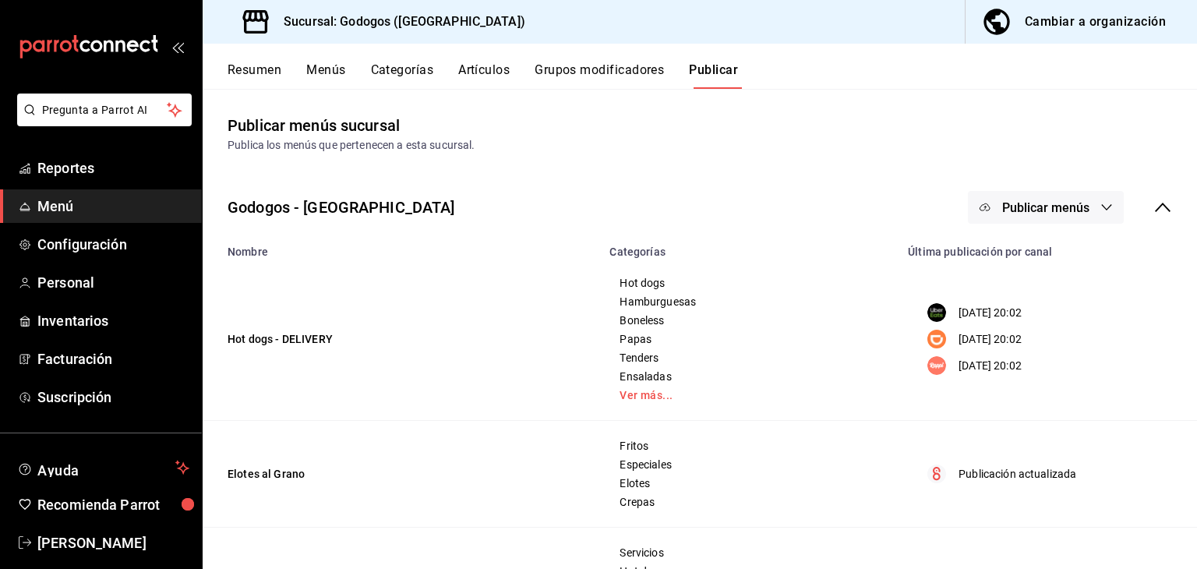
click at [1065, 206] on span "Publicar menús" at bounding box center [1045, 207] width 87 height 15
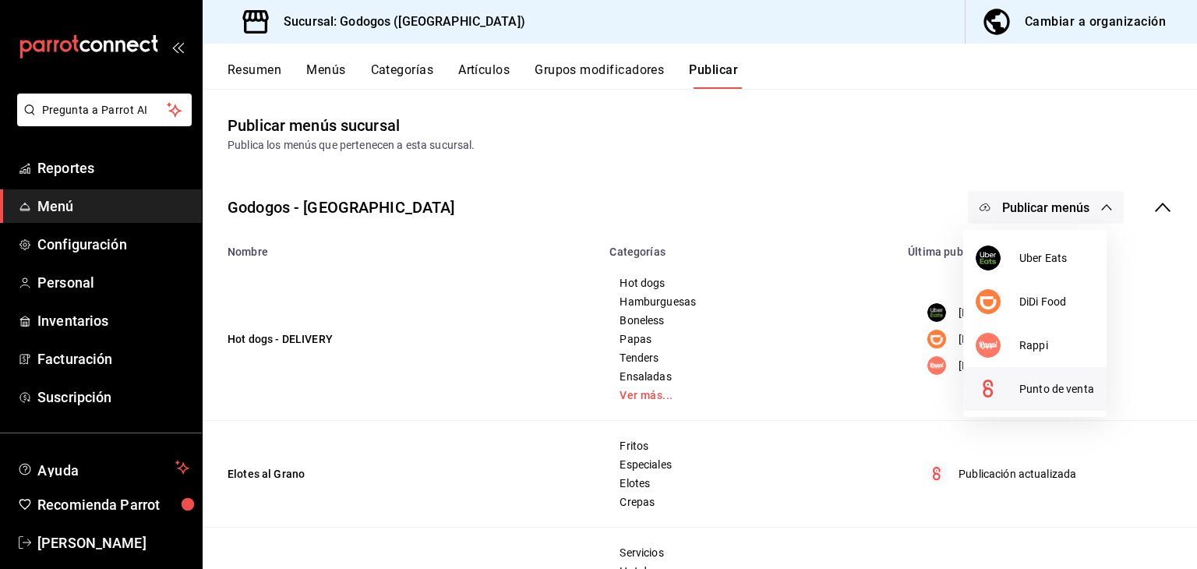
click at [1064, 390] on span "Punto de venta" at bounding box center [1056, 389] width 75 height 16
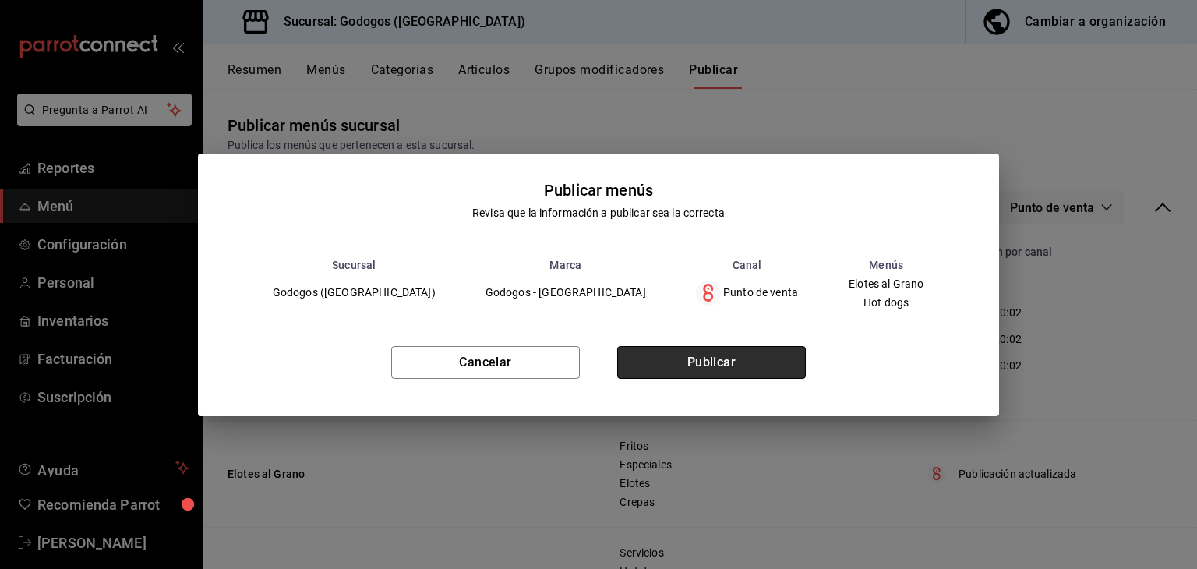
click at [785, 361] on button "Publicar" at bounding box center [711, 362] width 189 height 33
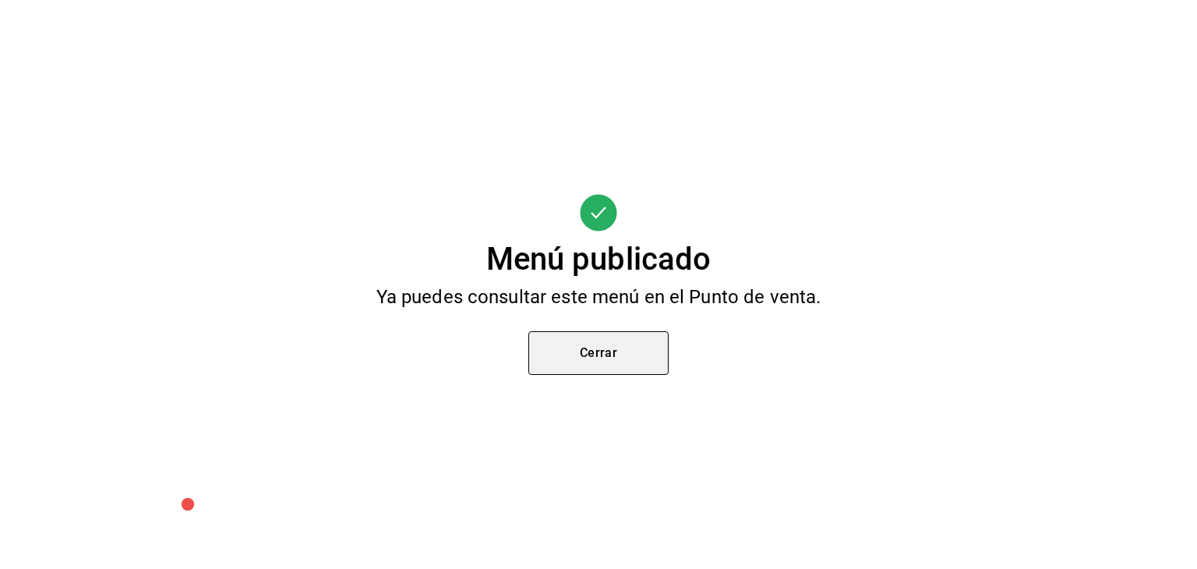
click at [658, 353] on button "Cerrar" at bounding box center [598, 353] width 140 height 44
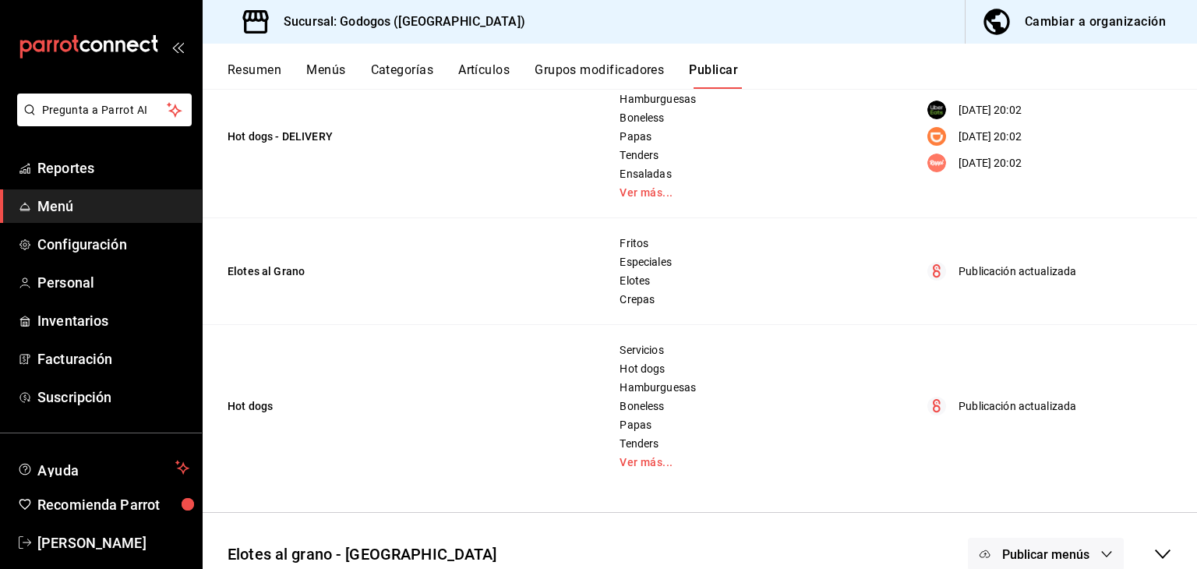
scroll to position [230, 0]
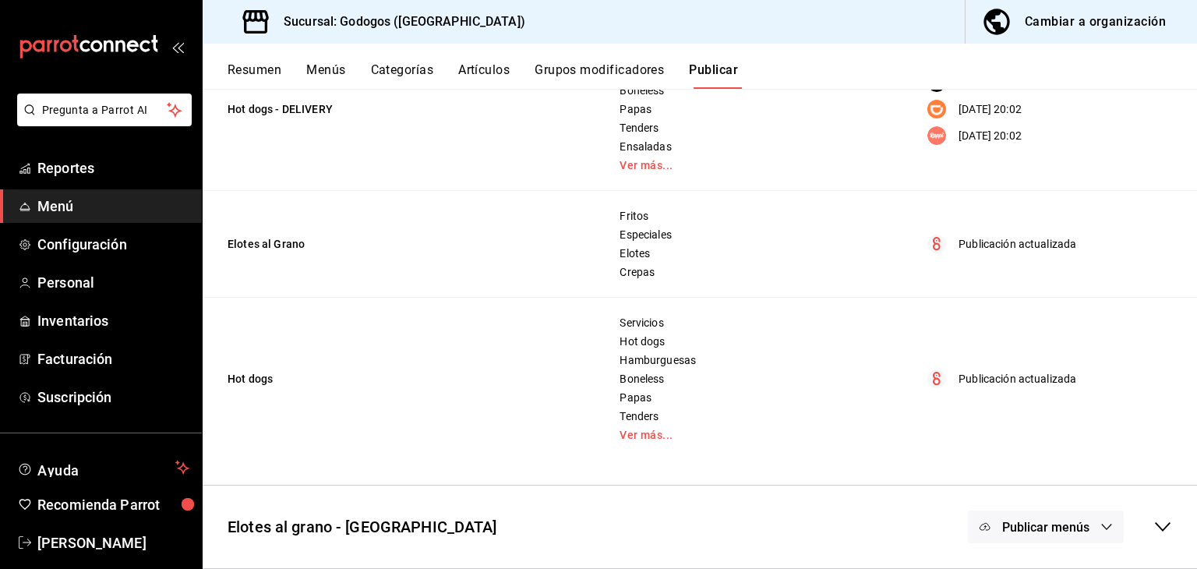
click at [1100, 531] on icon "button" at bounding box center [1106, 527] width 12 height 12
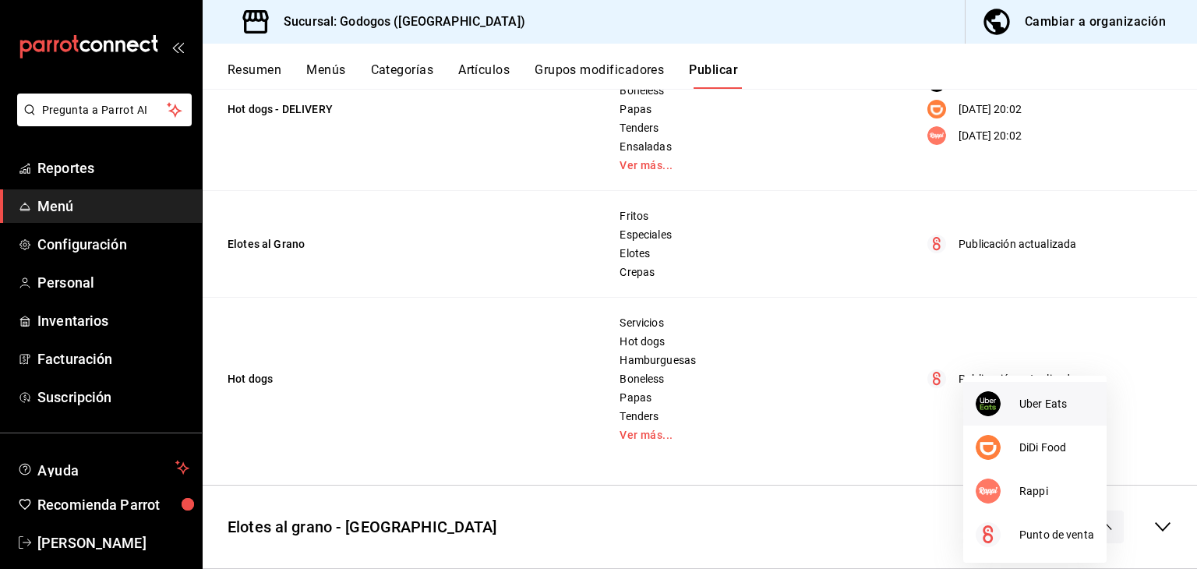
click at [1049, 402] on span "Uber Eats" at bounding box center [1056, 404] width 75 height 16
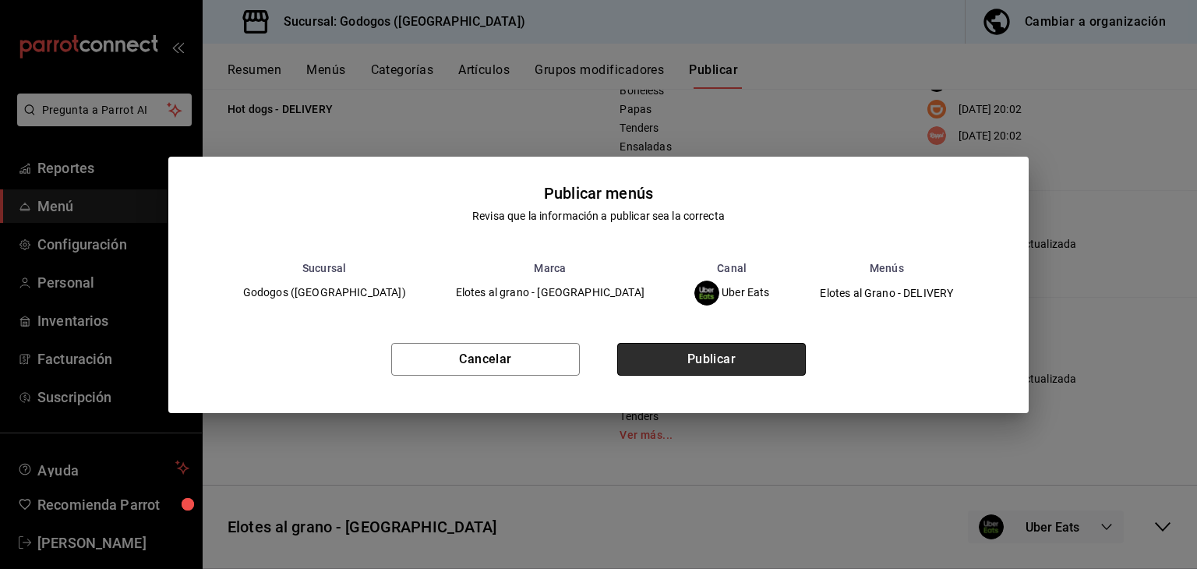
click at [775, 353] on button "Publicar" at bounding box center [711, 359] width 189 height 33
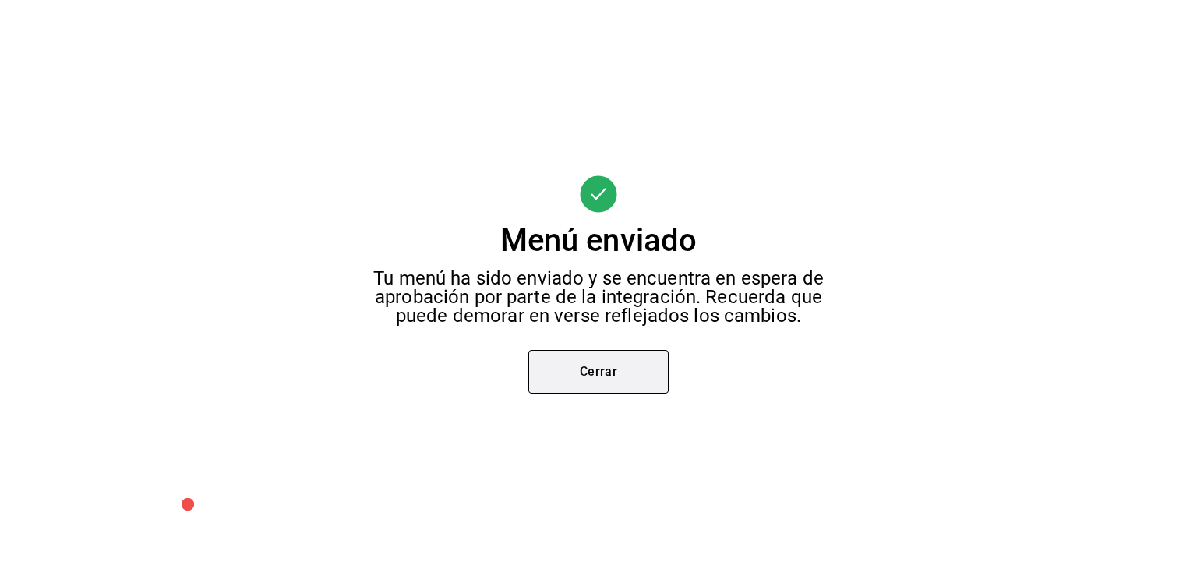
scroll to position [0, 0]
click at [623, 365] on button "Cerrar" at bounding box center [598, 372] width 140 height 44
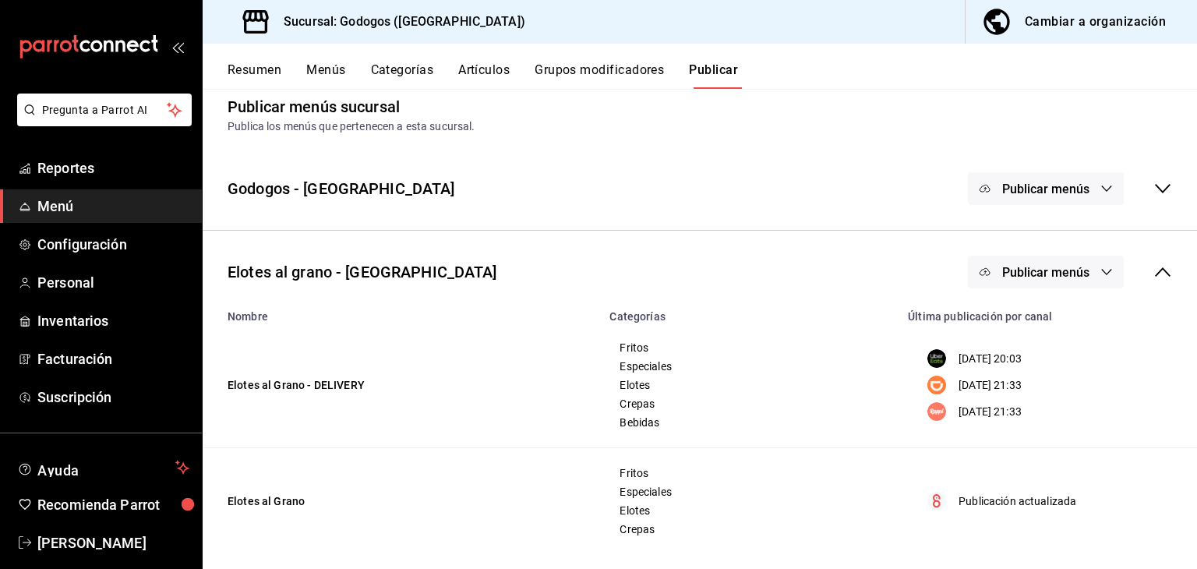
scroll to position [30, 0]
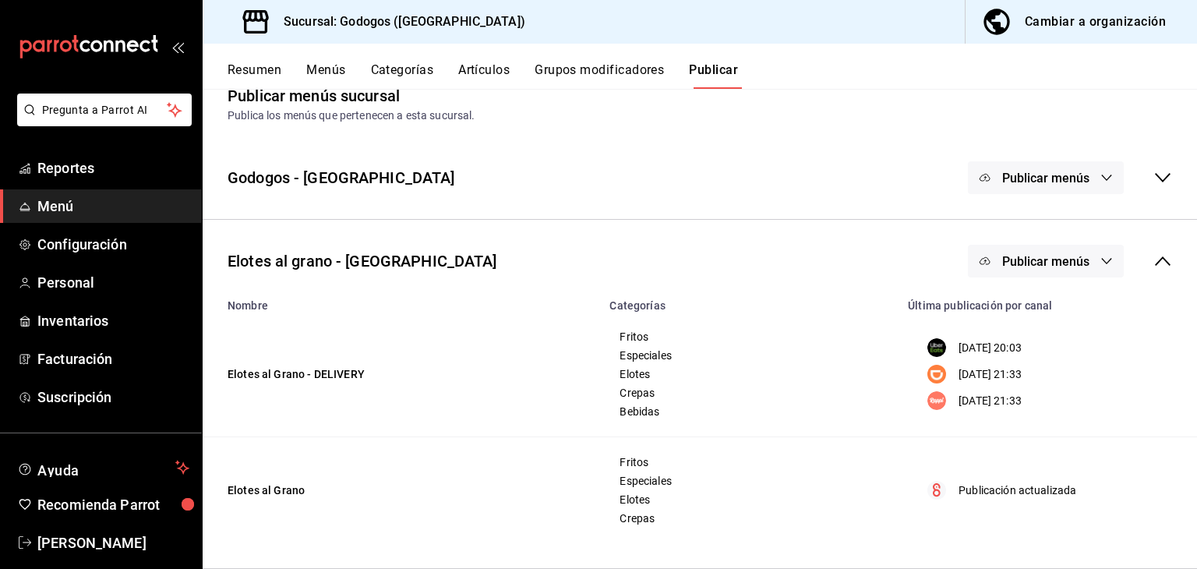
click at [1070, 266] on span "Publicar menús" at bounding box center [1045, 261] width 87 height 15
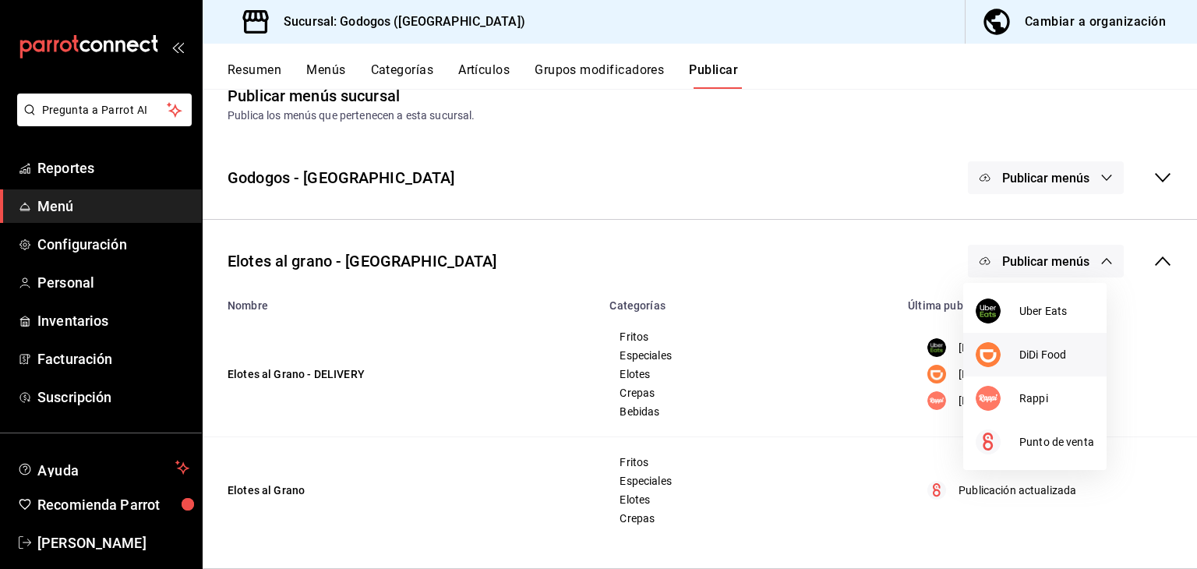
click at [1023, 341] on li "DiDi Food" at bounding box center [1034, 355] width 143 height 44
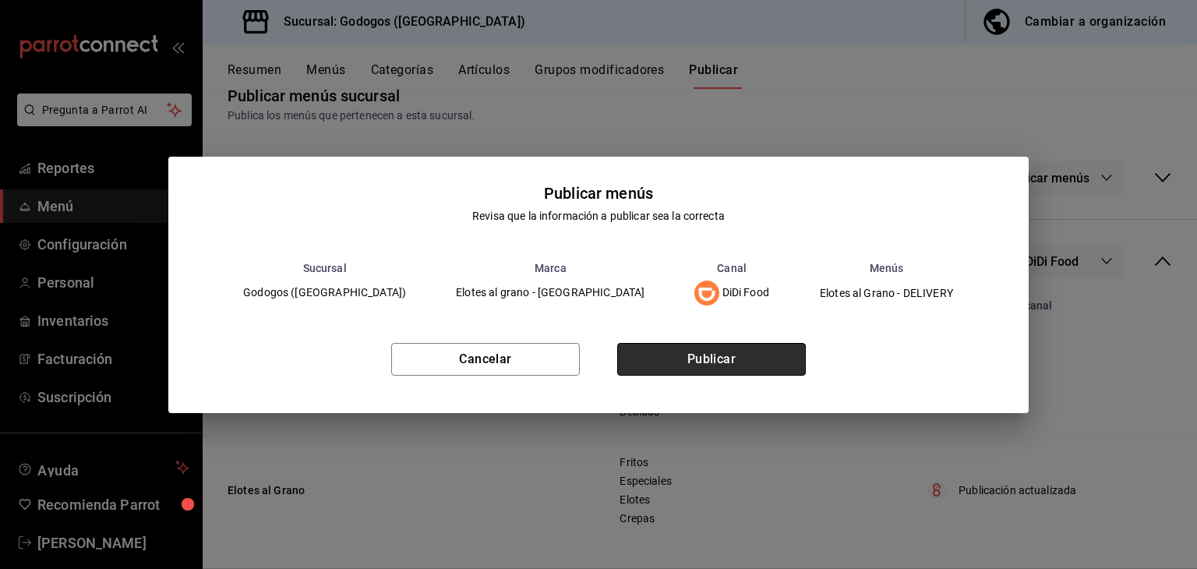
click at [747, 362] on button "Publicar" at bounding box center [711, 359] width 189 height 33
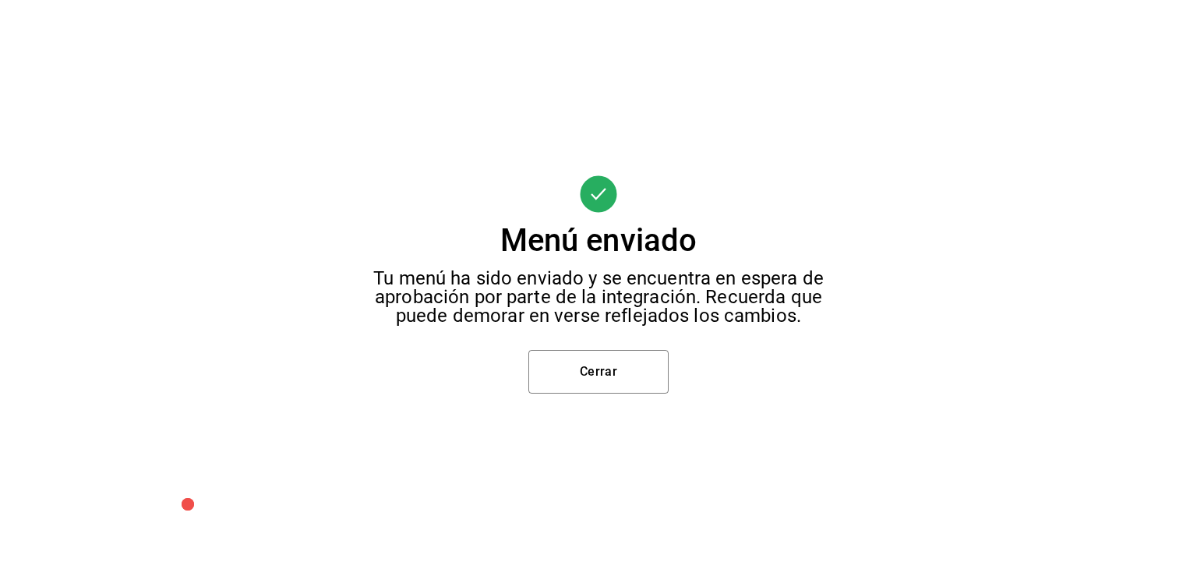
scroll to position [0, 0]
click at [570, 368] on button "Cerrar" at bounding box center [598, 372] width 140 height 44
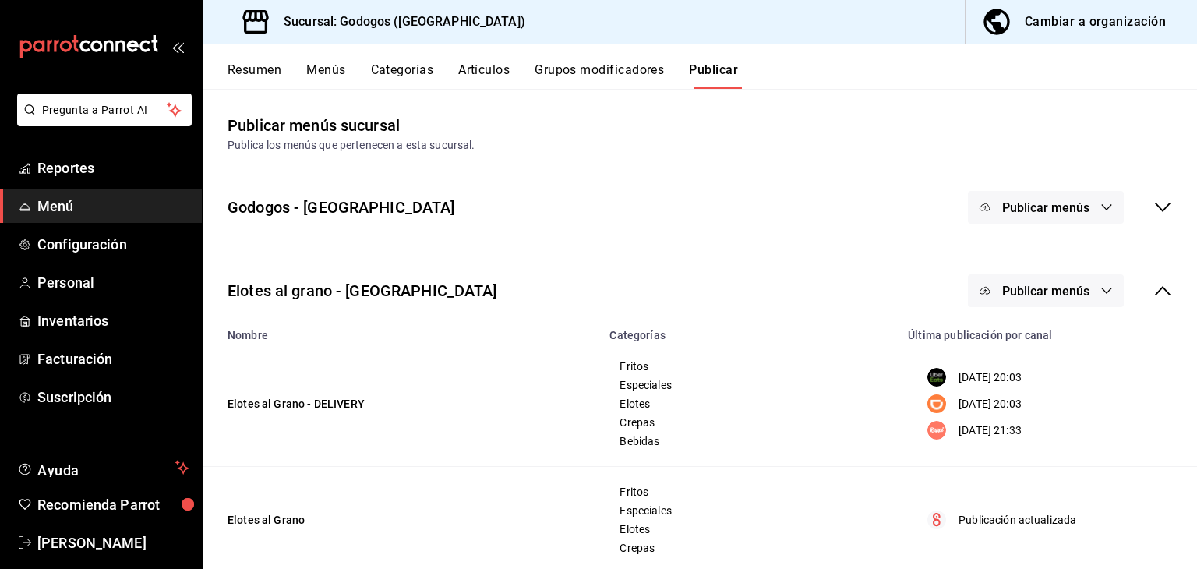
click at [1020, 284] on span "Publicar menús" at bounding box center [1045, 291] width 87 height 15
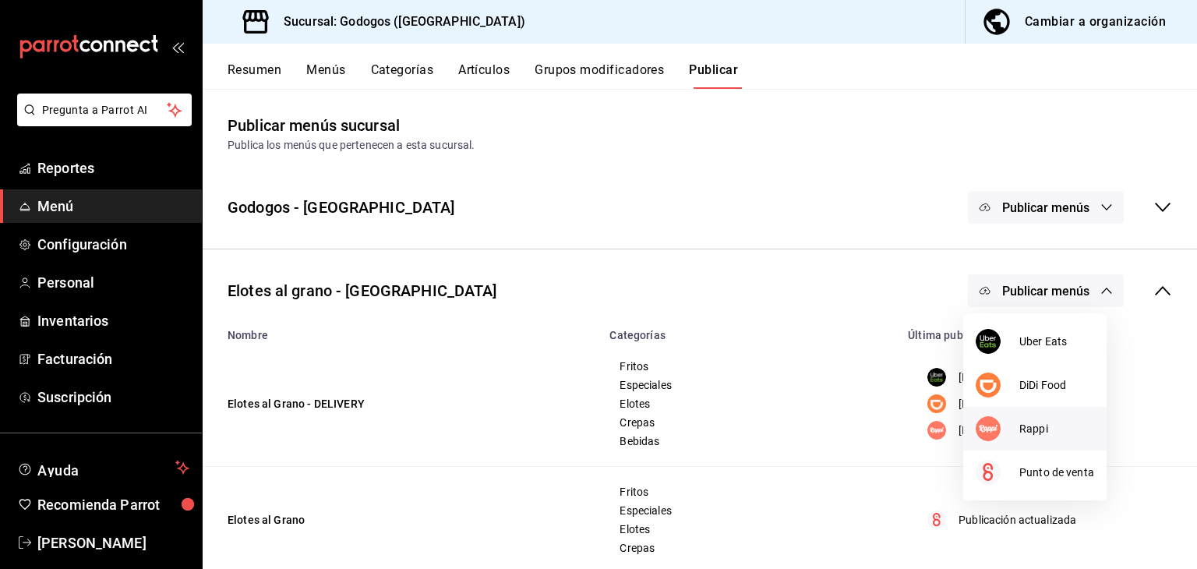
click at [1043, 437] on li "Rappi" at bounding box center [1034, 429] width 143 height 44
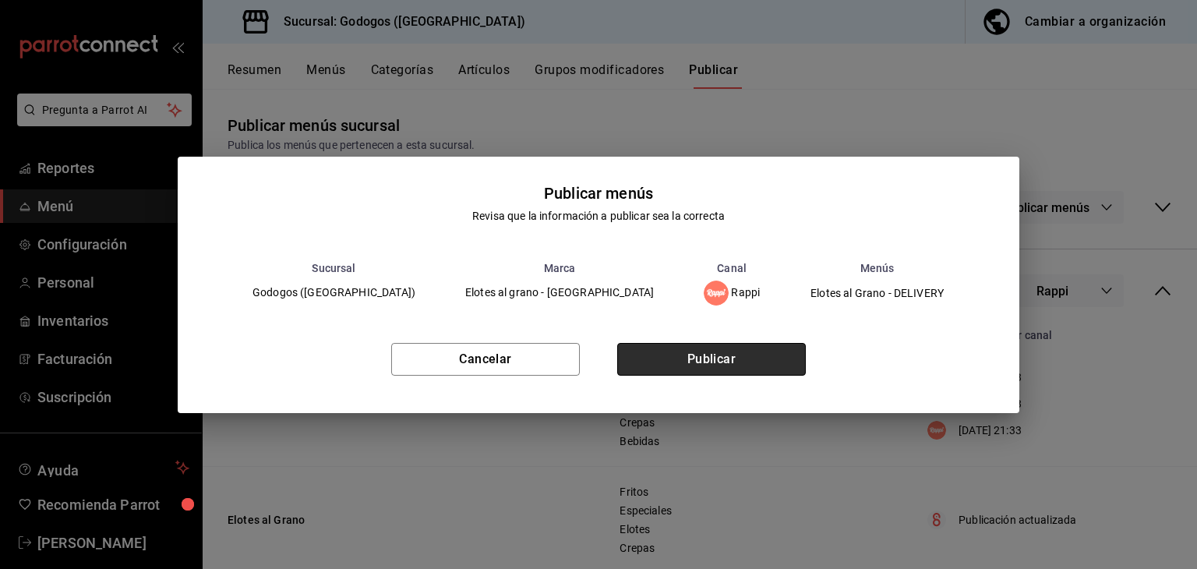
click at [704, 365] on button "Publicar" at bounding box center [711, 359] width 189 height 33
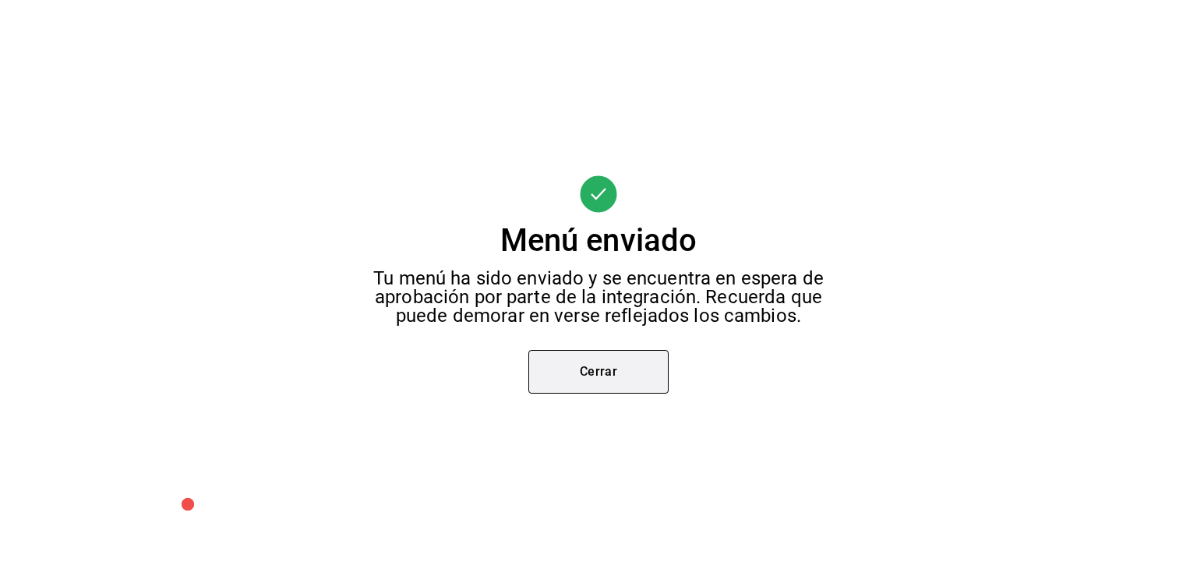
click at [615, 372] on button "Cerrar" at bounding box center [598, 372] width 140 height 44
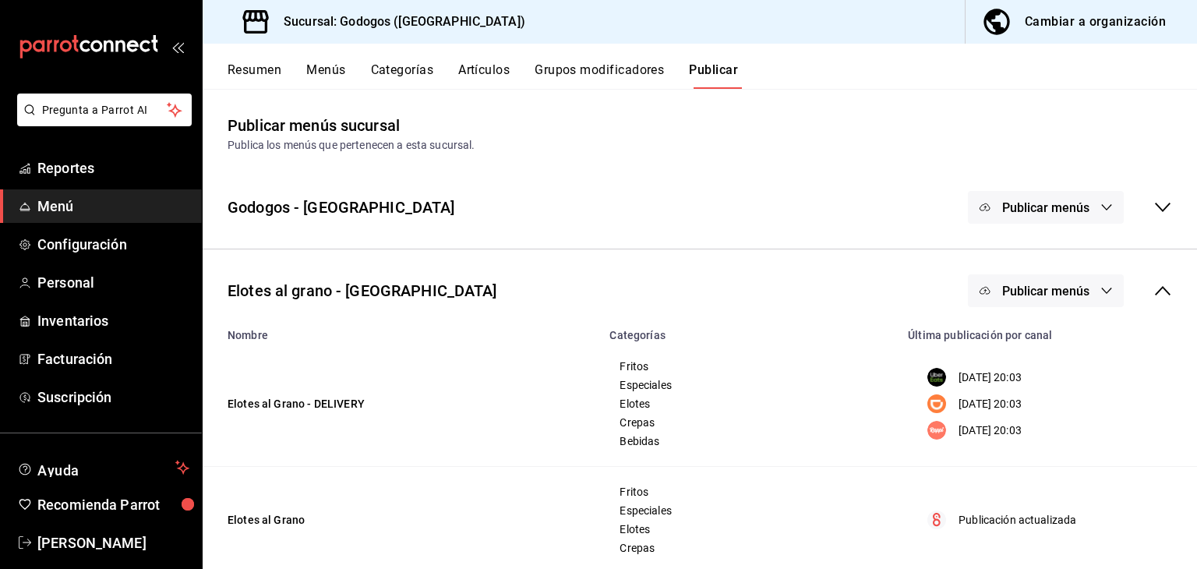
click at [1019, 26] on button "Cambiar a organización" at bounding box center [1074, 22] width 219 height 44
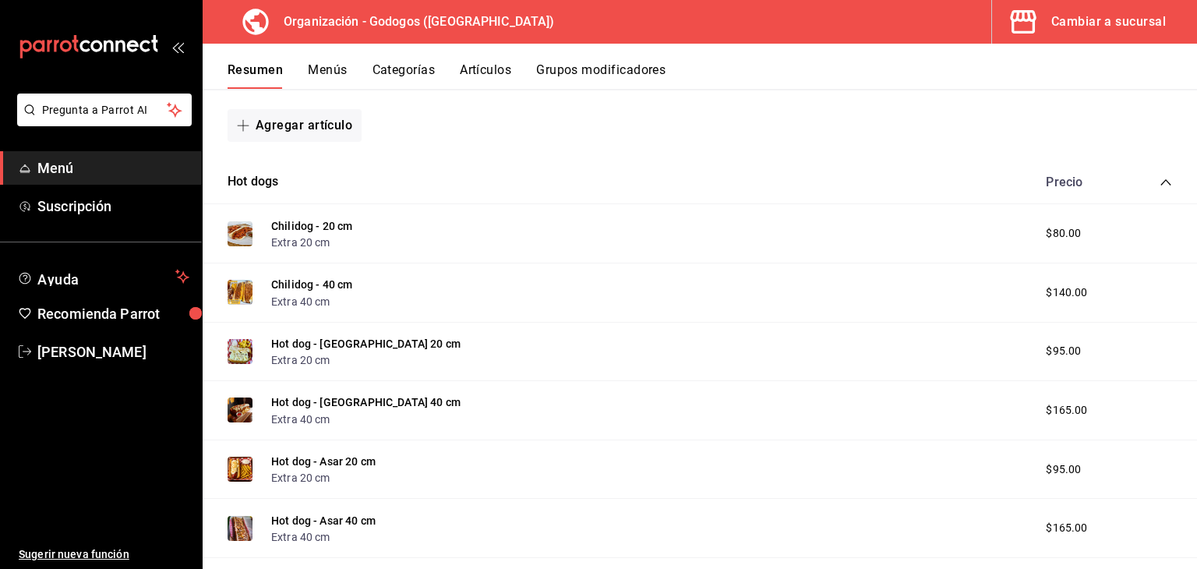
scroll to position [468, 0]
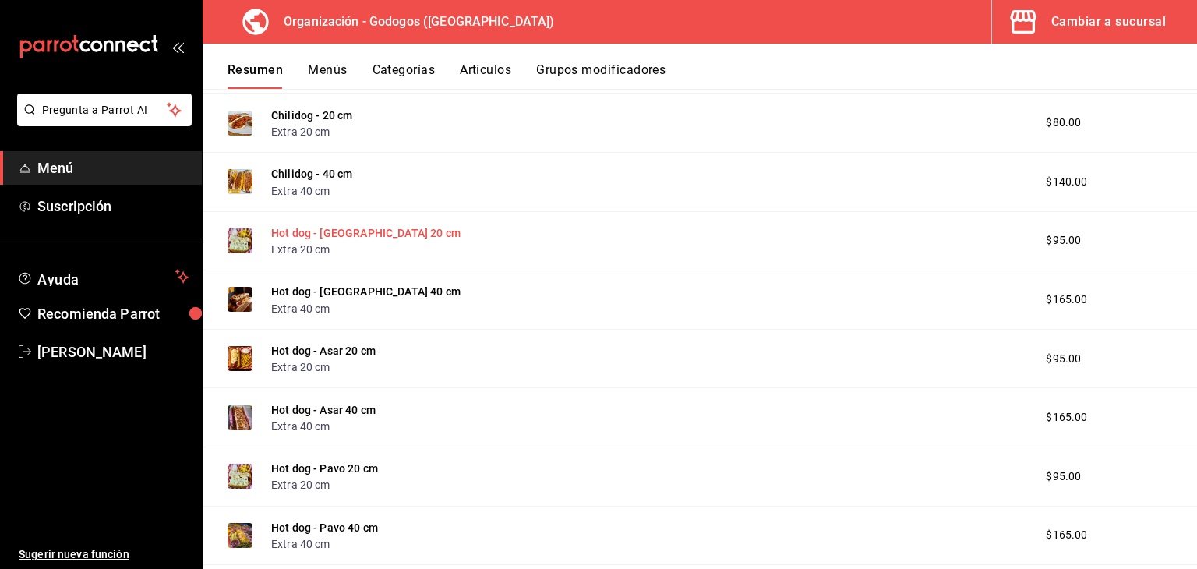
click at [348, 235] on button "Hot dog - [GEOGRAPHIC_DATA] 20 cm" at bounding box center [365, 233] width 189 height 16
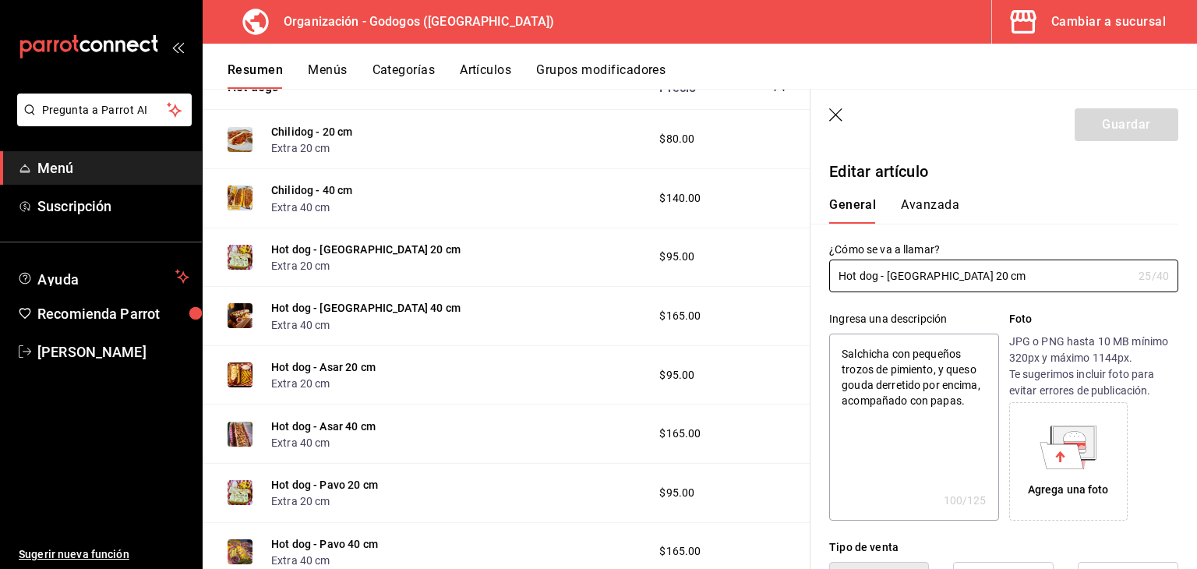
type textarea "x"
type input "$95.00"
radio input "false"
radio input "true"
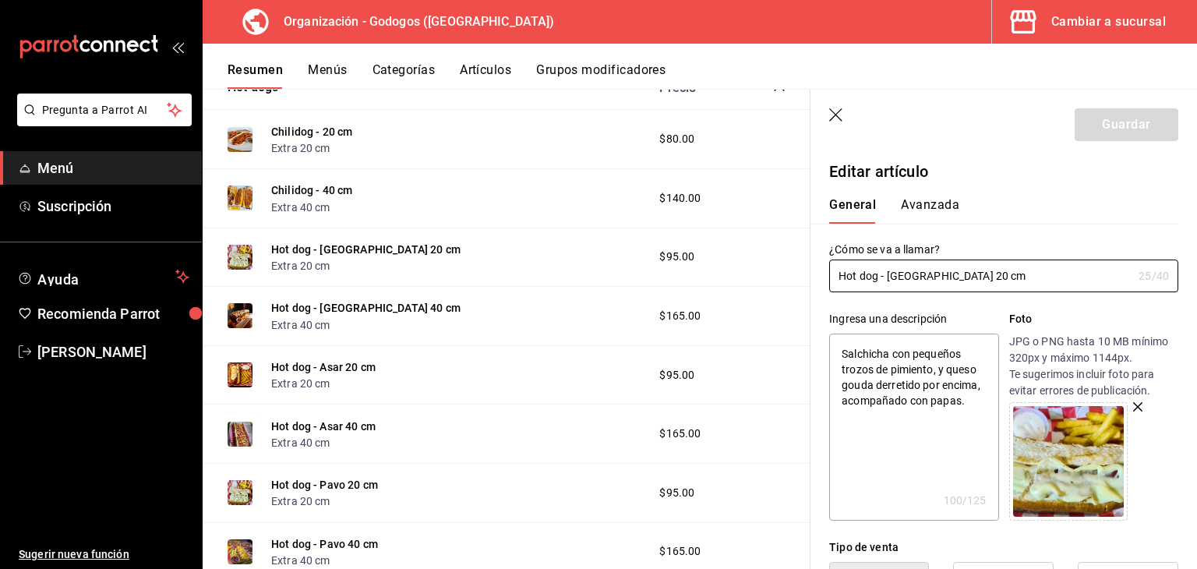
scroll to position [78, 0]
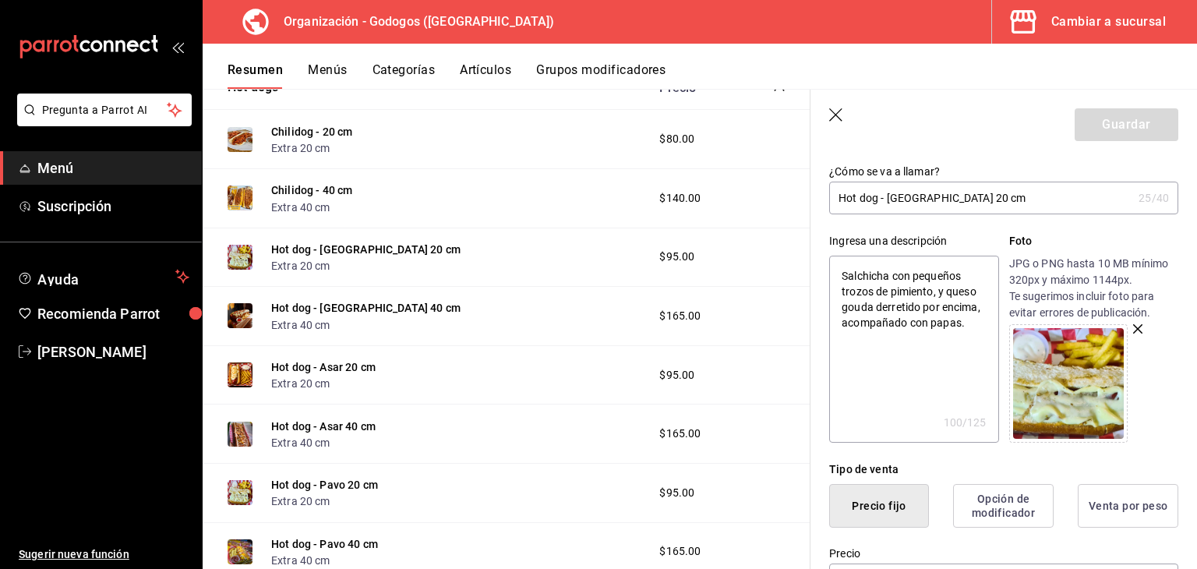
click at [1069, 348] on img at bounding box center [1068, 383] width 111 height 111
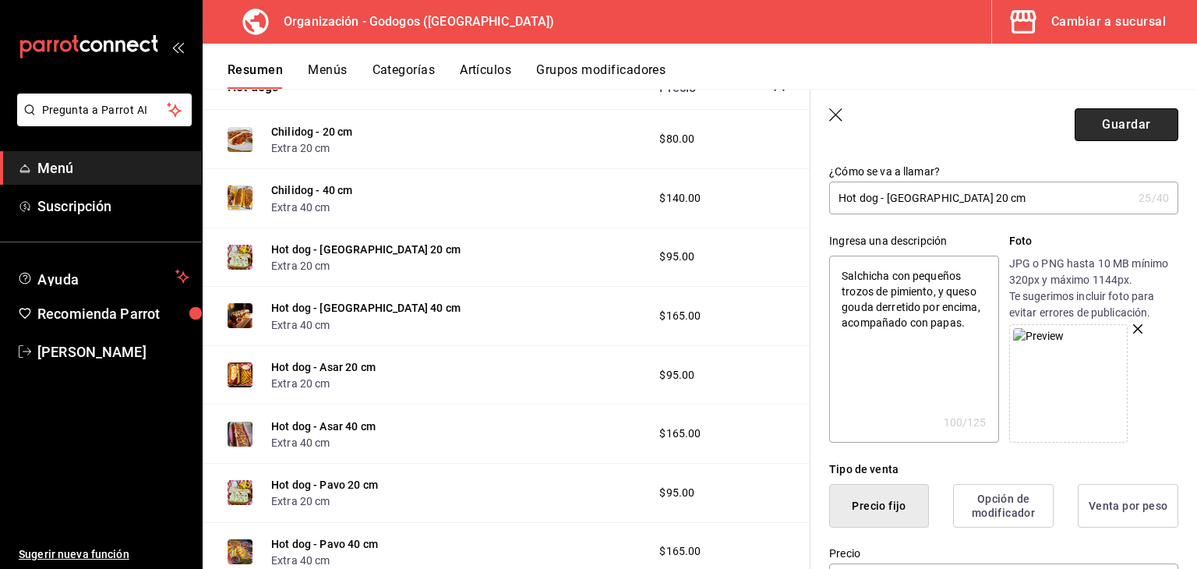
click at [1102, 116] on button "Guardar" at bounding box center [1127, 124] width 104 height 33
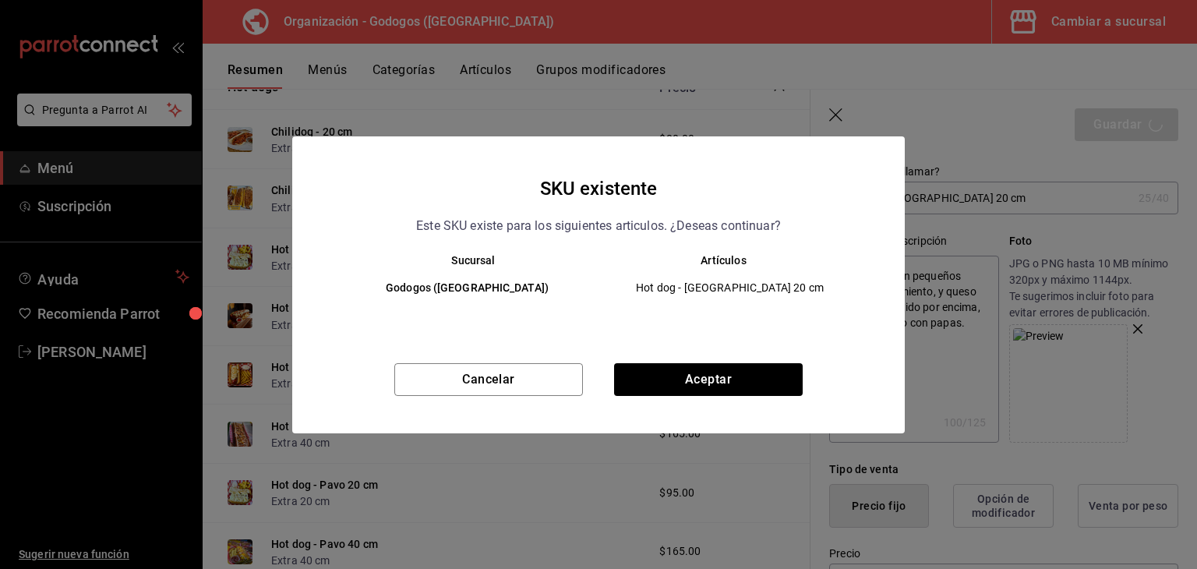
click at [746, 397] on div "Cancelar Aceptar" at bounding box center [598, 398] width 612 height 70
click at [746, 378] on button "Aceptar" at bounding box center [708, 379] width 189 height 33
type textarea "x"
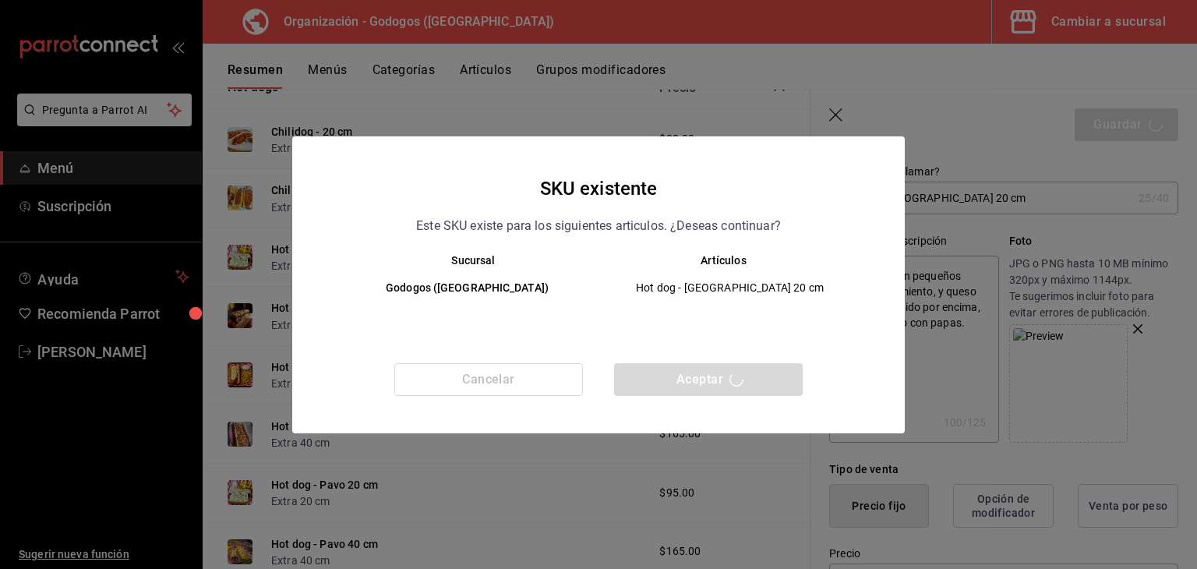
type textarea "x"
type input "AR-1756001738505"
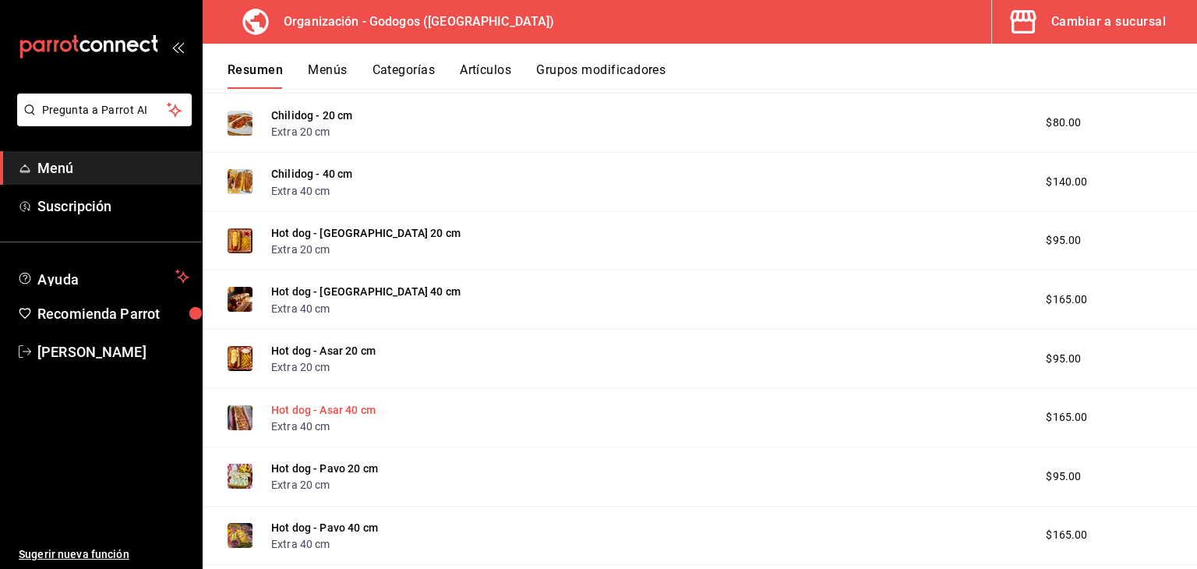
click at [344, 408] on button "Hot dog - Asar 40 cm" at bounding box center [323, 410] width 104 height 16
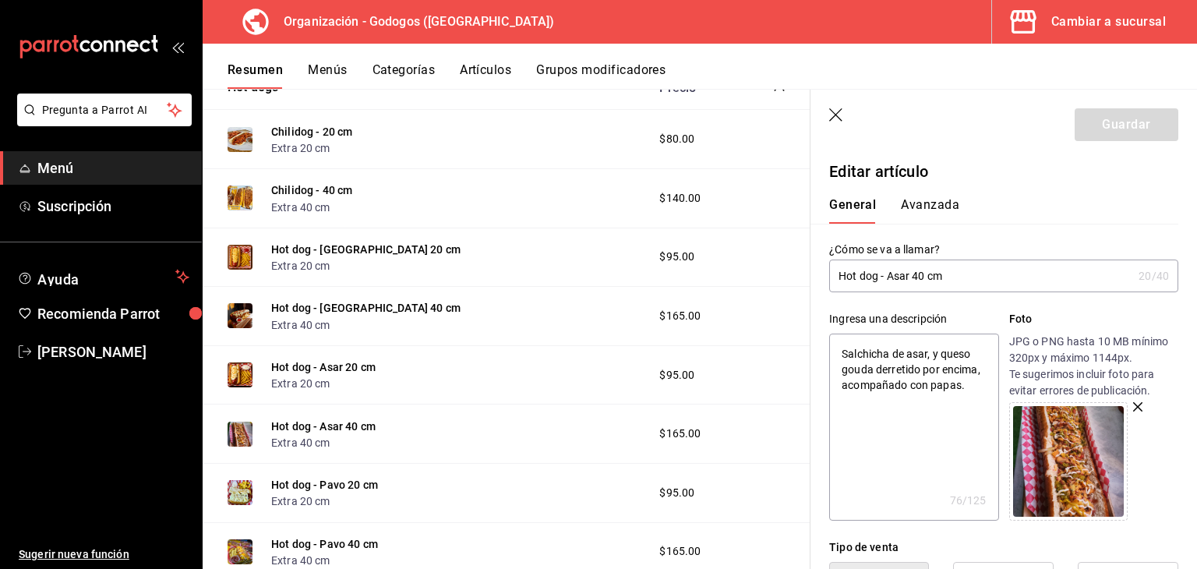
click at [1068, 439] on img at bounding box center [1068, 461] width 111 height 111
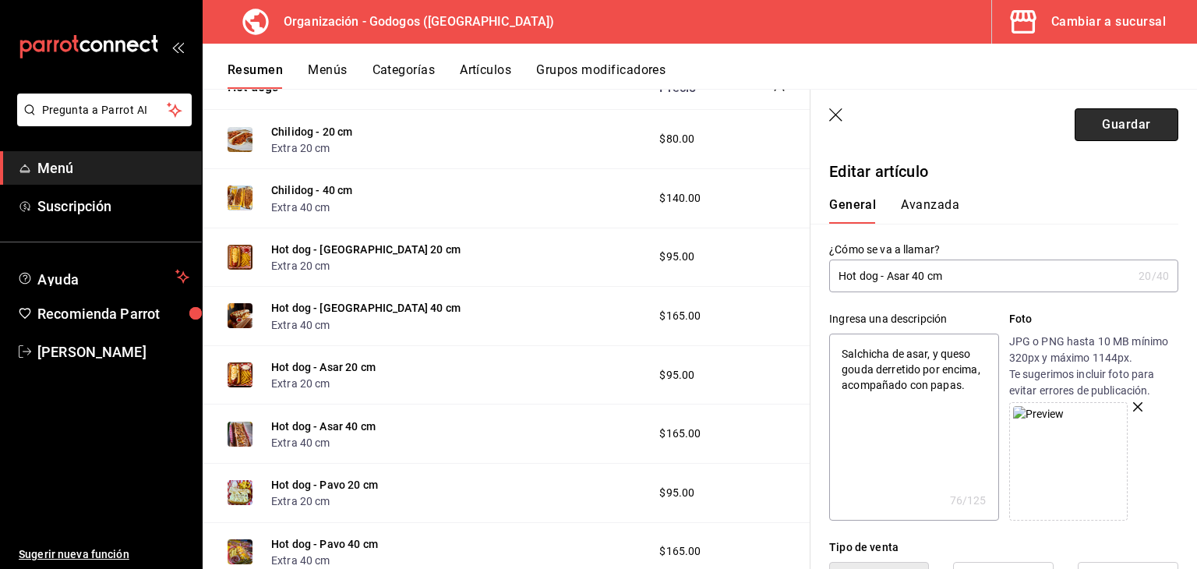
click at [1119, 132] on button "Guardar" at bounding box center [1127, 124] width 104 height 33
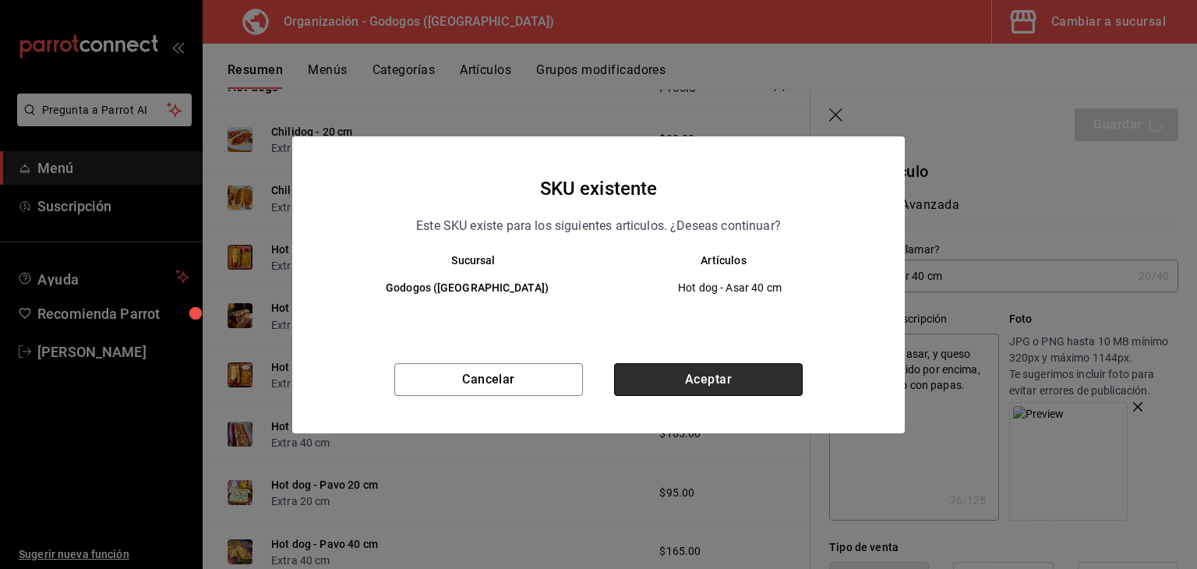
click at [718, 372] on button "Aceptar" at bounding box center [708, 379] width 189 height 33
type textarea "x"
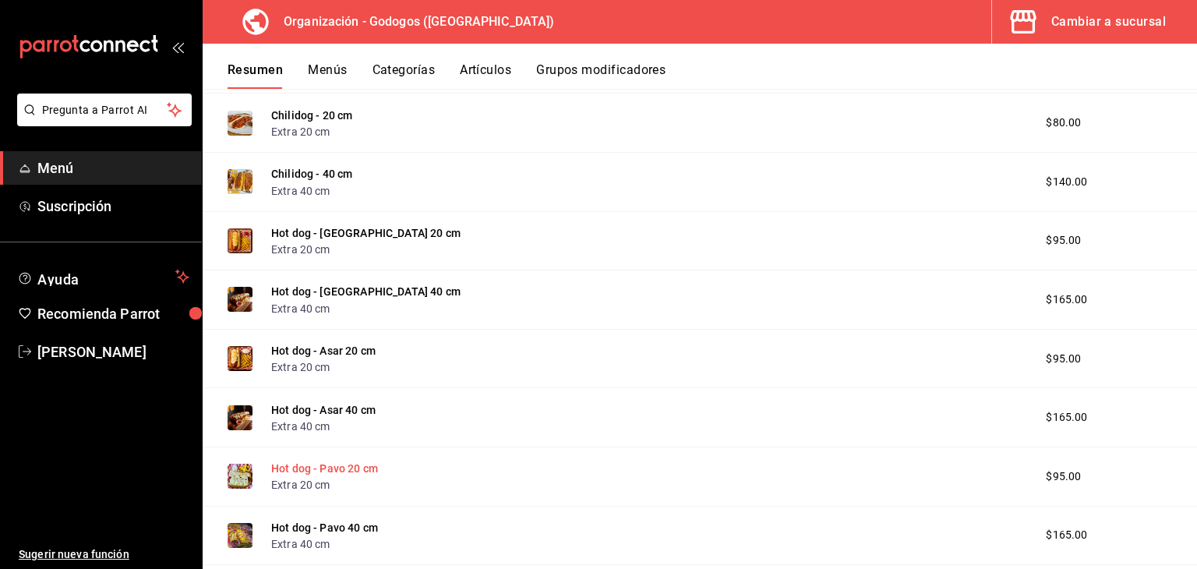
click at [350, 467] on button "Hot dog - Pavo 20 cm" at bounding box center [324, 469] width 107 height 16
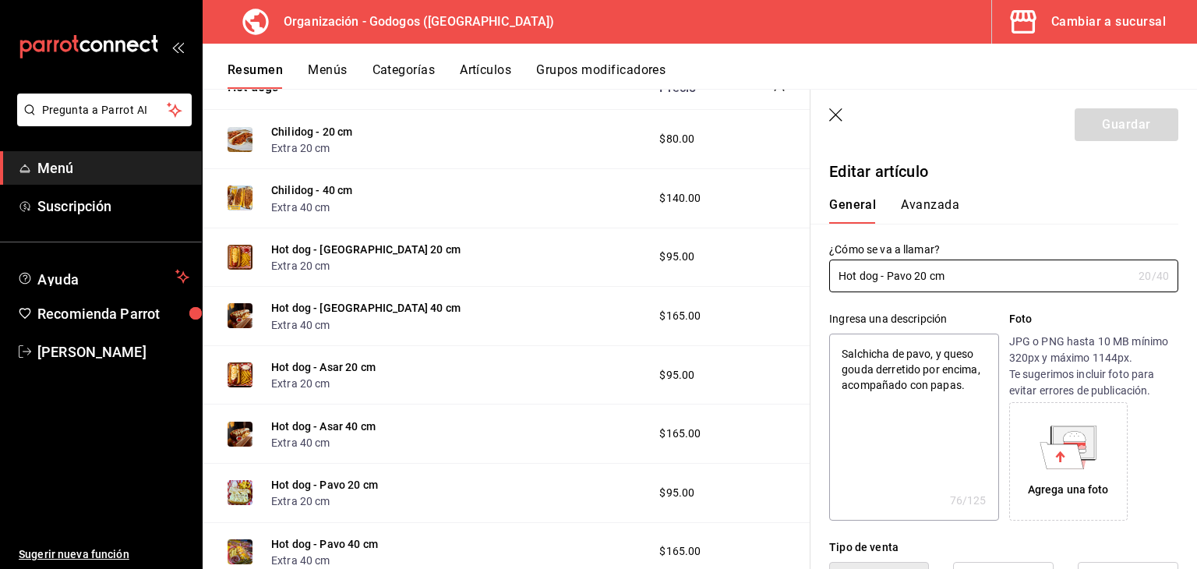
type textarea "x"
type input "$95.00"
radio input "false"
radio input "true"
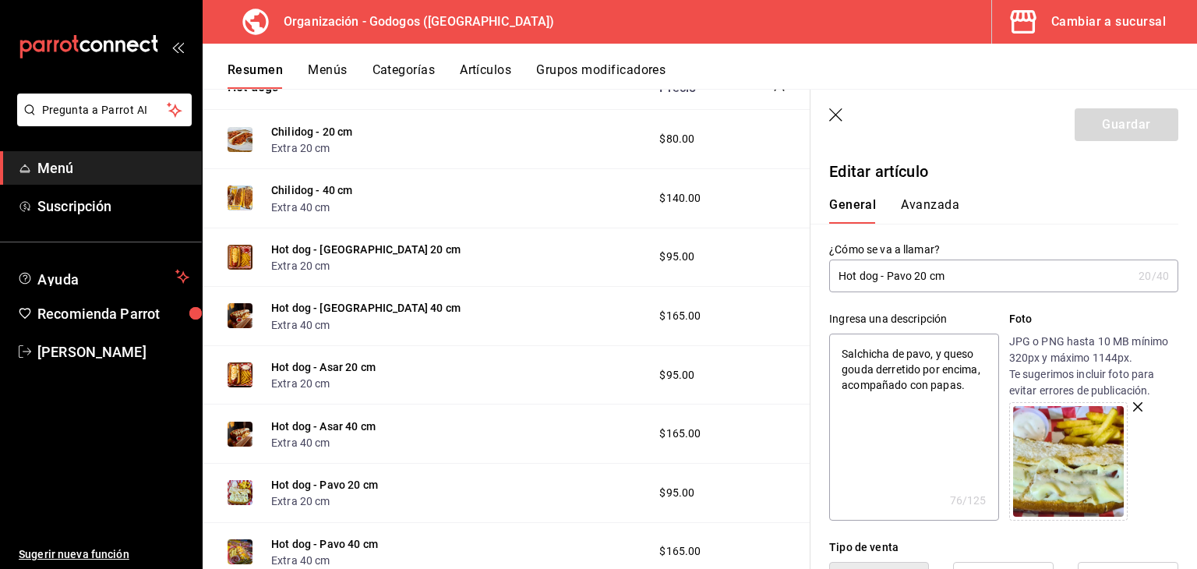
click at [1088, 436] on img at bounding box center [1068, 461] width 111 height 111
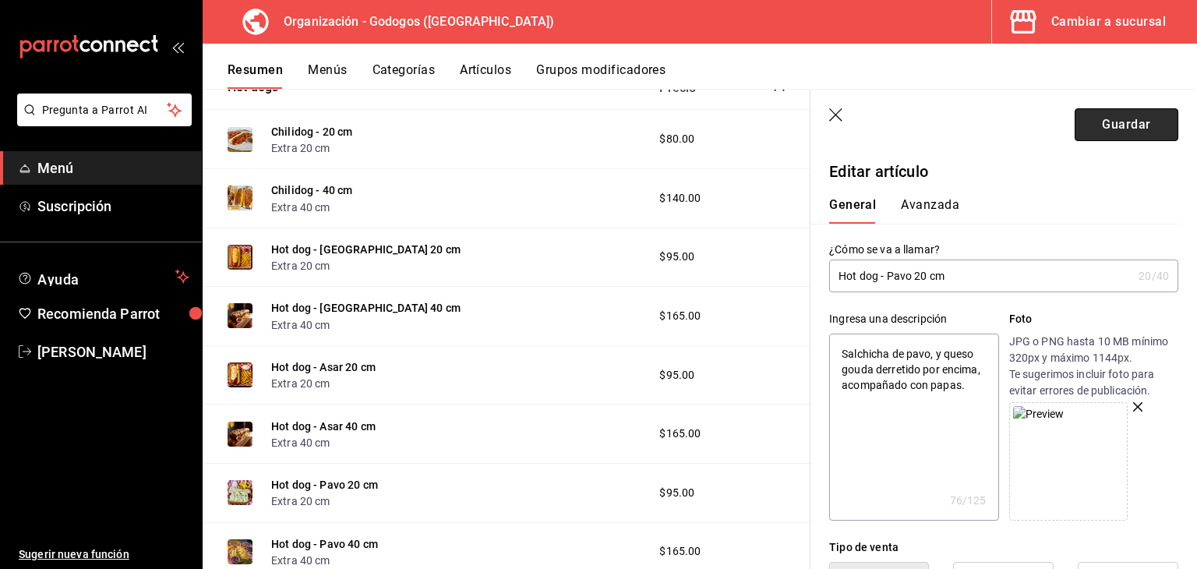
click at [1115, 119] on button "Guardar" at bounding box center [1127, 124] width 104 height 33
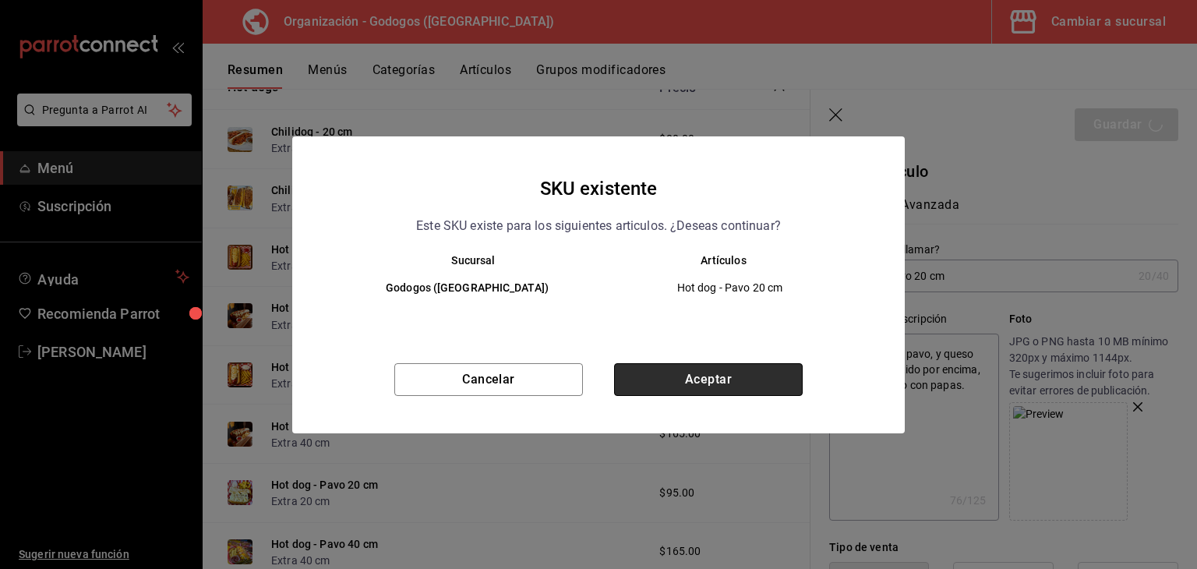
click at [642, 374] on button "Aceptar" at bounding box center [708, 379] width 189 height 33
type textarea "x"
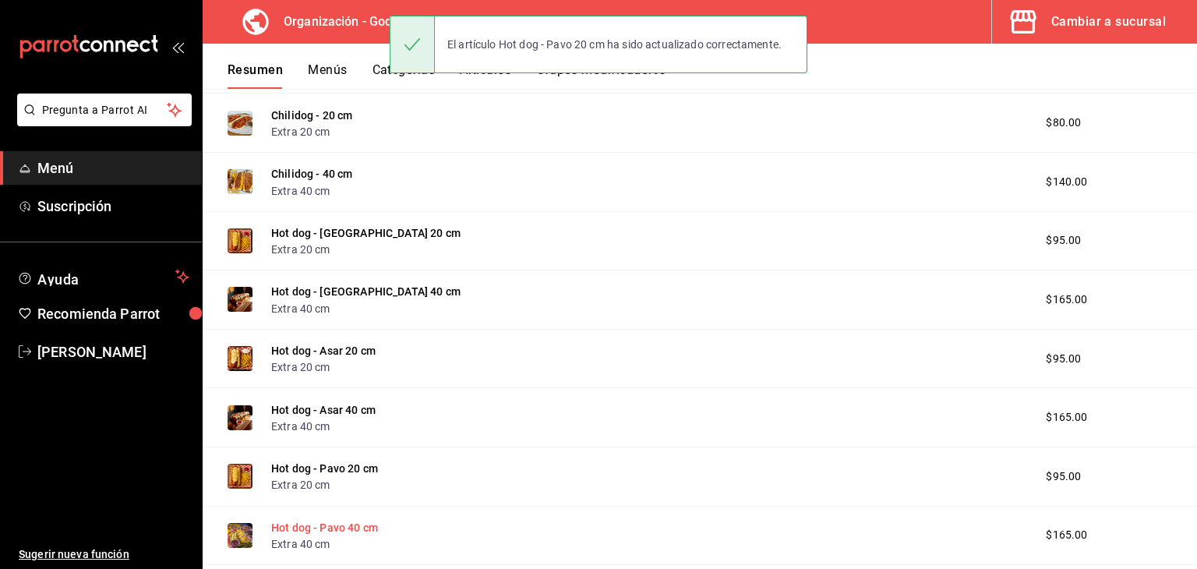
click at [348, 524] on button "Hot dog - Pavo 40 cm" at bounding box center [324, 528] width 107 height 16
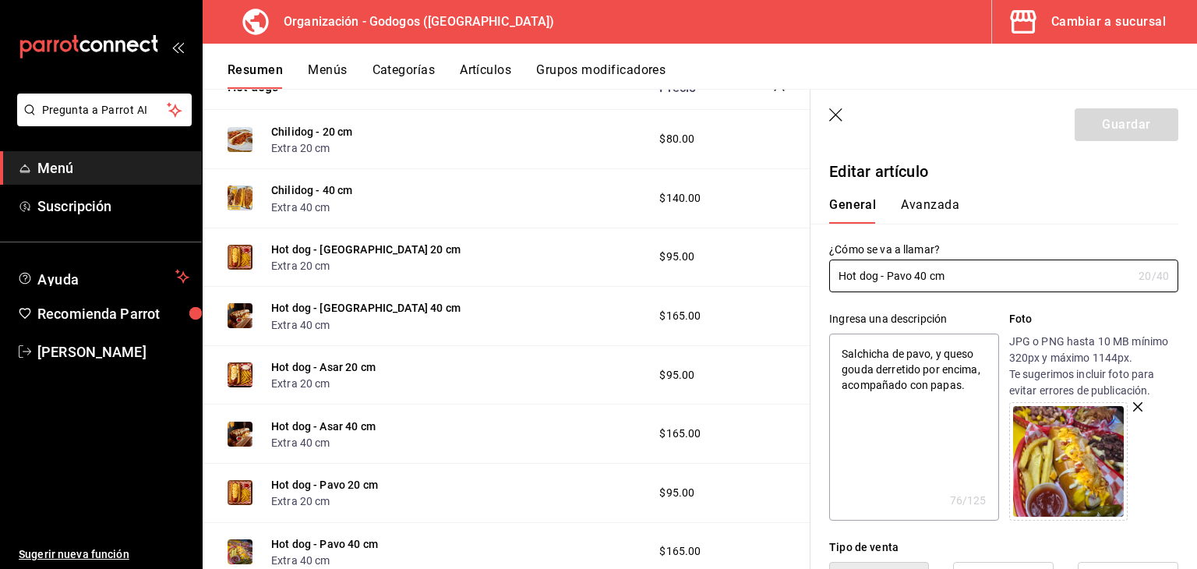
click at [1062, 454] on img at bounding box center [1068, 461] width 111 height 111
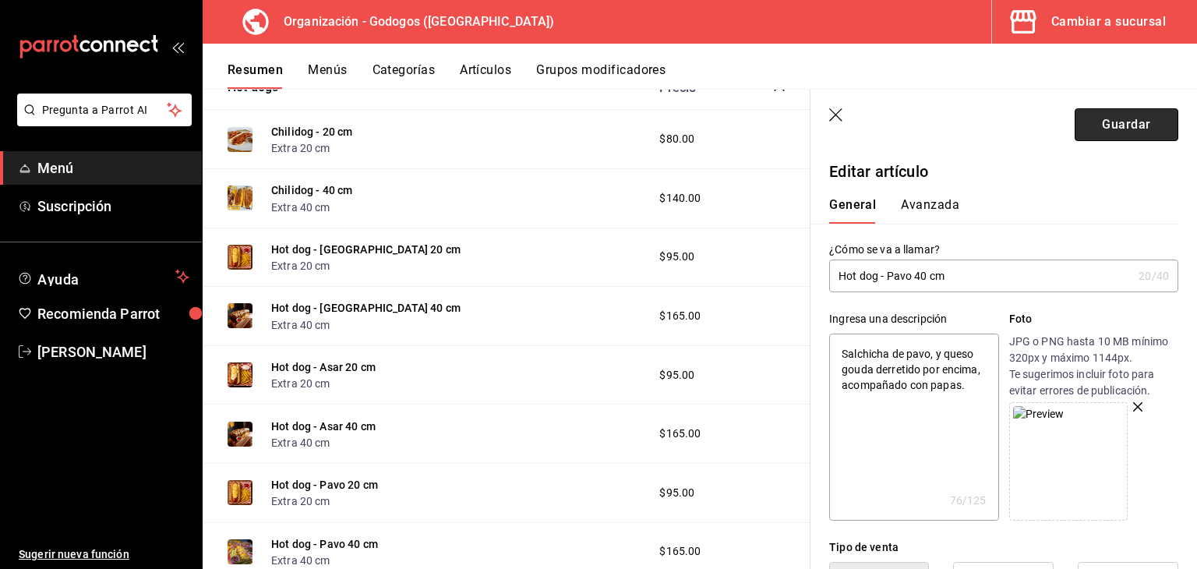
click at [1127, 132] on button "Guardar" at bounding box center [1127, 124] width 104 height 33
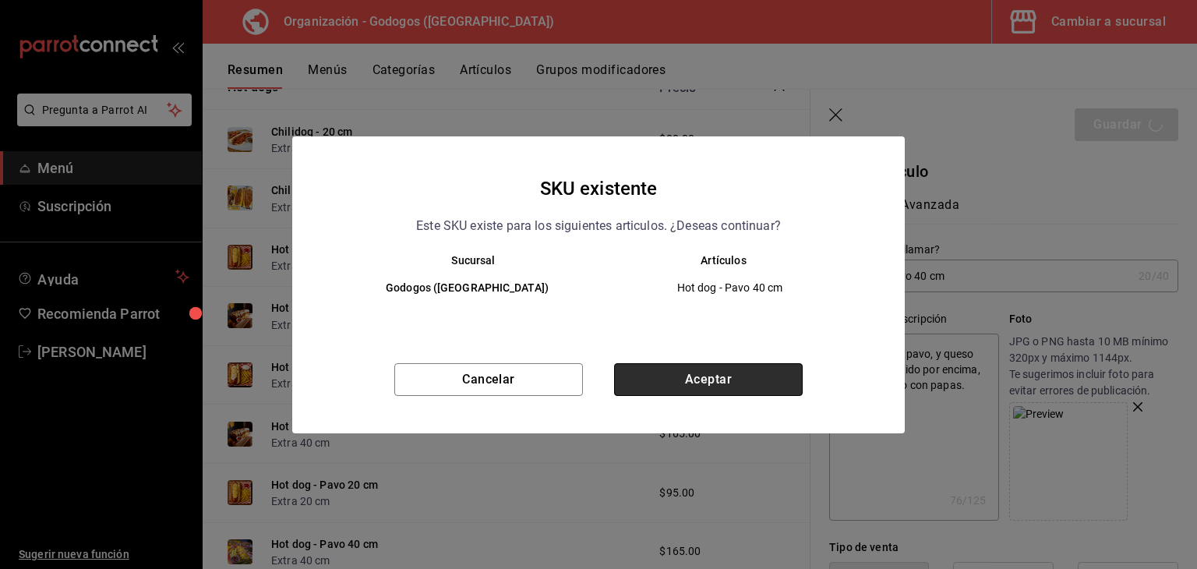
click at [757, 369] on button "Aceptar" at bounding box center [708, 379] width 189 height 33
type textarea "x"
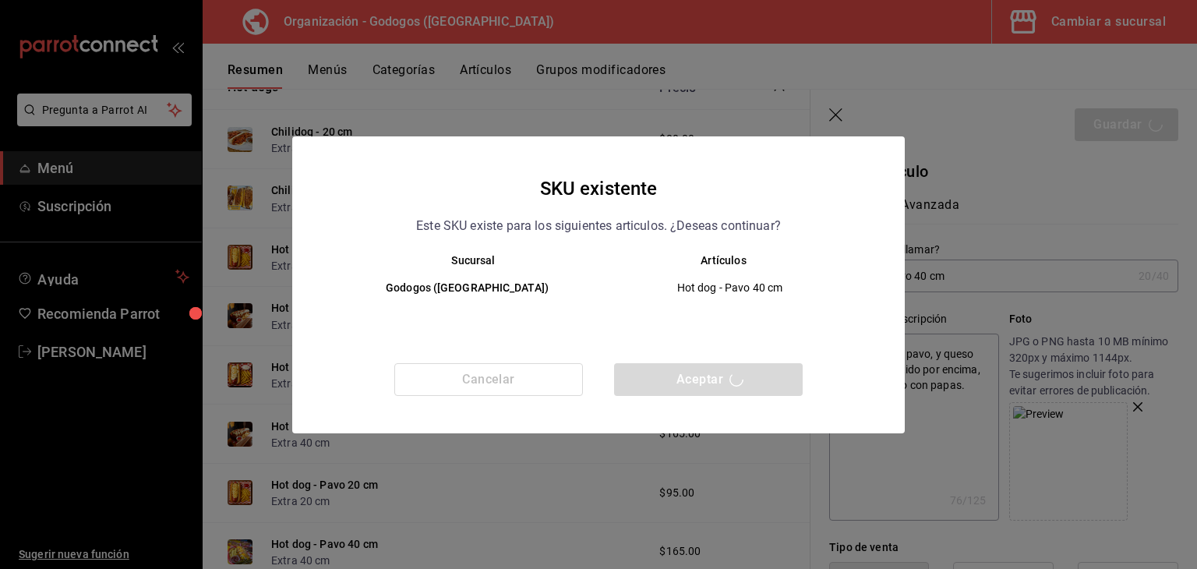
type textarea "x"
type input "AR-1756001853264"
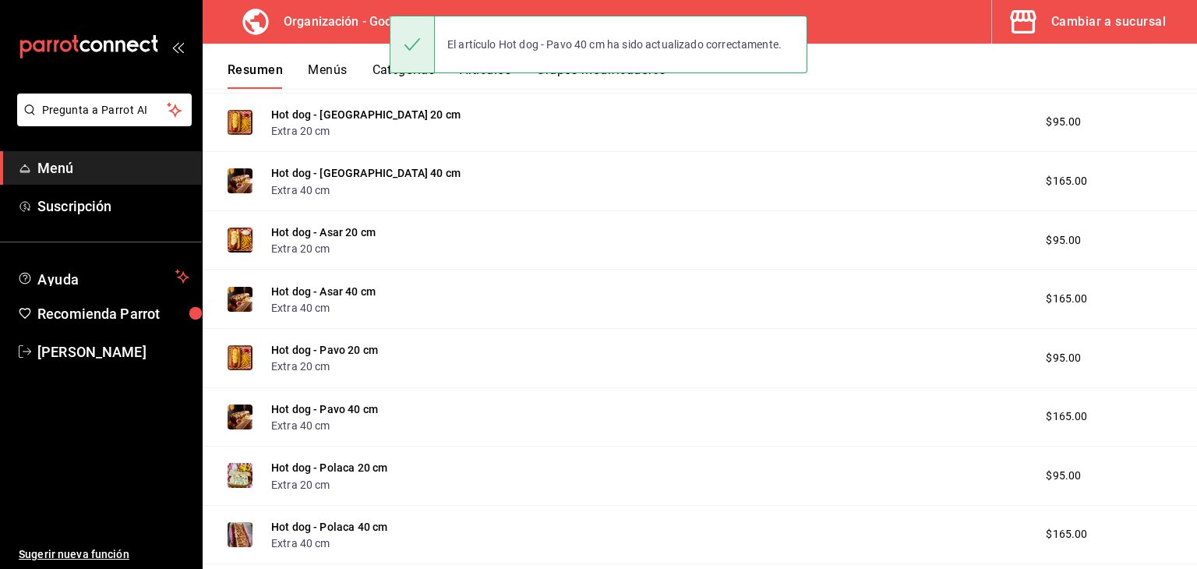
scroll to position [623, 0]
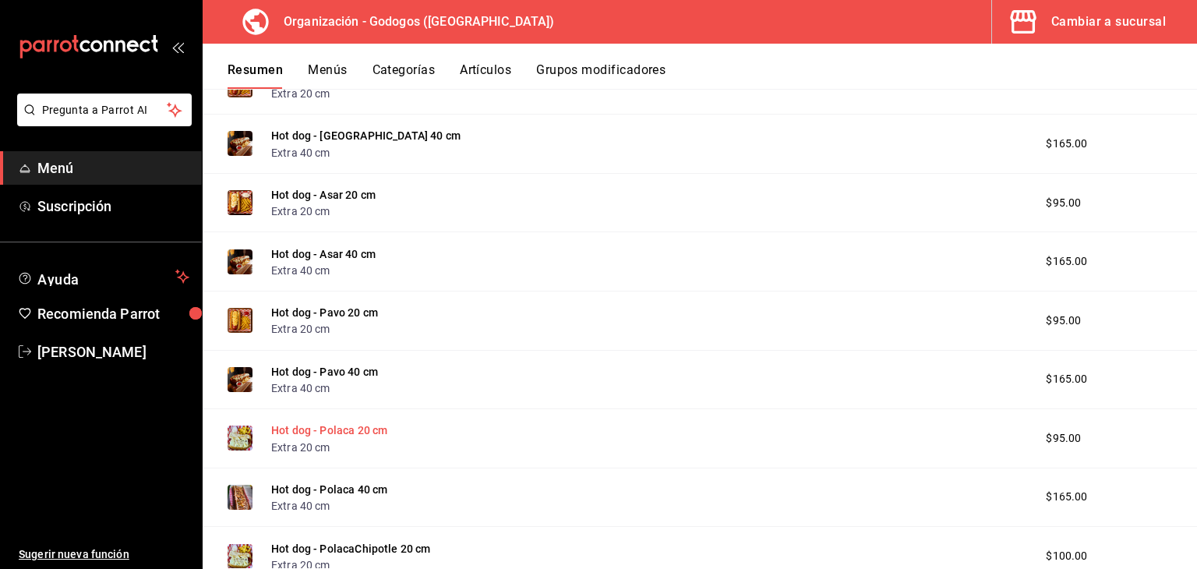
click at [370, 428] on button "Hot dog - Polaca 20 cm" at bounding box center [329, 430] width 116 height 16
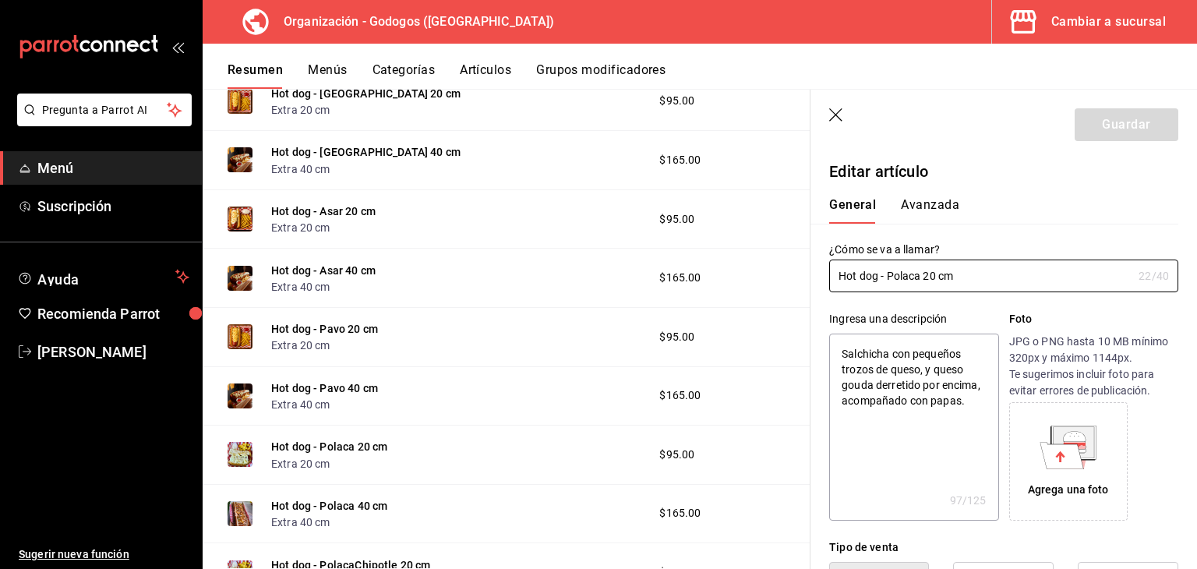
type textarea "x"
type input "$95.00"
radio input "false"
radio input "true"
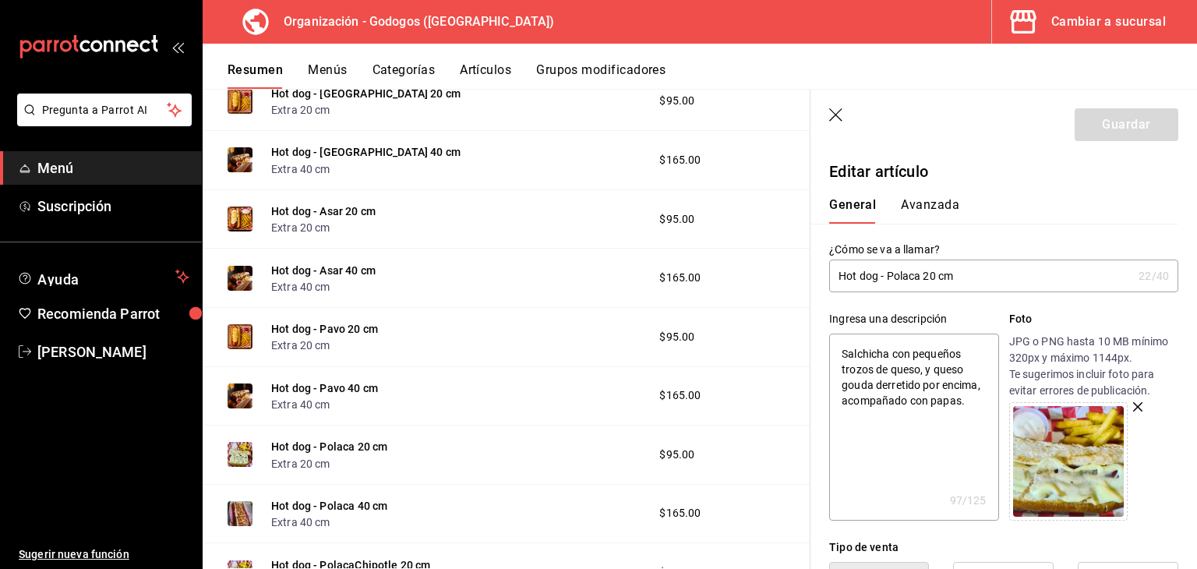
click at [1053, 456] on img at bounding box center [1068, 461] width 111 height 111
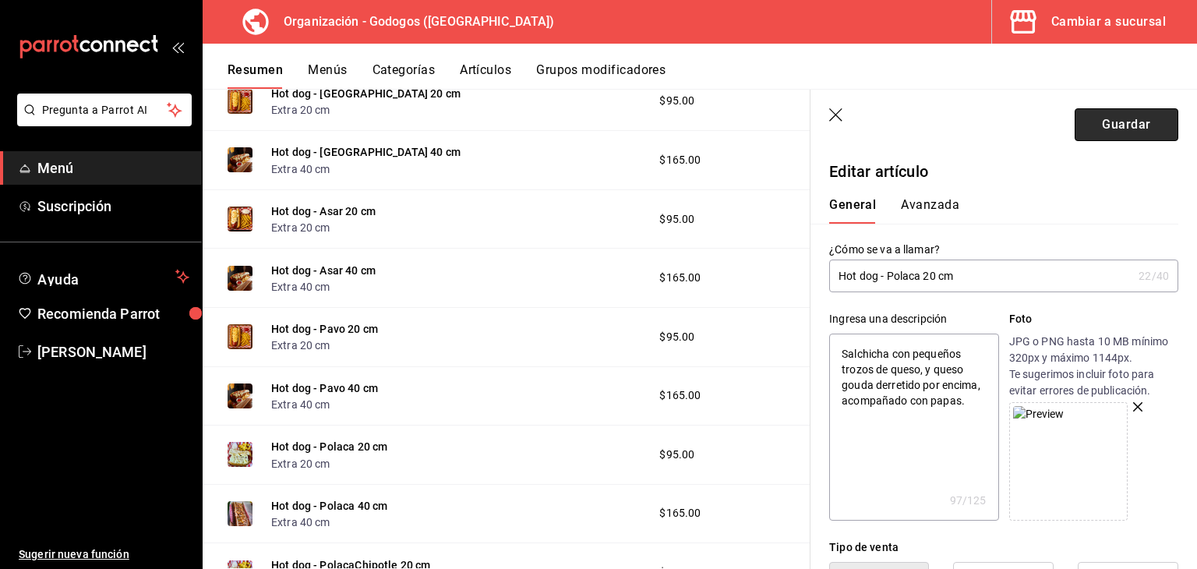
click at [1117, 123] on button "Guardar" at bounding box center [1127, 124] width 104 height 33
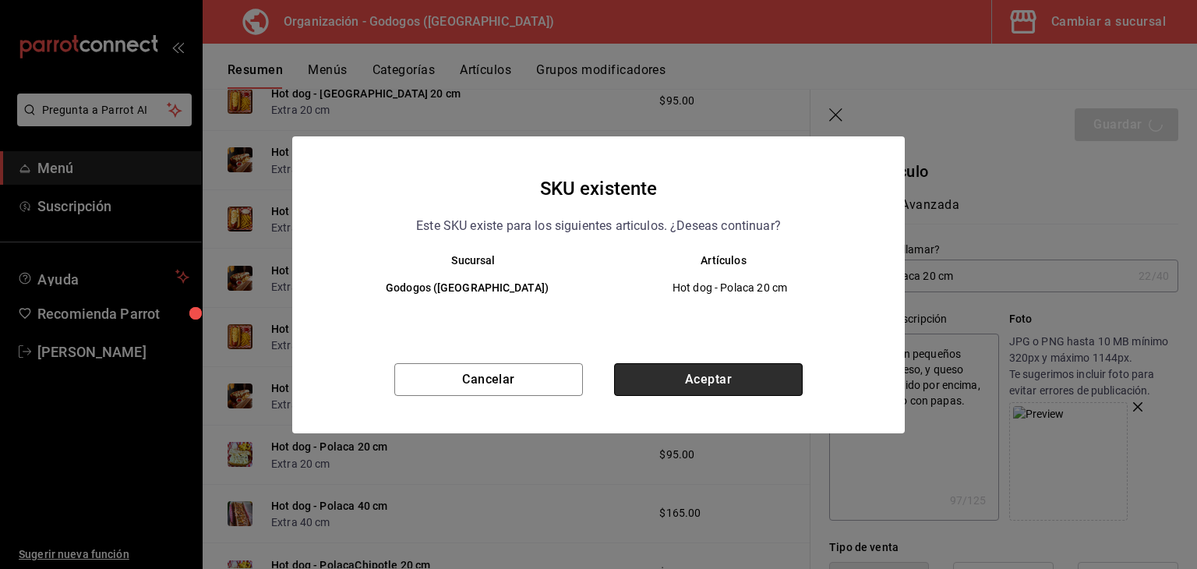
click at [770, 375] on button "Aceptar" at bounding box center [708, 379] width 189 height 33
type textarea "x"
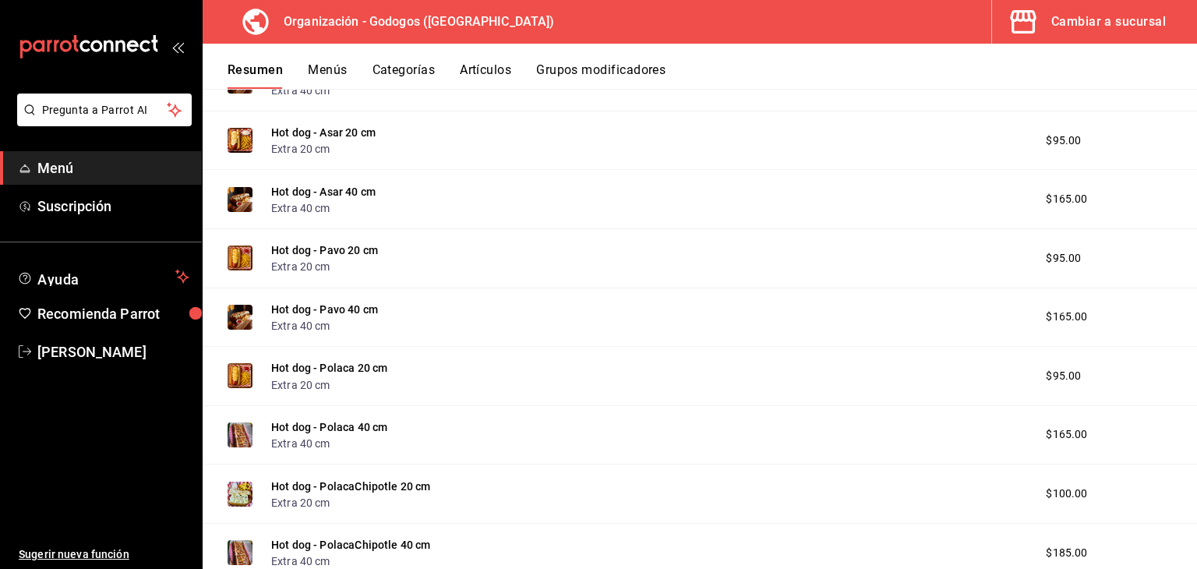
scroll to position [692, 0]
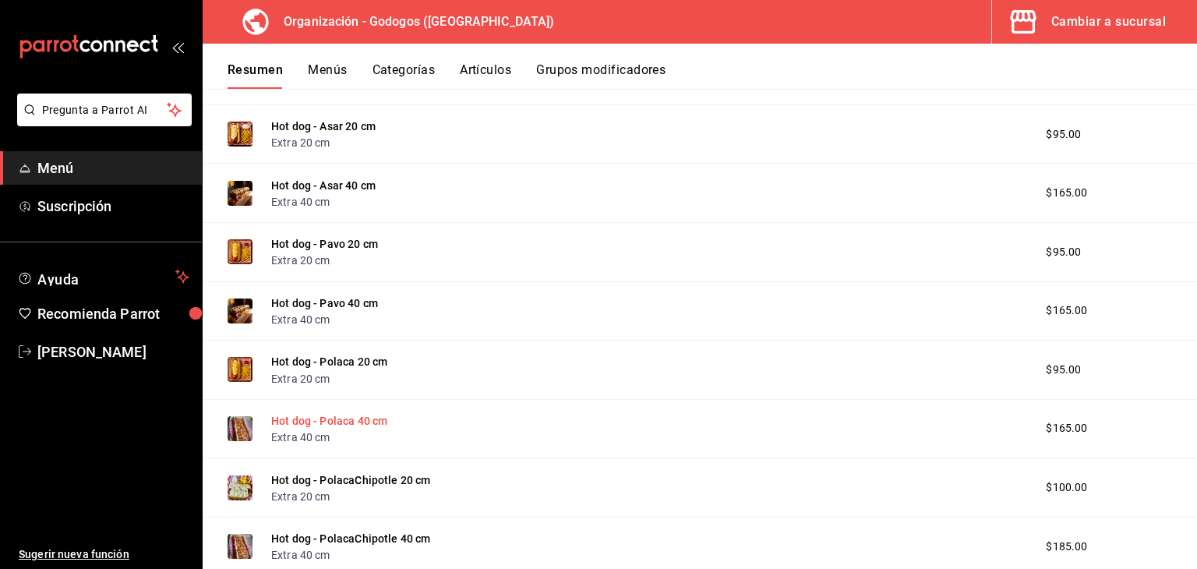
click at [351, 417] on button "Hot dog - Polaca 40 cm" at bounding box center [329, 421] width 116 height 16
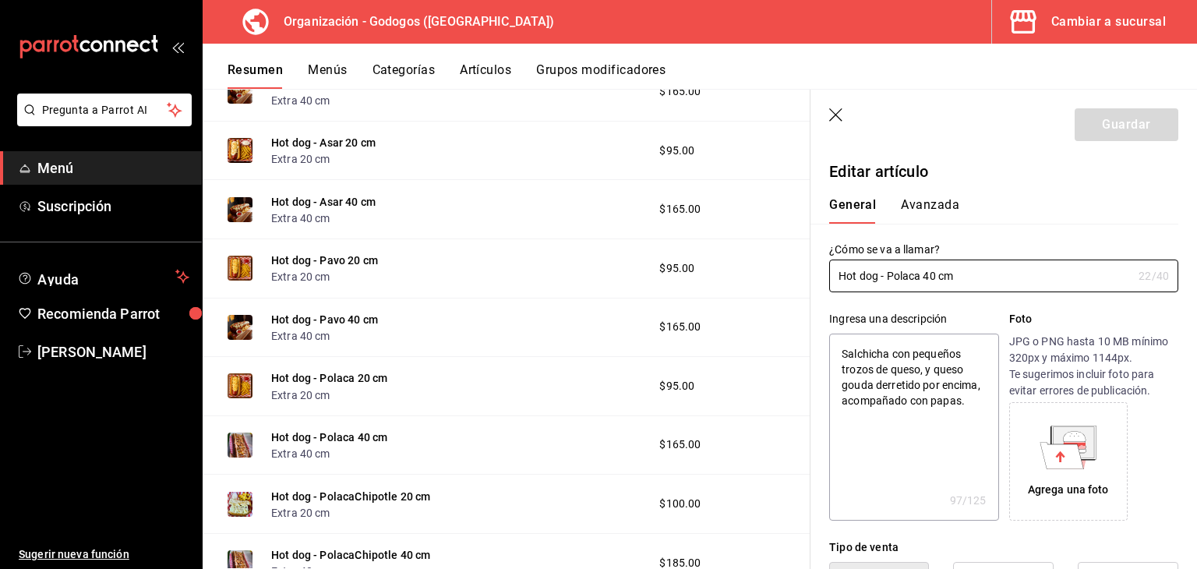
type textarea "x"
type input "$165.00"
radio input "false"
radio input "true"
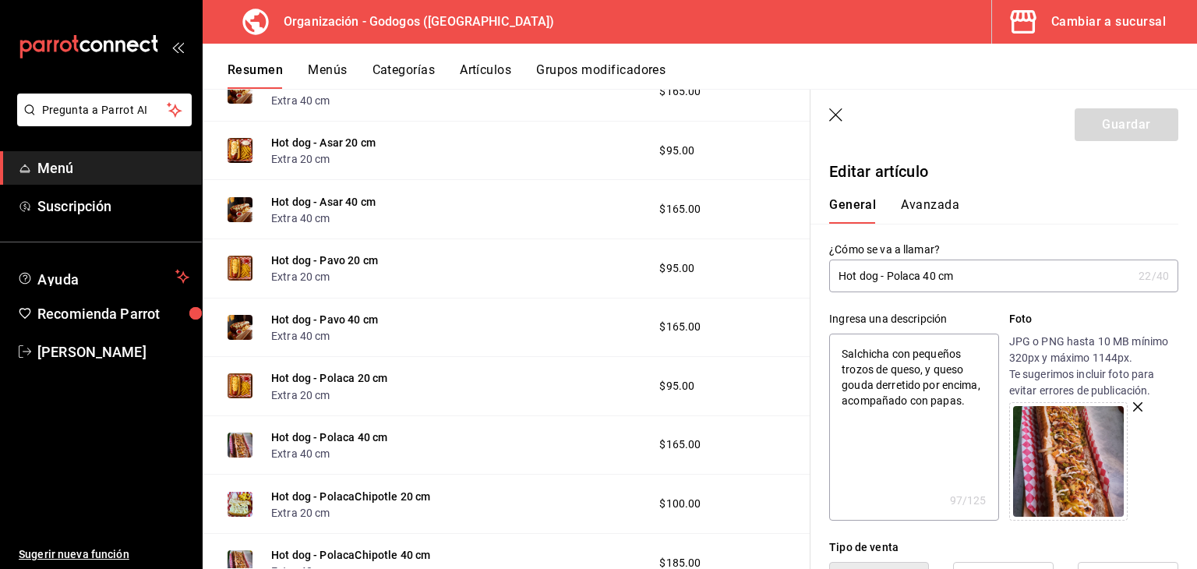
click at [1091, 439] on img at bounding box center [1068, 461] width 111 height 111
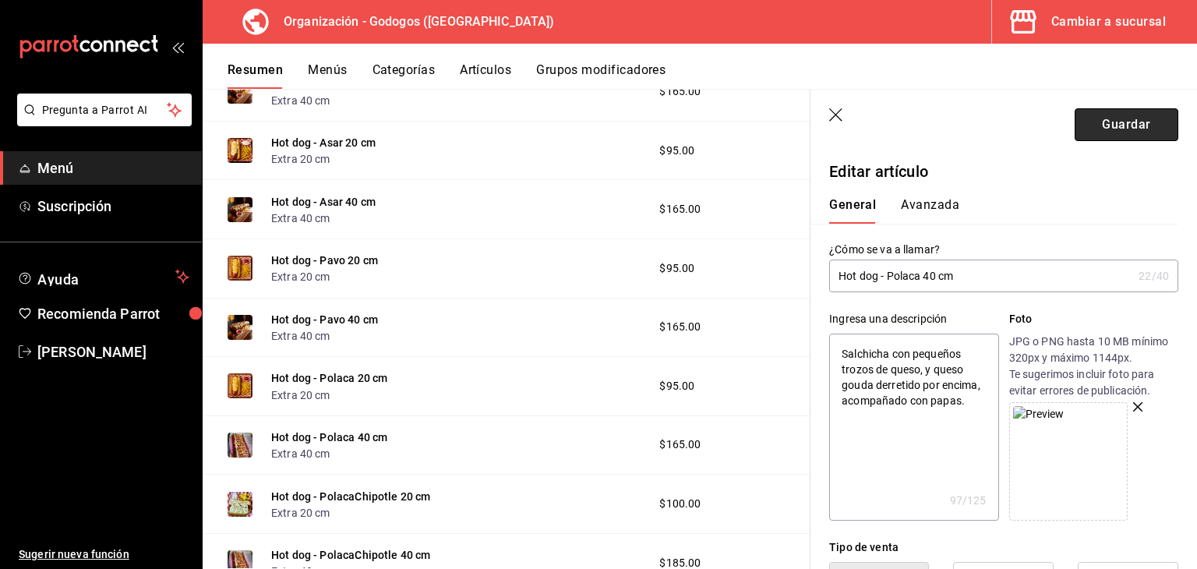
click at [1121, 128] on button "Guardar" at bounding box center [1127, 124] width 104 height 33
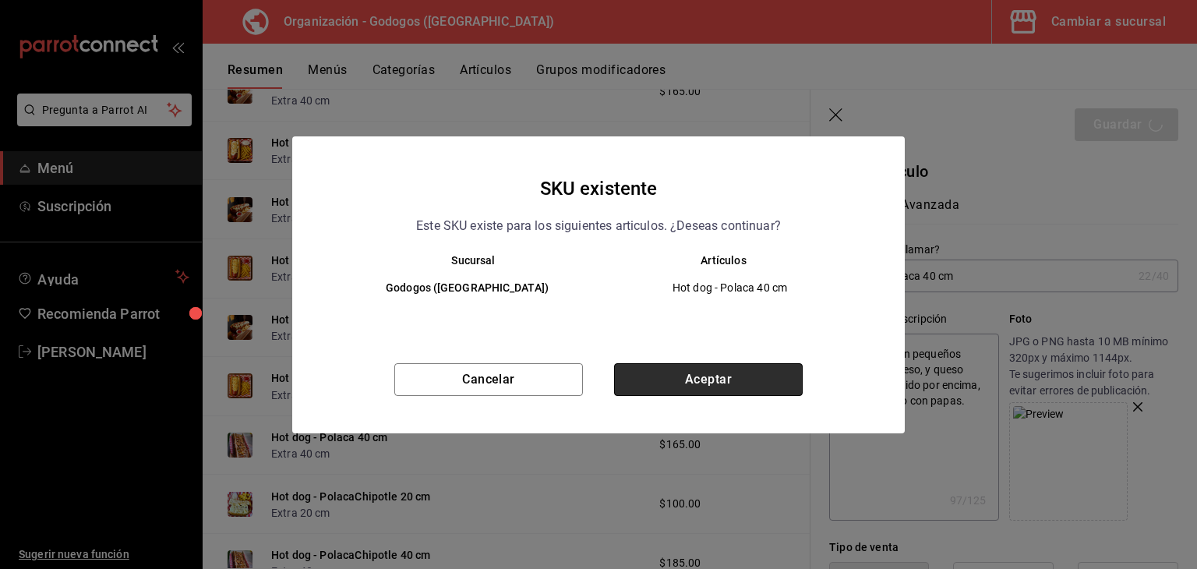
click at [686, 371] on button "Aceptar" at bounding box center [708, 379] width 189 height 33
type textarea "x"
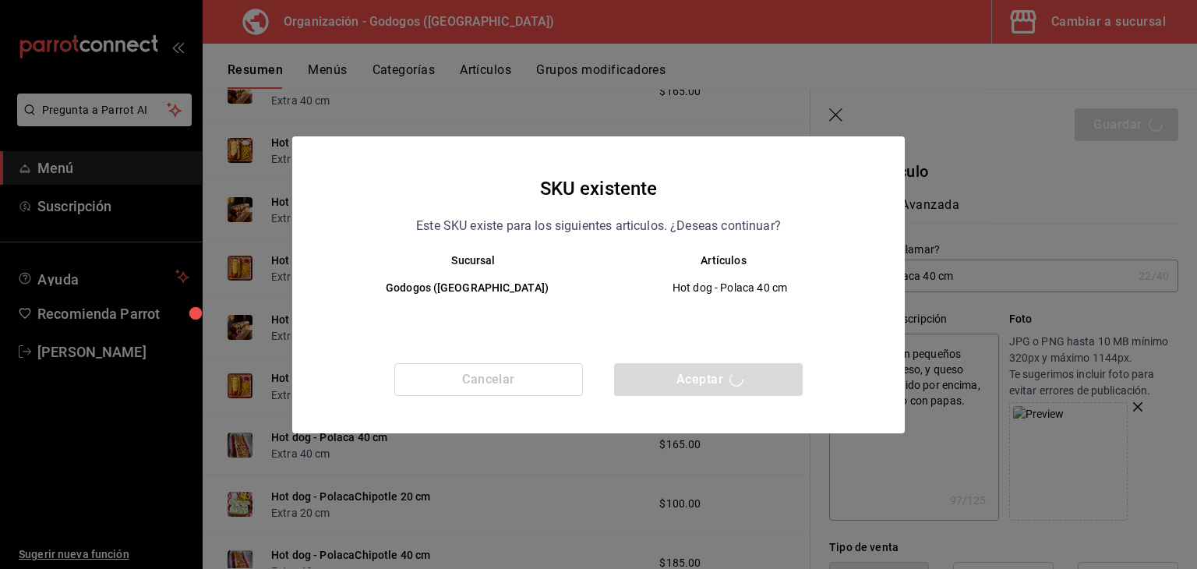
type textarea "x"
type input "AR-1756001884212"
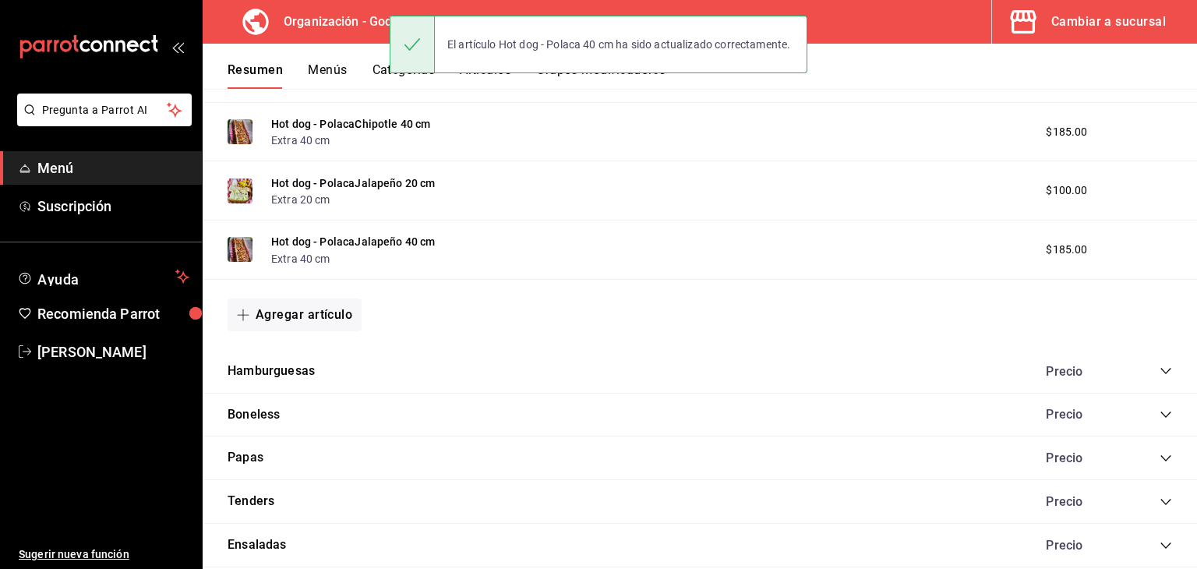
scroll to position [926, 0]
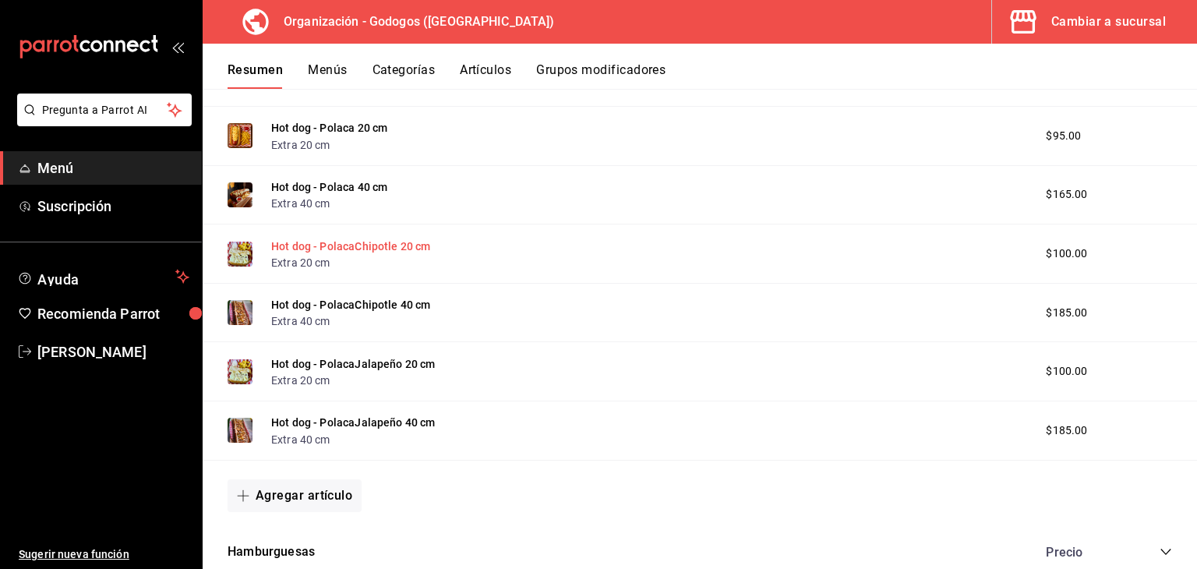
click at [365, 245] on button "Hot dog - PolacaChipotle 20 cm" at bounding box center [351, 246] width 160 height 16
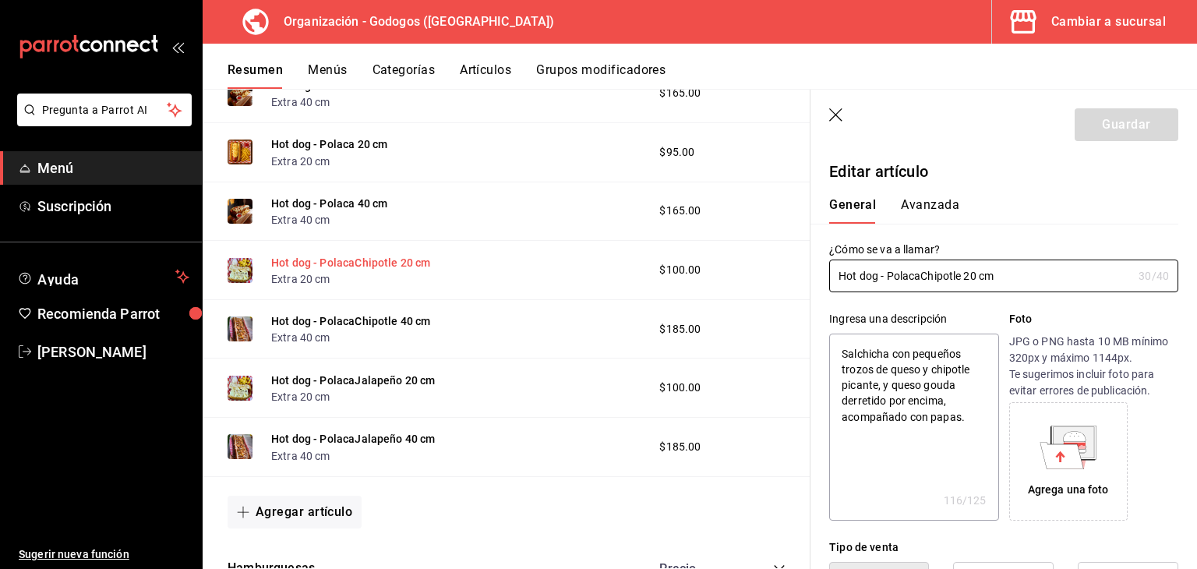
type textarea "x"
type input "$100.00"
radio input "false"
radio input "true"
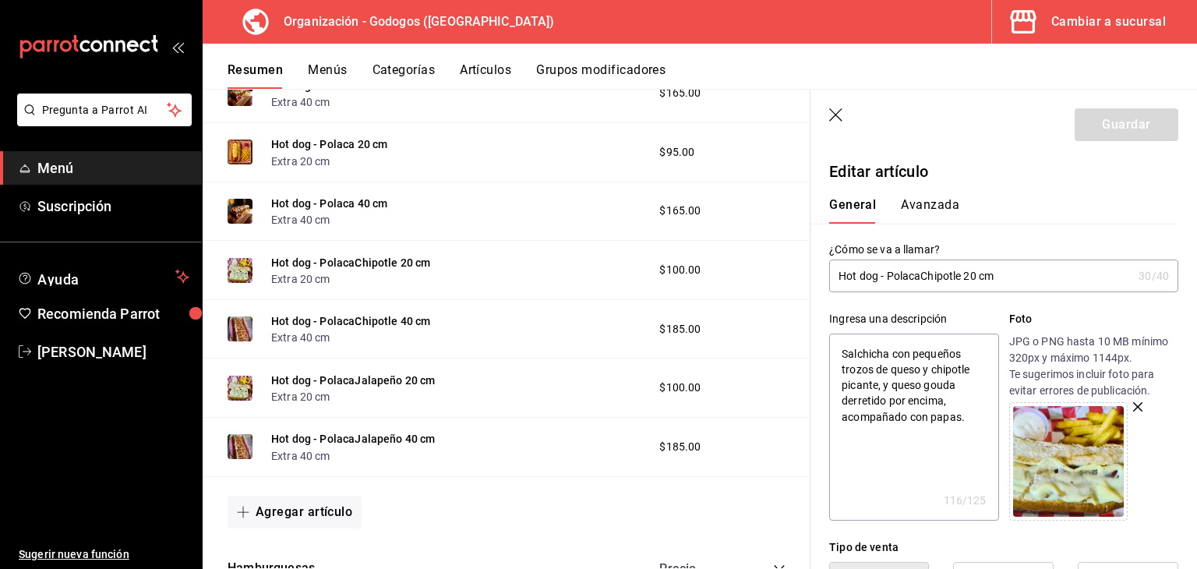
click at [1054, 462] on img at bounding box center [1068, 461] width 111 height 111
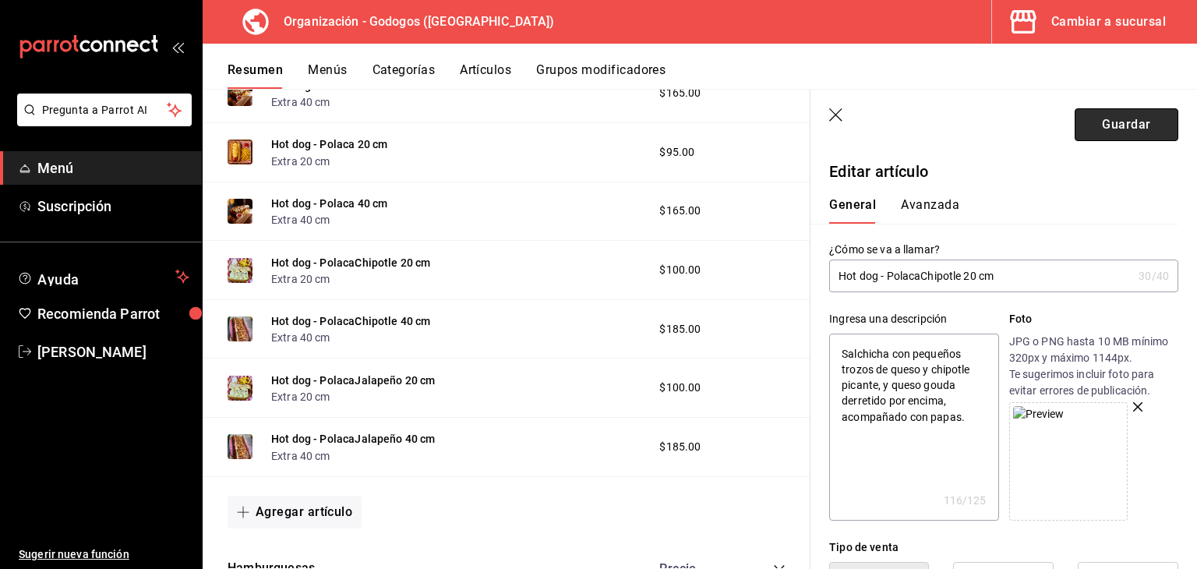
click at [1104, 122] on button "Guardar" at bounding box center [1127, 124] width 104 height 33
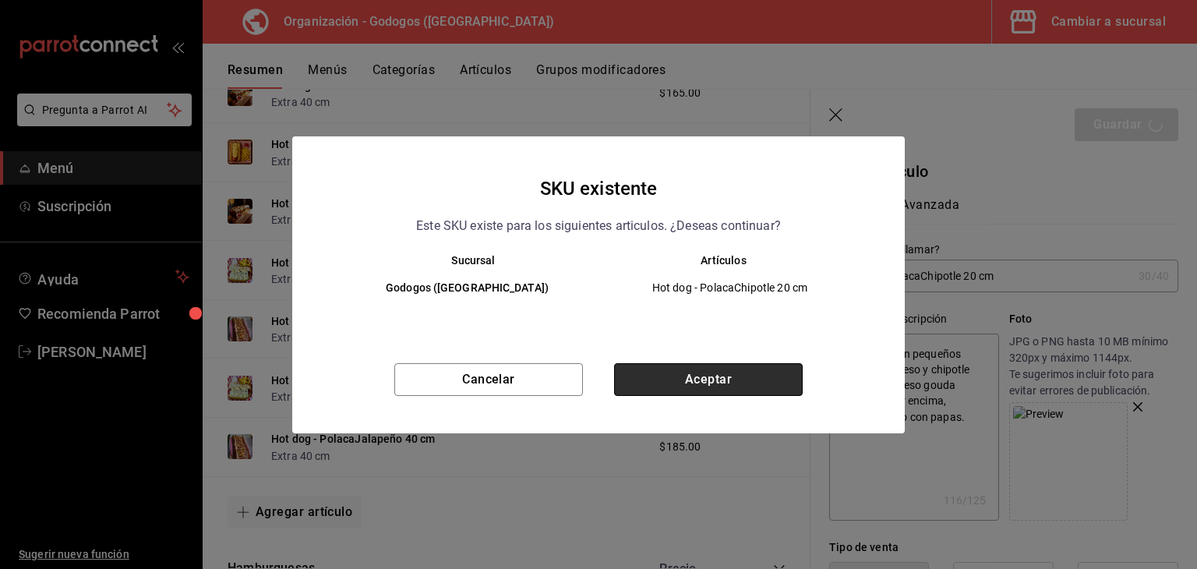
click at [748, 387] on button "Aceptar" at bounding box center [708, 379] width 189 height 33
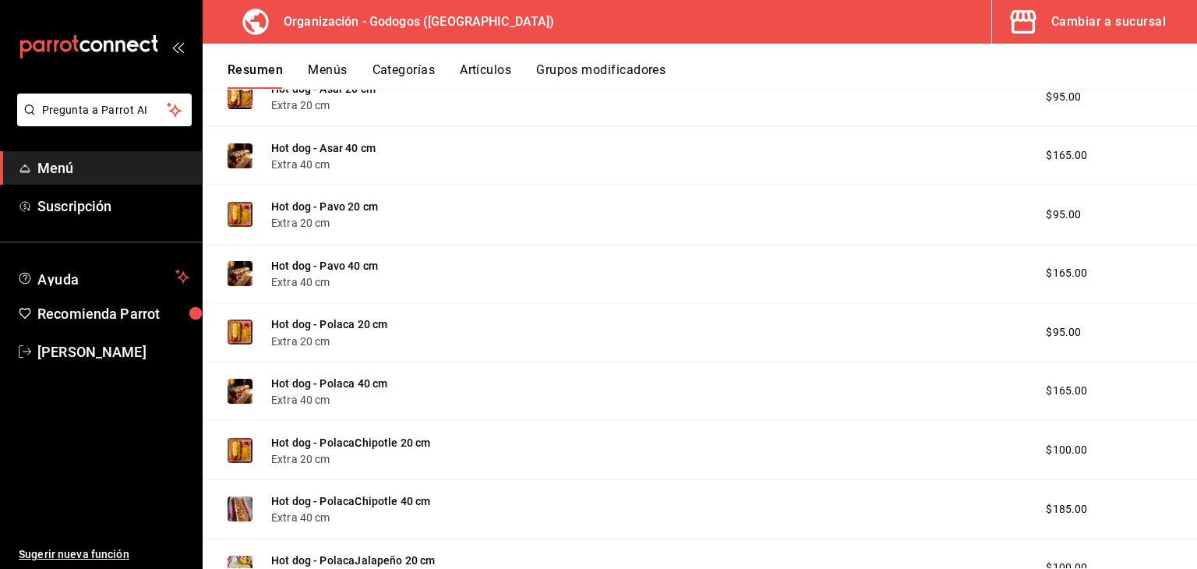
scroll to position [770, 0]
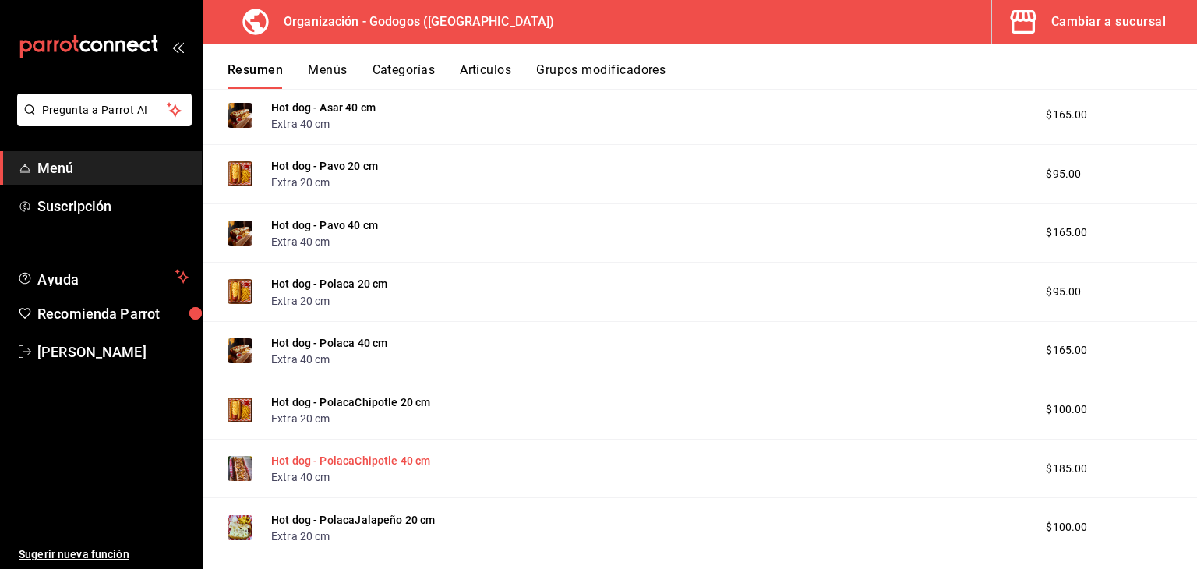
click at [383, 460] on button "Hot dog - PolacaChipotle 40 cm" at bounding box center [351, 461] width 160 height 16
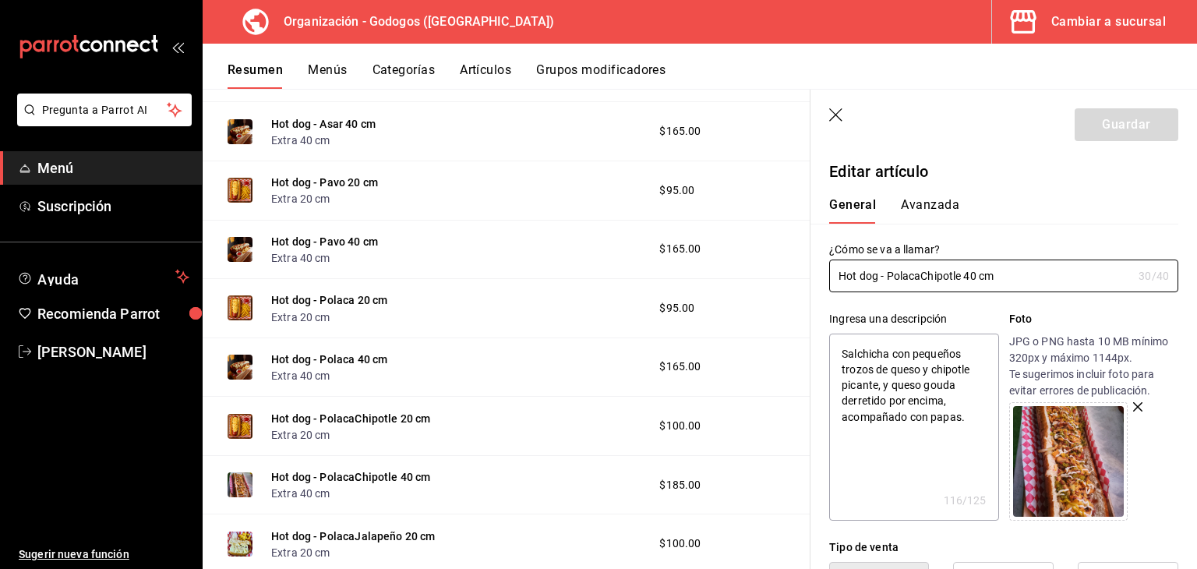
click at [1094, 431] on img at bounding box center [1068, 461] width 111 height 111
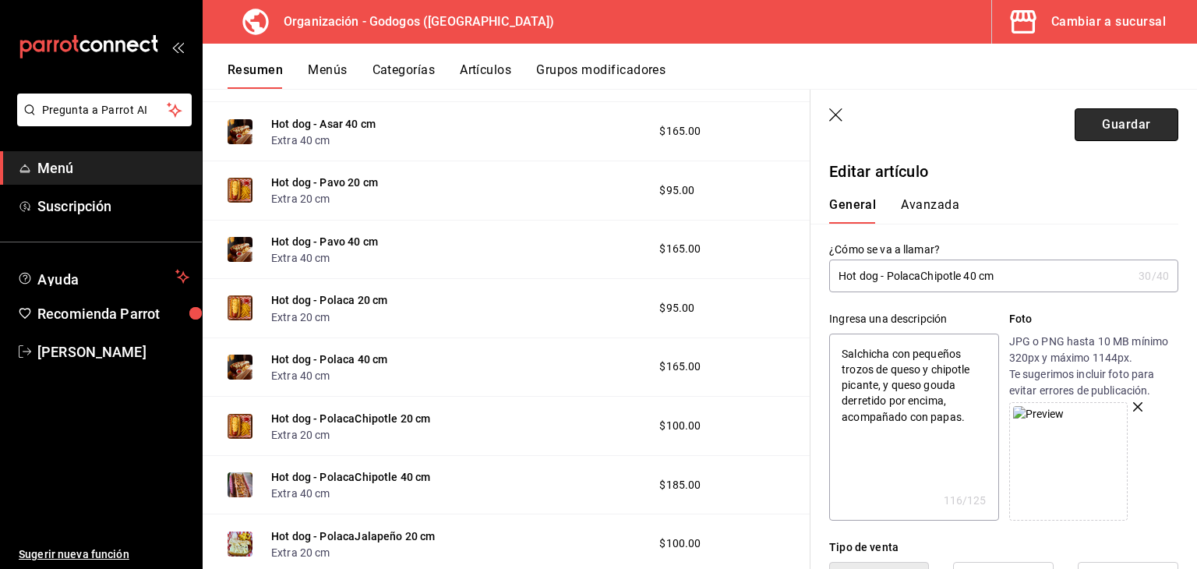
click at [1102, 122] on button "Guardar" at bounding box center [1127, 124] width 104 height 33
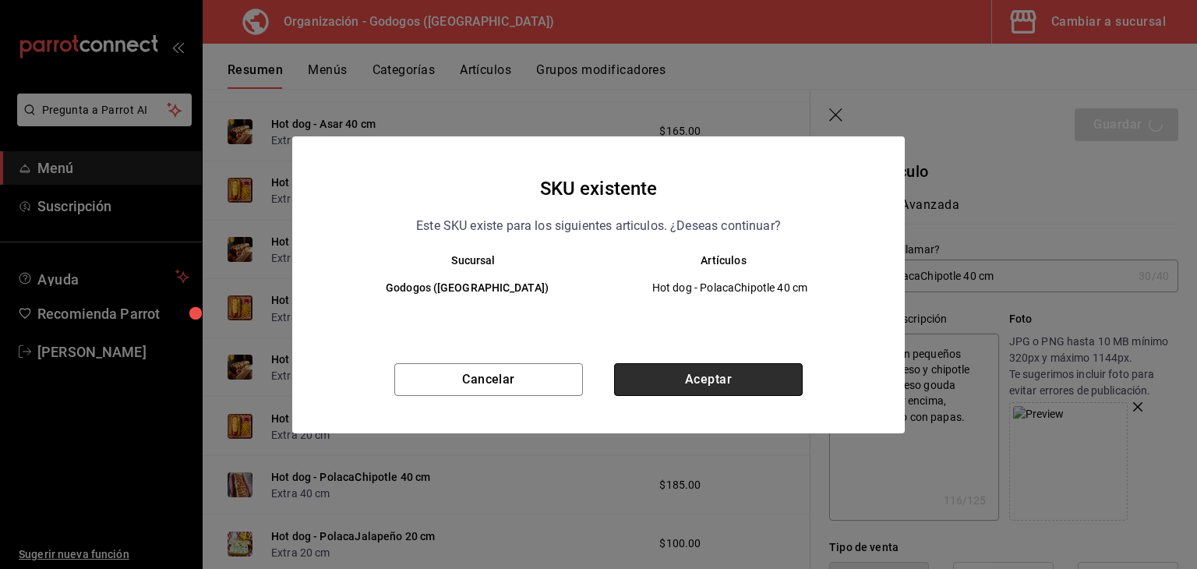
click at [737, 389] on button "Aceptar" at bounding box center [708, 379] width 189 height 33
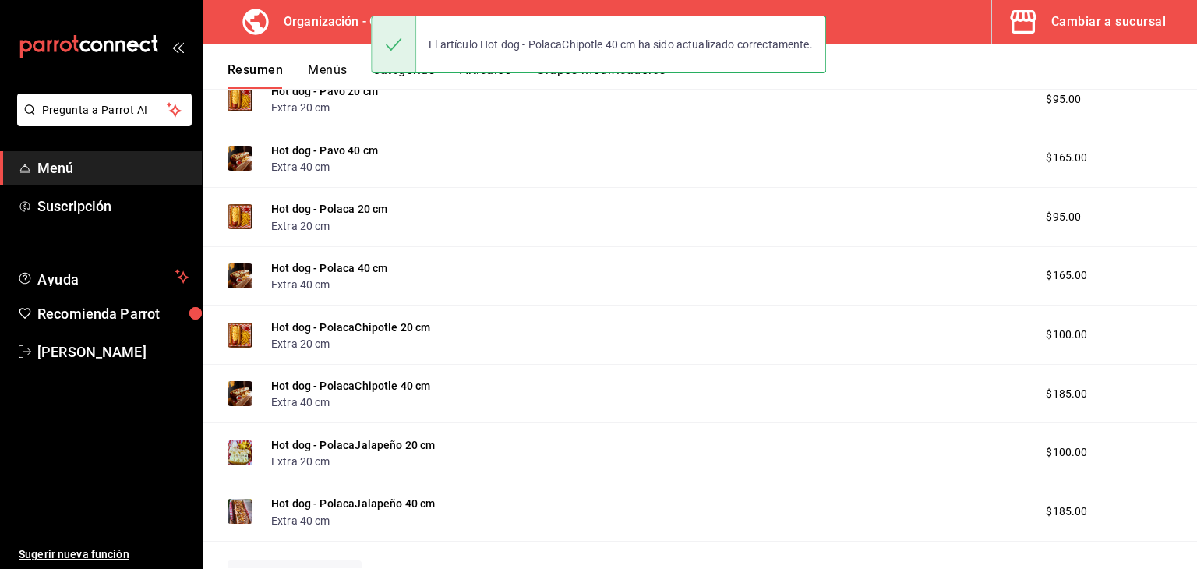
scroll to position [848, 0]
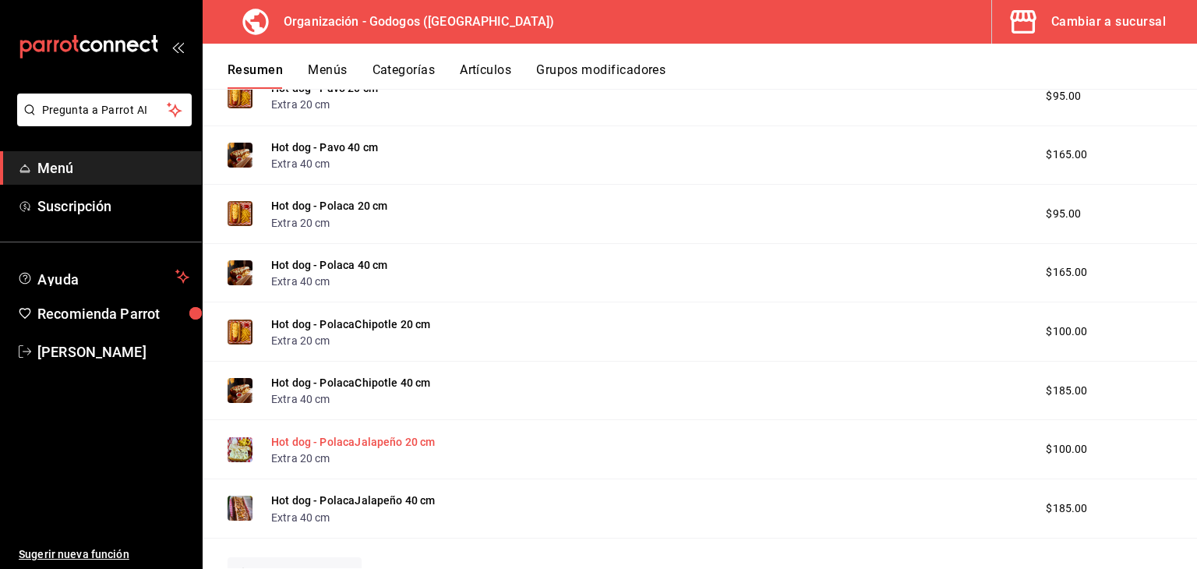
click at [376, 441] on button "Hot dog - PolacaJalapeño 20 cm" at bounding box center [353, 442] width 164 height 16
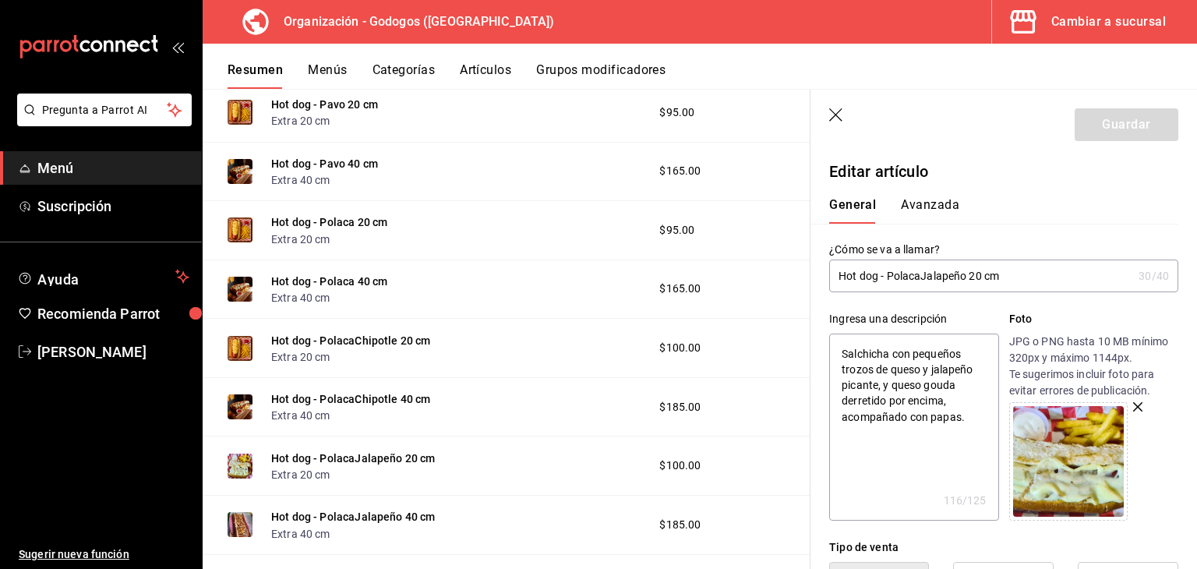
click at [1068, 436] on img at bounding box center [1068, 461] width 111 height 111
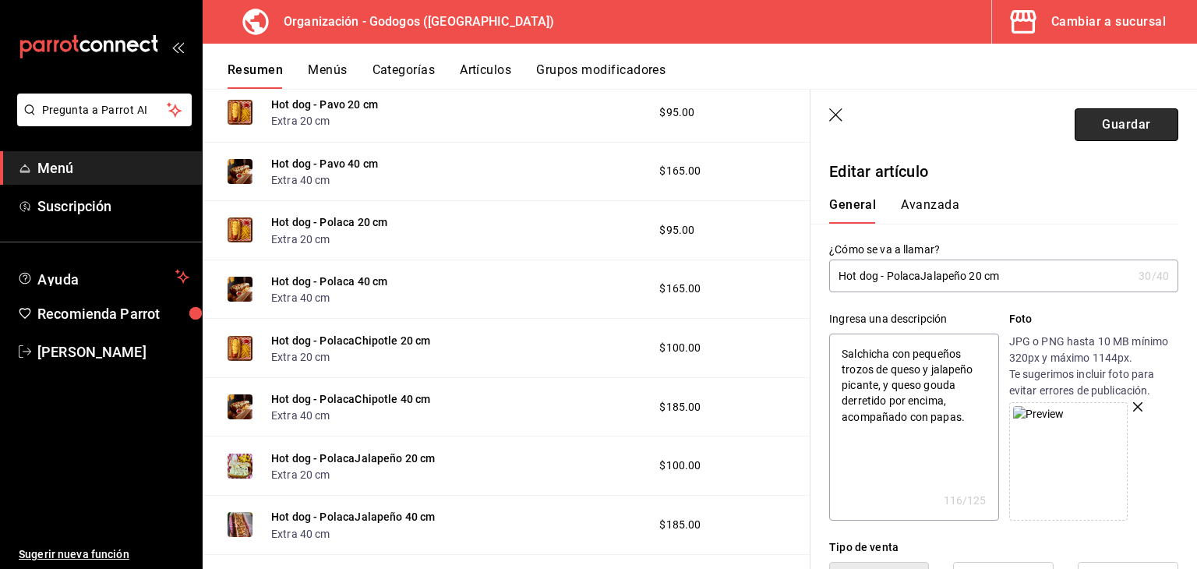
click at [1103, 122] on button "Guardar" at bounding box center [1127, 124] width 104 height 33
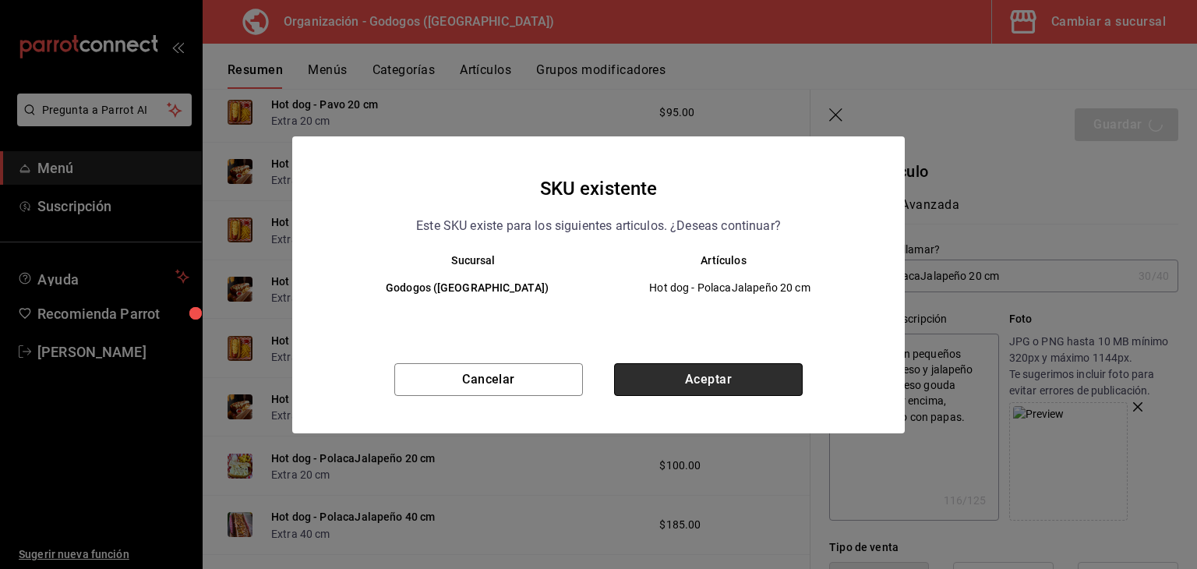
click at [750, 383] on button "Aceptar" at bounding box center [708, 379] width 189 height 33
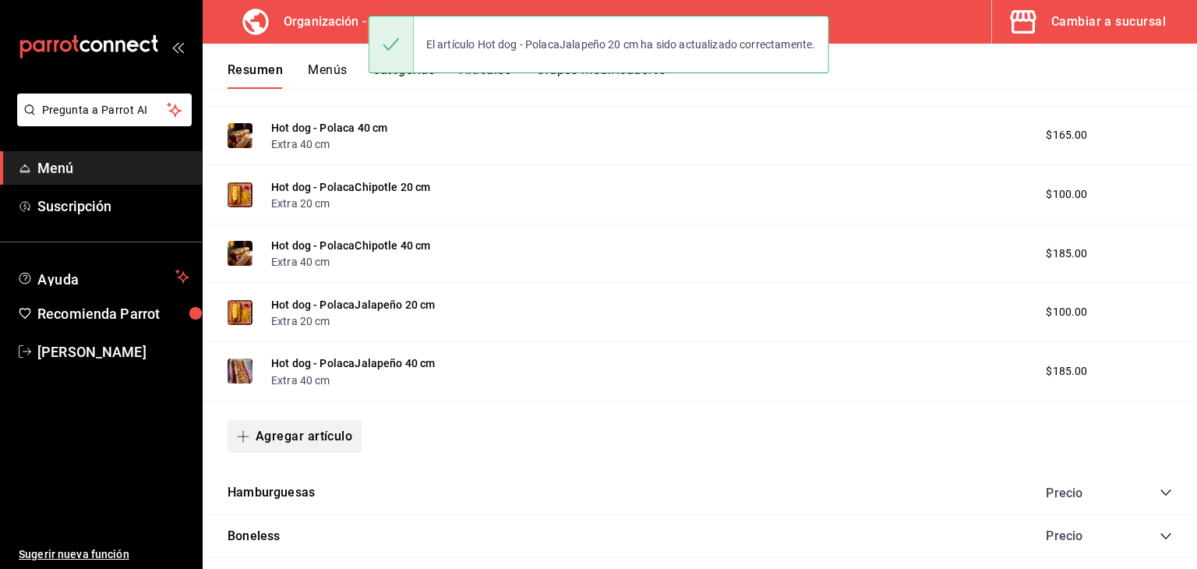
scroll to position [1004, 0]
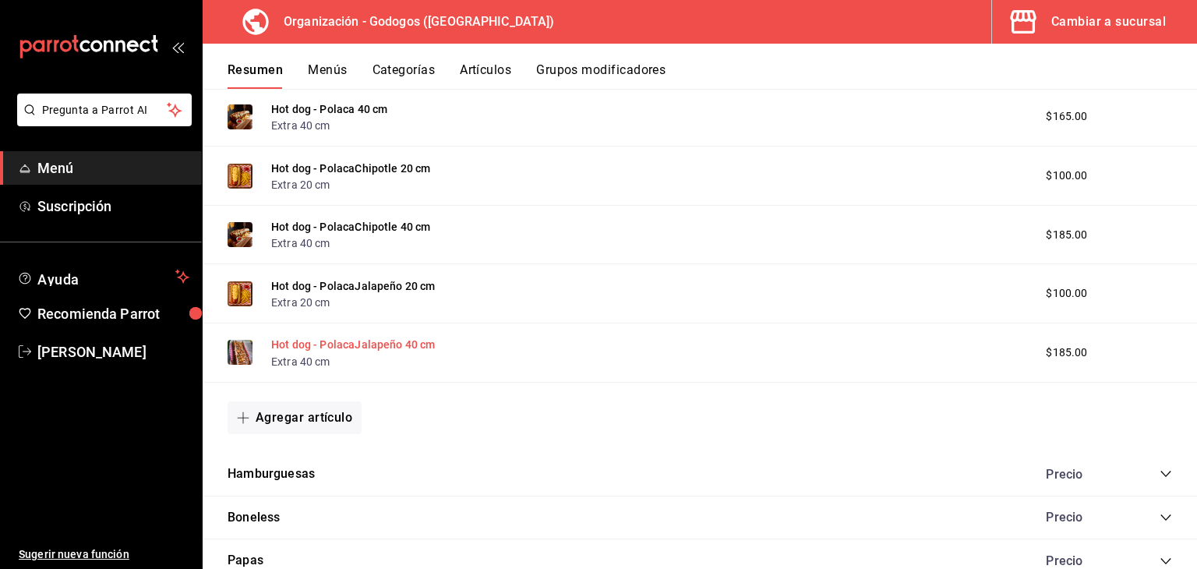
click at [362, 344] on button "Hot dog - PolacaJalapeño 40 cm" at bounding box center [353, 345] width 164 height 16
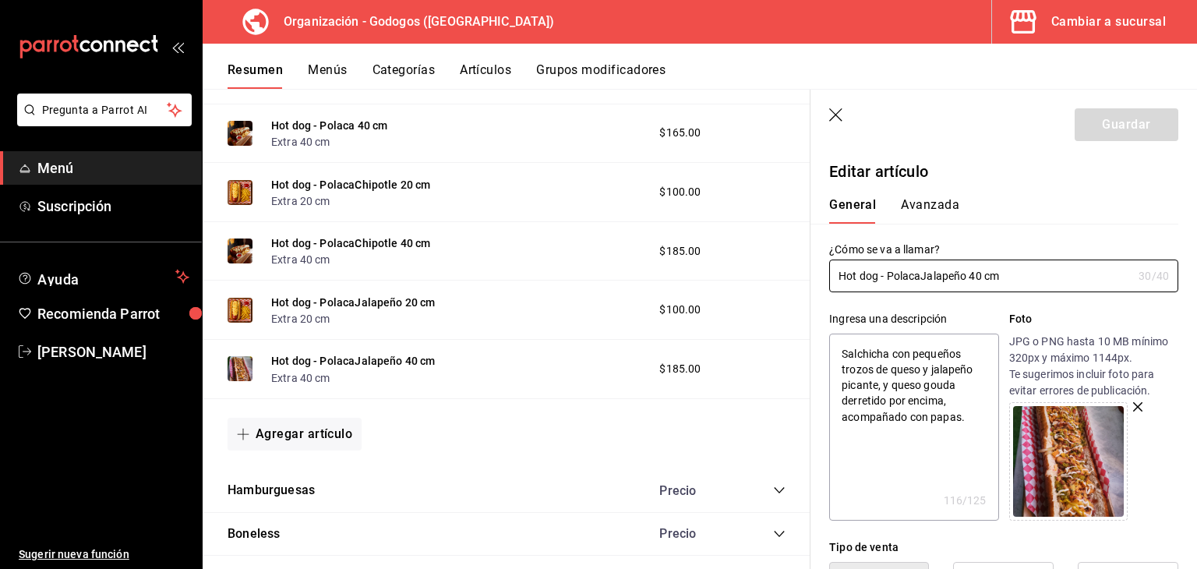
click at [1058, 447] on img at bounding box center [1068, 461] width 111 height 111
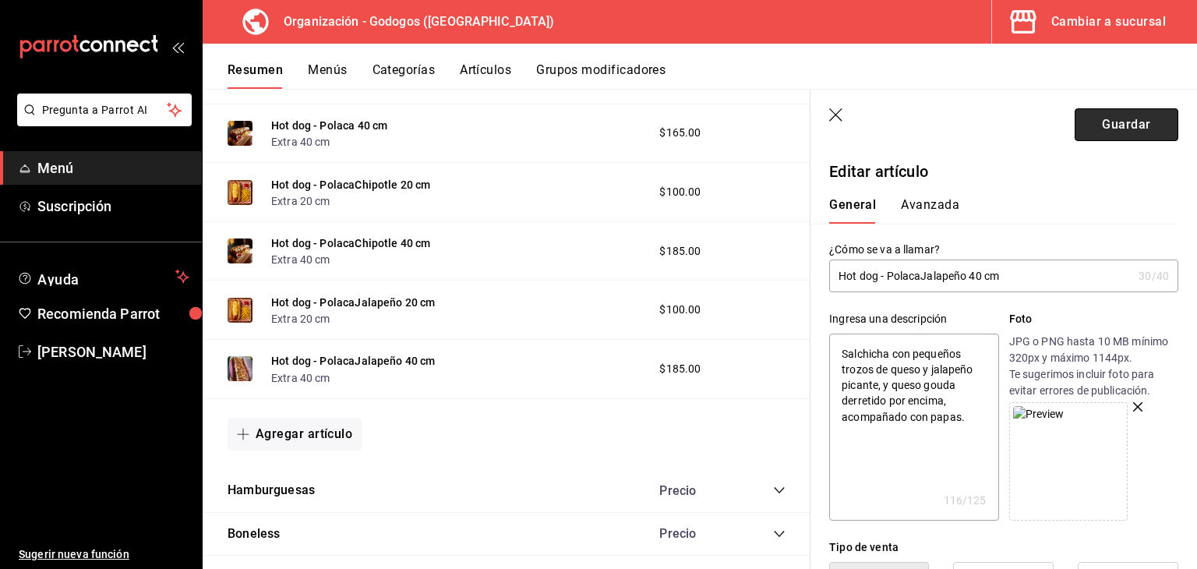
click at [1091, 120] on button "Guardar" at bounding box center [1127, 124] width 104 height 33
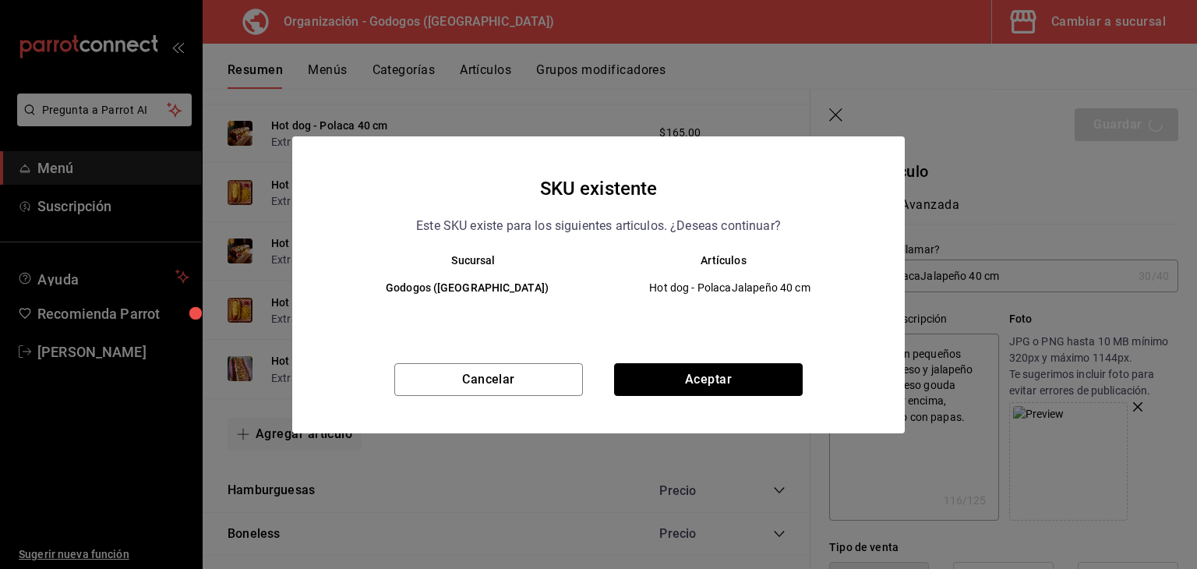
click at [721, 378] on button "Aceptar" at bounding box center [708, 379] width 189 height 33
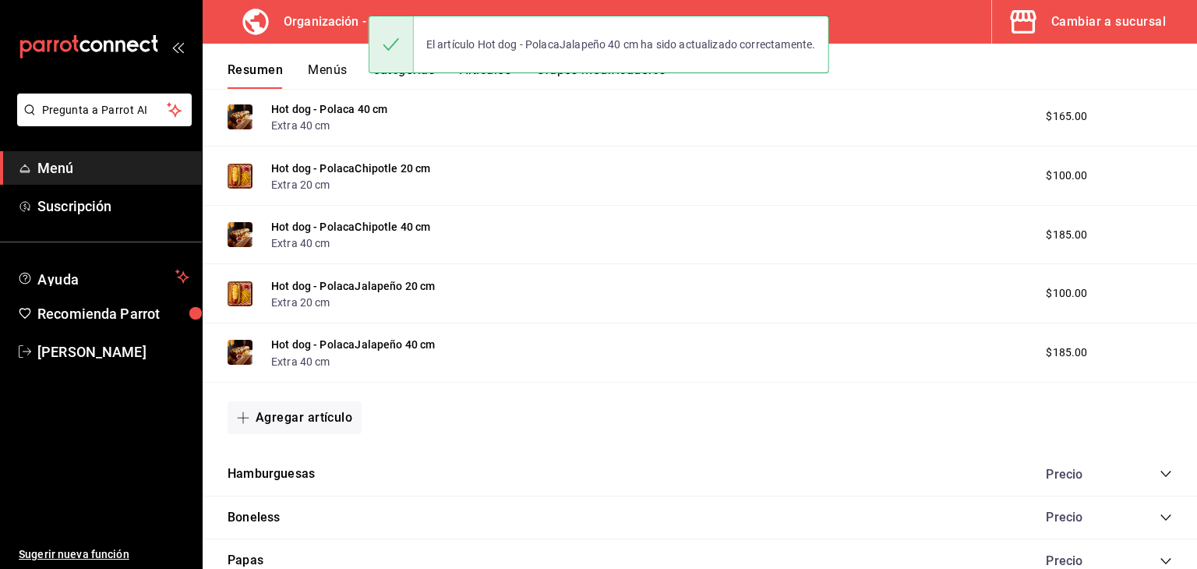
scroll to position [1160, 0]
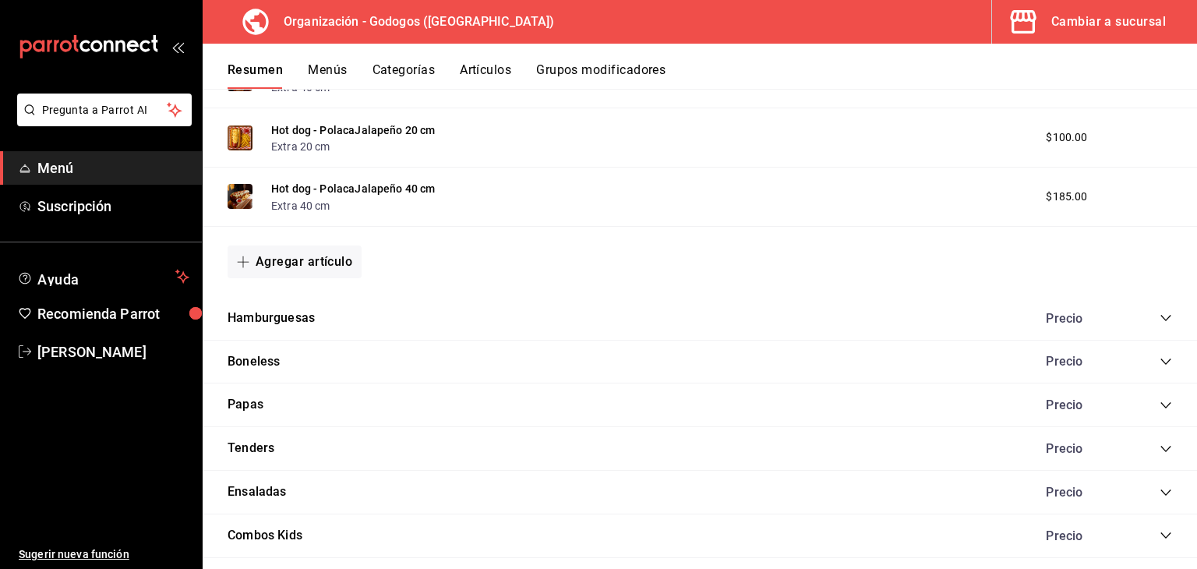
click at [1160, 317] on icon "collapse-category-row" at bounding box center [1166, 318] width 12 height 12
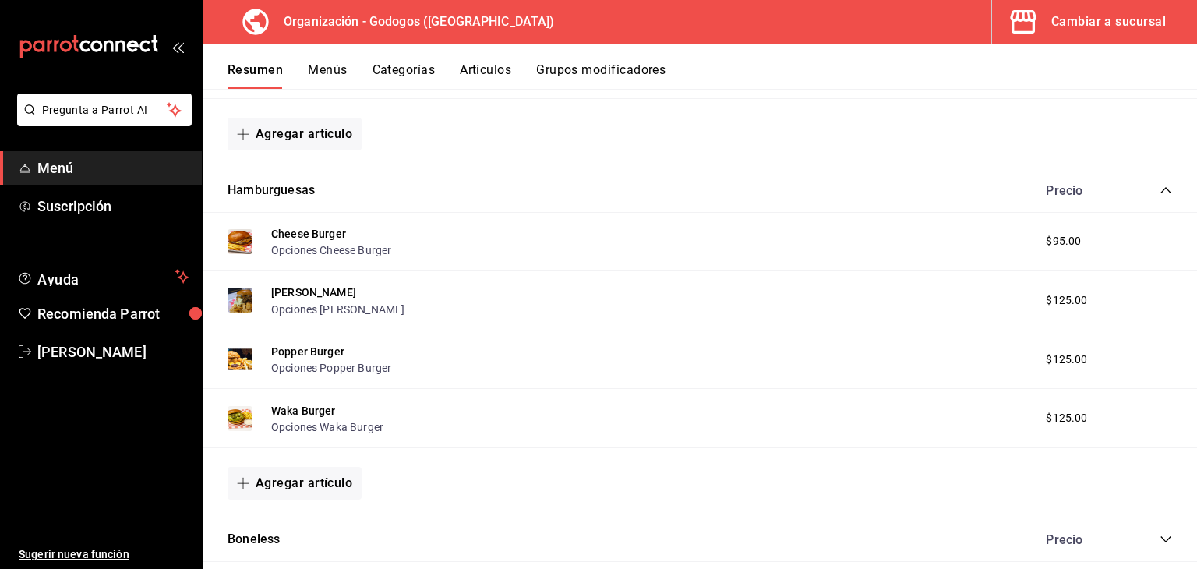
scroll to position [1315, 0]
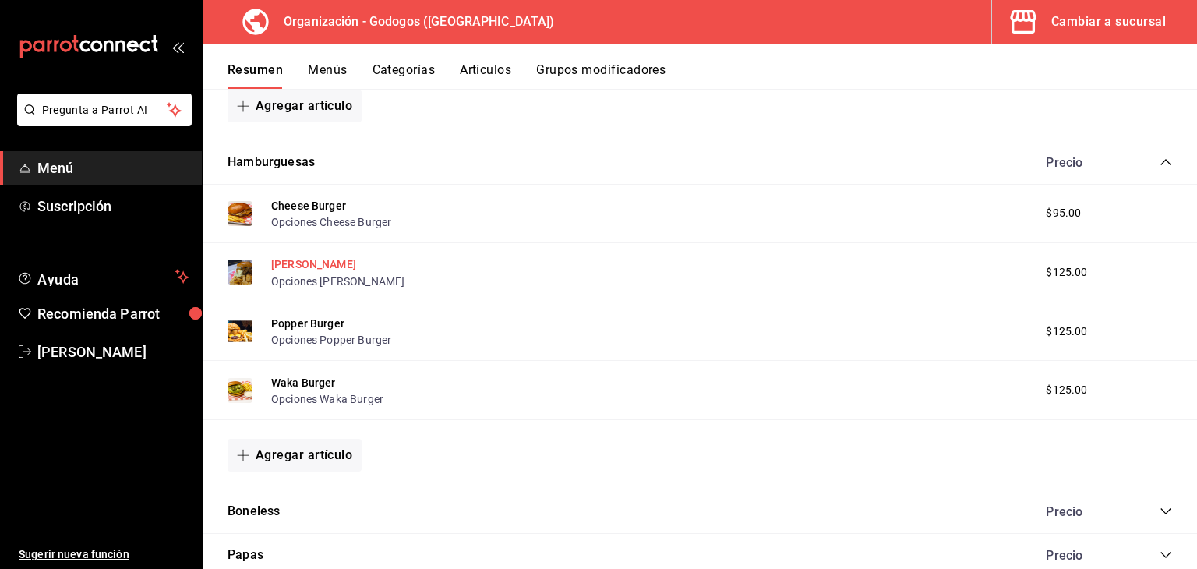
click at [289, 266] on button "[PERSON_NAME]" at bounding box center [313, 264] width 85 height 16
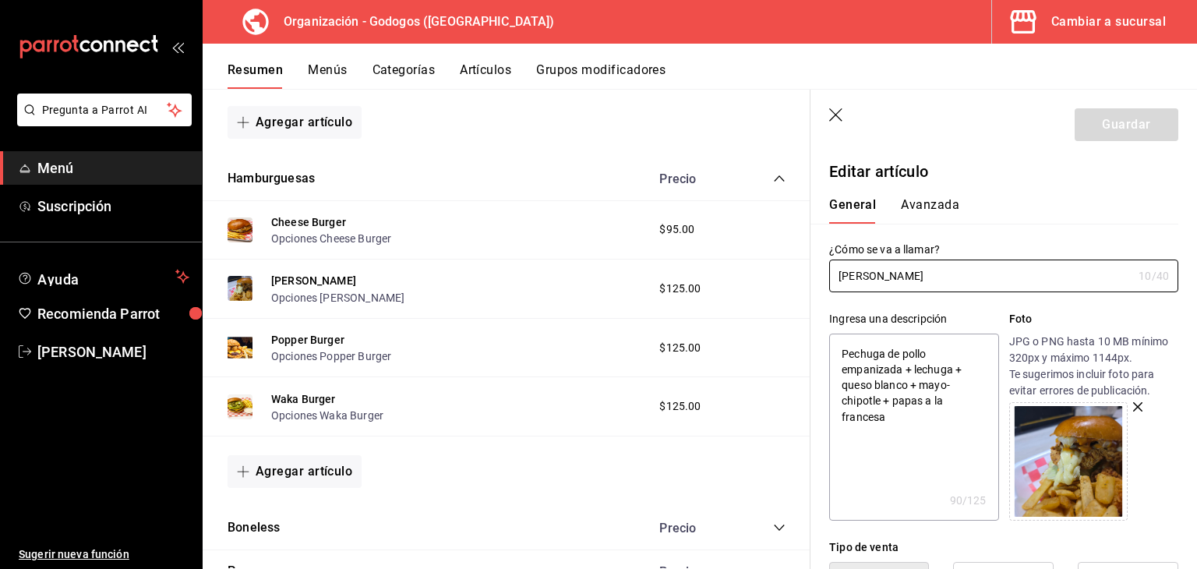
scroll to position [78, 0]
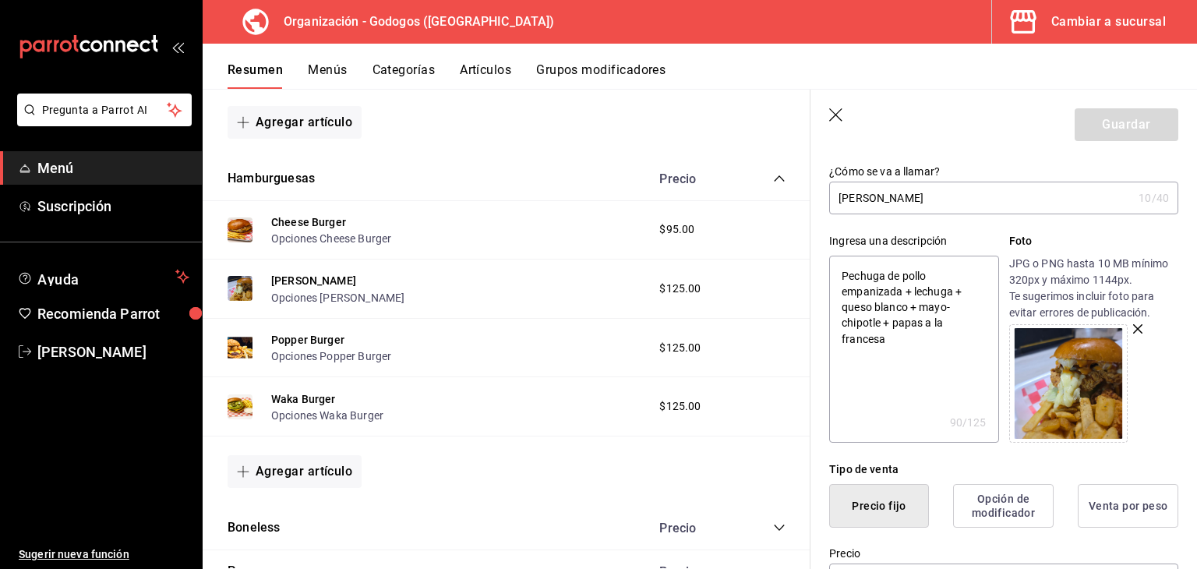
click at [829, 112] on icon "button" at bounding box center [837, 116] width 16 height 16
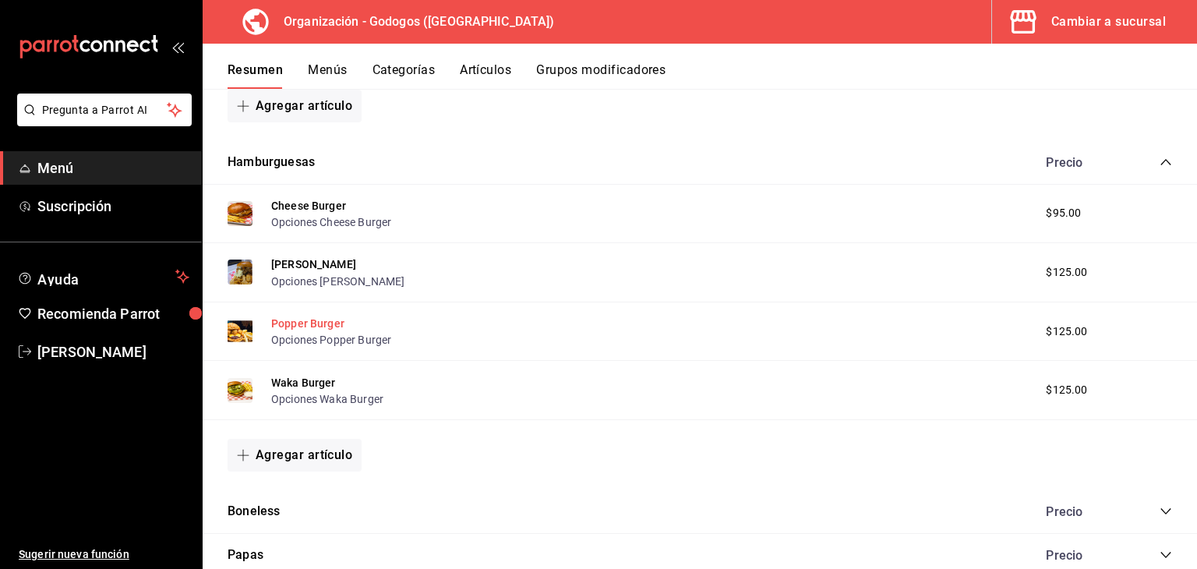
click at [281, 328] on button "Popper Burger" at bounding box center [307, 324] width 73 height 16
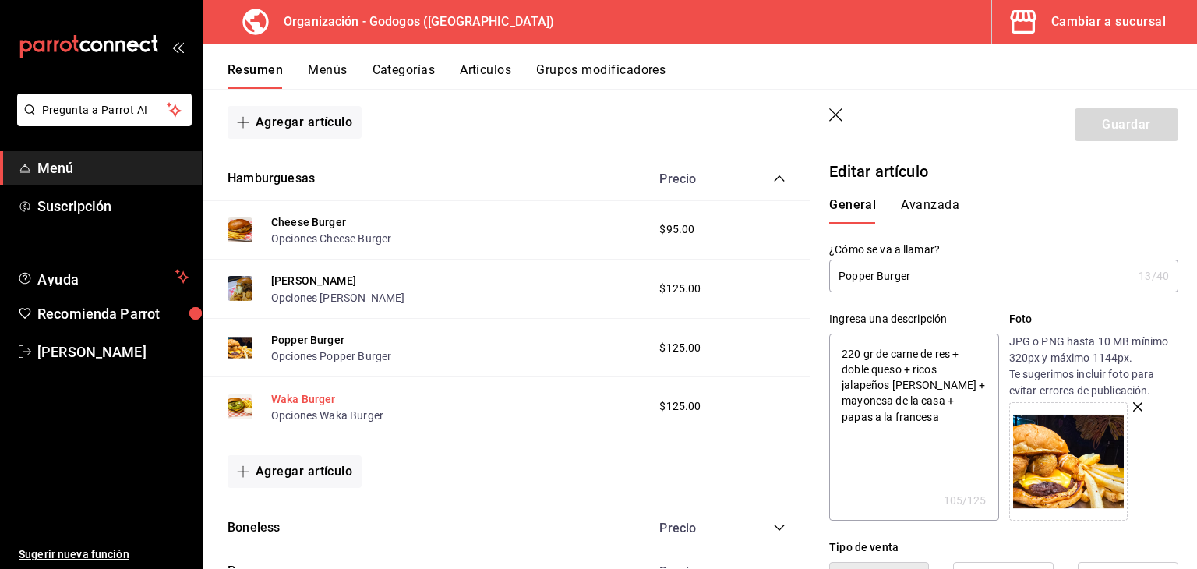
click at [309, 400] on button "Waka Burger" at bounding box center [303, 399] width 65 height 16
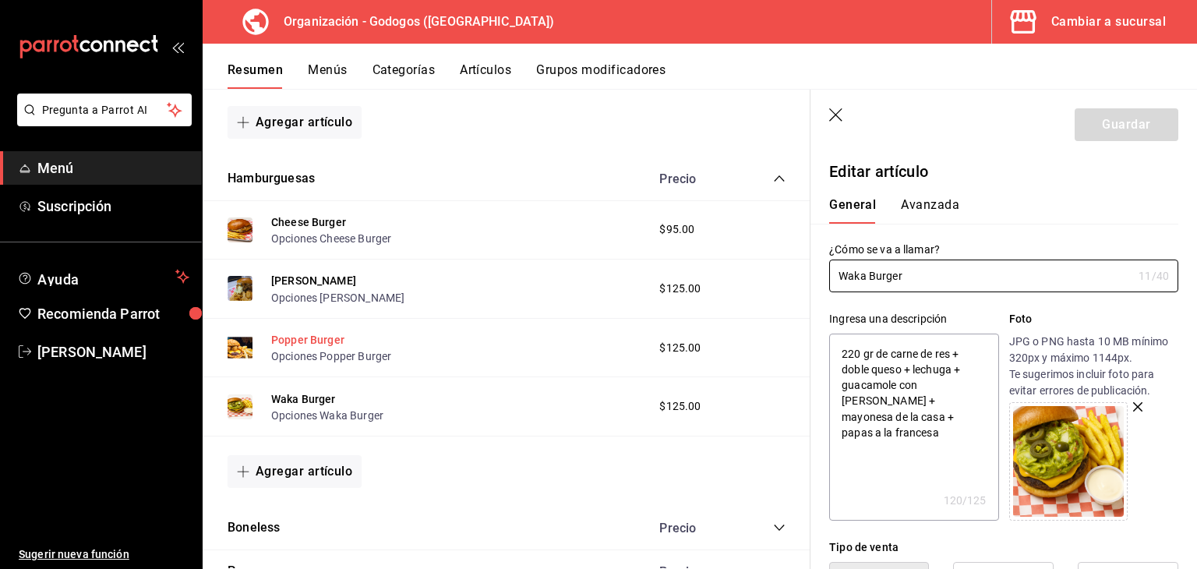
click at [327, 340] on button "Popper Burger" at bounding box center [307, 340] width 73 height 16
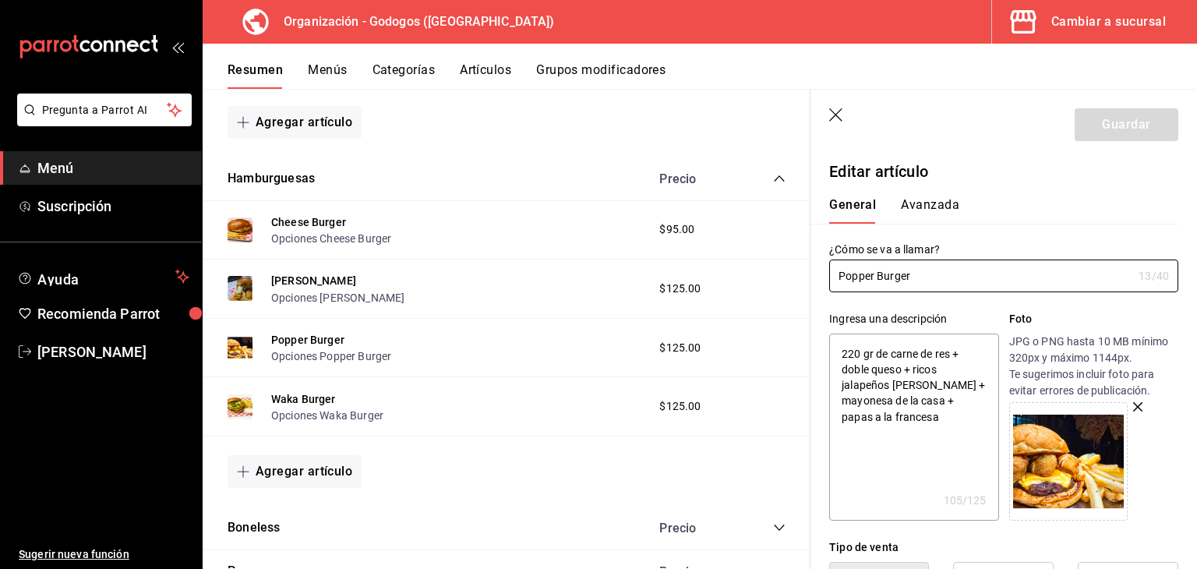
click at [1066, 440] on img at bounding box center [1068, 461] width 111 height 111
click at [327, 336] on button "Popper Burger" at bounding box center [307, 340] width 73 height 16
click at [318, 345] on button "Popper Burger" at bounding box center [307, 340] width 73 height 16
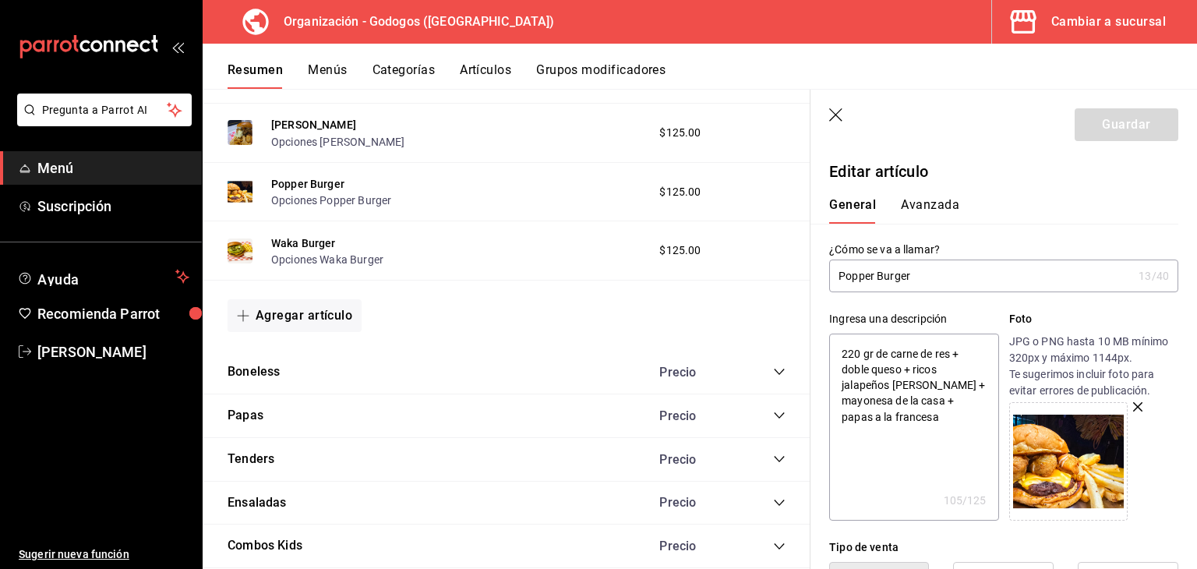
scroll to position [1549, 0]
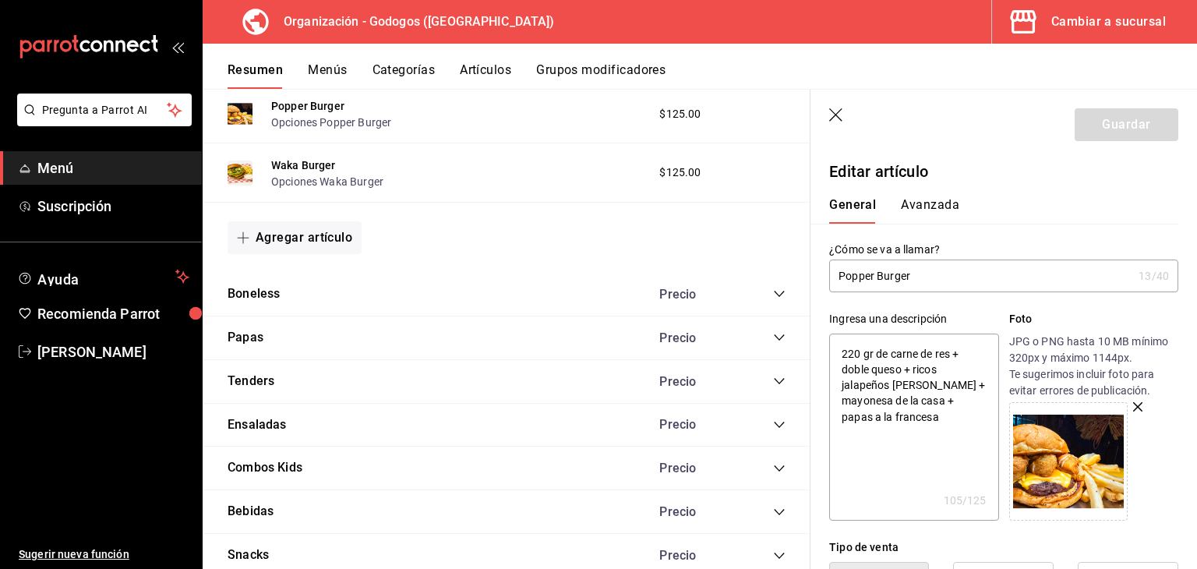
drag, startPoint x: 770, startPoint y: 288, endPoint x: 761, endPoint y: 299, distance: 14.4
click at [767, 294] on div "Precio" at bounding box center [715, 294] width 142 height 15
click at [773, 297] on icon "collapse-category-row" at bounding box center [779, 294] width 12 height 12
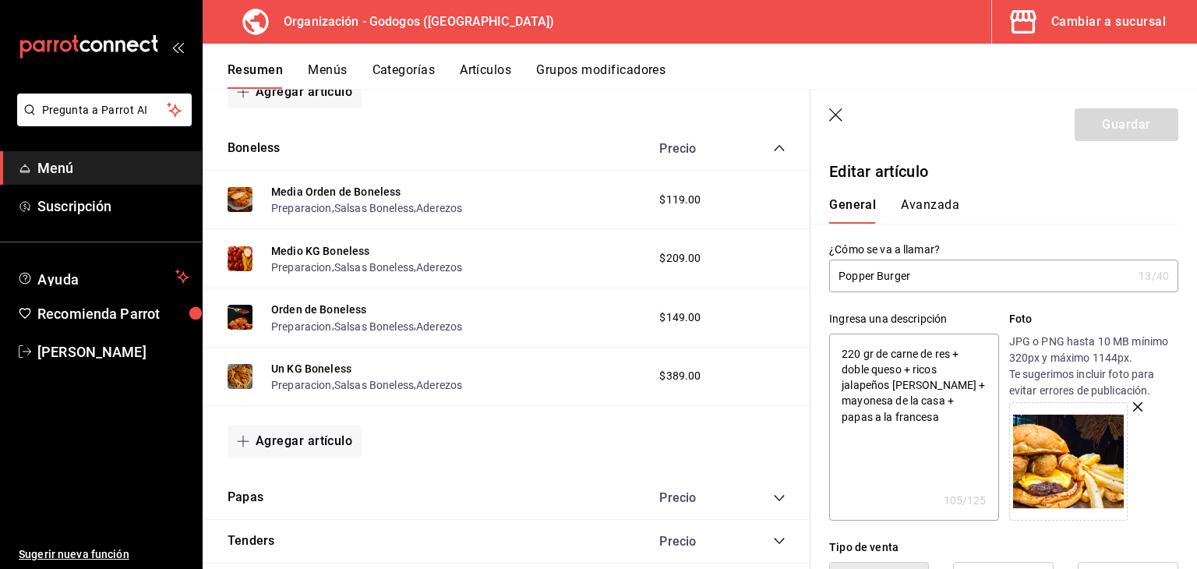
scroll to position [1705, 0]
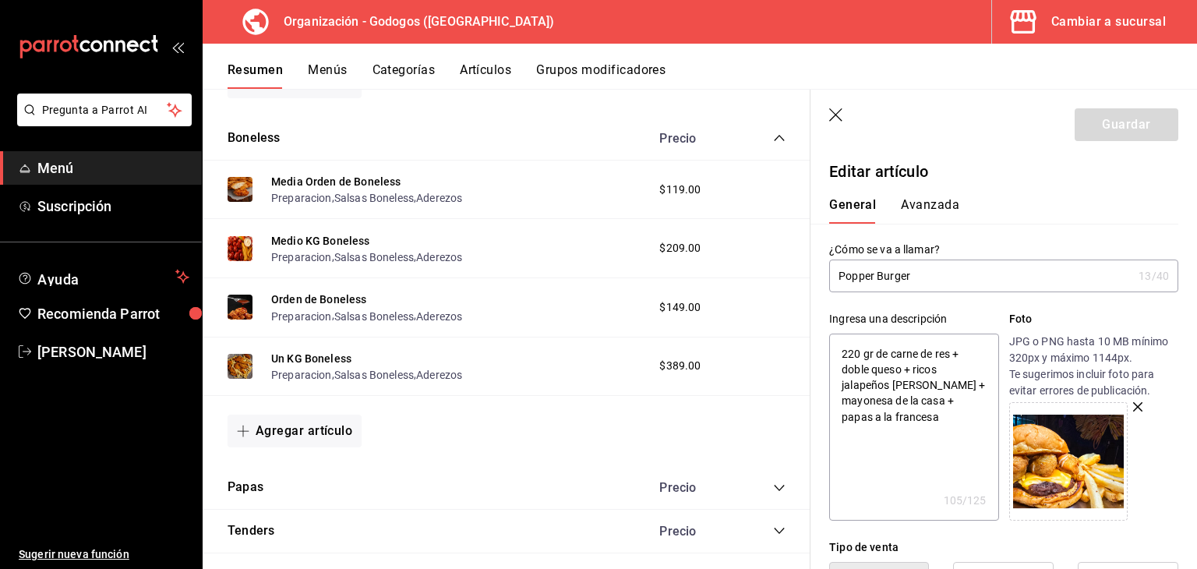
click at [835, 109] on icon "button" at bounding box center [837, 116] width 16 height 16
